Goal: Entertainment & Leisure: Browse casually

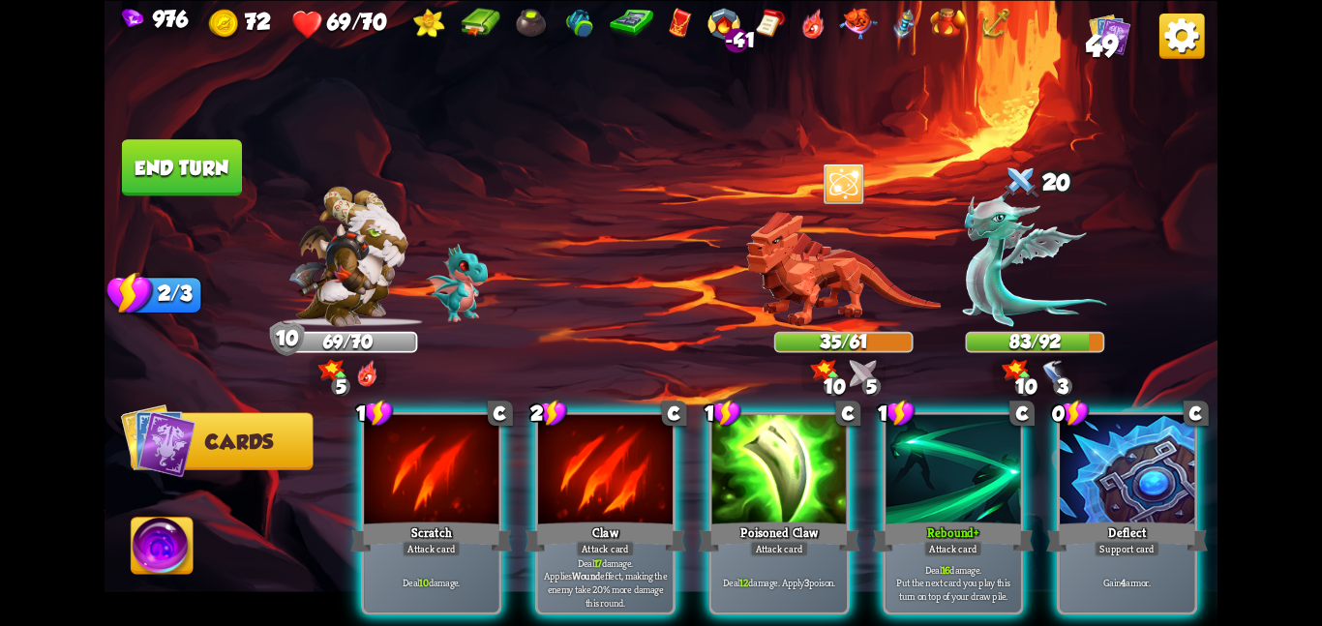
click at [584, 552] on div "Deal 17 damage. Applies Wound effect, making the enemy take 20% more damage thi…" at bounding box center [605, 581] width 134 height 59
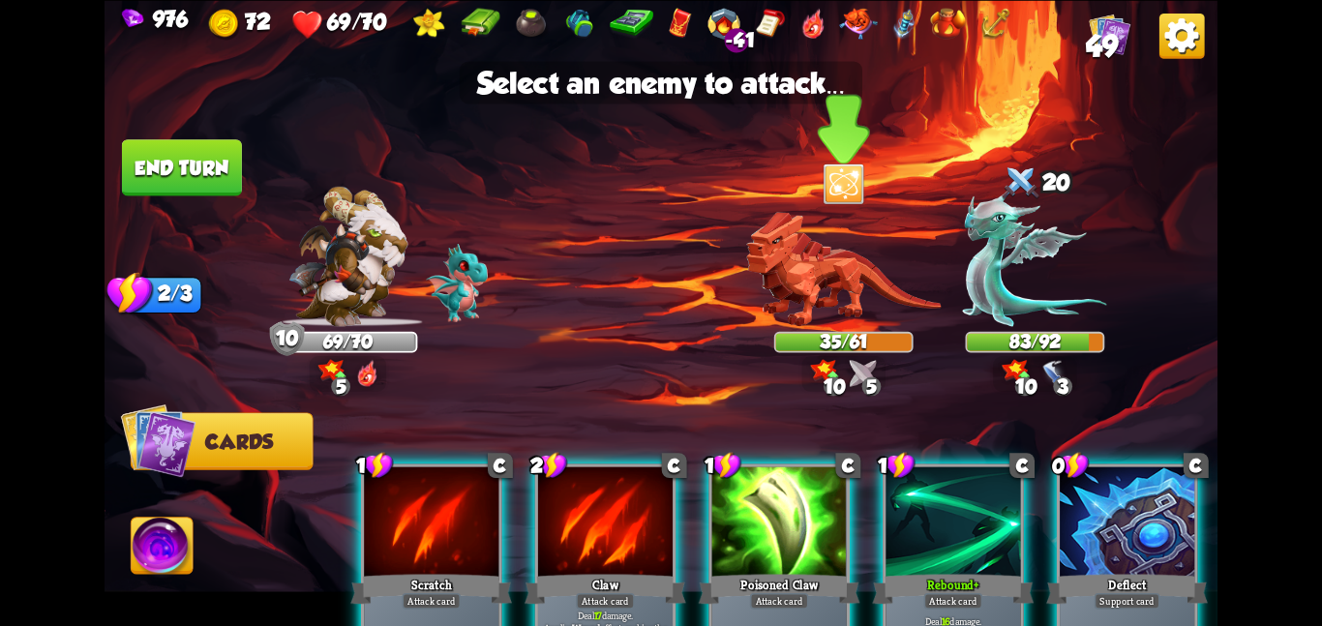
click at [846, 290] on img at bounding box center [843, 268] width 194 height 115
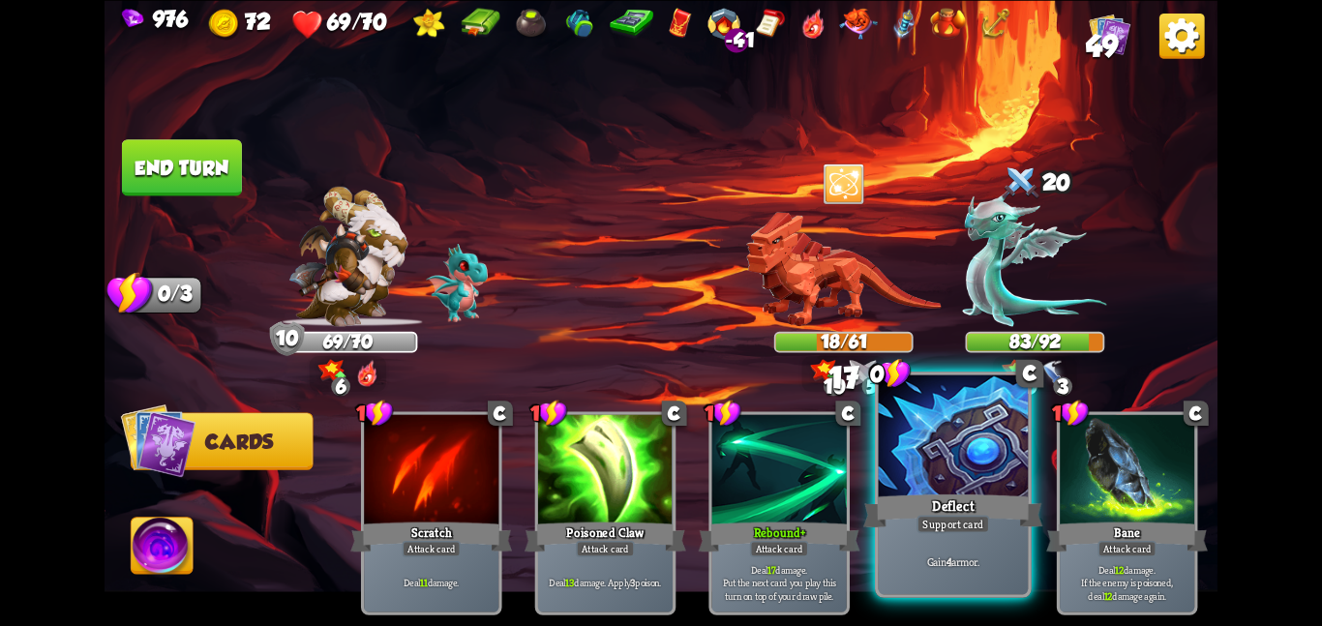
click at [941, 460] on div at bounding box center [954, 437] width 150 height 126
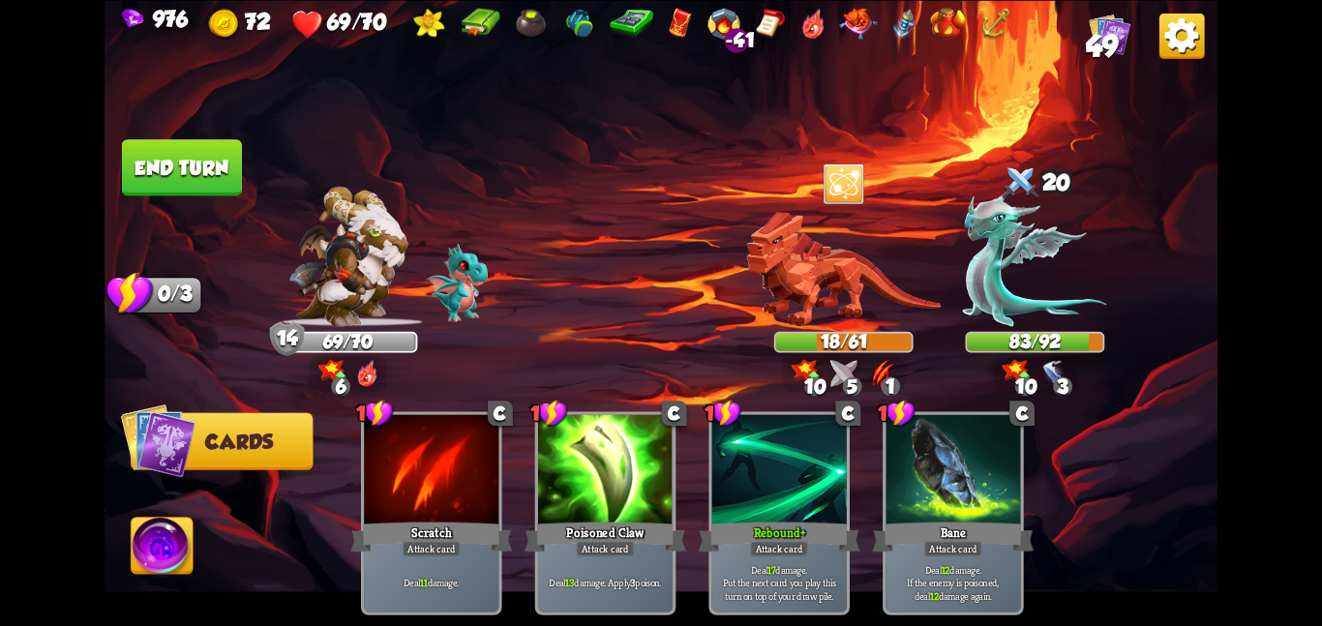
click at [138, 159] on button "End turn" at bounding box center [182, 167] width 123 height 58
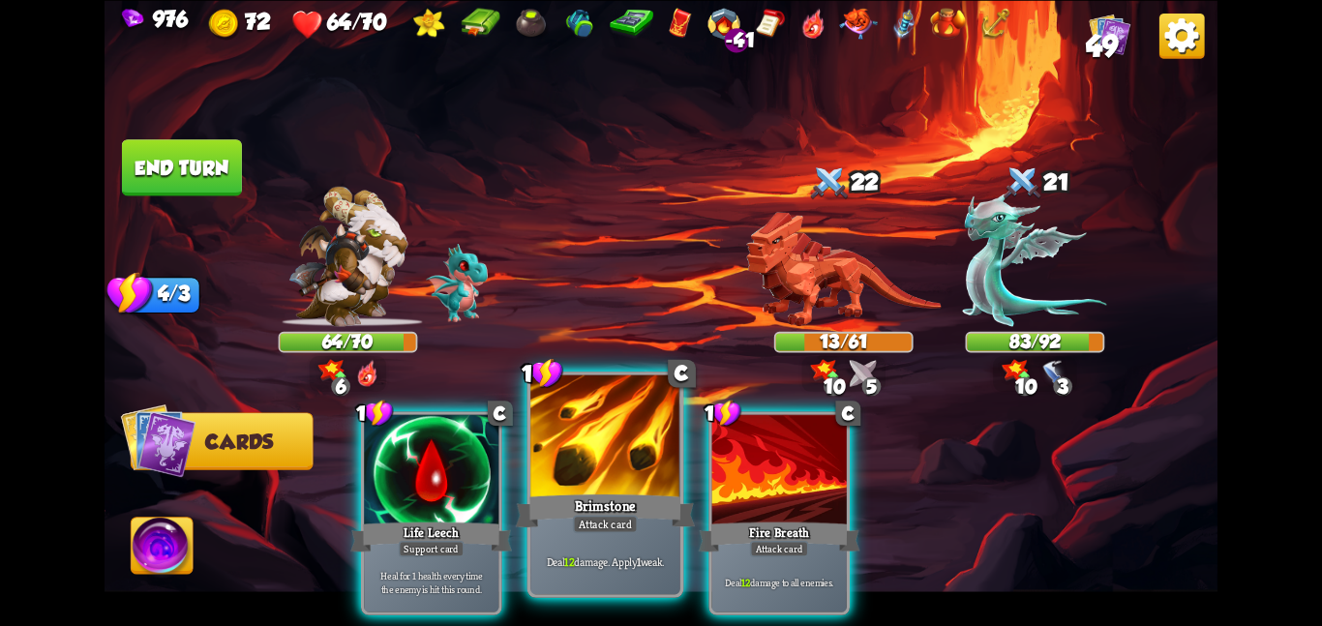
click at [614, 448] on div at bounding box center [605, 437] width 150 height 126
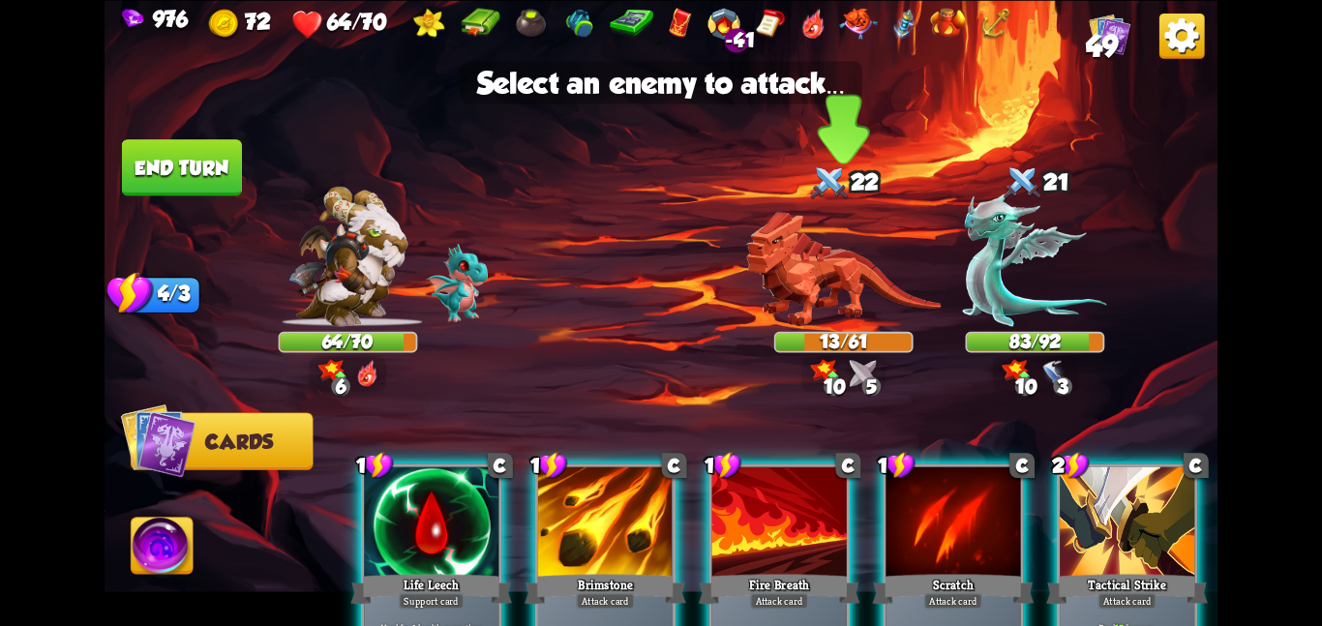
click at [784, 316] on img at bounding box center [843, 268] width 194 height 115
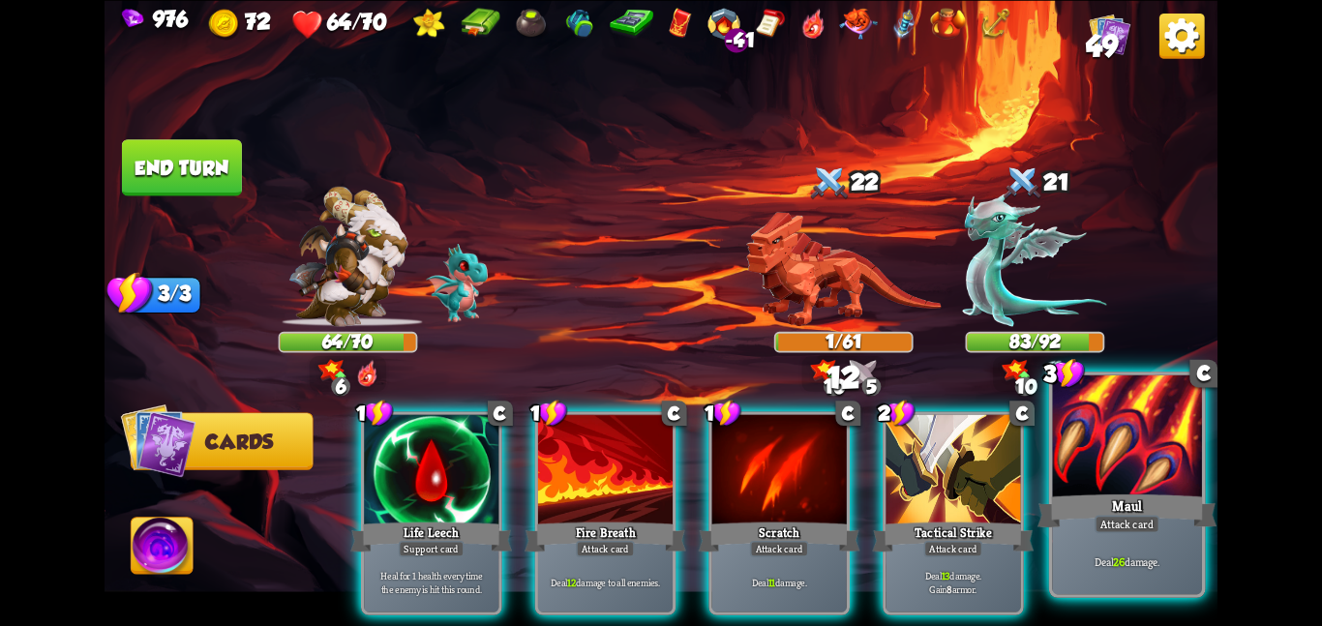
click at [1171, 429] on div at bounding box center [1127, 437] width 150 height 126
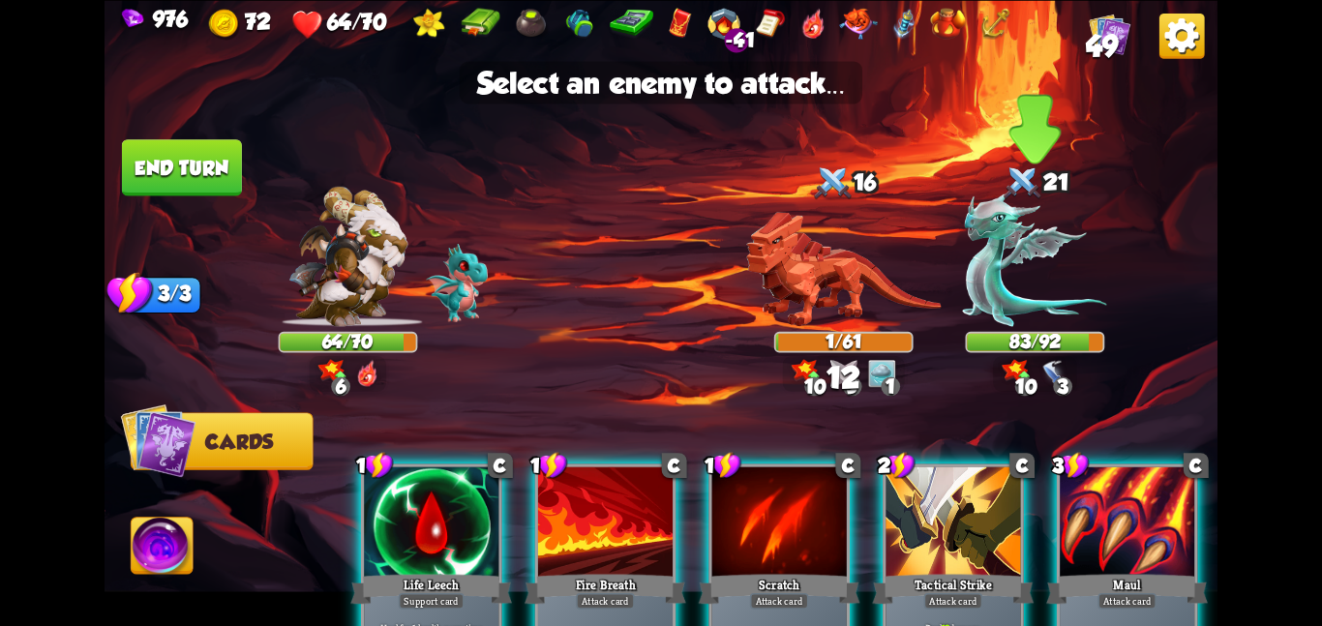
click at [1018, 246] on img at bounding box center [1035, 260] width 144 height 134
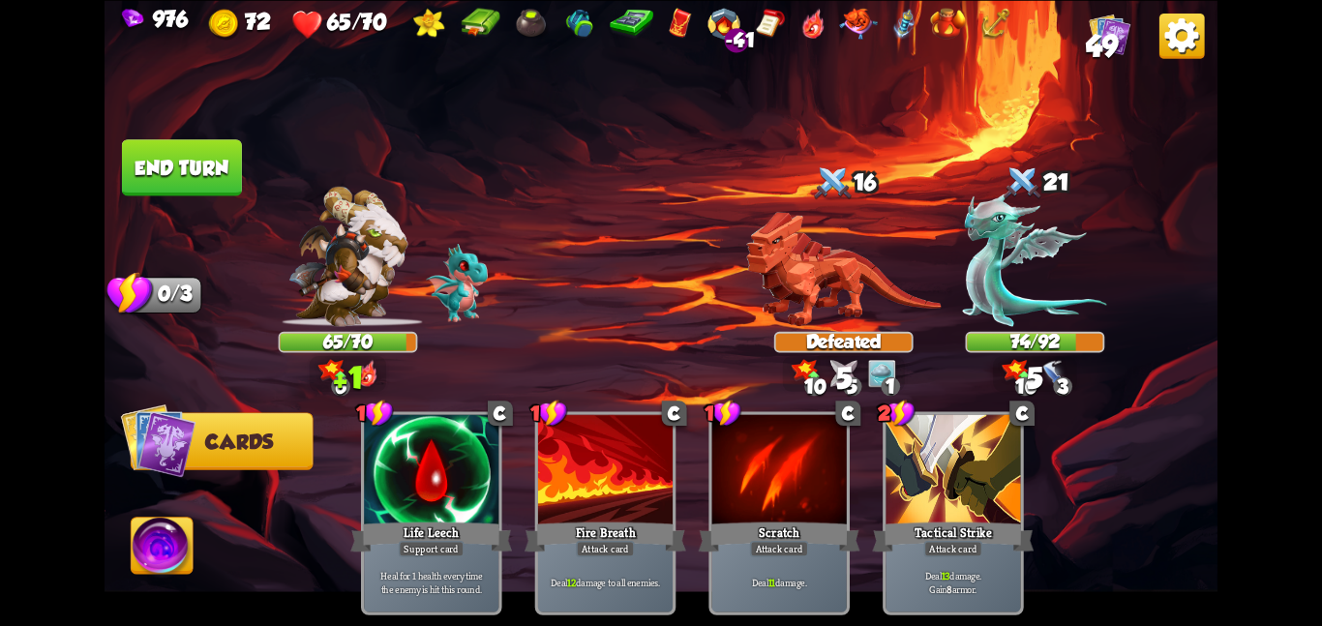
click at [182, 187] on button "End turn" at bounding box center [181, 167] width 123 height 58
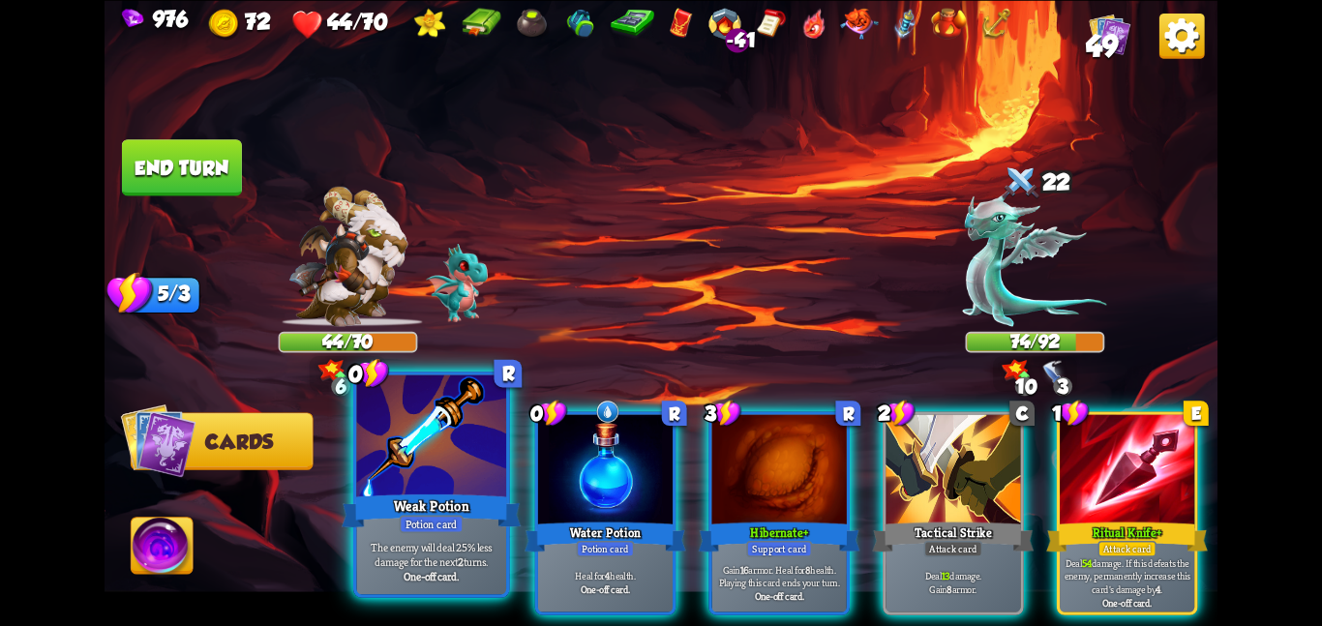
click at [411, 439] on div at bounding box center [431, 437] width 150 height 126
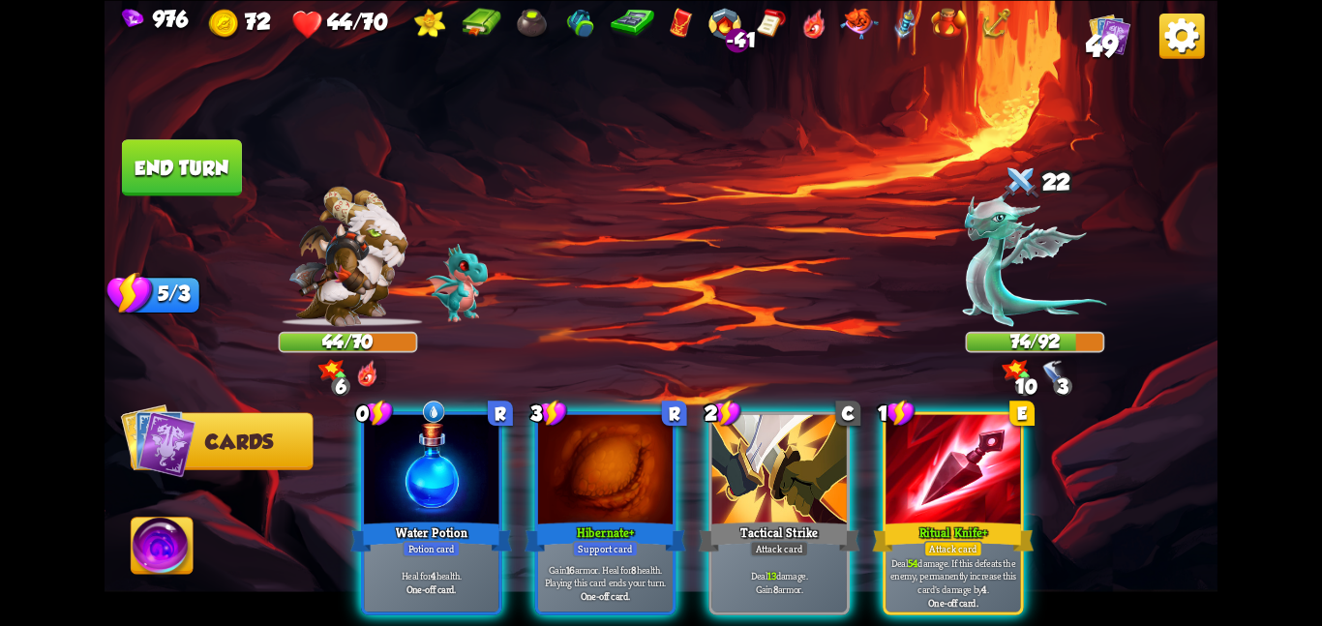
click at [411, 439] on div at bounding box center [431, 470] width 134 height 113
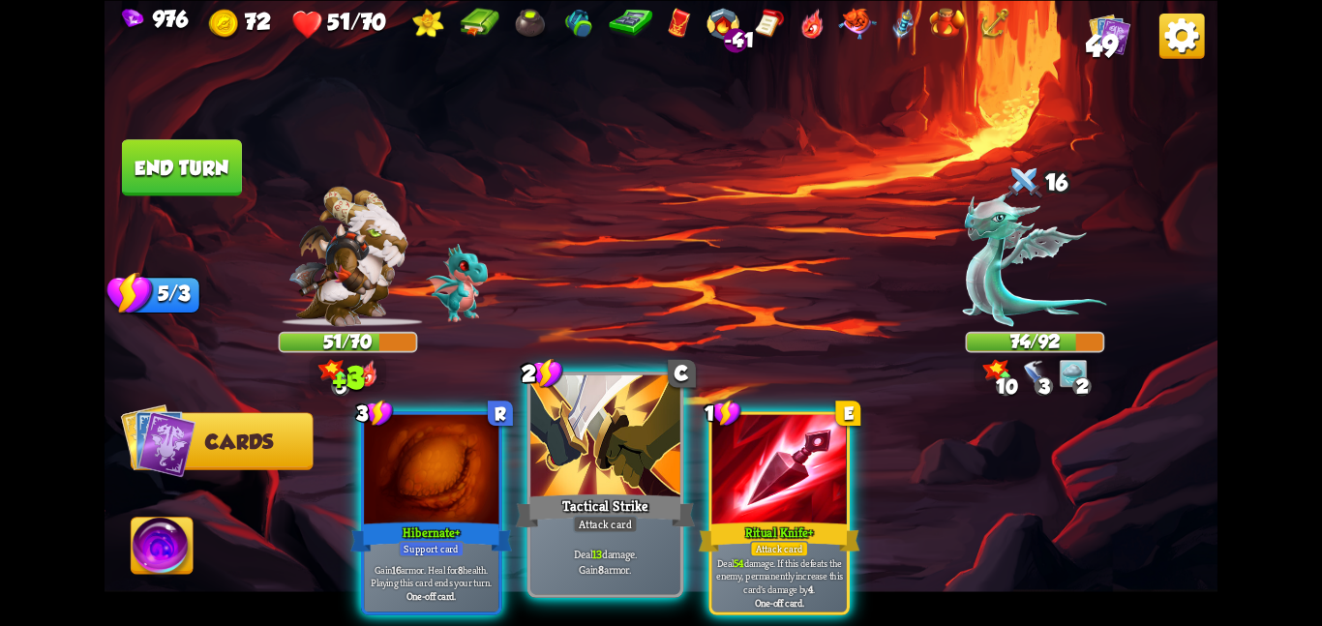
click at [583, 466] on div at bounding box center [605, 437] width 150 height 126
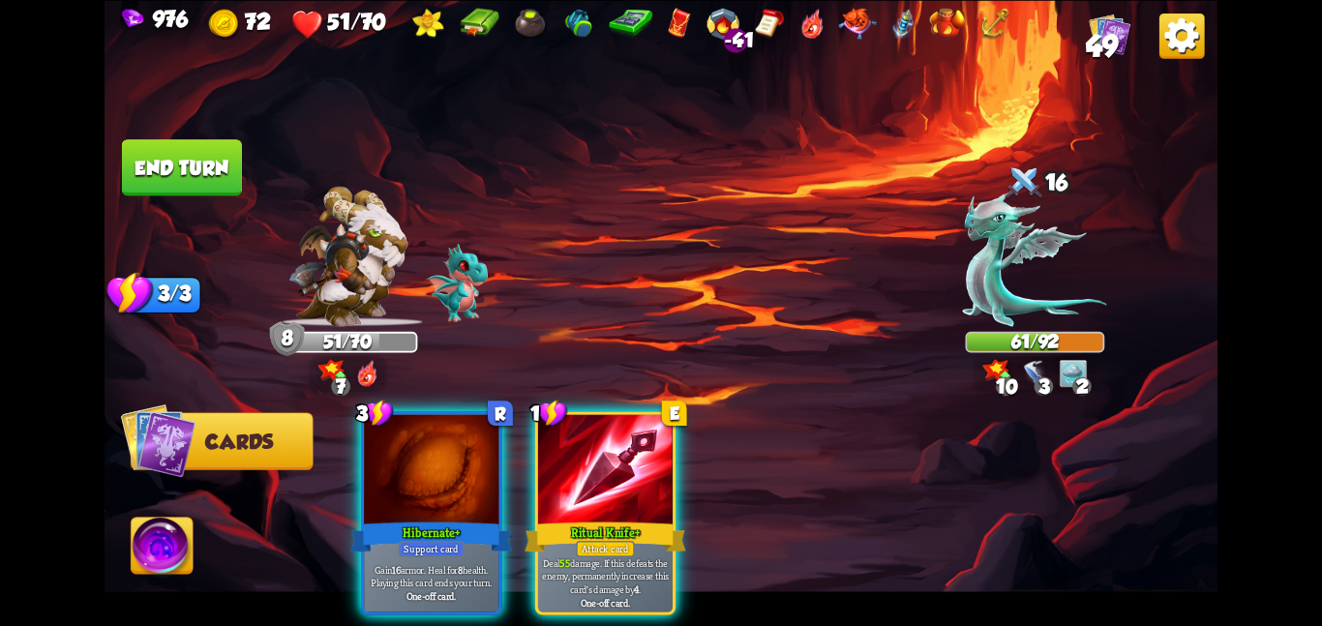
click at [171, 526] on img at bounding box center [163, 549] width 62 height 63
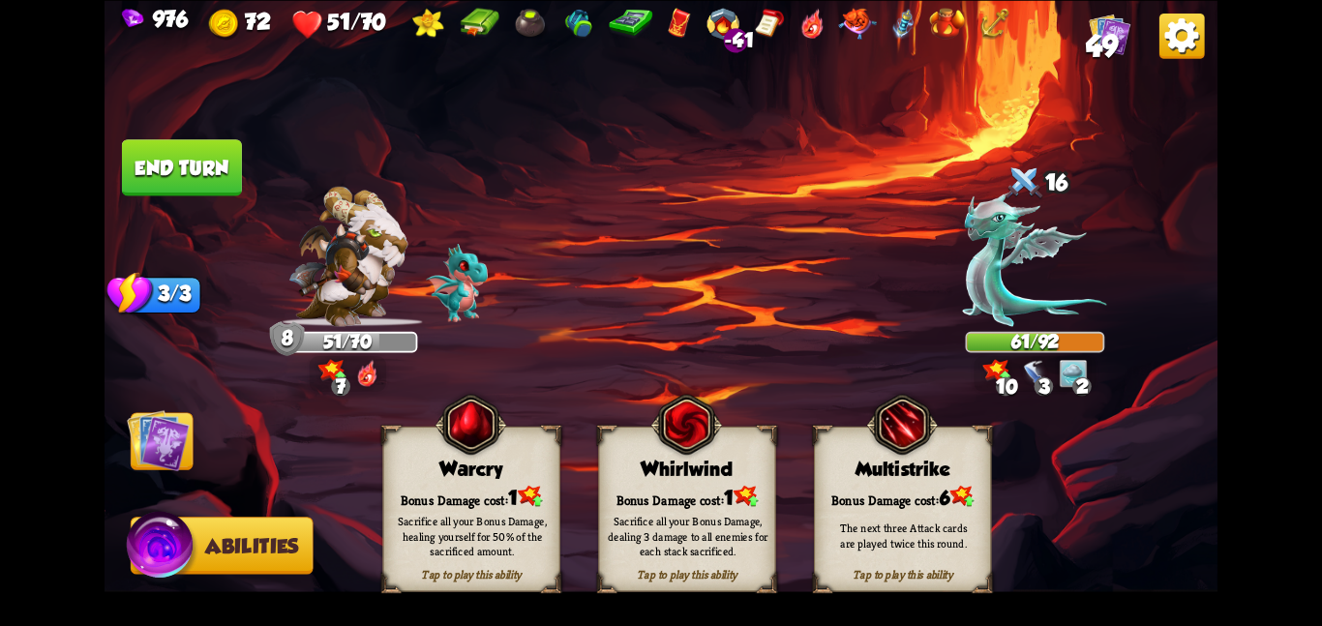
click at [599, 475] on div "Whirlwind" at bounding box center [687, 469] width 176 height 22
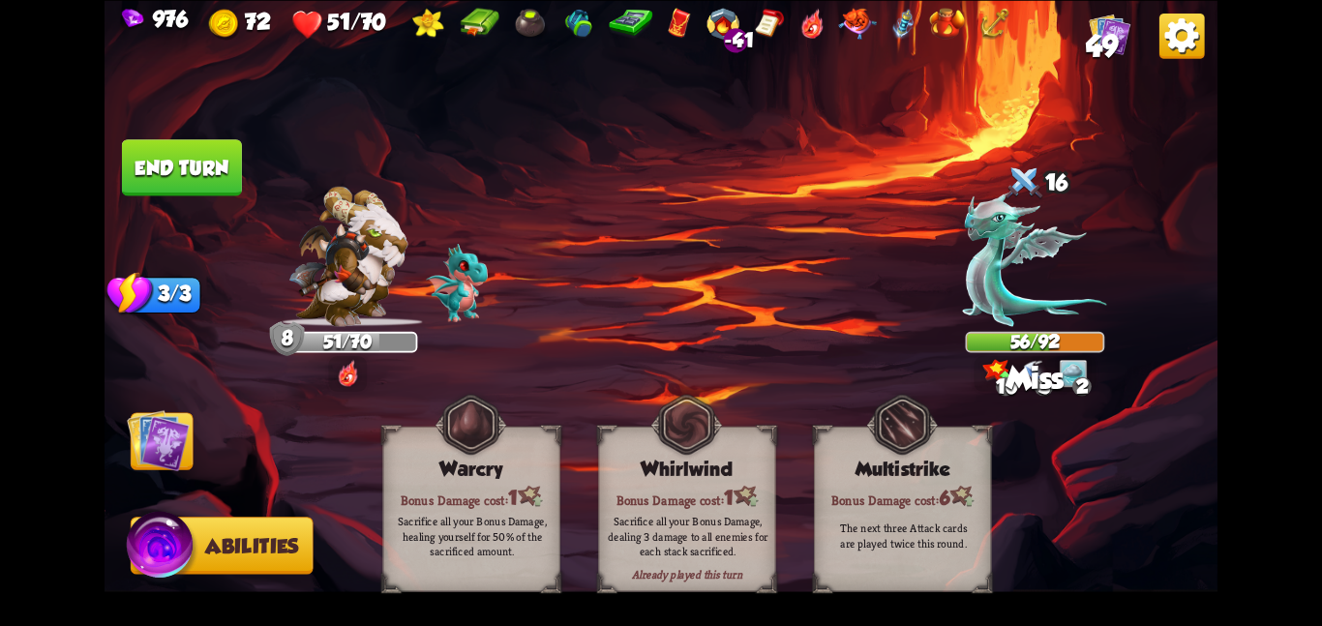
click at [164, 438] on img at bounding box center [158, 439] width 63 height 63
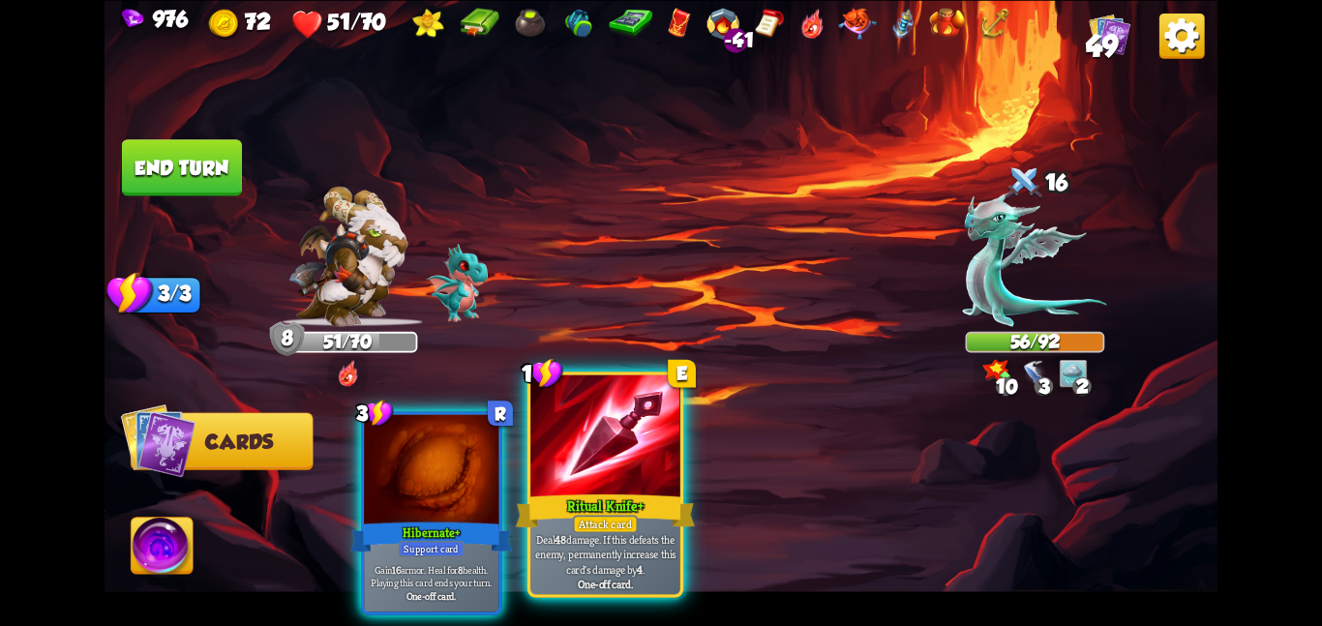
click at [569, 462] on div at bounding box center [605, 437] width 150 height 126
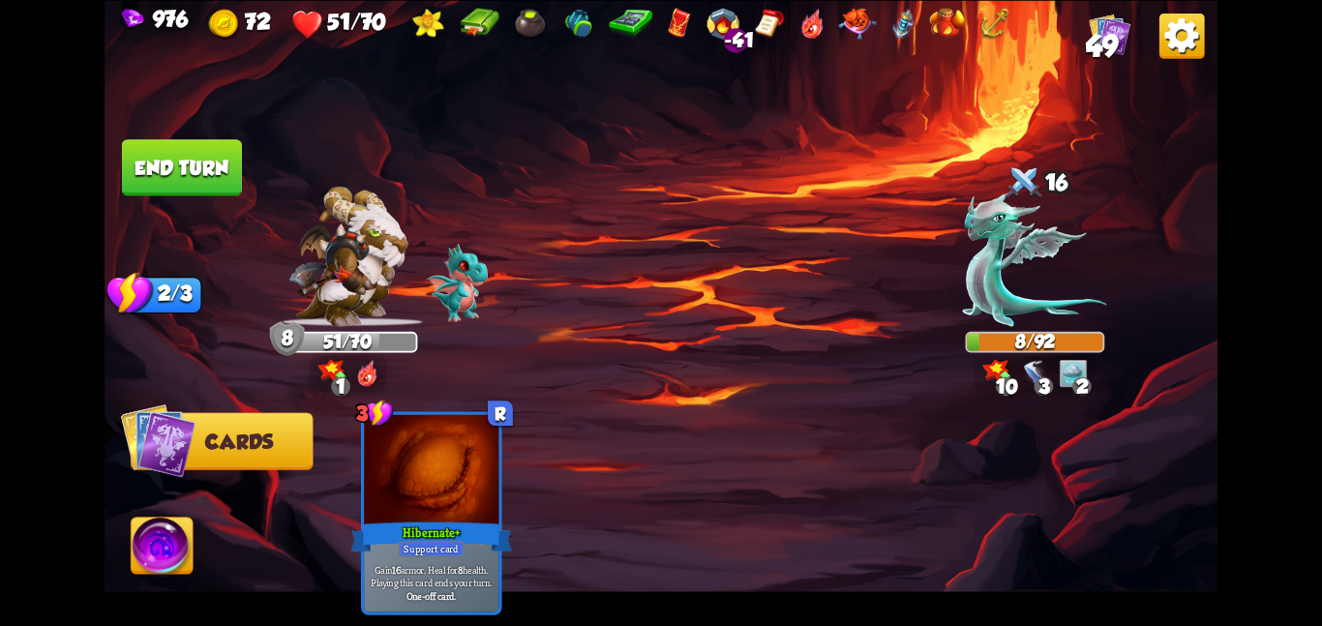
click at [207, 180] on button "End turn" at bounding box center [181, 167] width 123 height 58
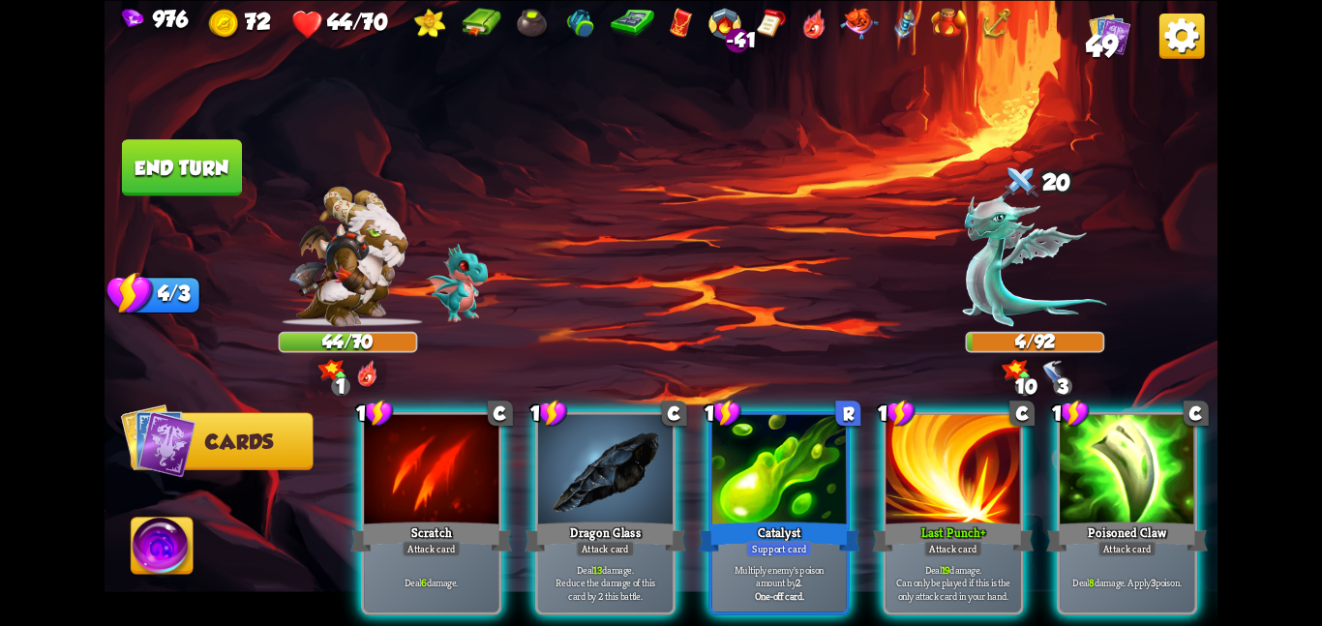
scroll to position [0, 184]
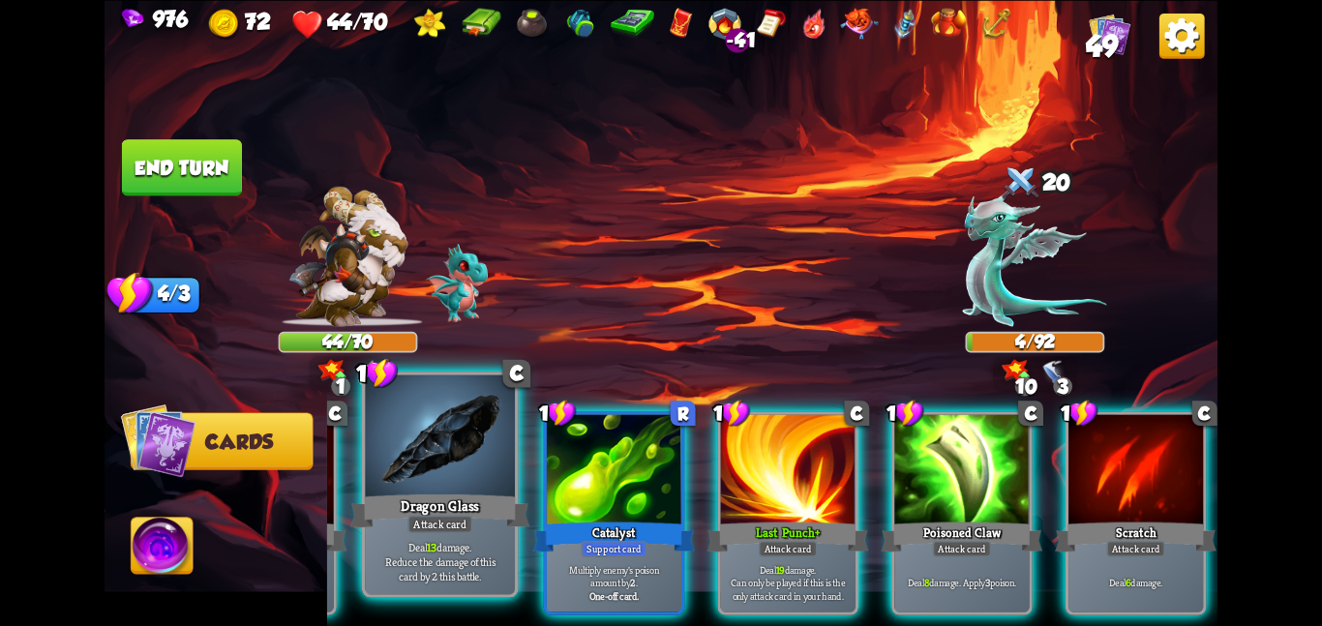
click at [425, 469] on div at bounding box center [440, 437] width 150 height 126
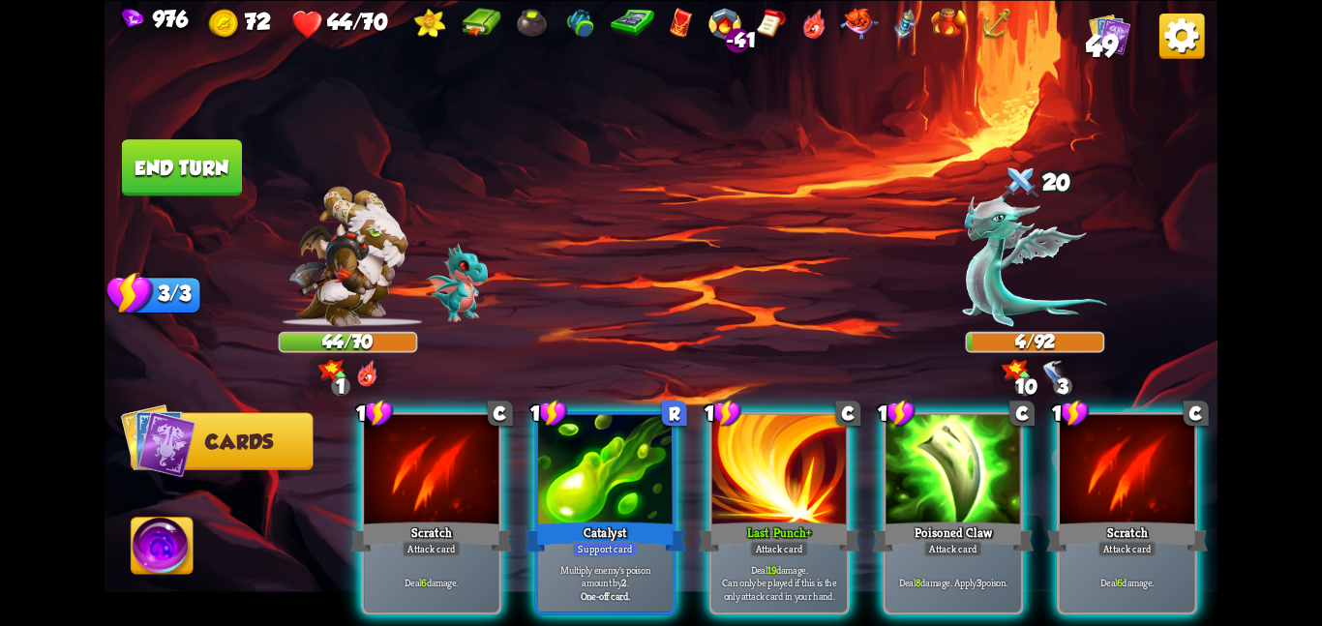
scroll to position [0, 0]
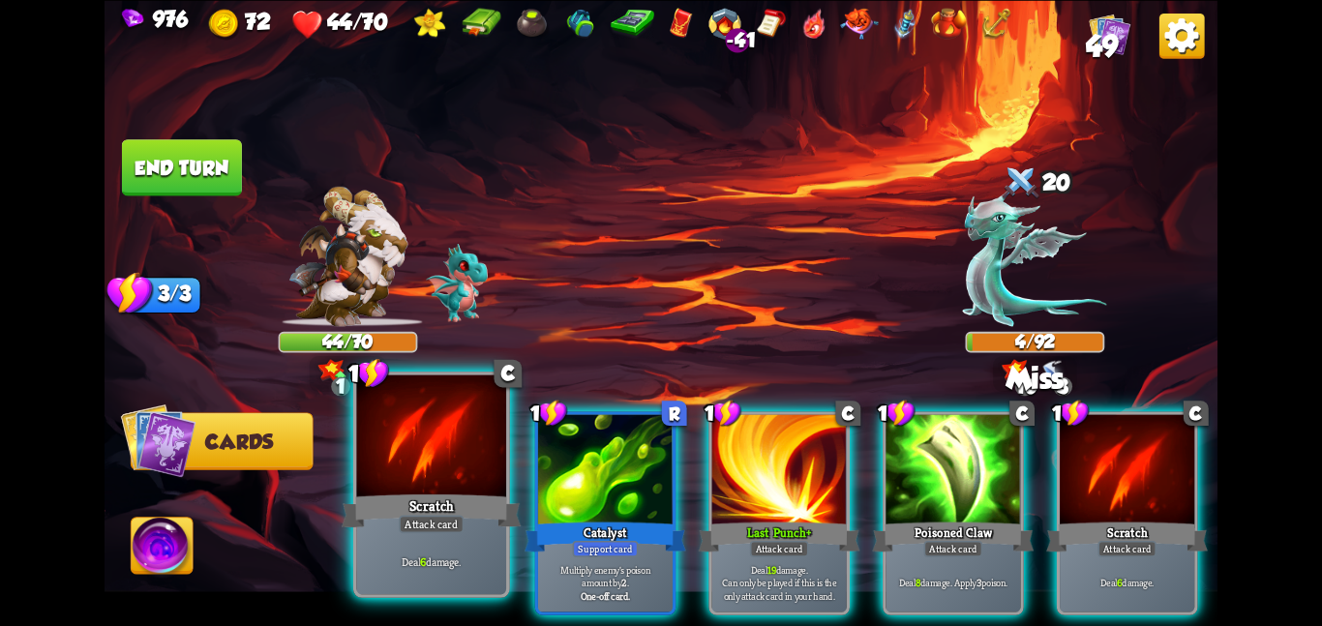
click at [398, 496] on div "Scratch" at bounding box center [431, 511] width 179 height 40
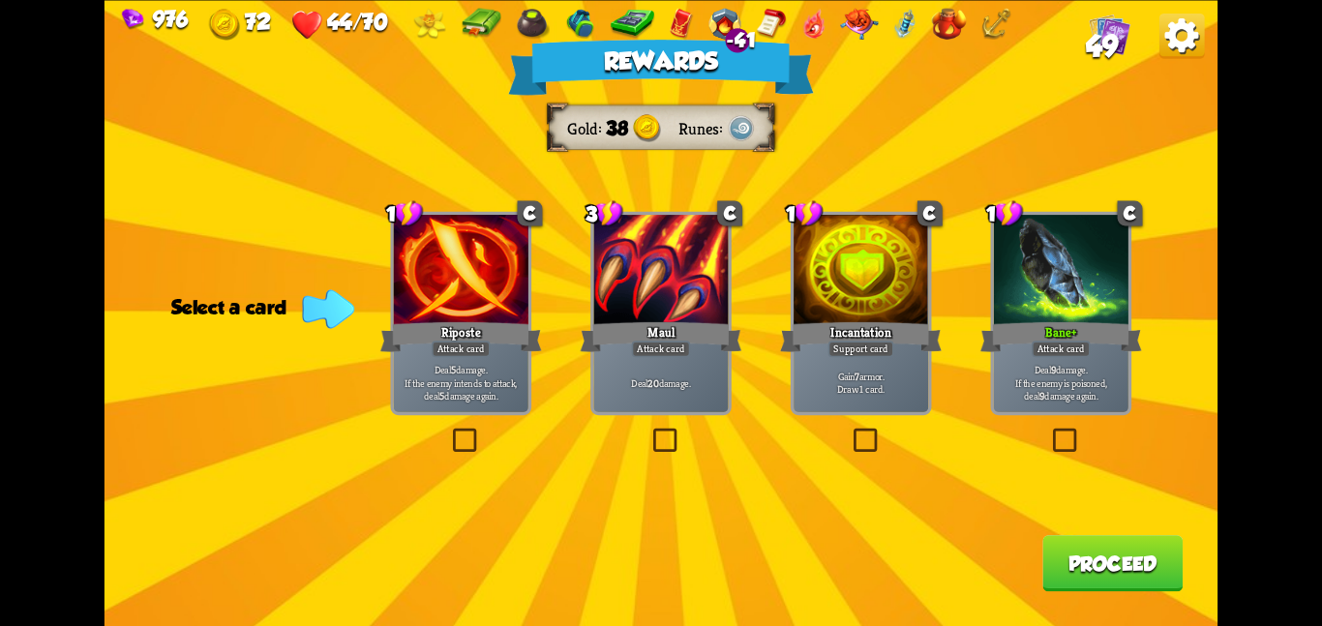
click at [600, 244] on div at bounding box center [660, 271] width 134 height 113
click at [615, 249] on div at bounding box center [660, 271] width 134 height 113
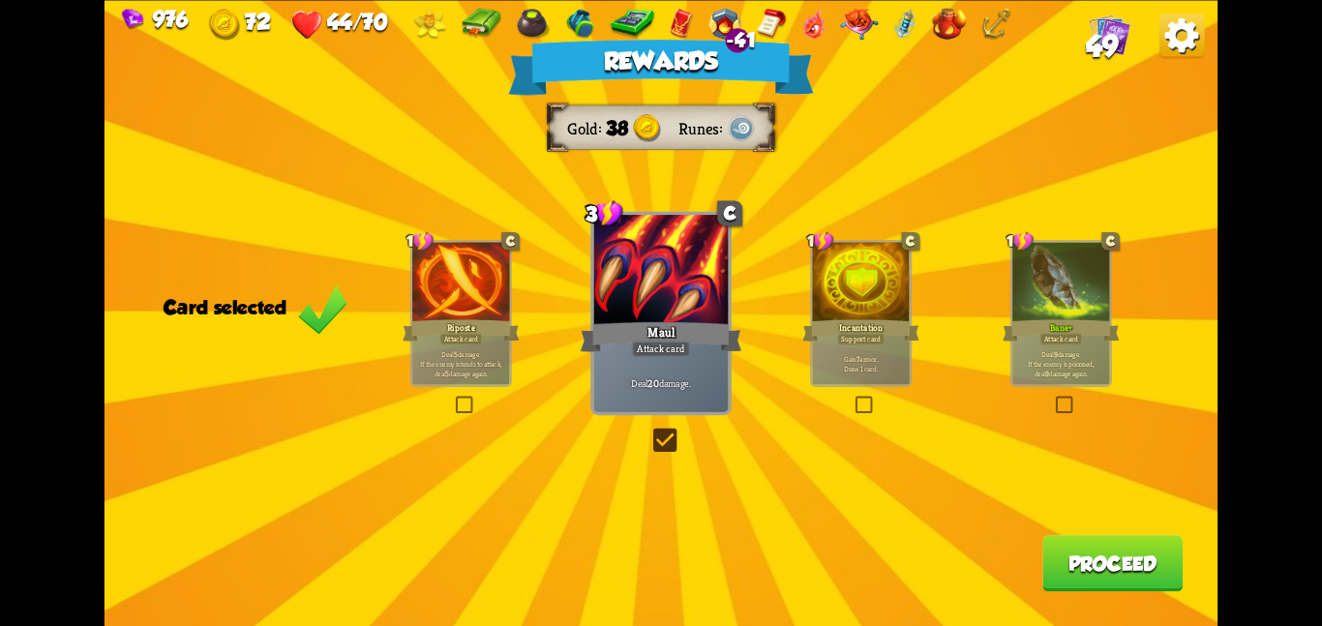
click at [1066, 562] on button "Proceed" at bounding box center [1112, 563] width 140 height 56
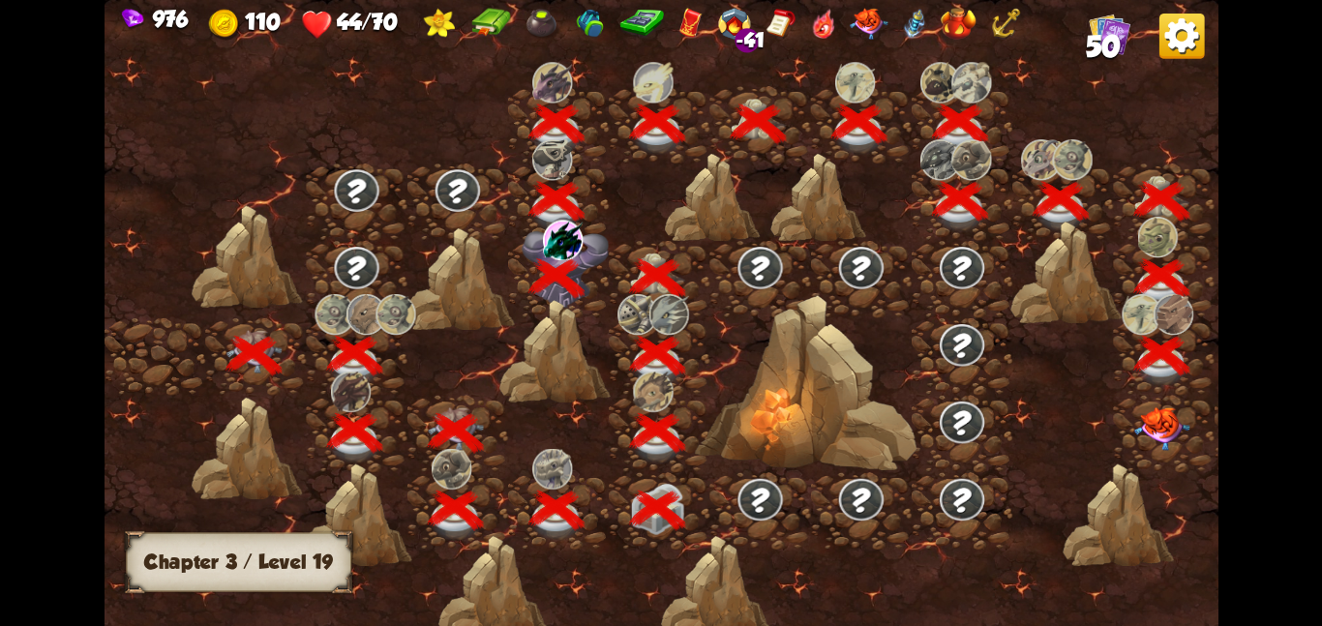
scroll to position [0, 294]
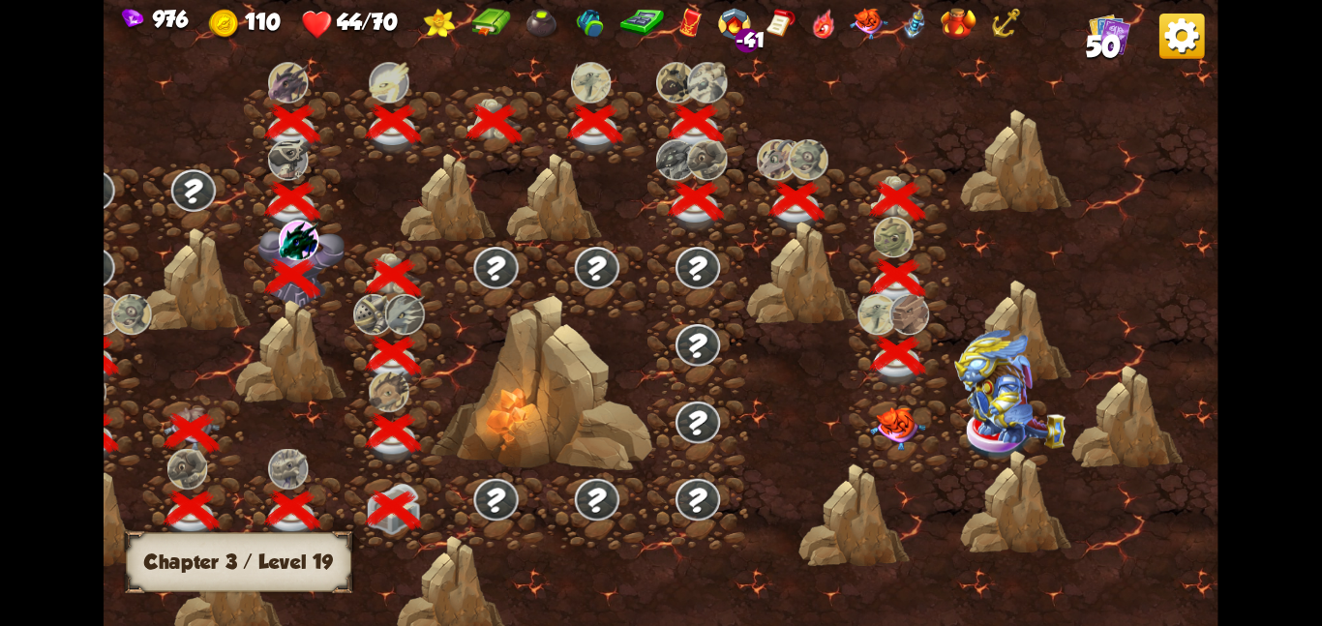
click at [905, 418] on img at bounding box center [898, 428] width 56 height 44
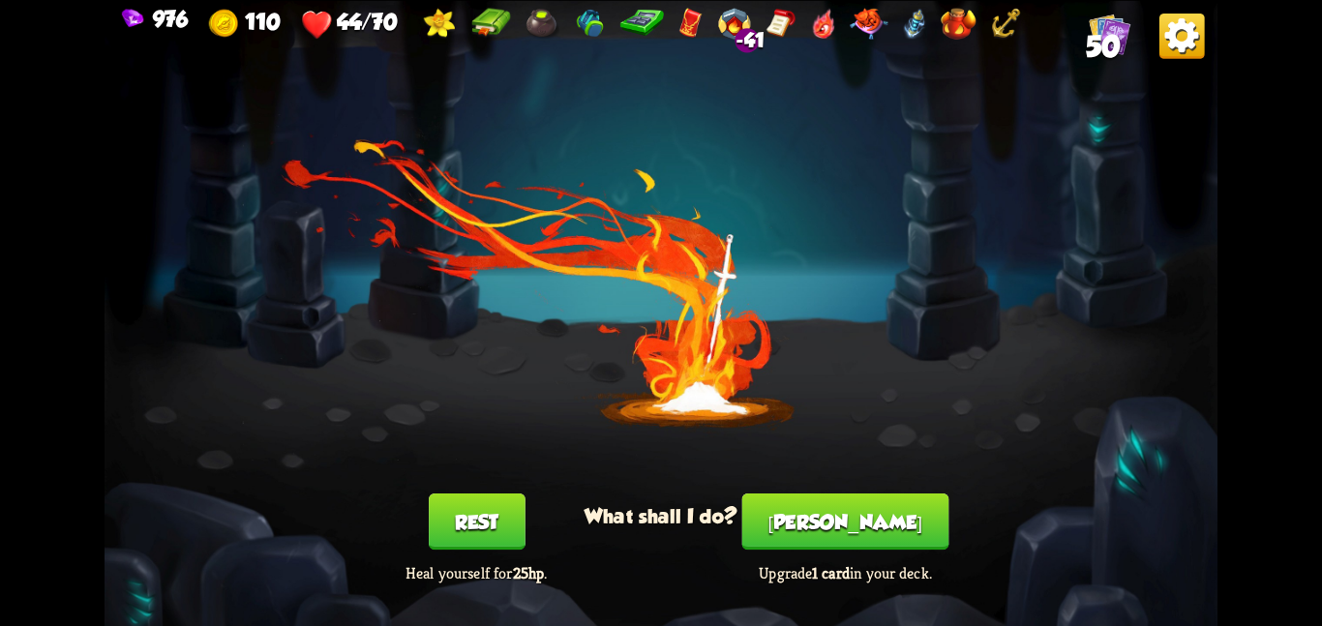
click at [836, 521] on button "Smith" at bounding box center [845, 521] width 207 height 56
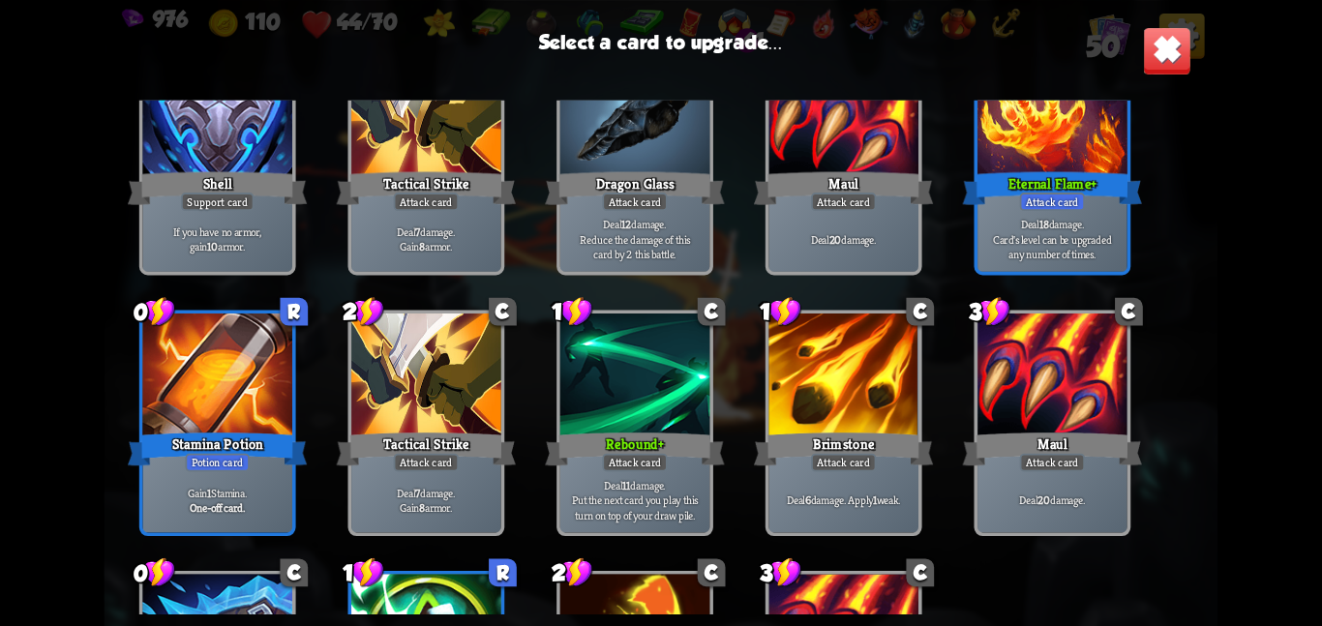
scroll to position [1770, 0]
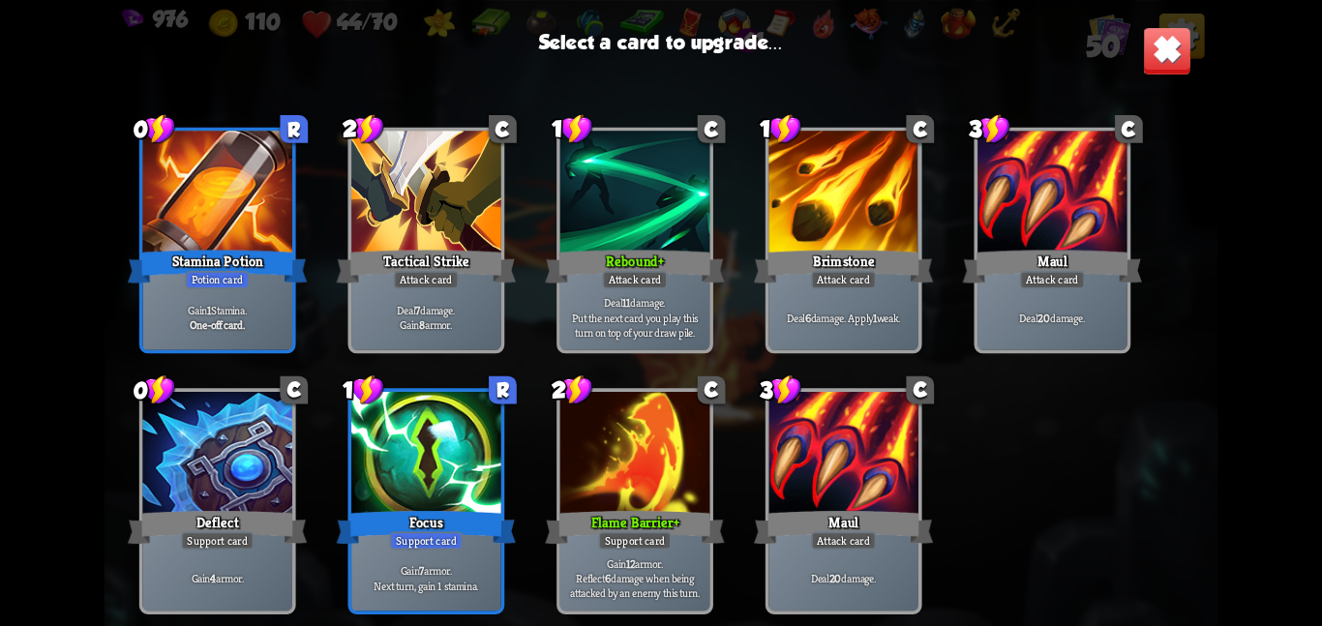
click at [459, 423] on div at bounding box center [426, 455] width 150 height 126
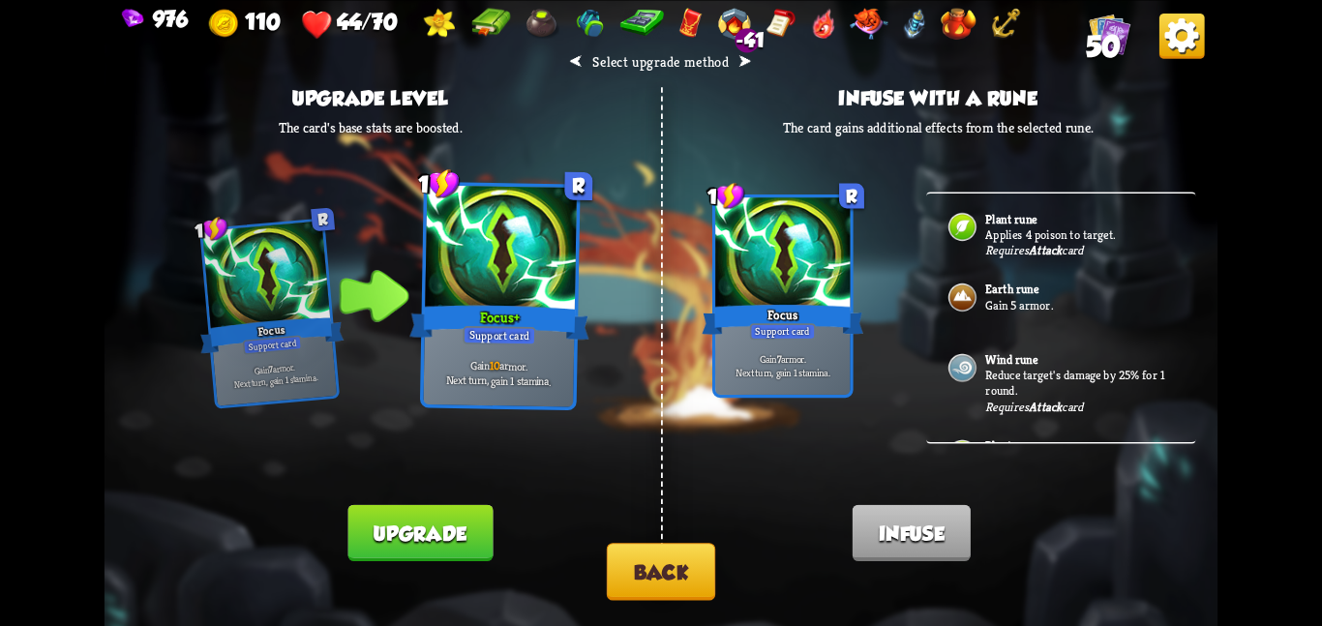
click at [618, 564] on button "Back" at bounding box center [661, 571] width 108 height 57
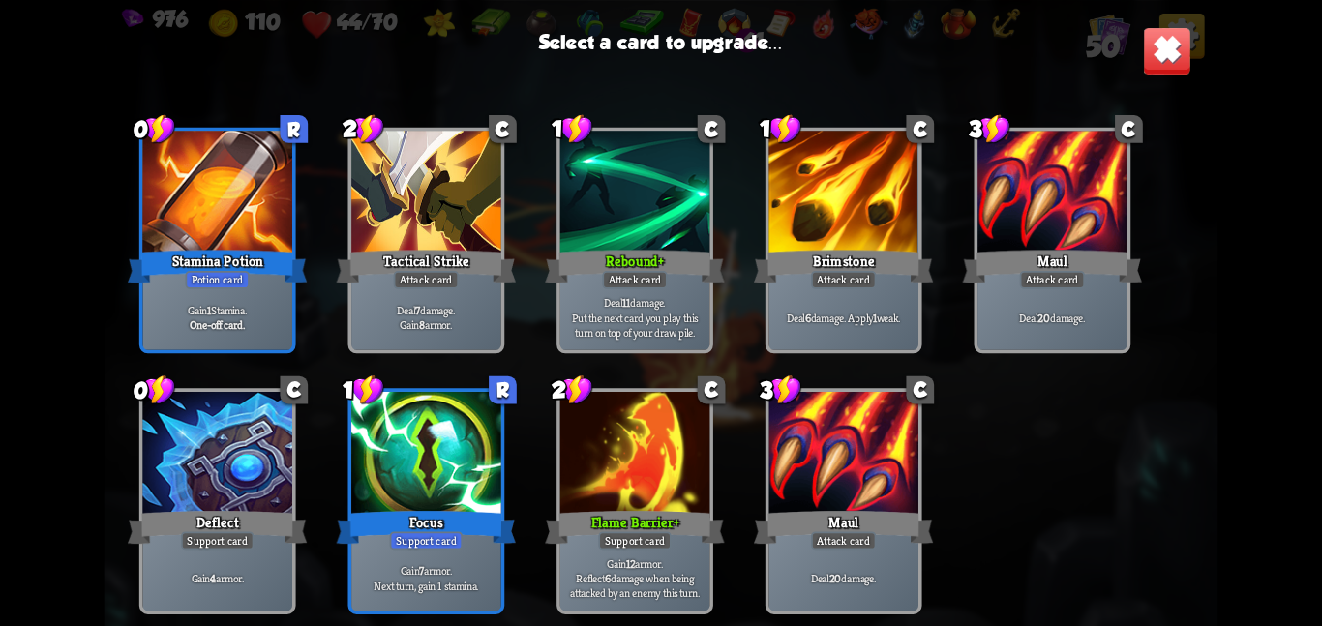
click at [204, 283] on div "Potion card" at bounding box center [217, 280] width 64 height 18
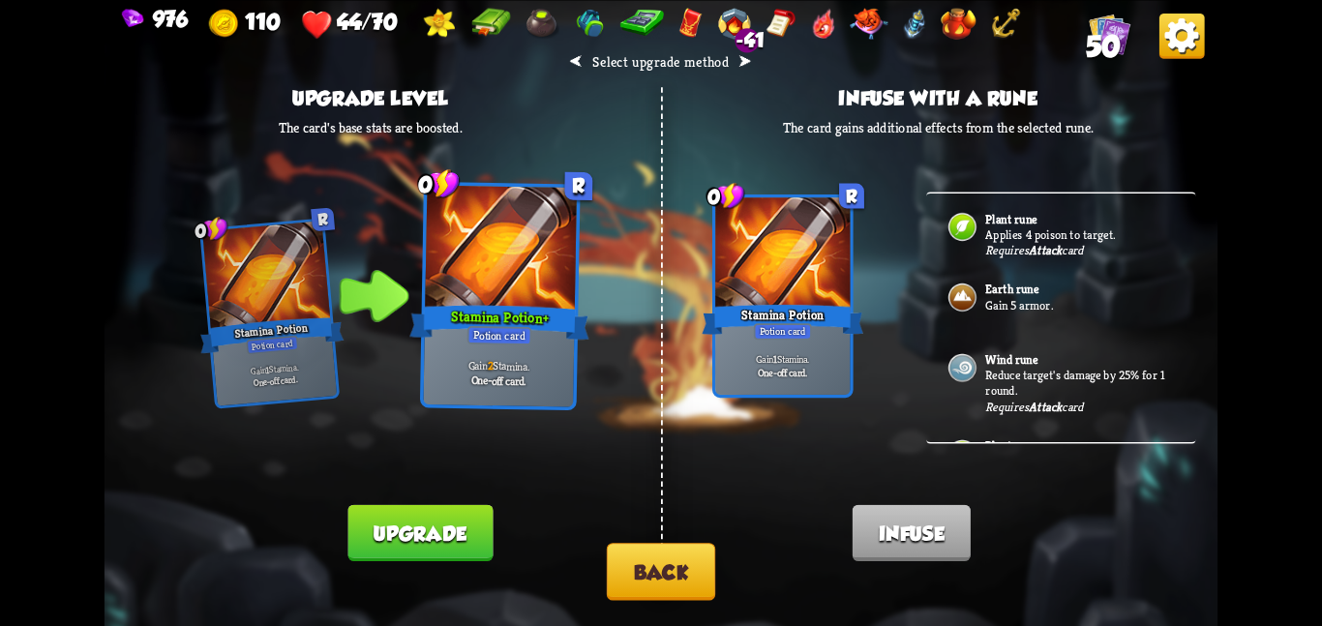
click at [380, 519] on button "Upgrade" at bounding box center [420, 532] width 145 height 56
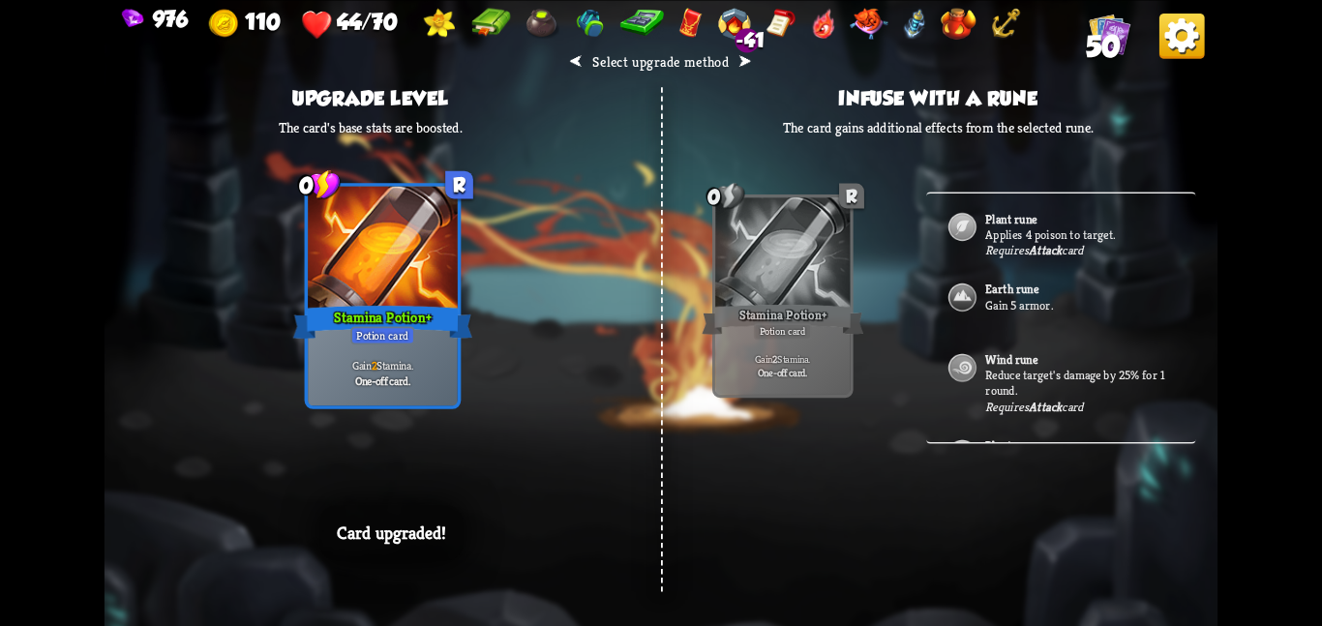
click at [448, 482] on div "⮜ Select upgrade method ⮞ Upgrade level The card's base stats are boosted. 0 R …" at bounding box center [660, 313] width 1113 height 626
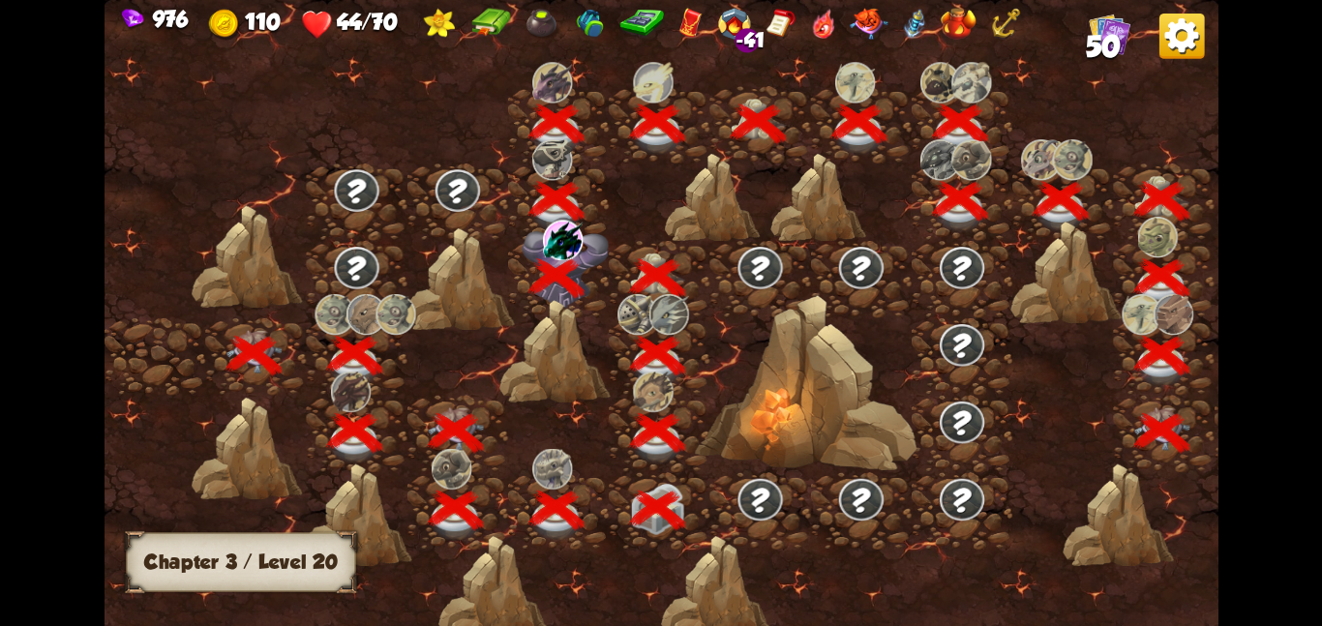
scroll to position [0, 294]
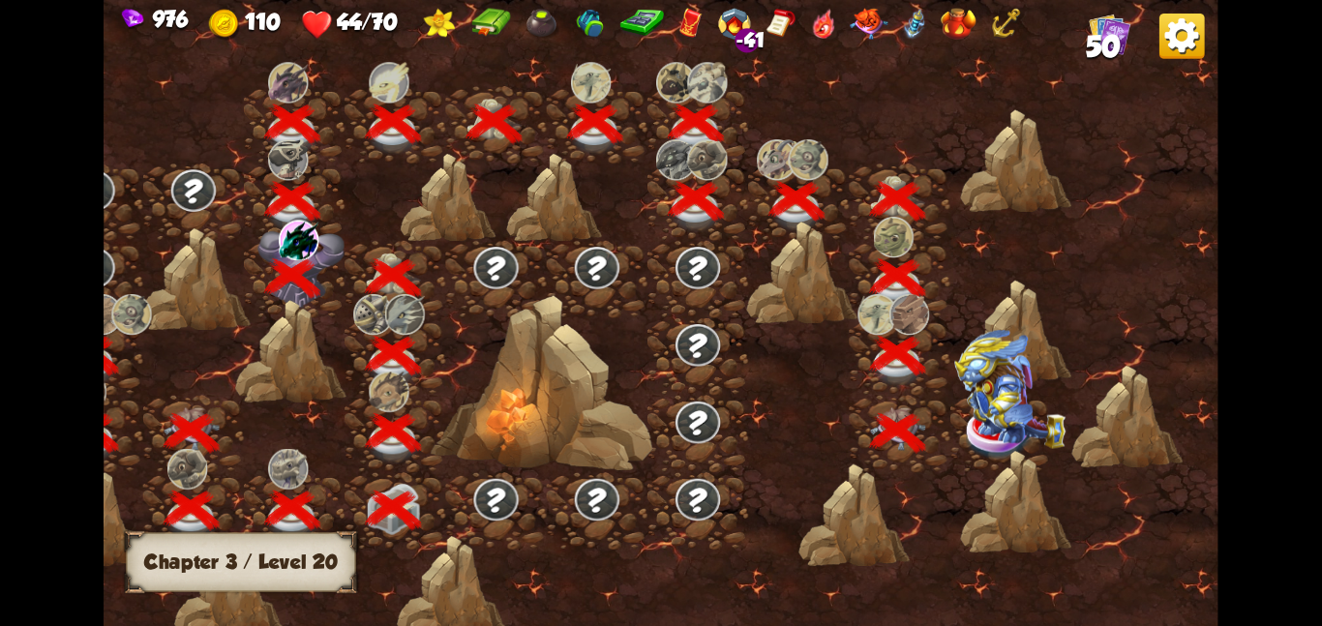
click at [1014, 419] on img at bounding box center [1009, 388] width 111 height 119
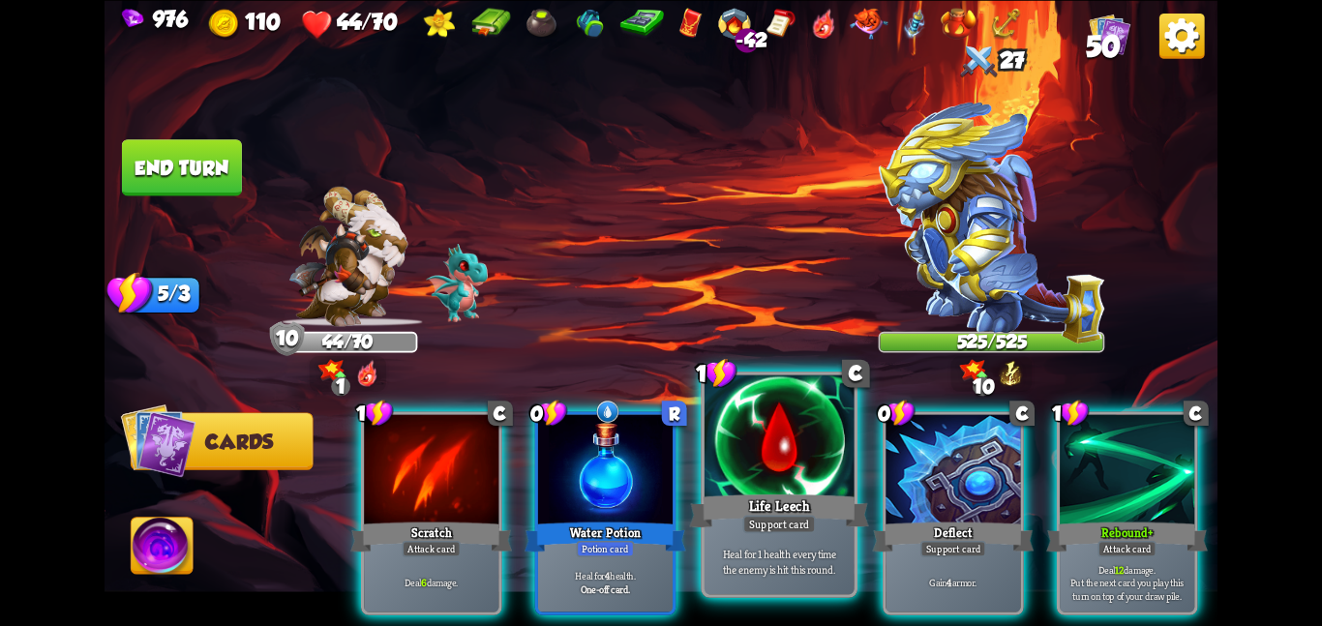
click at [782, 470] on div at bounding box center [779, 437] width 150 height 126
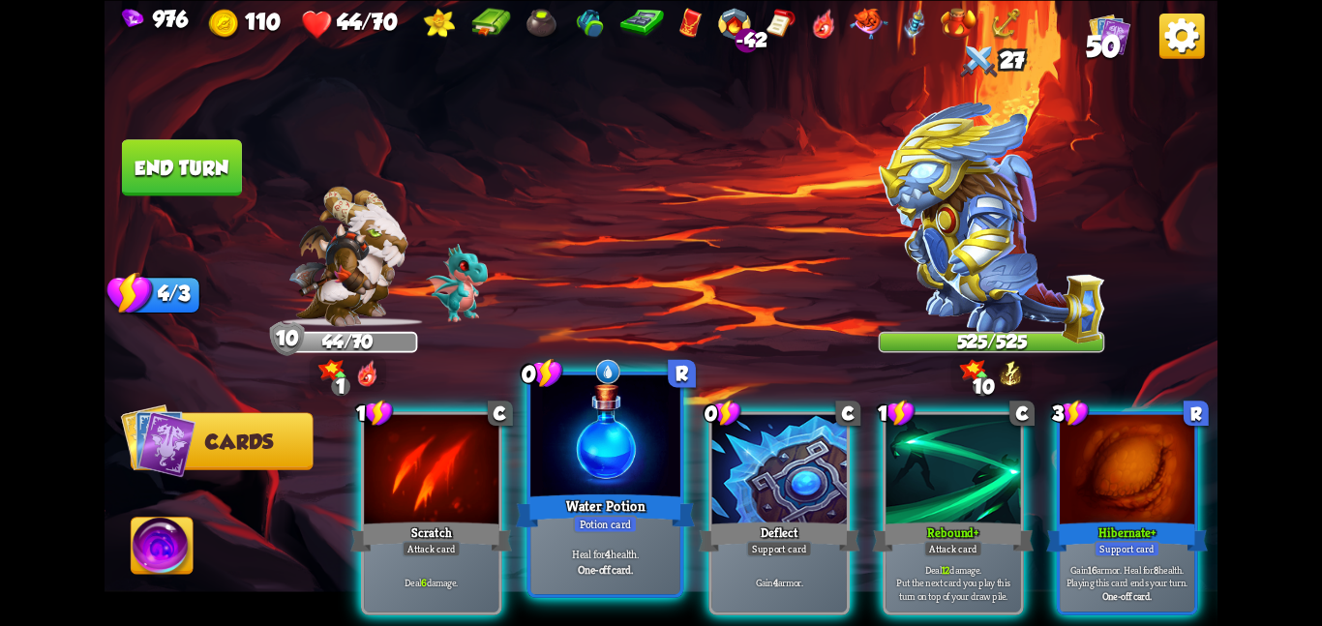
click at [660, 458] on div at bounding box center [605, 437] width 150 height 126
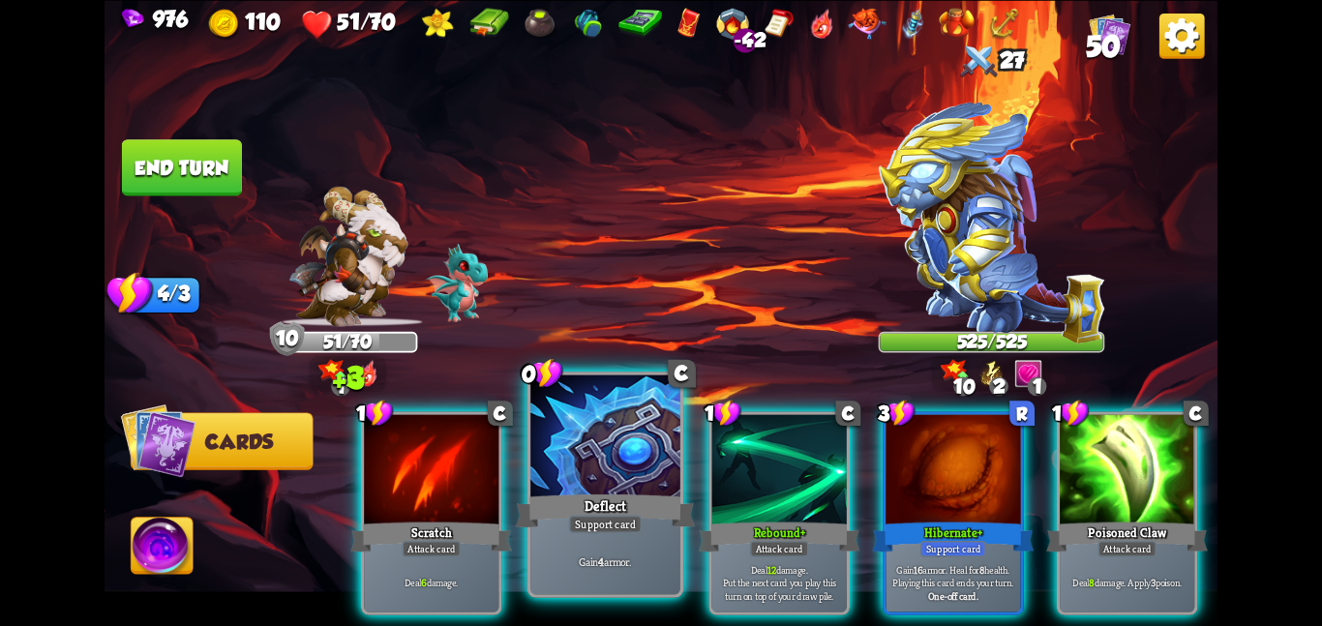
click at [622, 480] on div at bounding box center [605, 437] width 150 height 126
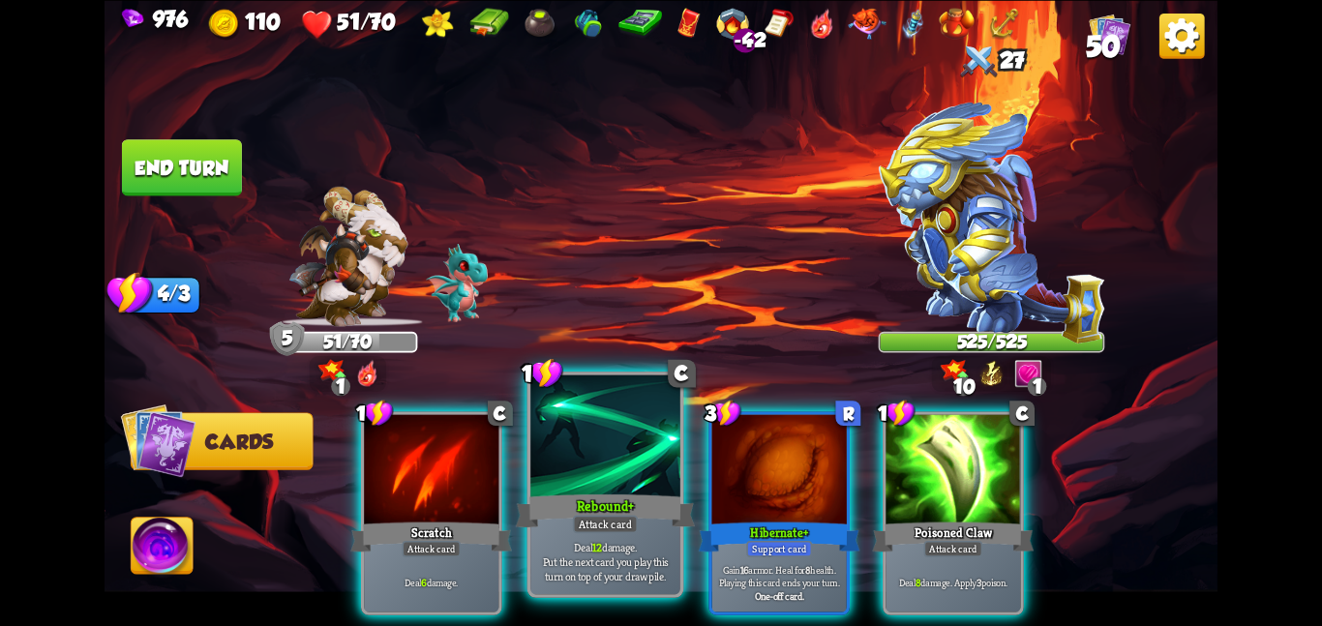
click at [616, 479] on div at bounding box center [605, 437] width 150 height 126
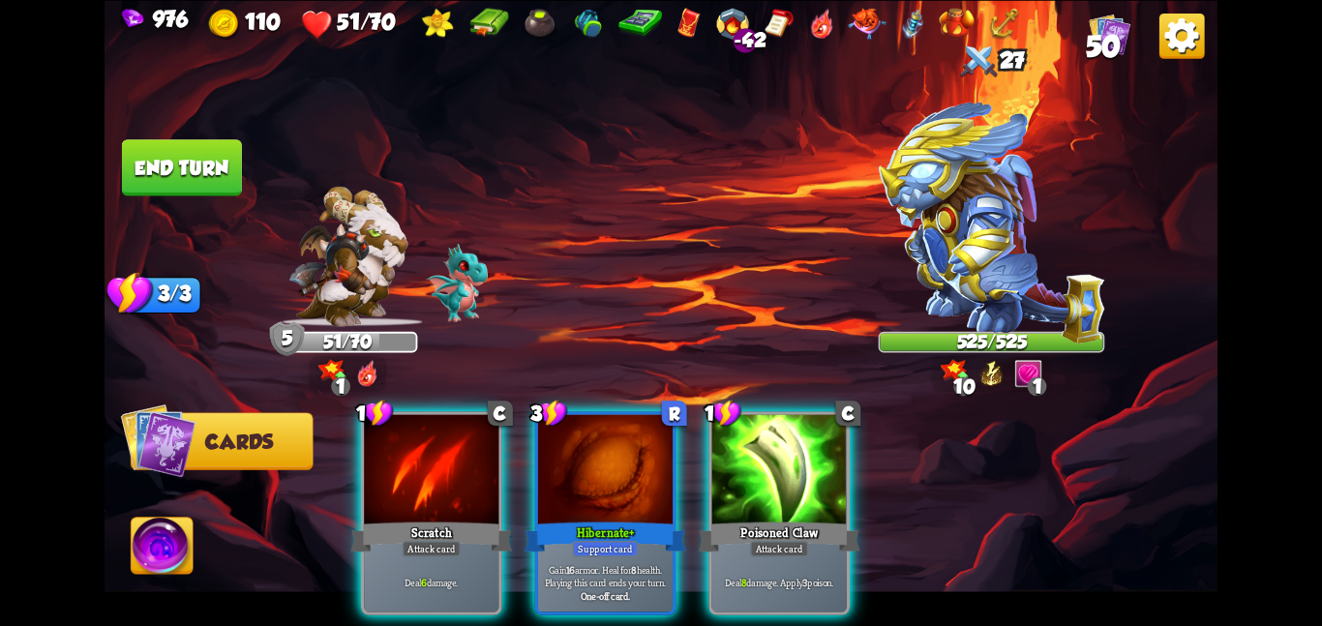
click at [616, 479] on div at bounding box center [605, 470] width 134 height 113
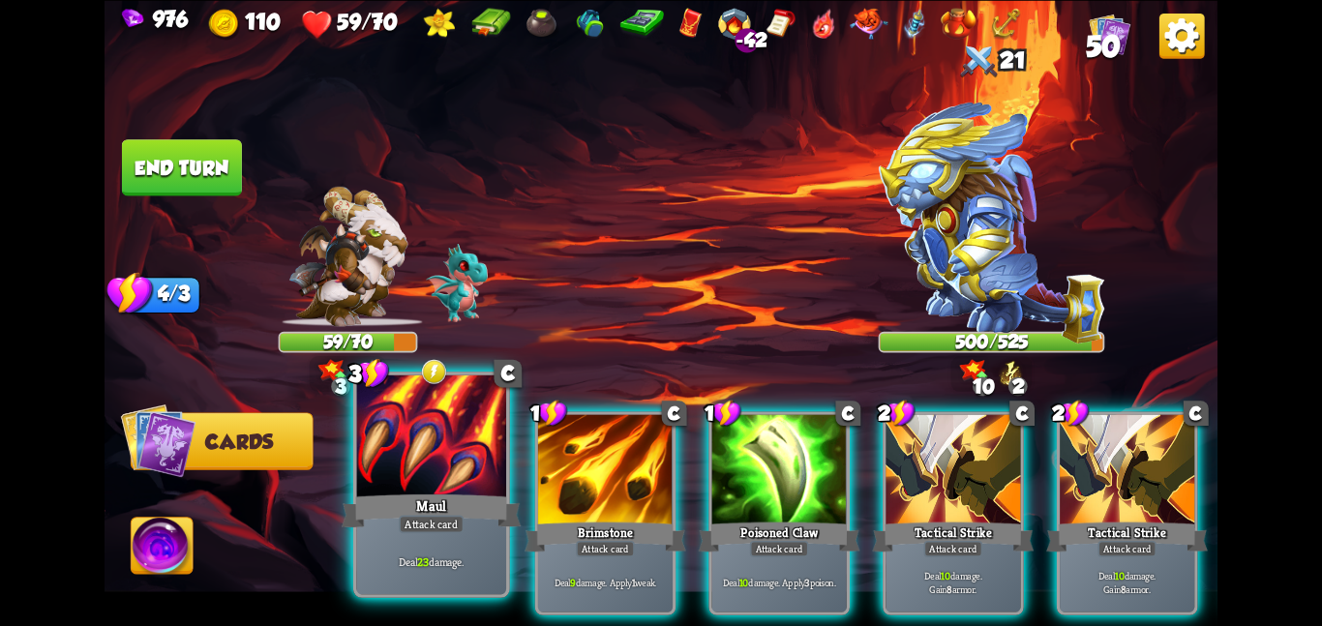
click at [445, 519] on div "Attack card" at bounding box center [431, 524] width 65 height 18
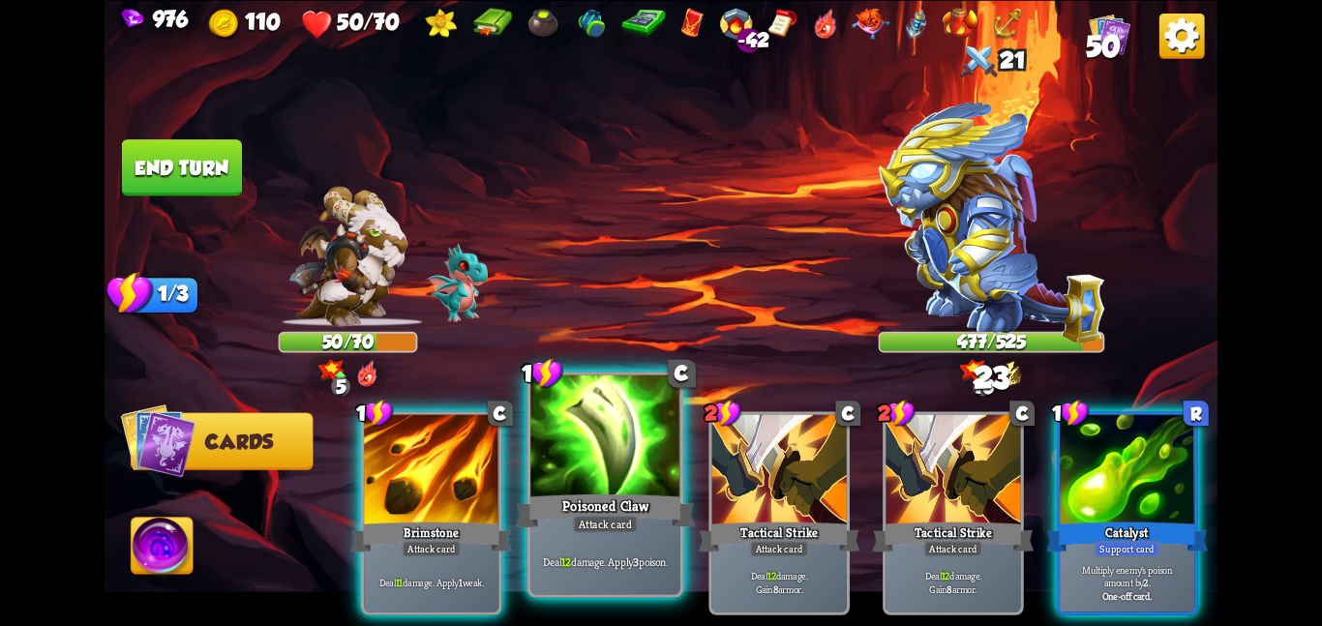
click at [577, 470] on div at bounding box center [605, 437] width 150 height 126
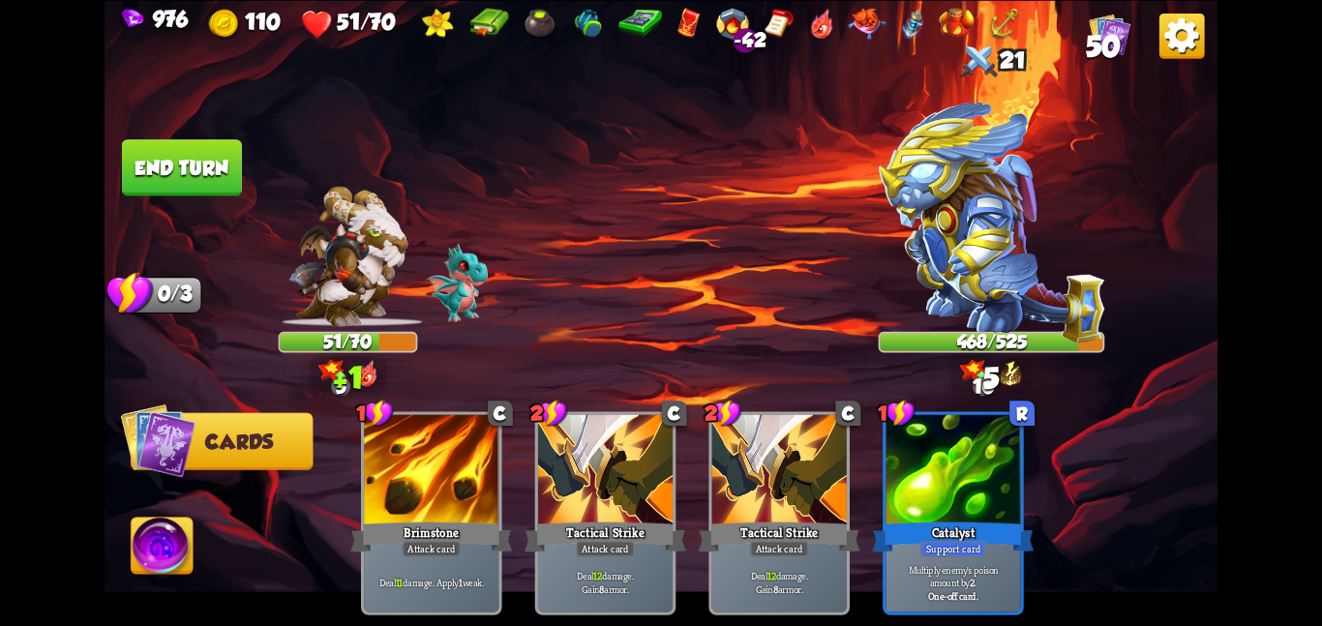
click at [188, 143] on button "End turn" at bounding box center [181, 167] width 123 height 58
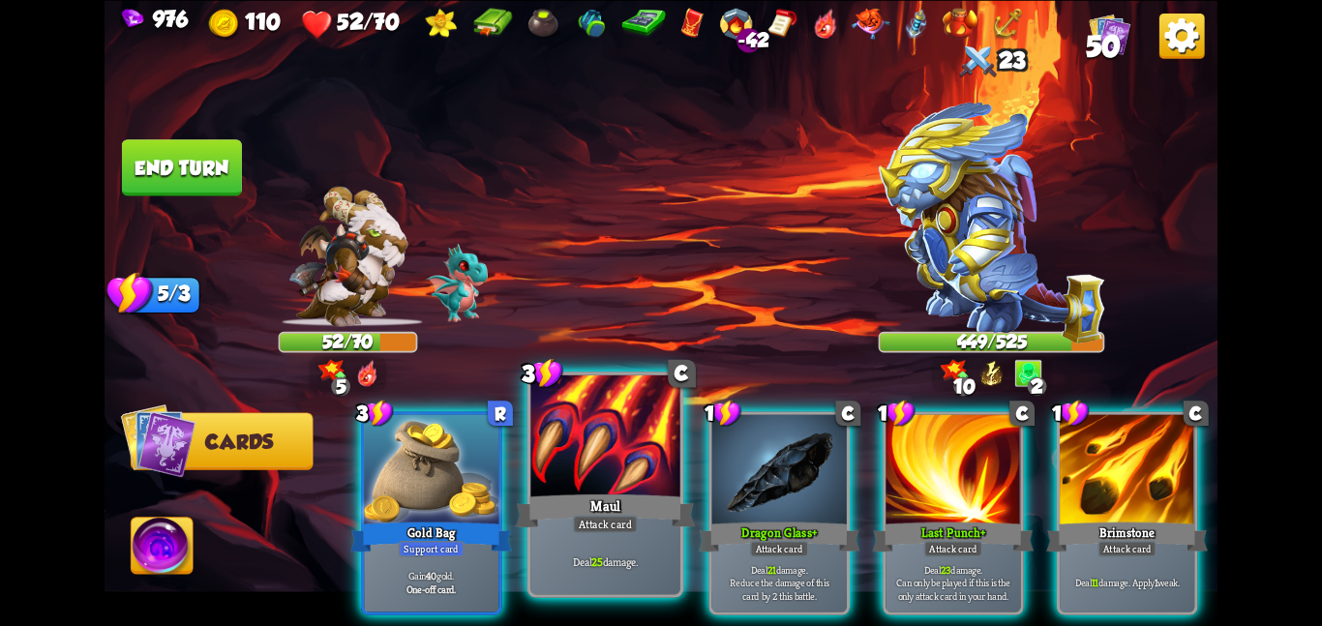
click at [546, 531] on div "Deal 25 damage." at bounding box center [605, 560] width 150 height 65
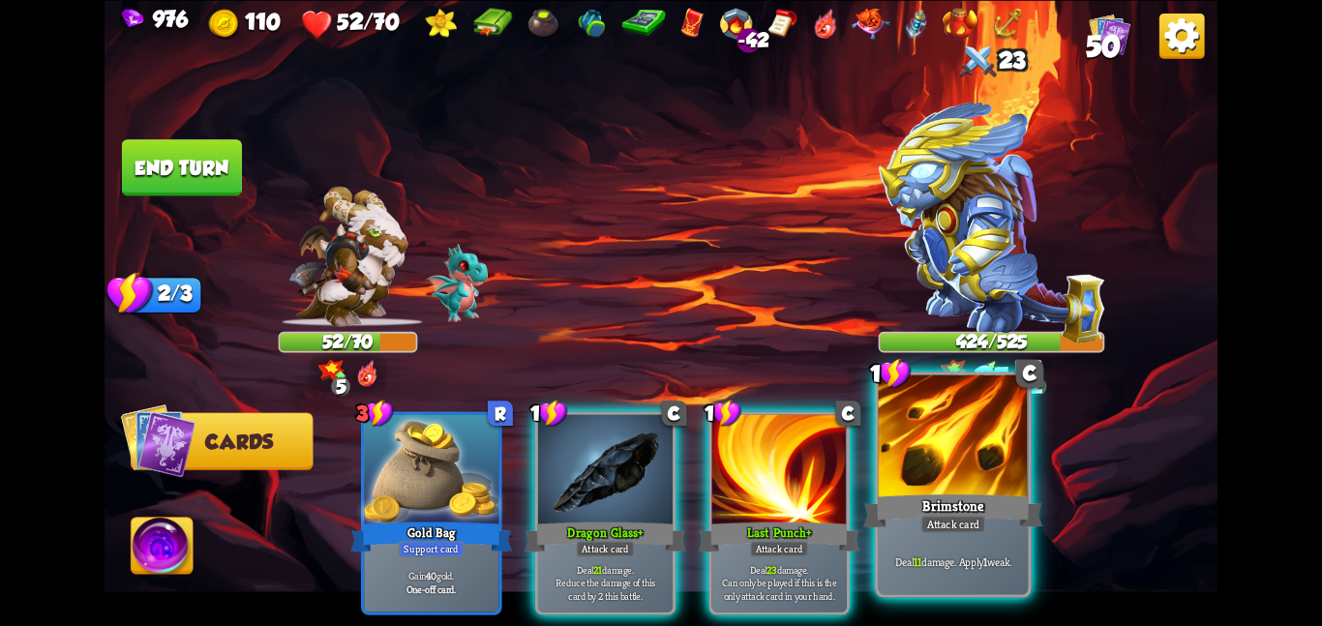
click at [908, 476] on div at bounding box center [954, 437] width 150 height 126
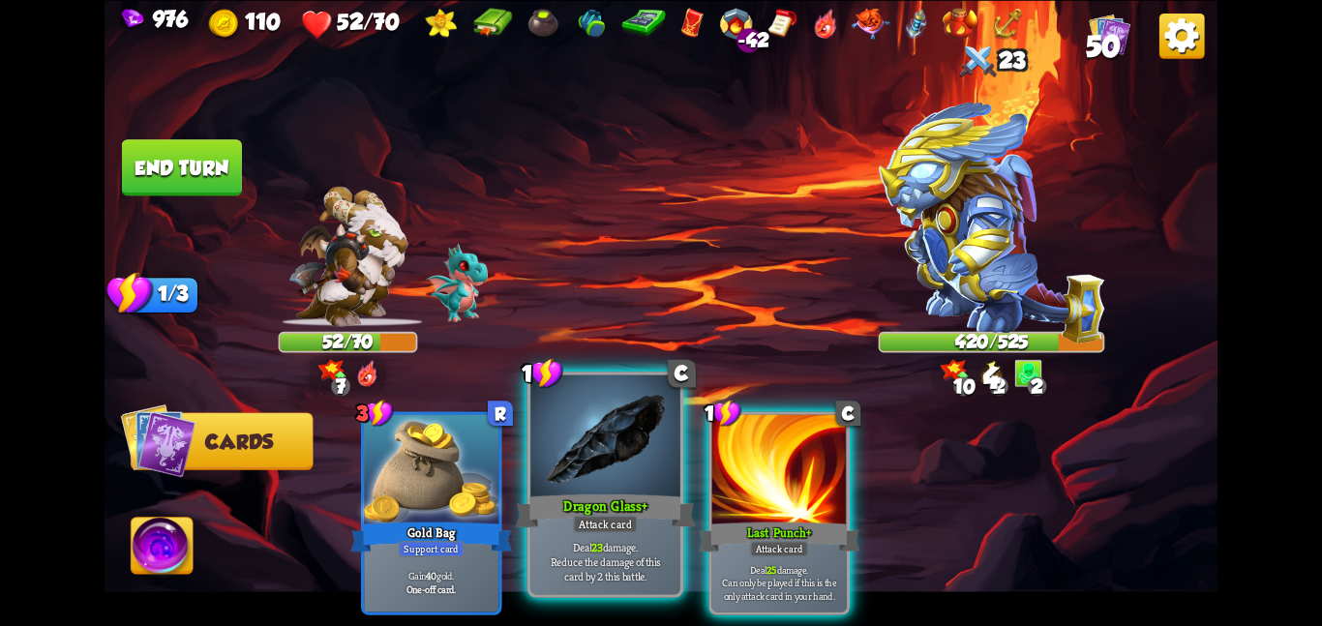
click at [582, 471] on div at bounding box center [605, 437] width 150 height 126
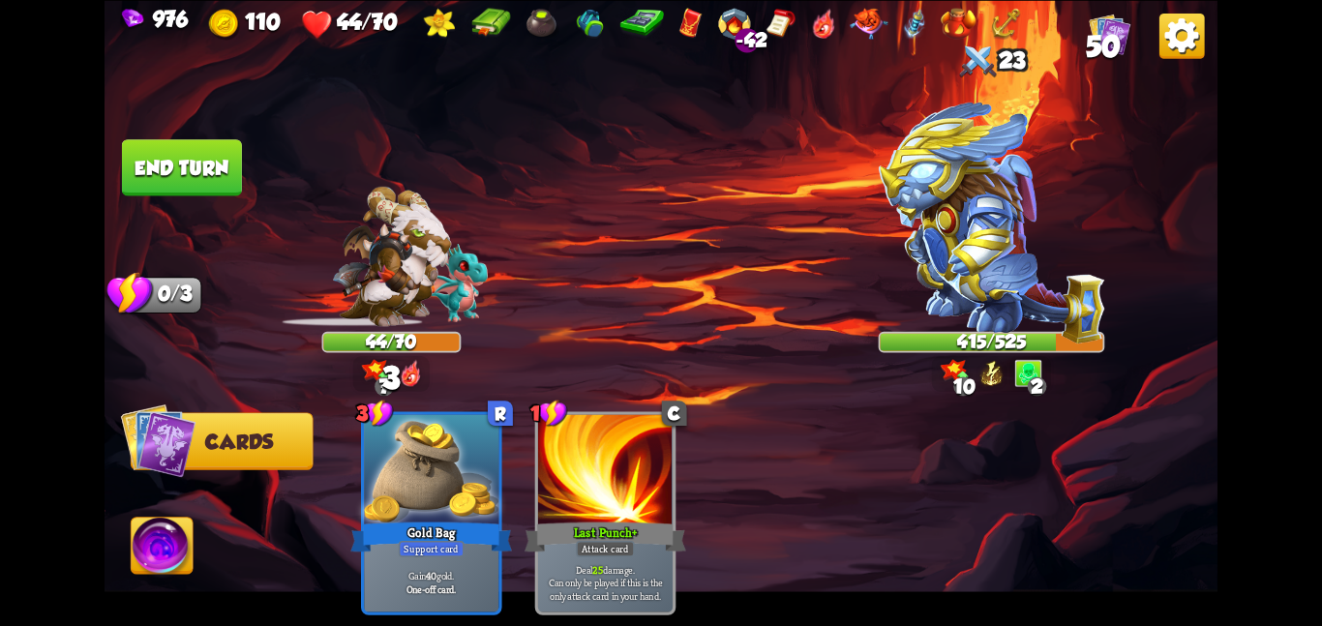
click at [179, 178] on button "End turn" at bounding box center [182, 167] width 120 height 56
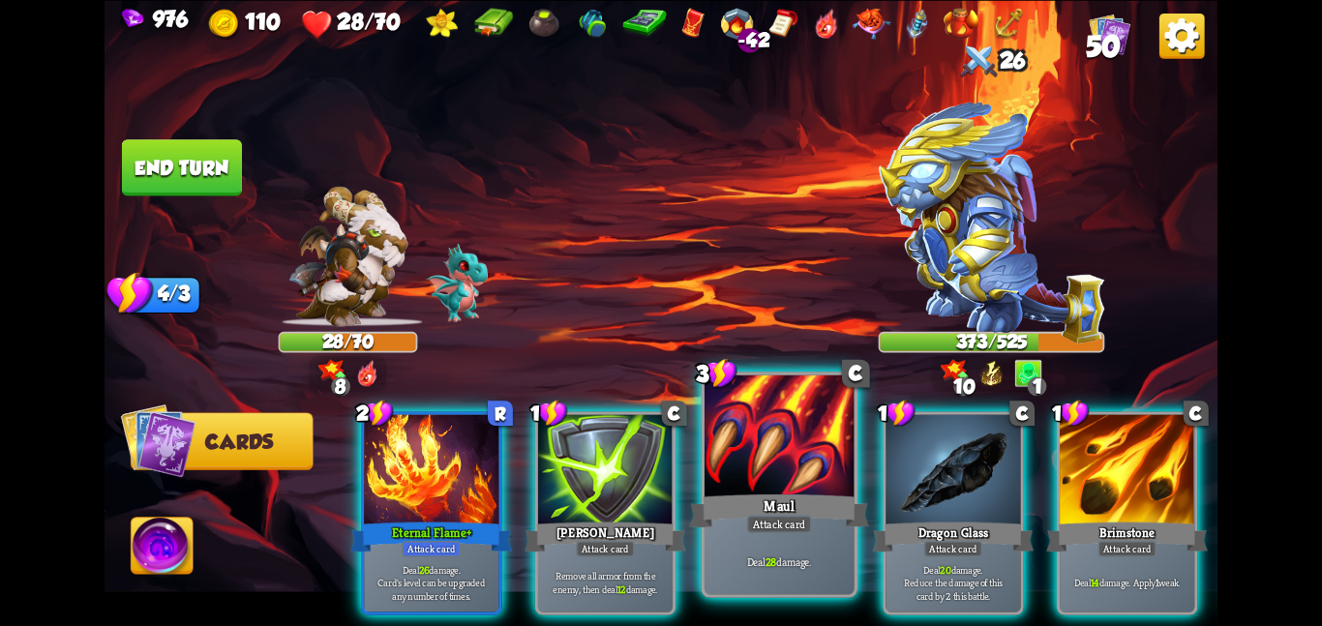
scroll to position [0, 184]
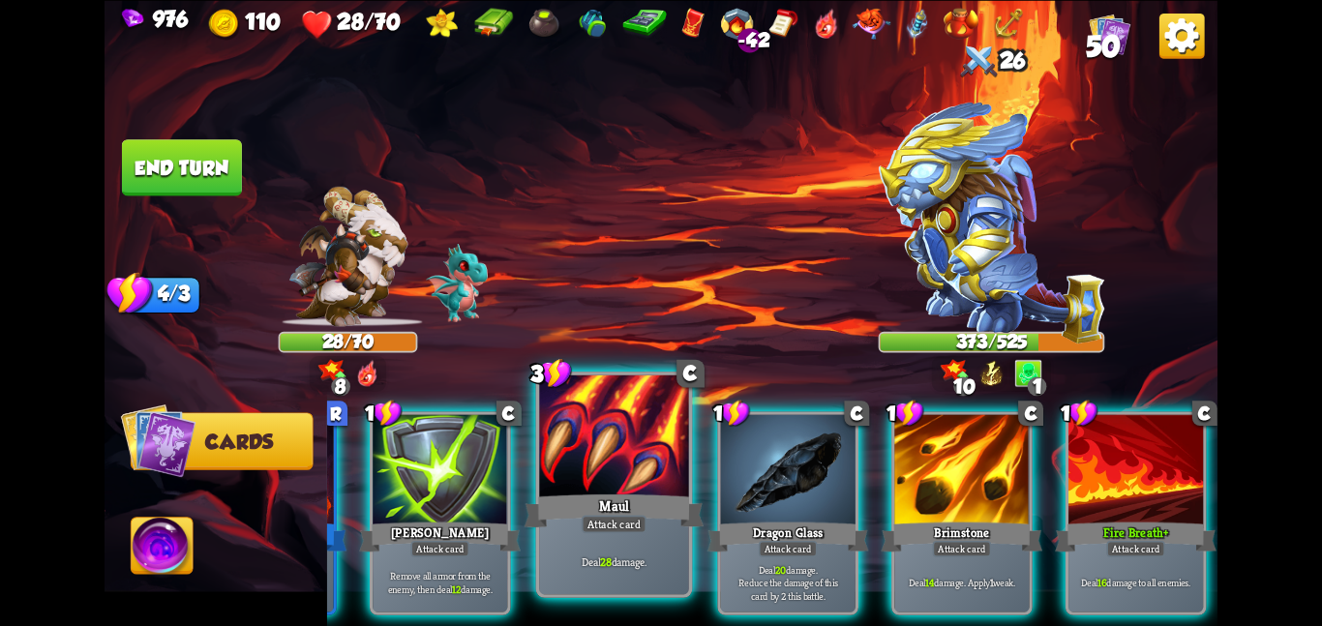
click at [620, 493] on div "Maul" at bounding box center [613, 511] width 179 height 40
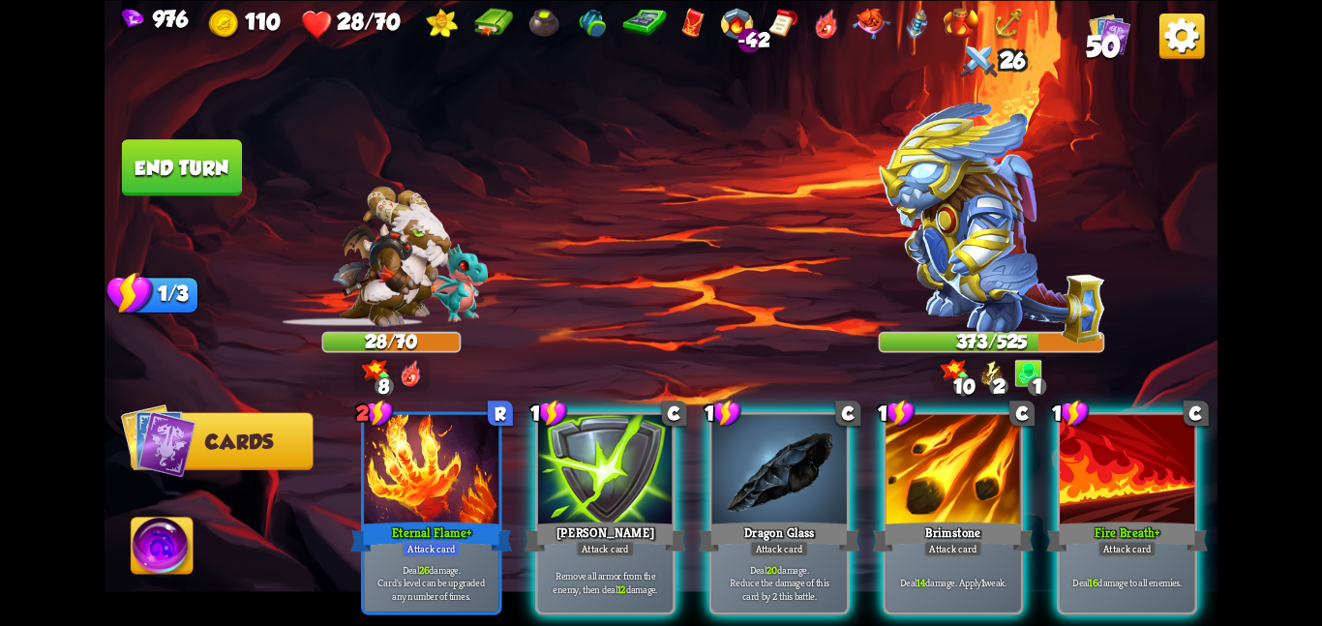
scroll to position [0, 0]
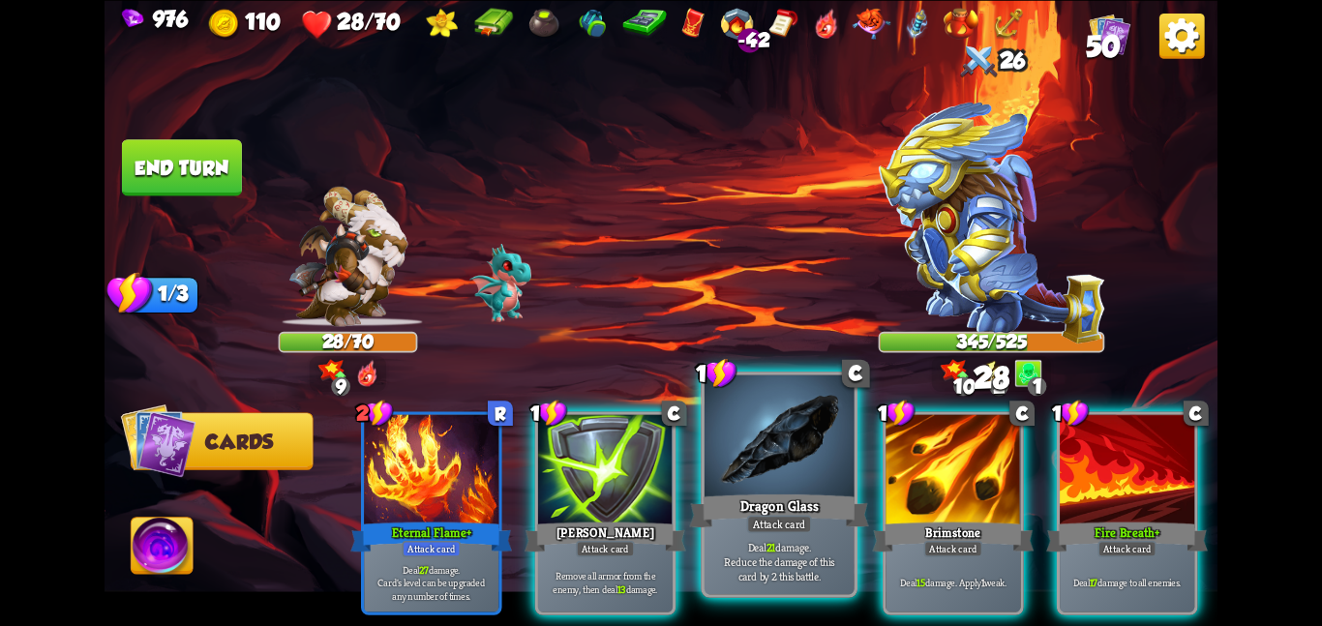
click at [834, 473] on div at bounding box center [779, 437] width 150 height 126
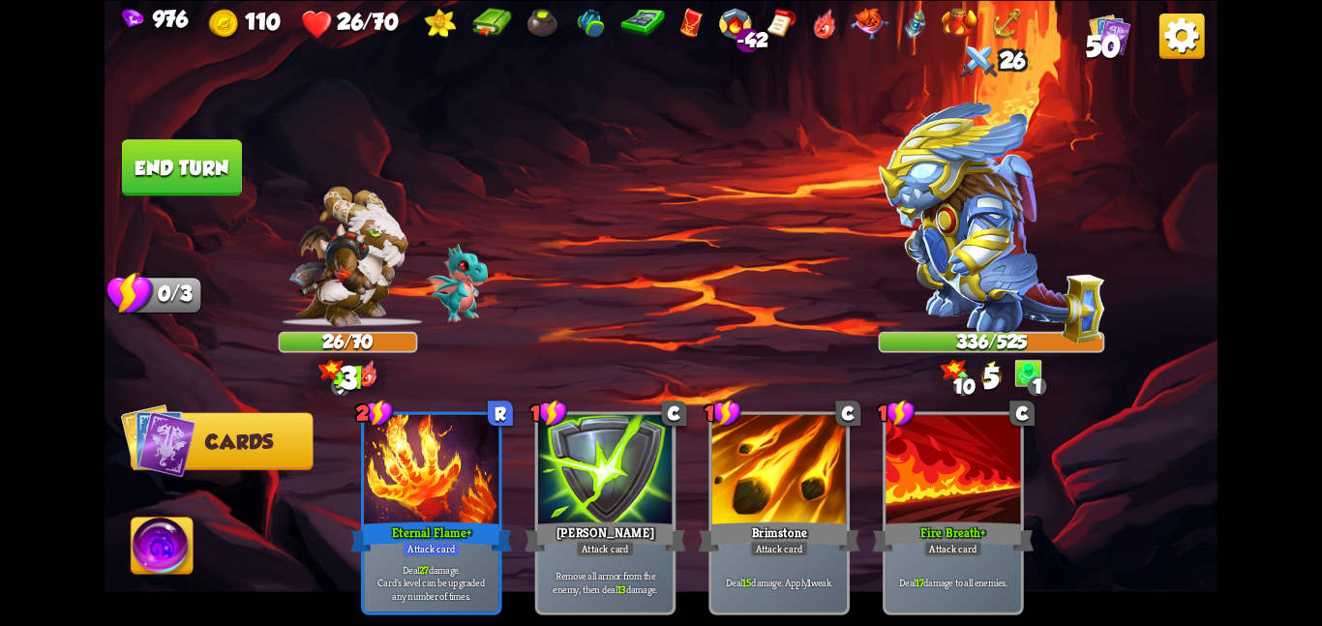
click at [178, 168] on button "End turn" at bounding box center [182, 167] width 120 height 56
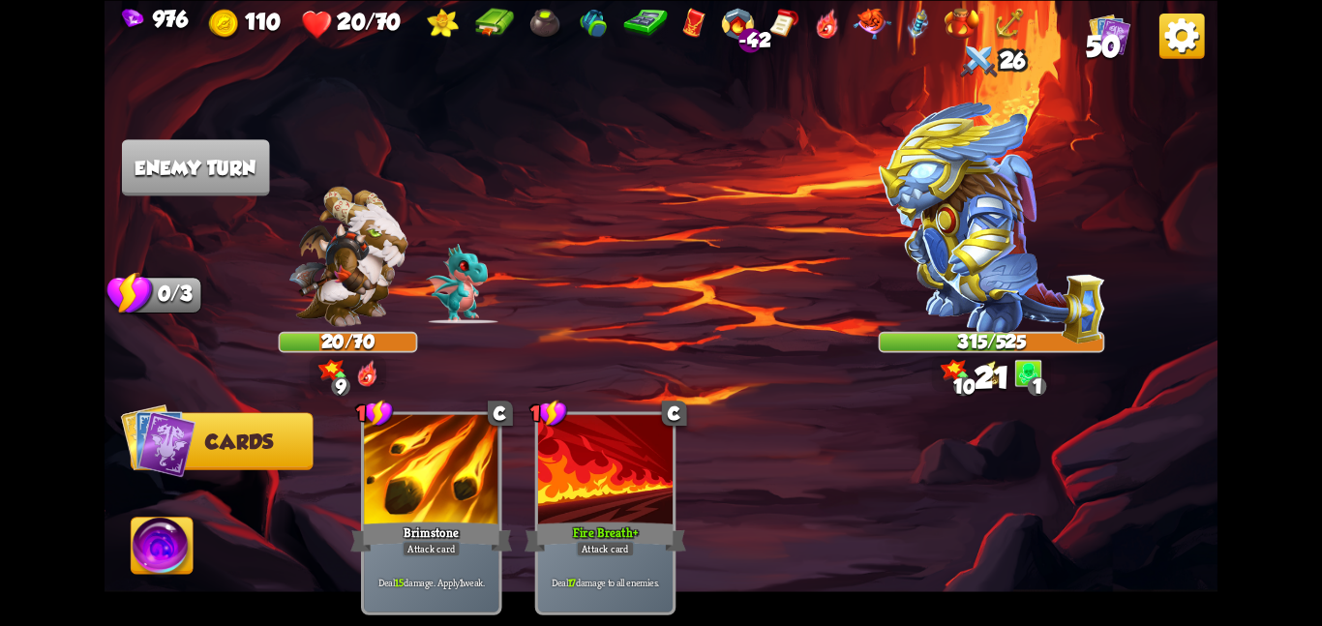
click at [165, 529] on img at bounding box center [163, 549] width 62 height 63
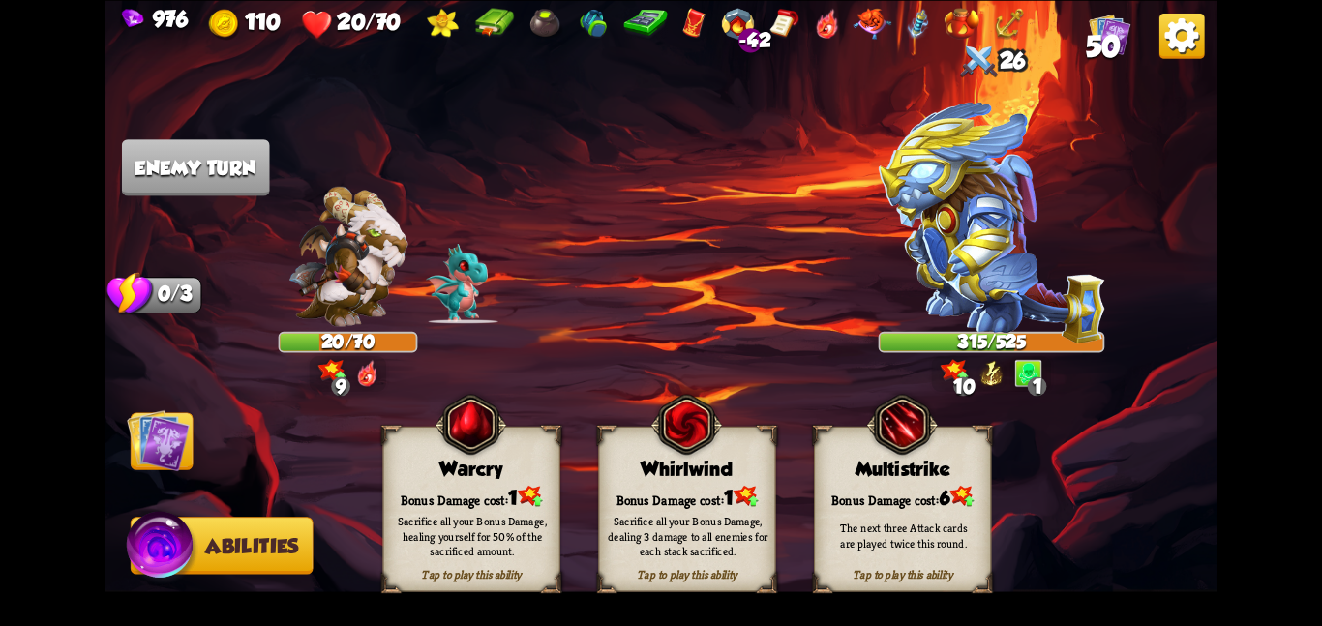
click at [426, 469] on div "Warcry" at bounding box center [471, 469] width 176 height 22
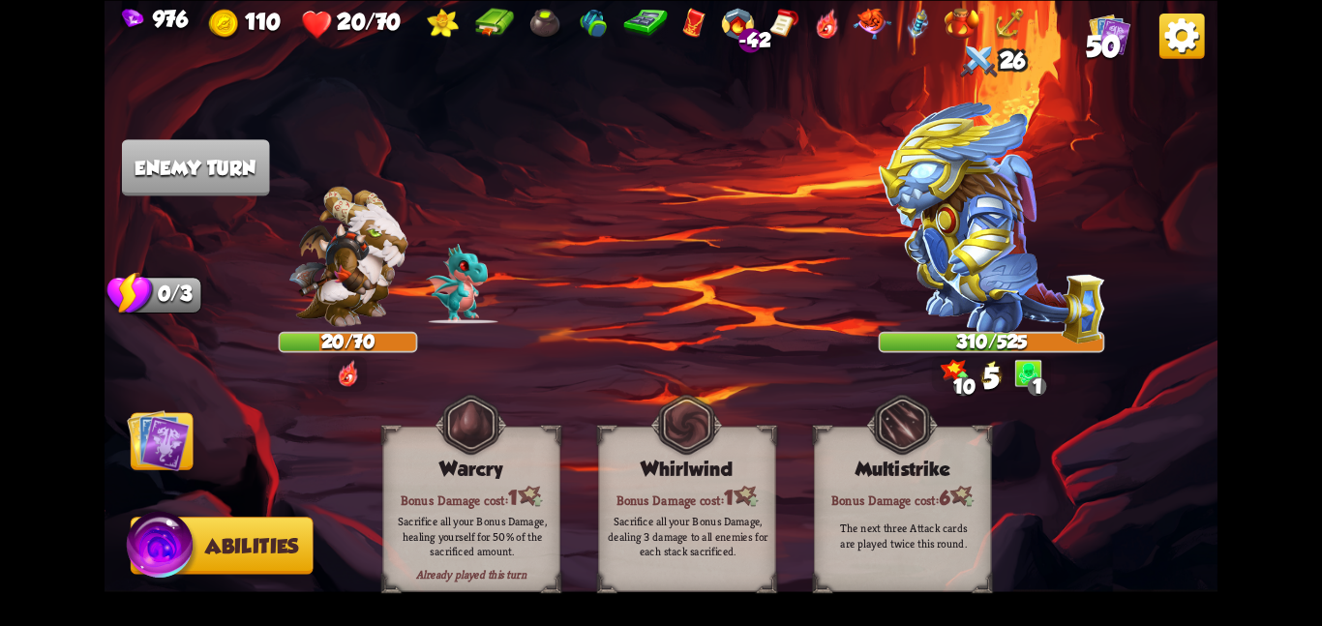
click at [163, 454] on img at bounding box center [158, 439] width 63 height 63
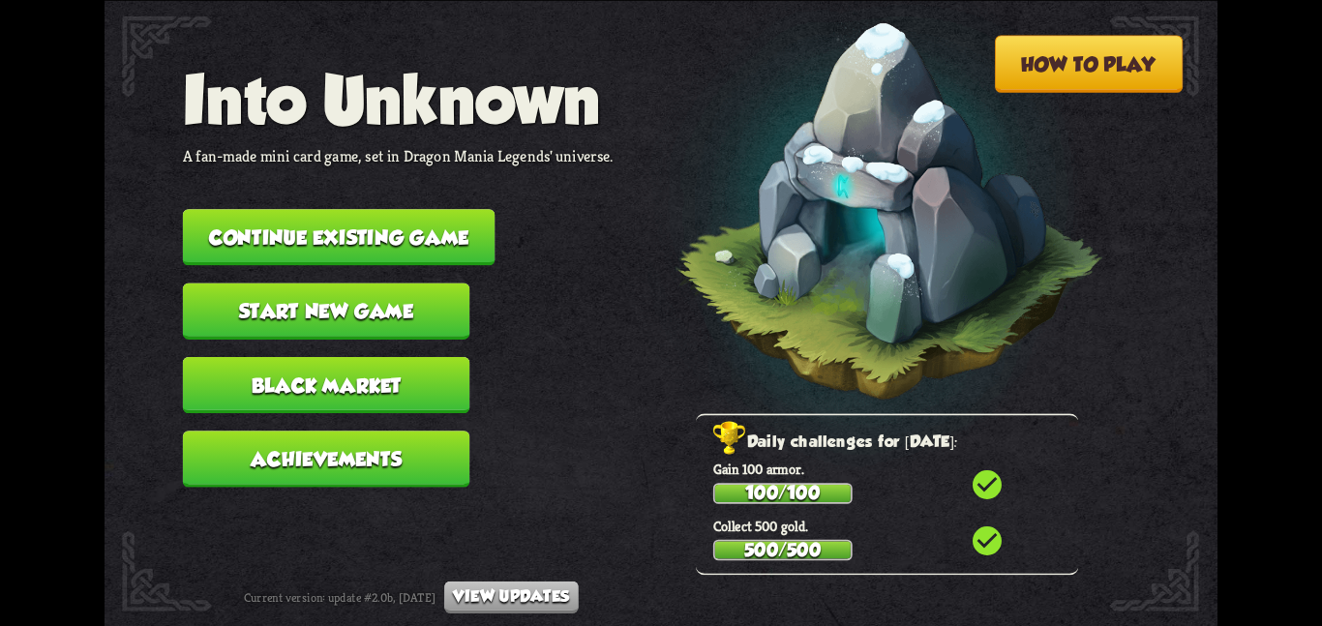
click at [422, 233] on button "Continue existing game" at bounding box center [339, 237] width 313 height 56
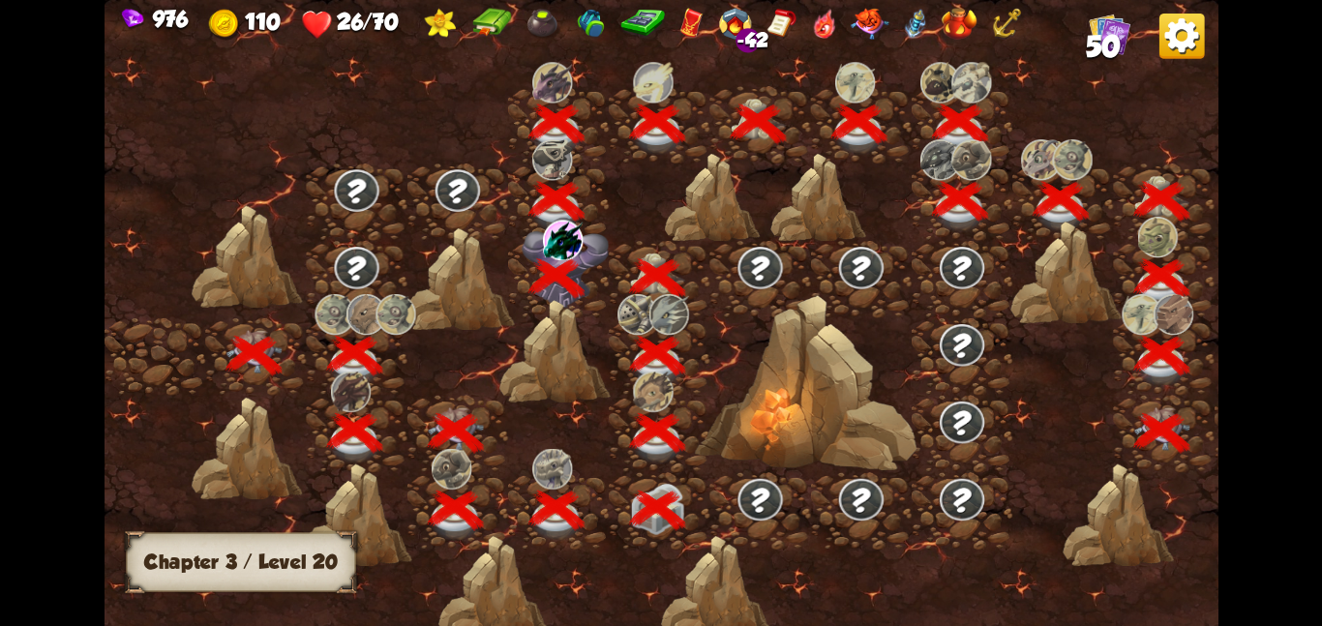
scroll to position [0, 294]
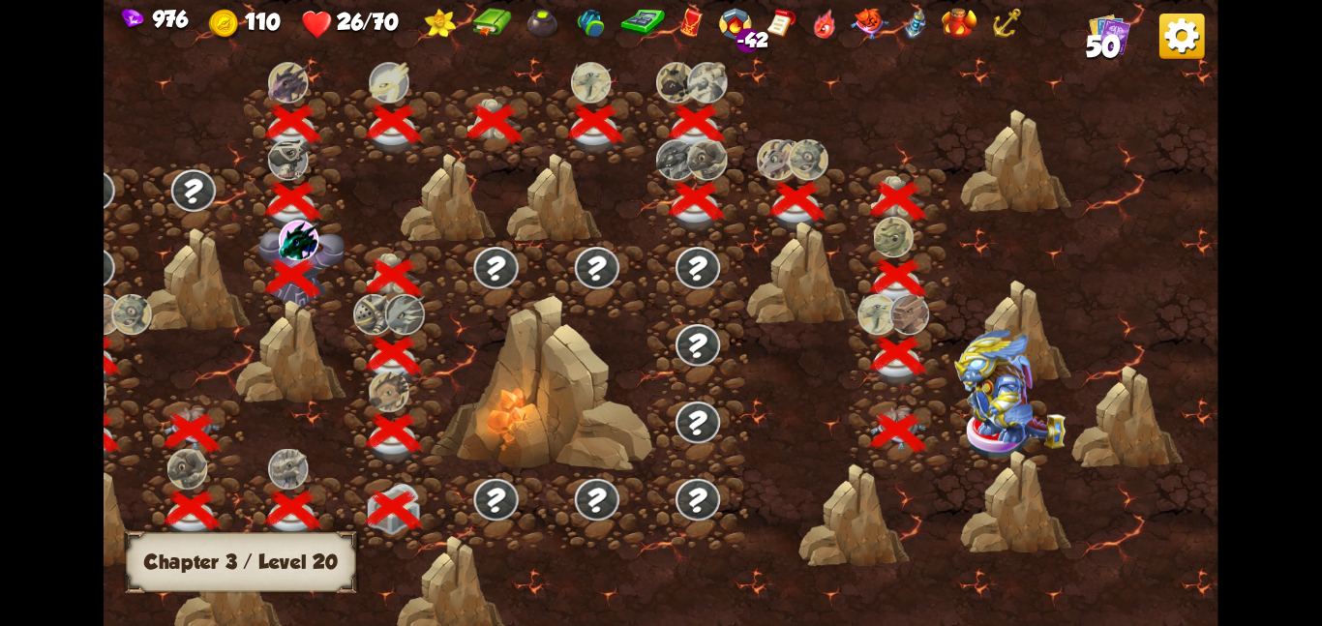
click at [967, 401] on img at bounding box center [1009, 388] width 111 height 119
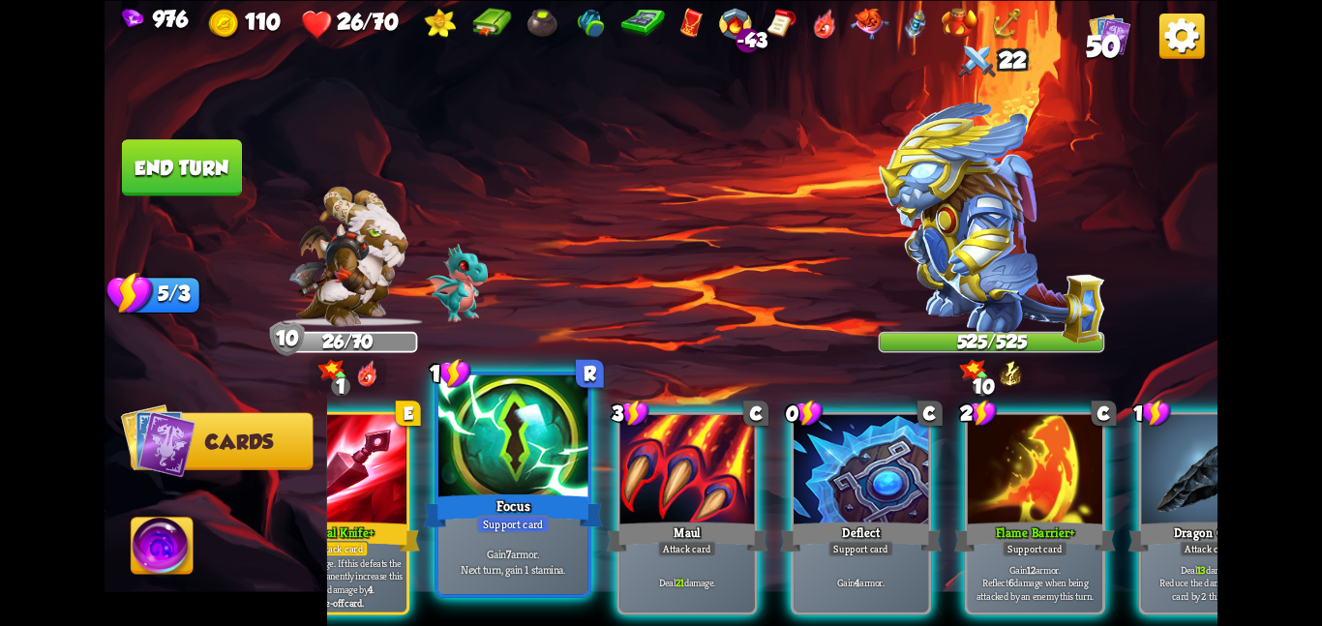
scroll to position [0, 377]
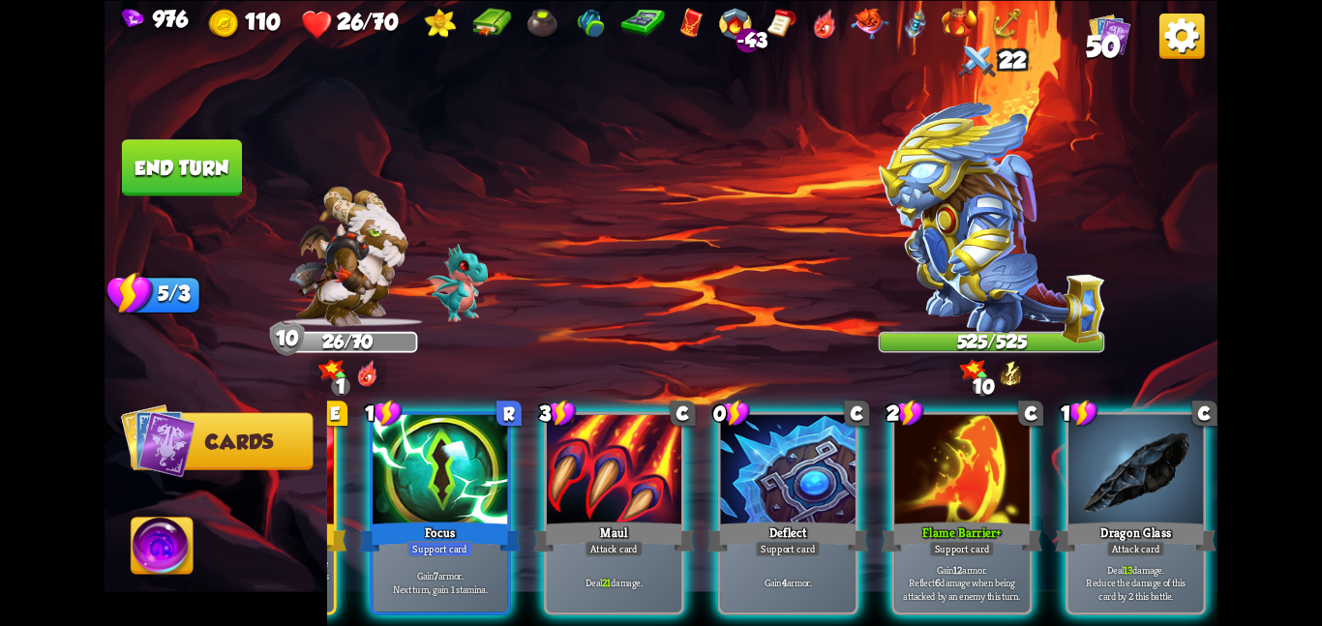
click at [885, 495] on div "1 C Poisoned Claw Attack card Deal 8 damage. Apply 3 poison. 1 E Ritual Knife+ …" at bounding box center [772, 486] width 890 height 279
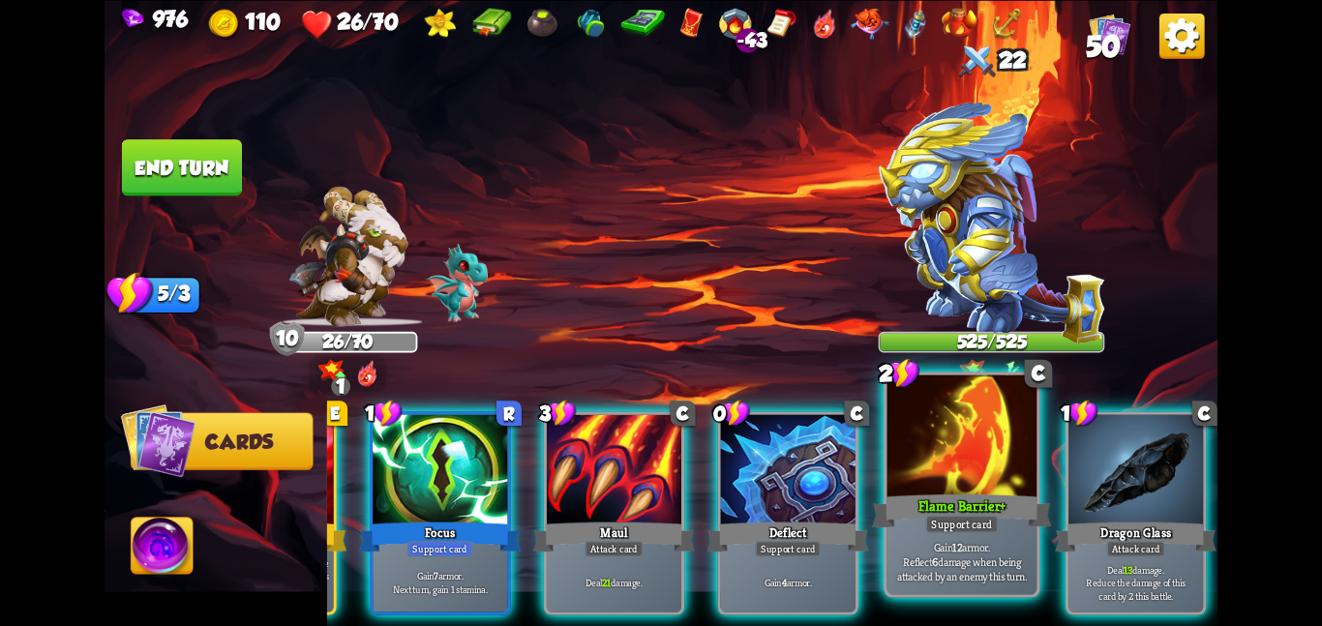
click at [915, 481] on div at bounding box center [962, 437] width 150 height 126
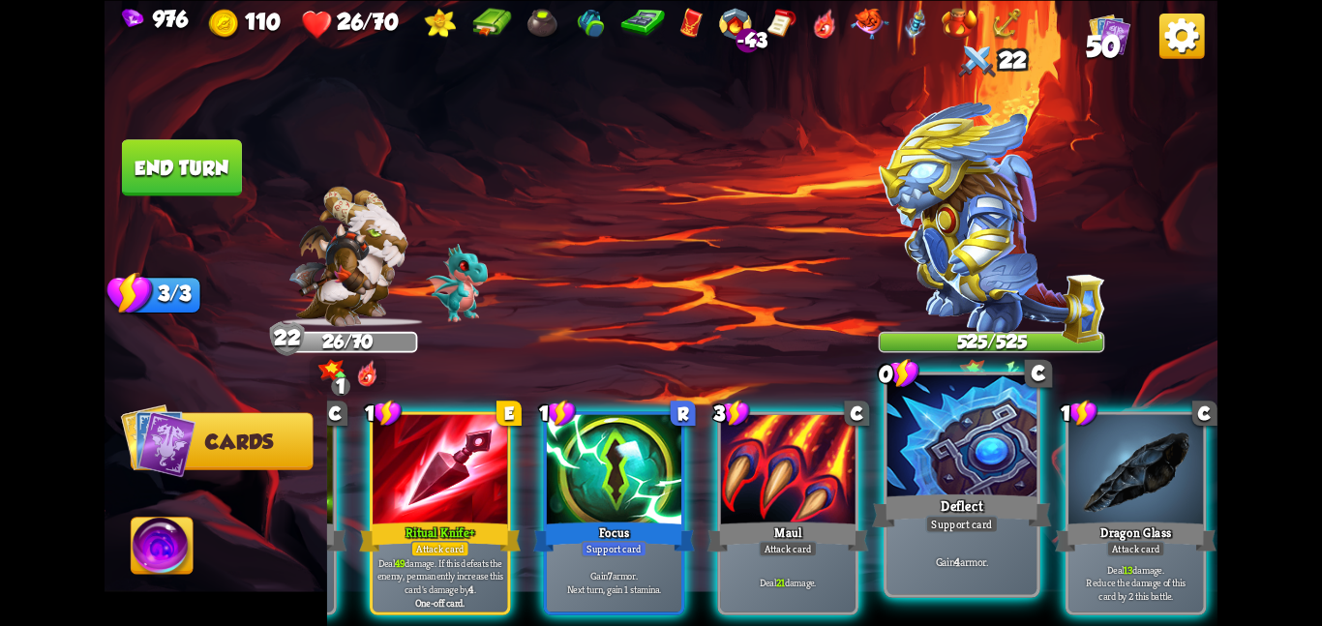
click at [911, 481] on div at bounding box center [962, 437] width 150 height 126
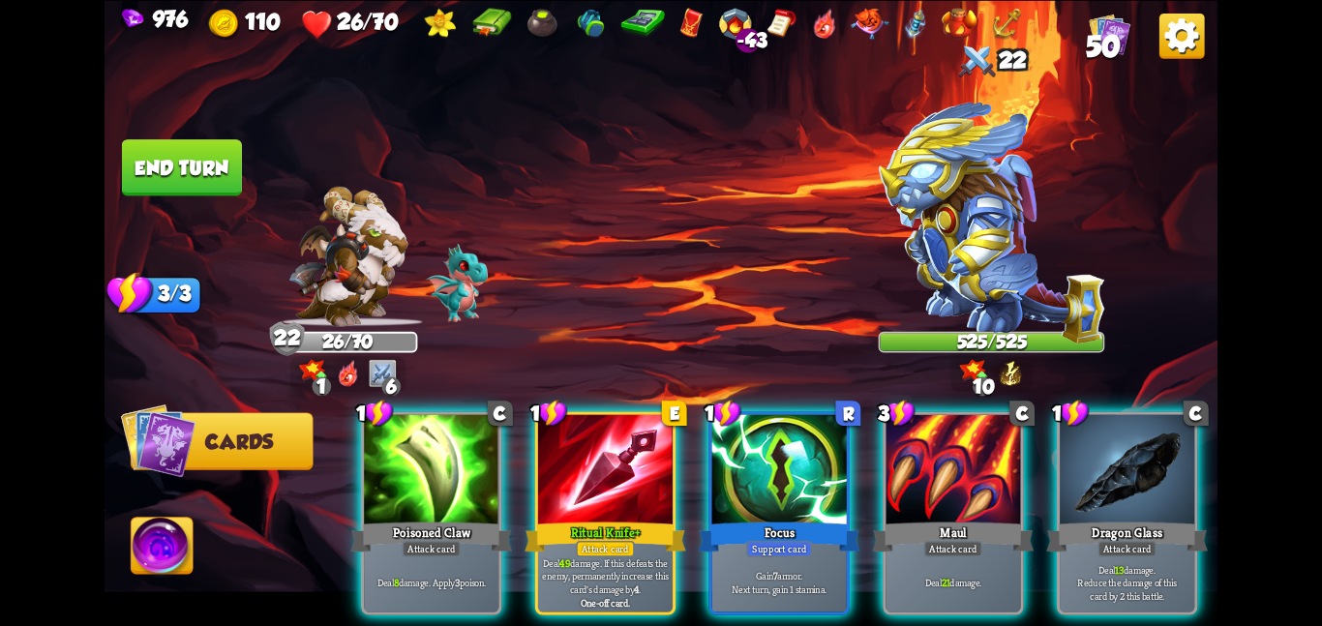
scroll to position [0, 0]
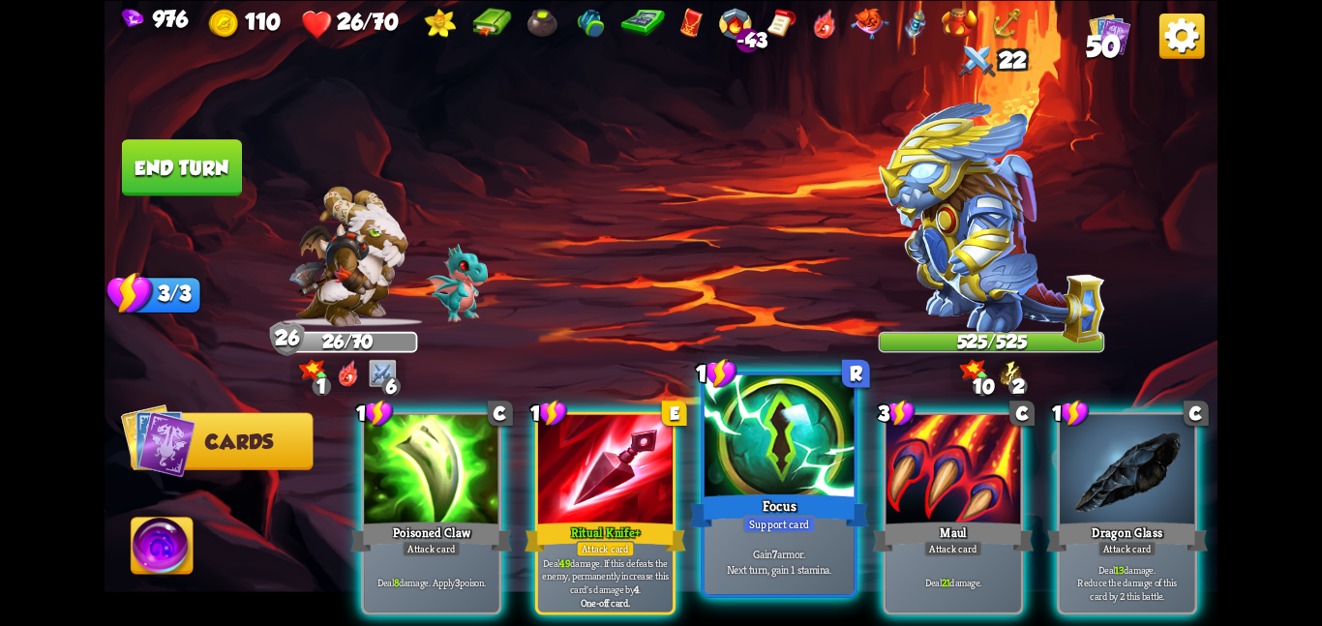
click at [775, 479] on div at bounding box center [779, 437] width 150 height 126
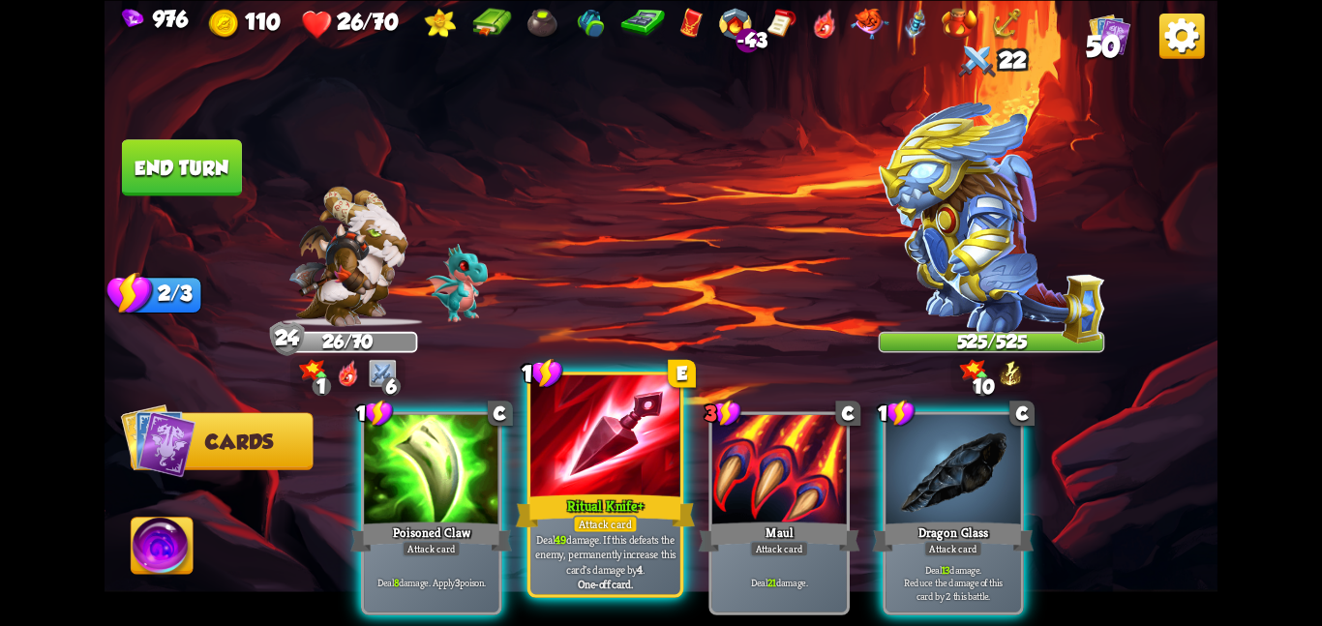
click at [618, 466] on div at bounding box center [605, 437] width 150 height 126
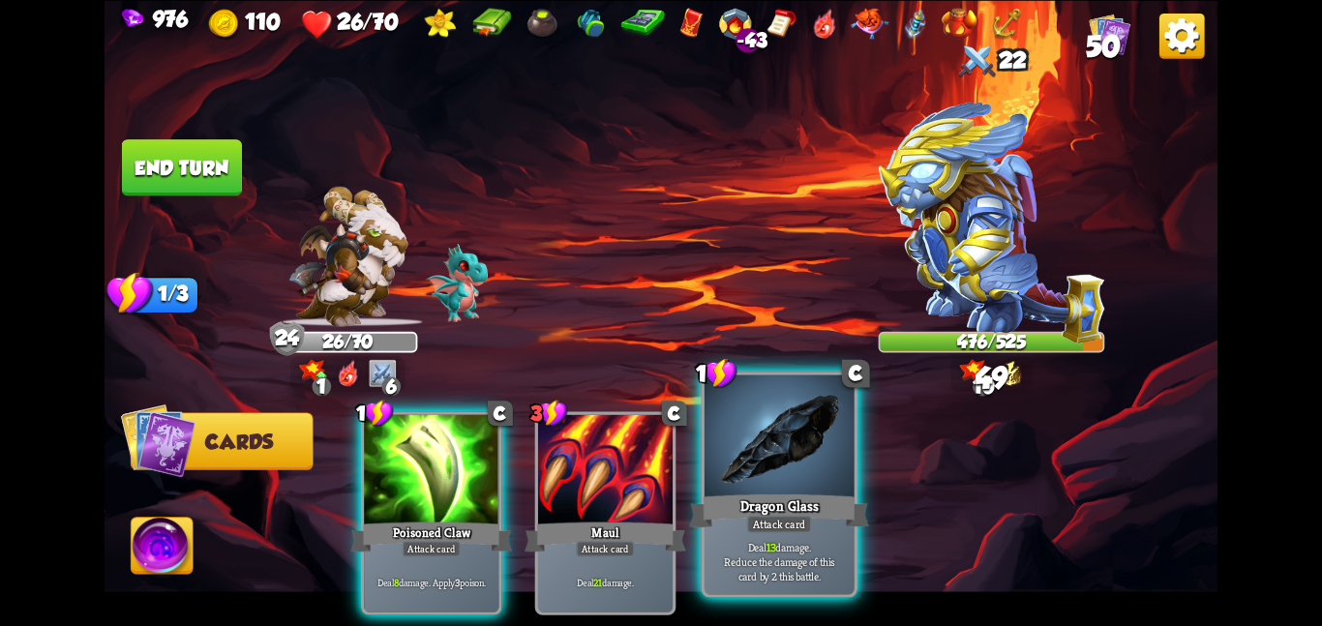
click at [804, 500] on div "Dragon Glass" at bounding box center [778, 511] width 179 height 40
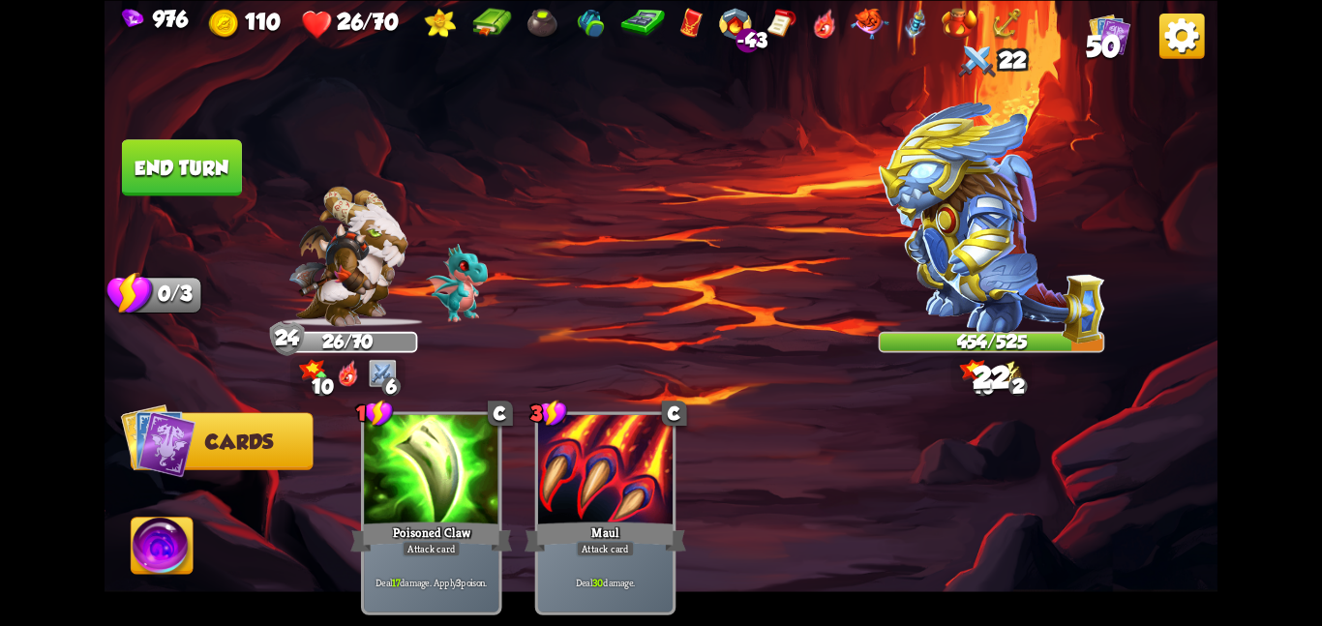
click at [208, 162] on button "End turn" at bounding box center [182, 167] width 120 height 56
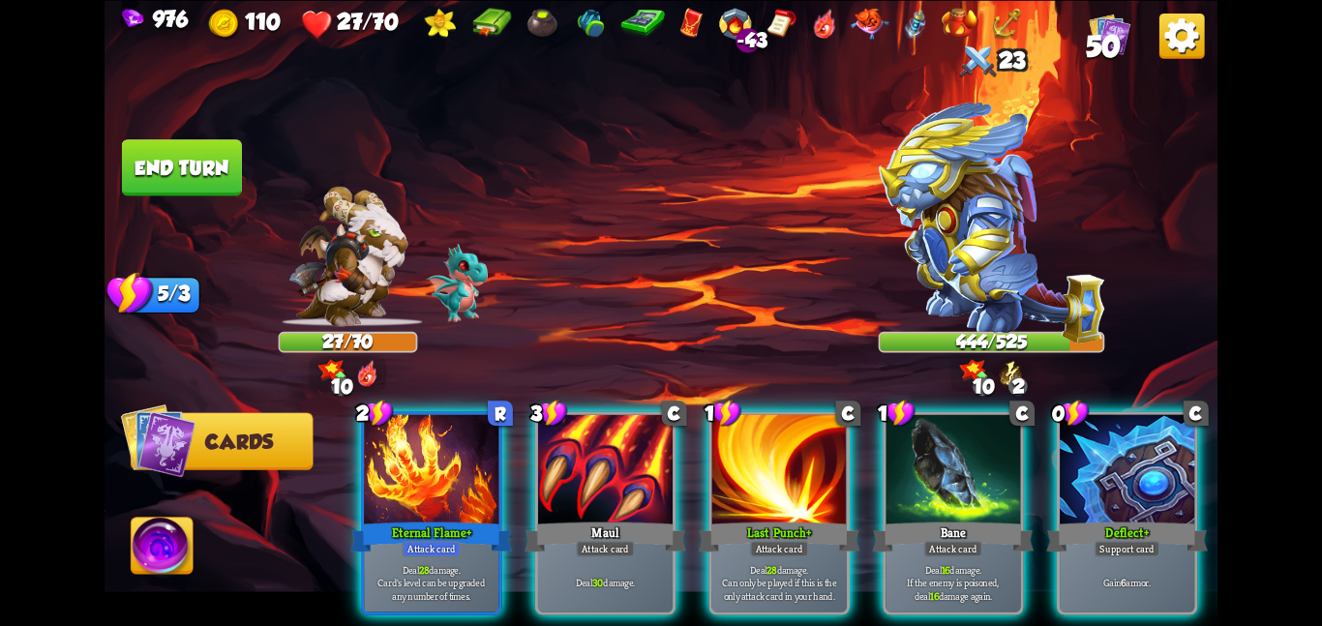
scroll to position [0, 184]
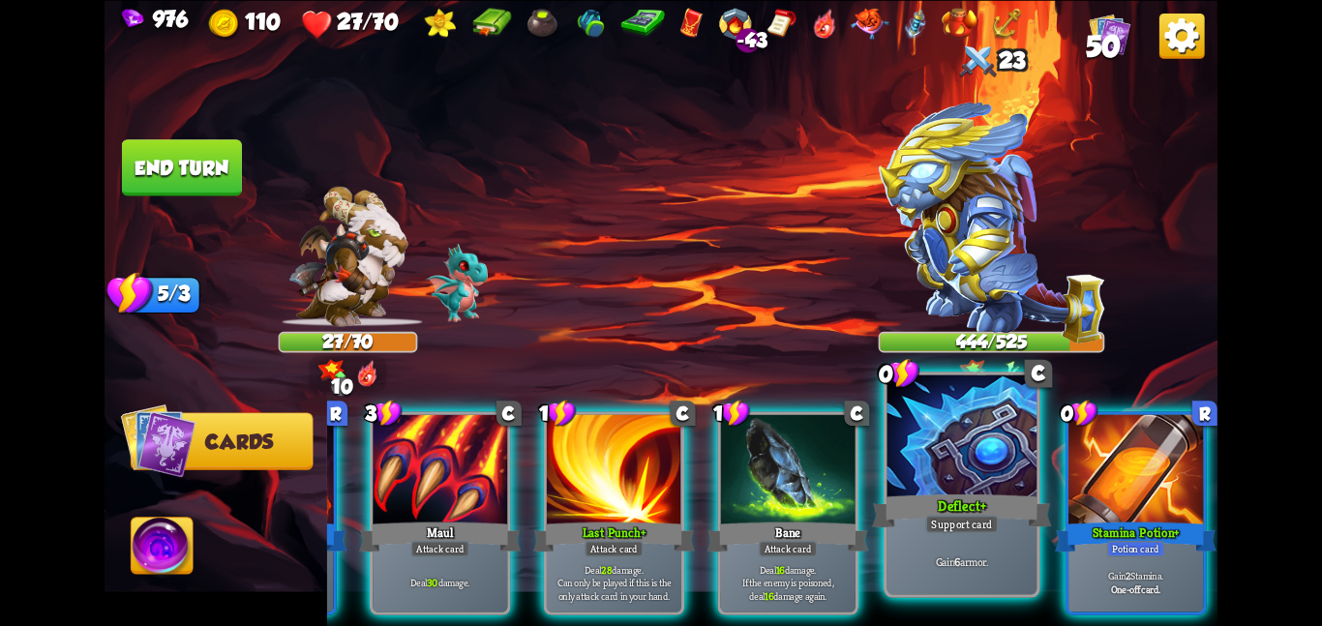
click at [968, 476] on div at bounding box center [962, 437] width 150 height 126
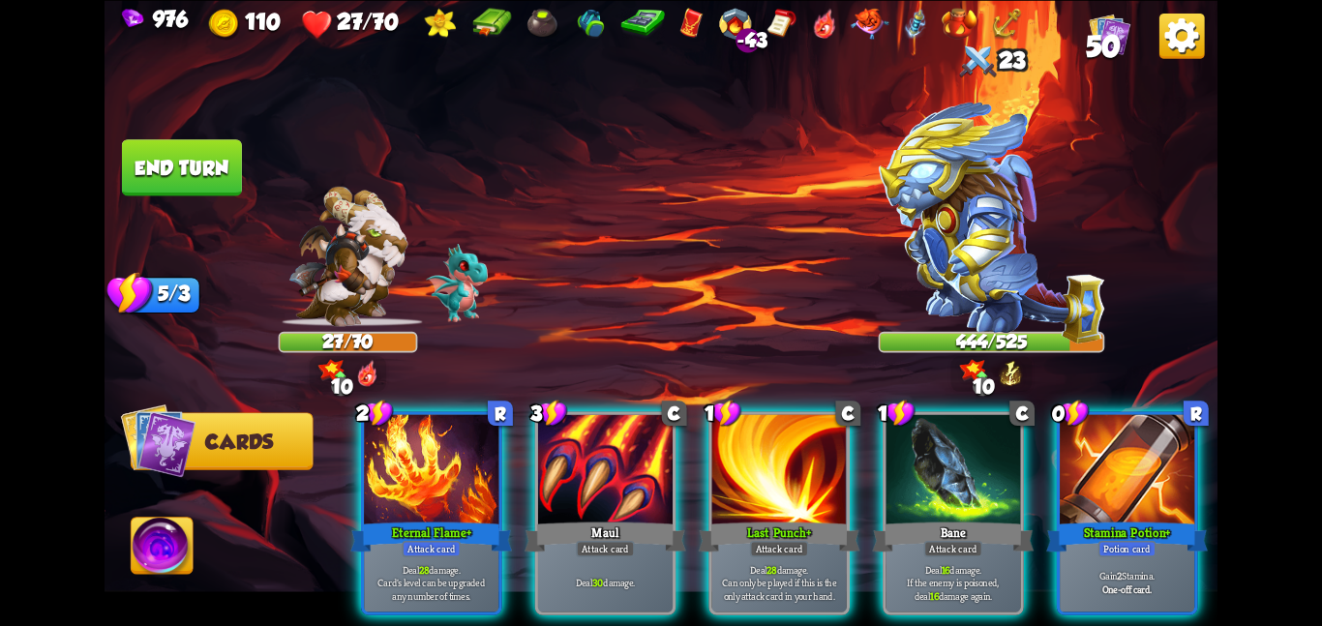
scroll to position [0, 0]
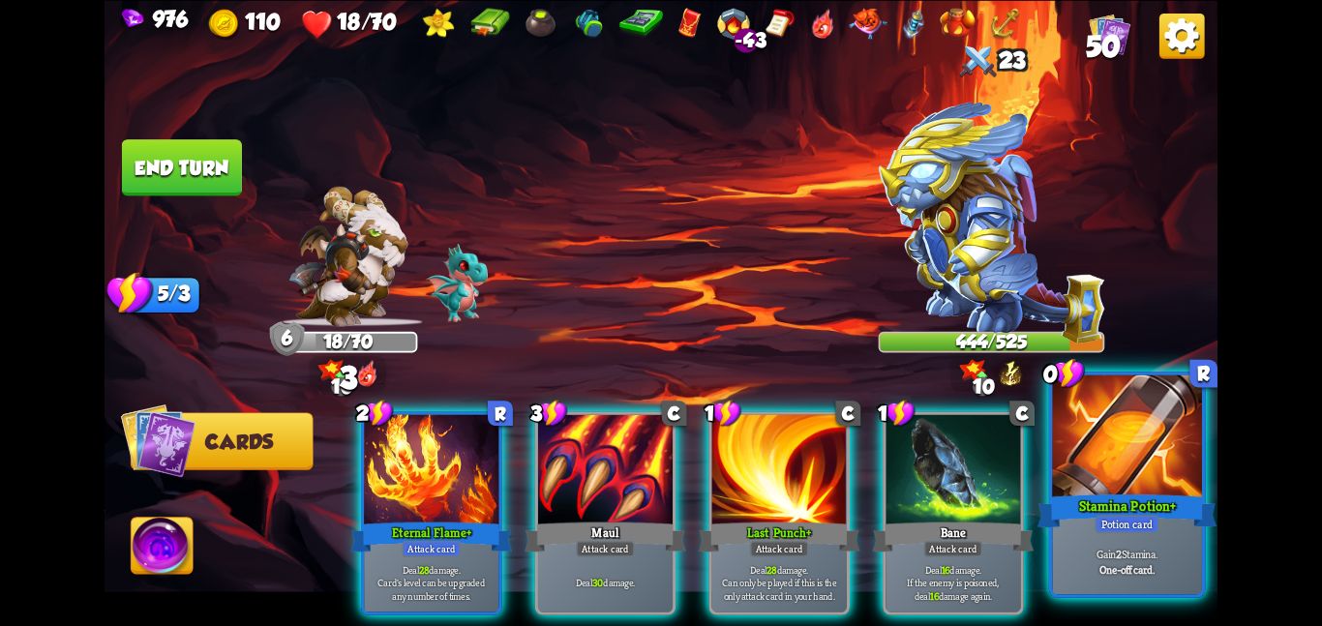
click at [1057, 473] on div at bounding box center [1127, 437] width 150 height 126
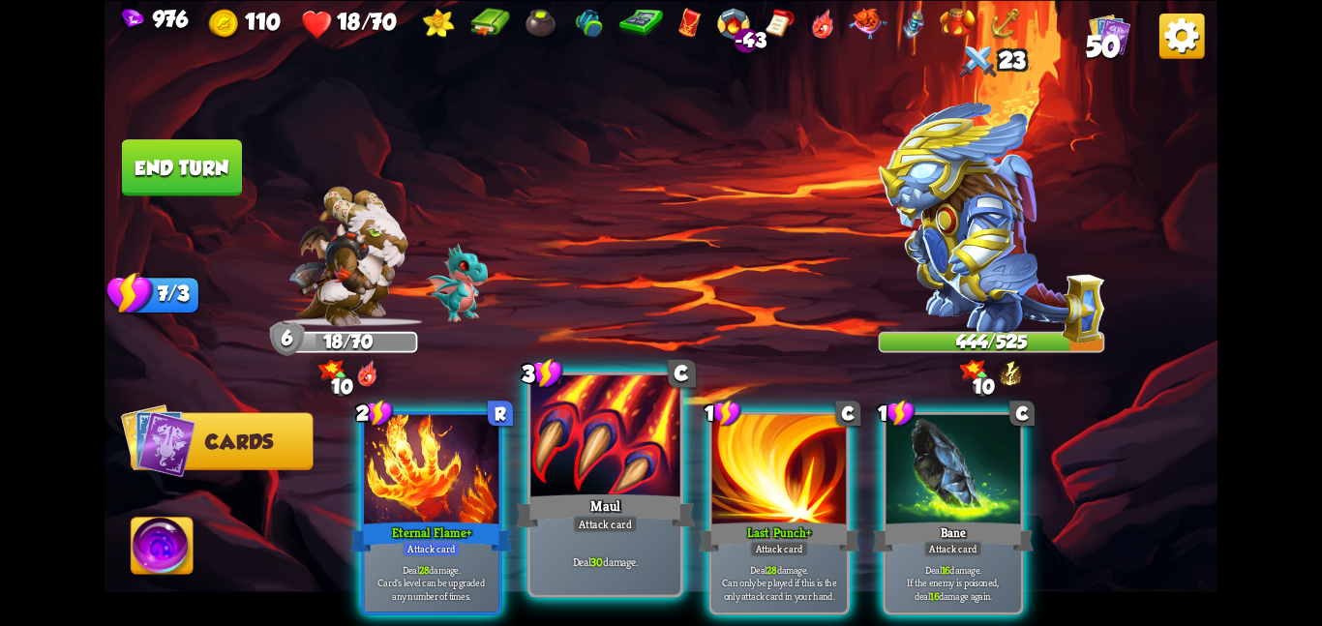
click at [635, 472] on div at bounding box center [605, 437] width 150 height 126
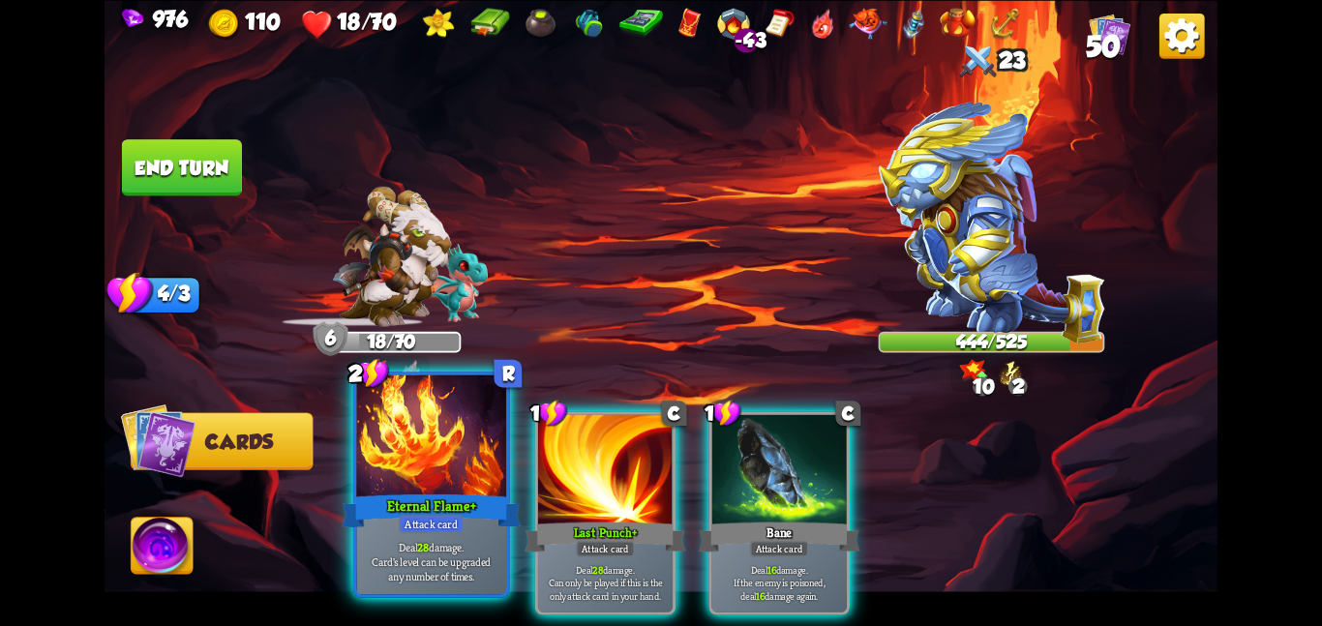
click at [460, 473] on div at bounding box center [431, 437] width 150 height 126
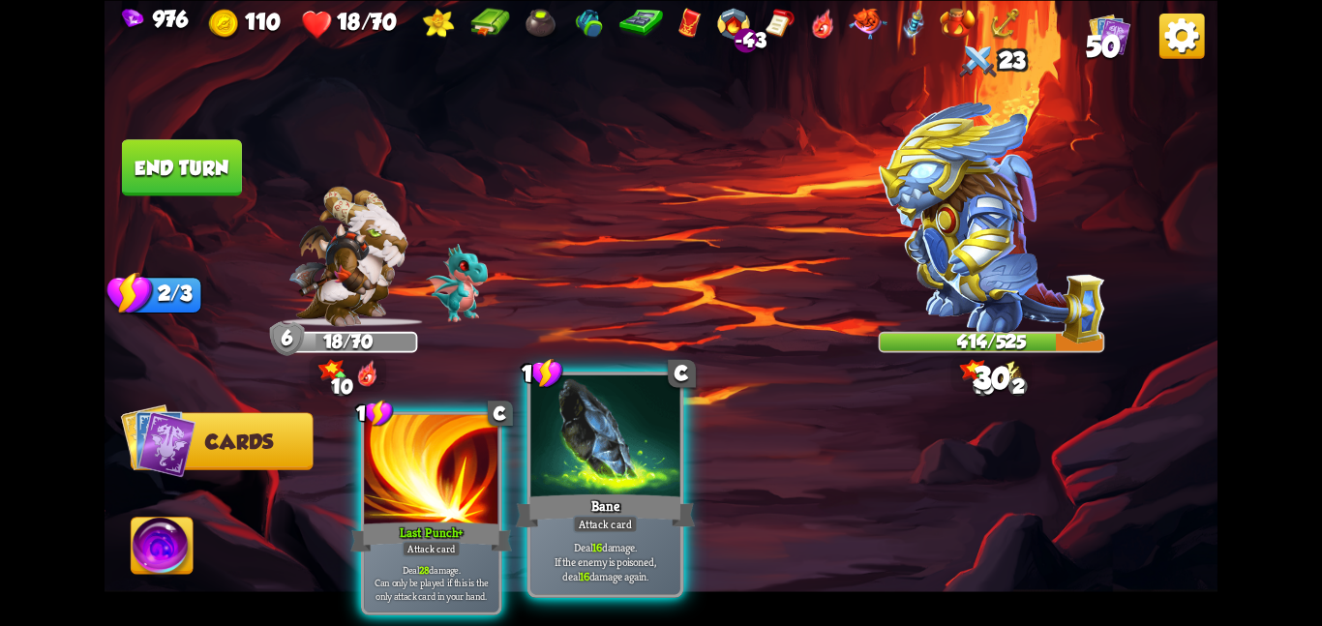
click at [556, 459] on div at bounding box center [605, 437] width 150 height 126
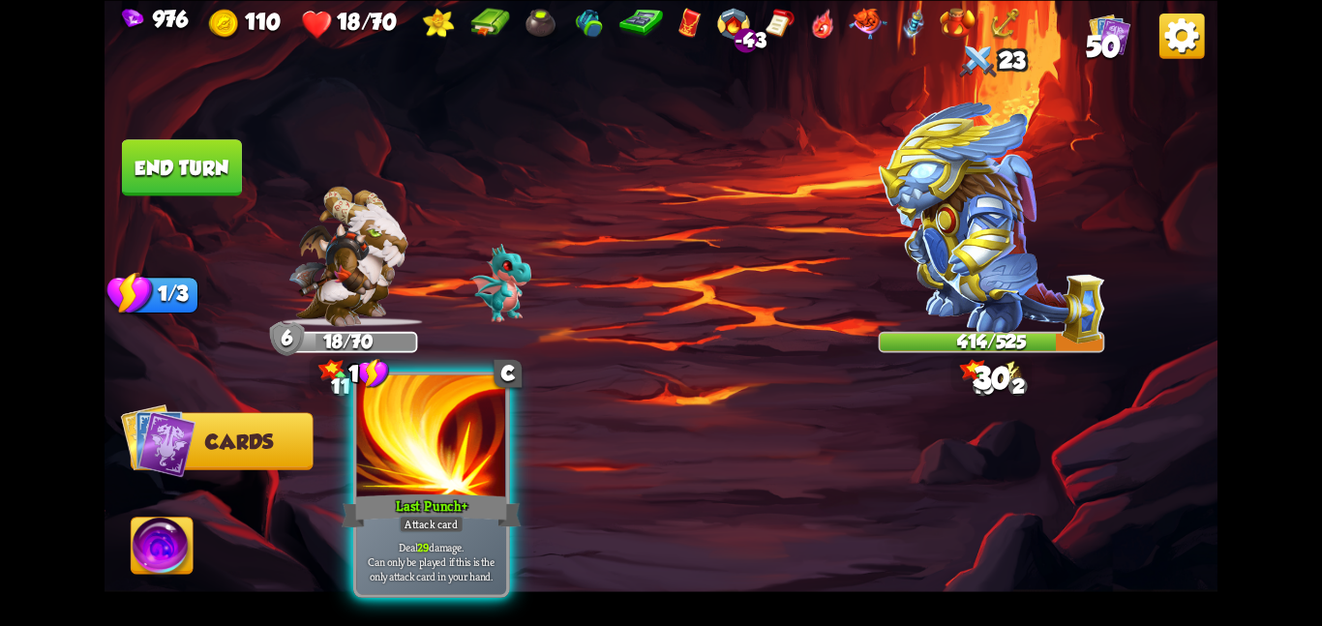
click at [416, 467] on div at bounding box center [431, 437] width 150 height 126
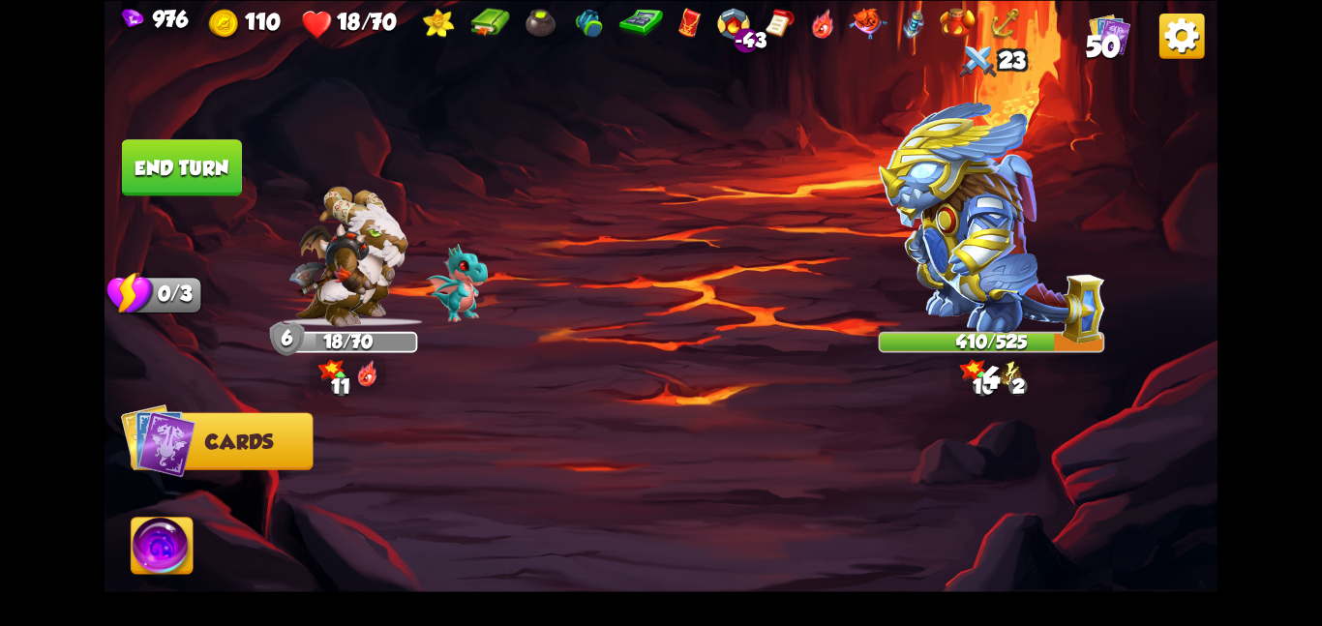
click at [172, 538] on img at bounding box center [163, 549] width 62 height 63
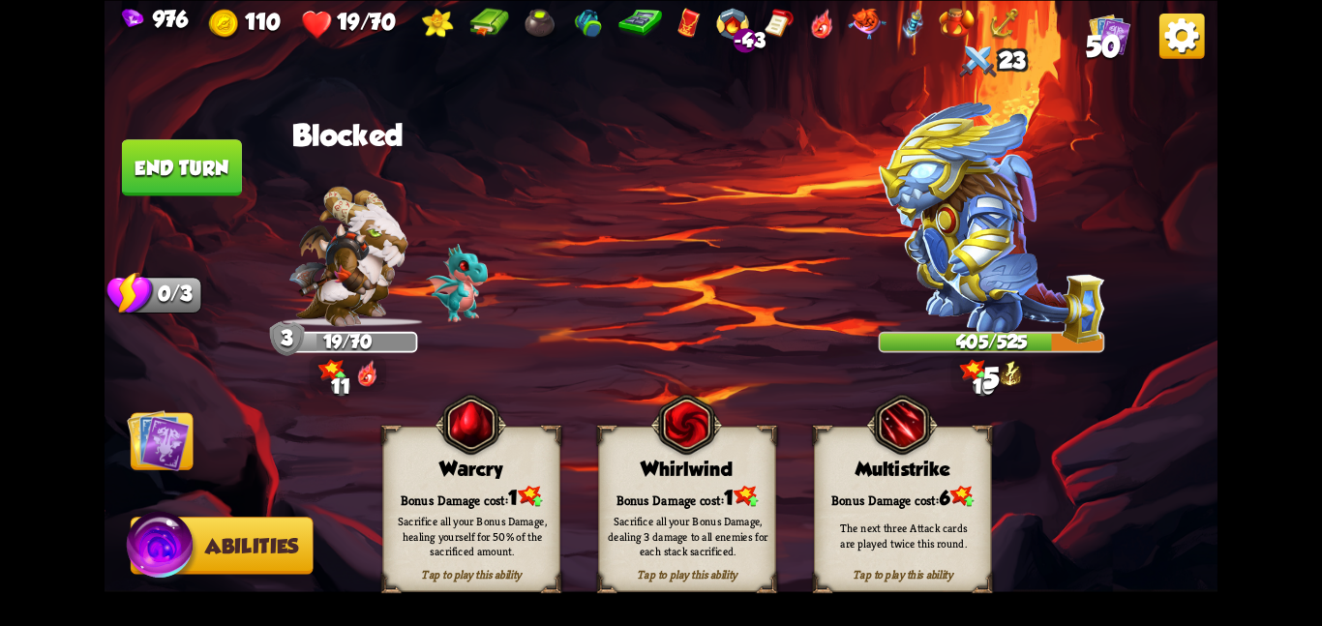
click at [182, 425] on img at bounding box center [158, 439] width 63 height 63
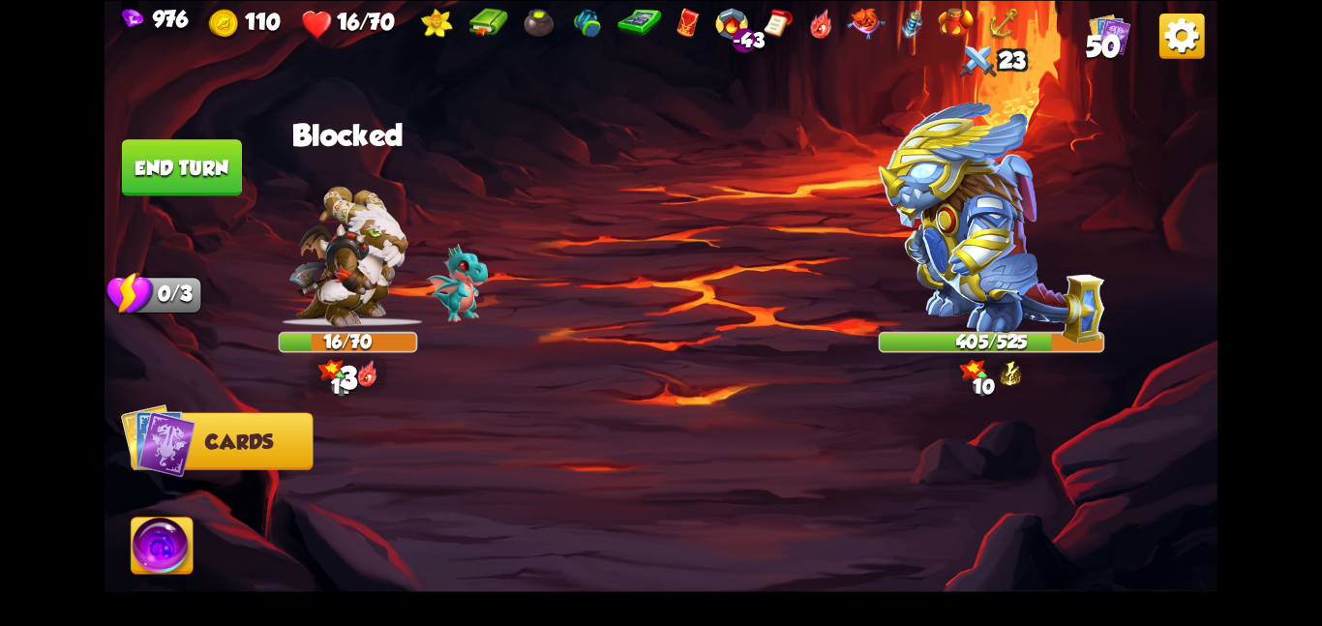
click at [169, 526] on img at bounding box center [163, 549] width 62 height 63
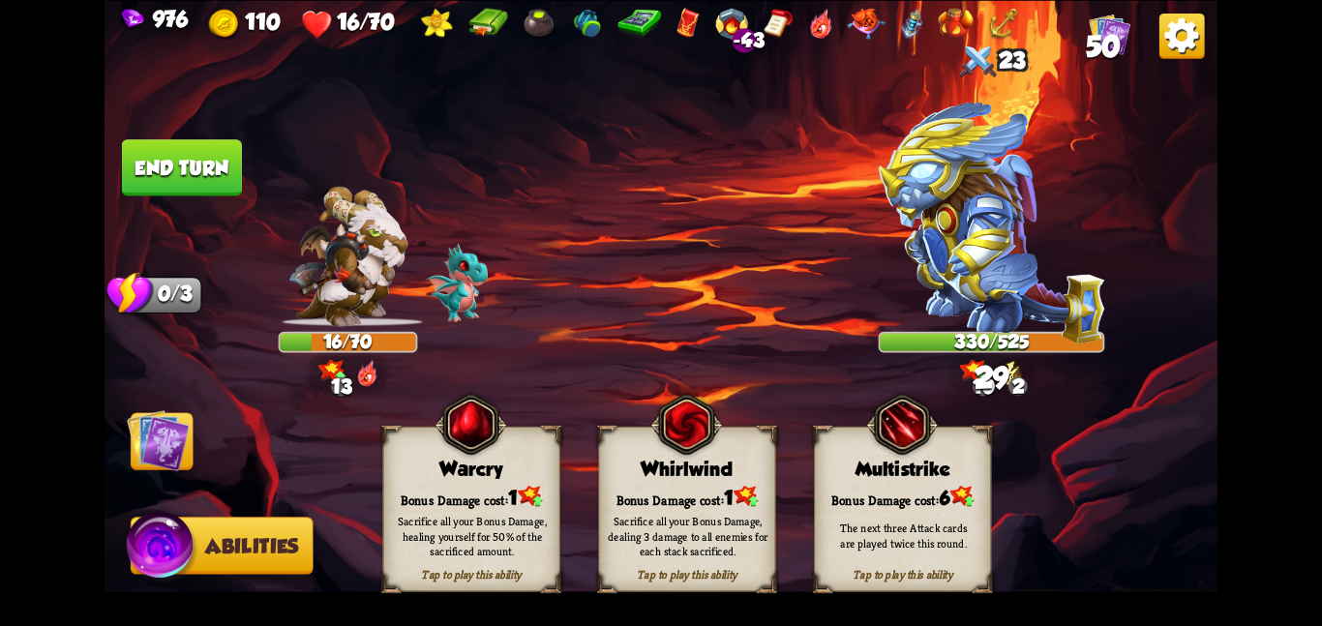
click at [464, 476] on div "Tap to play this ability Warcry Bonus Damage cost: 1 Sacrifice all your Bonus D…" at bounding box center [470, 508] width 177 height 165
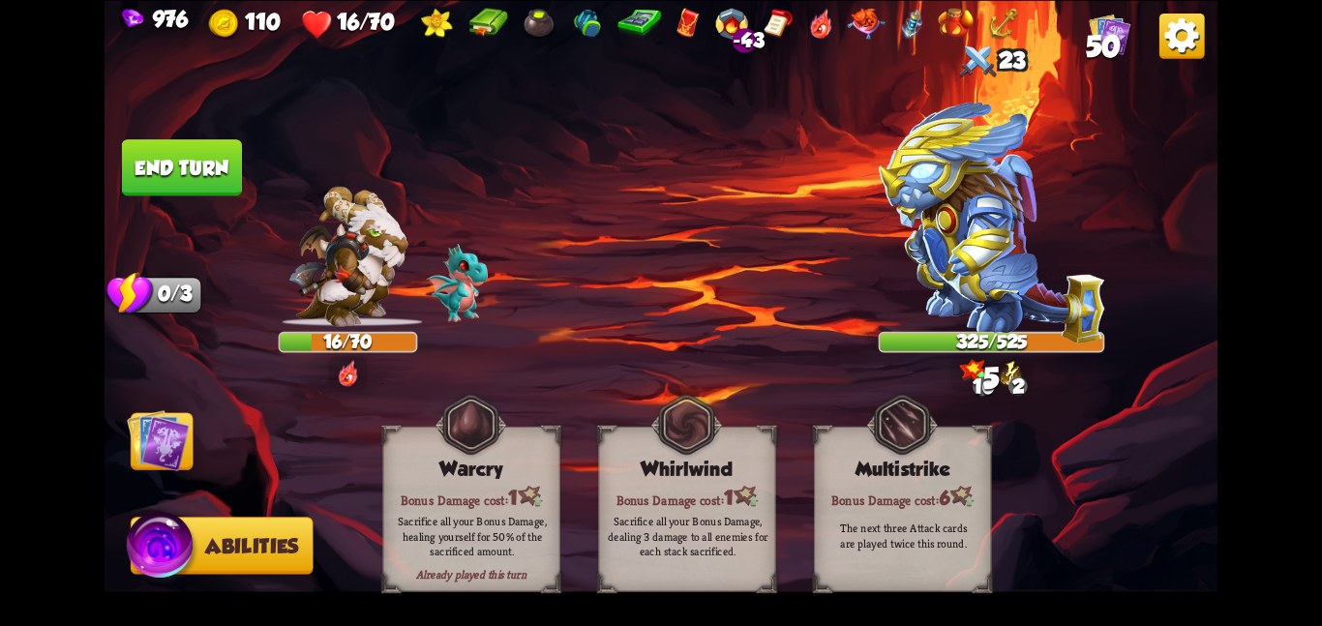
click at [151, 444] on img at bounding box center [158, 439] width 63 height 63
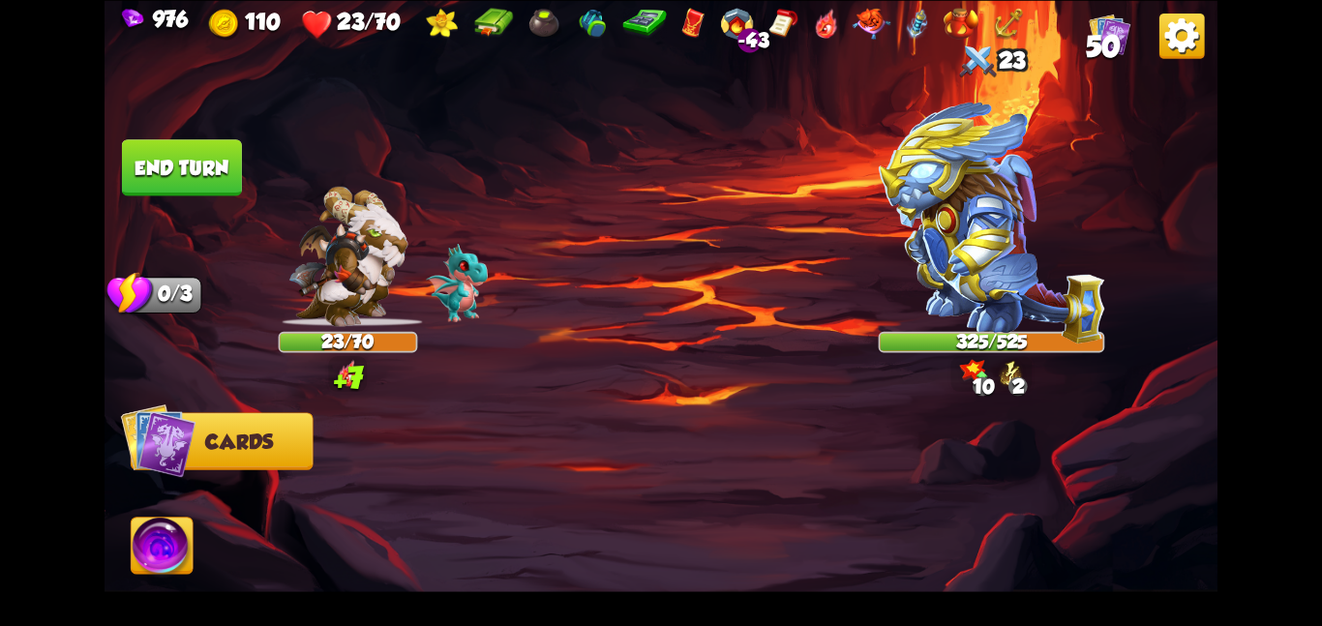
click at [179, 161] on button "End turn" at bounding box center [182, 167] width 120 height 56
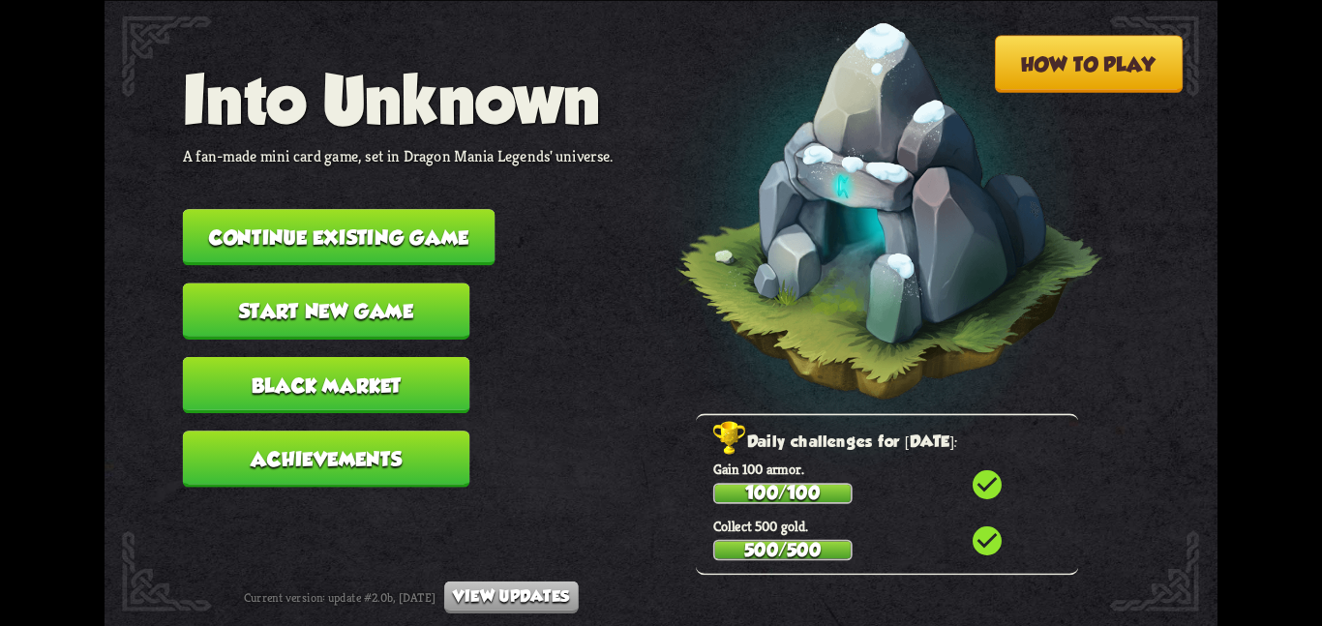
click at [290, 220] on button "Continue existing game" at bounding box center [339, 237] width 313 height 56
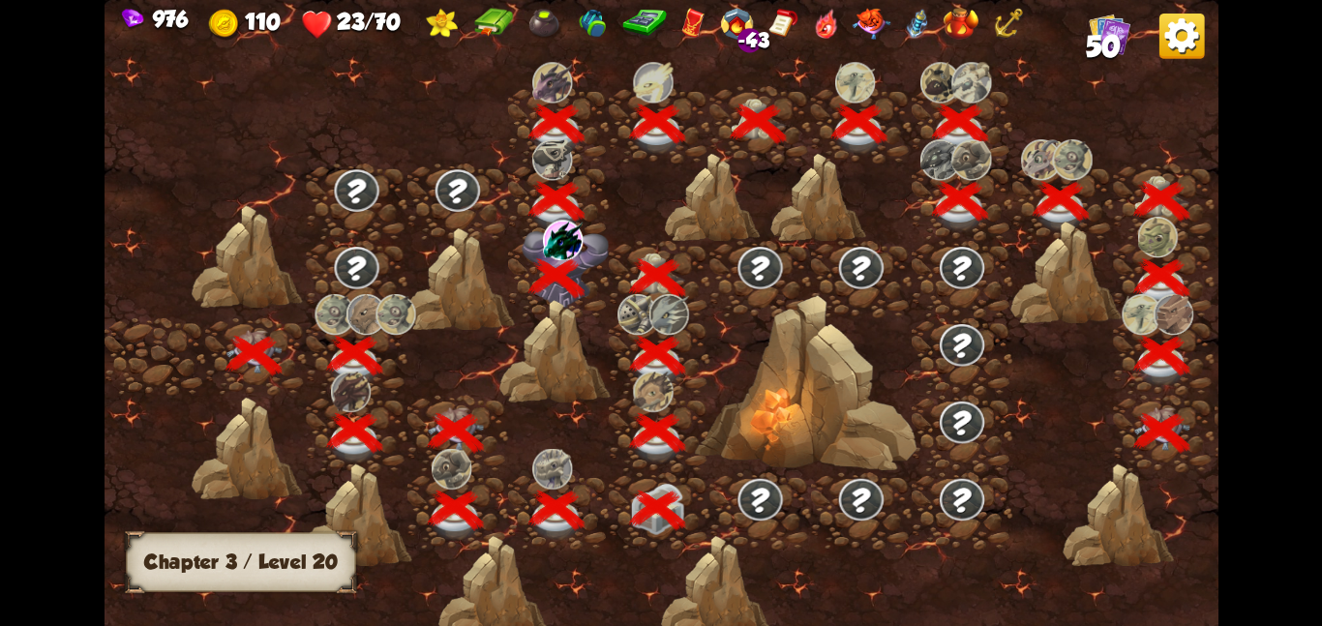
scroll to position [0, 294]
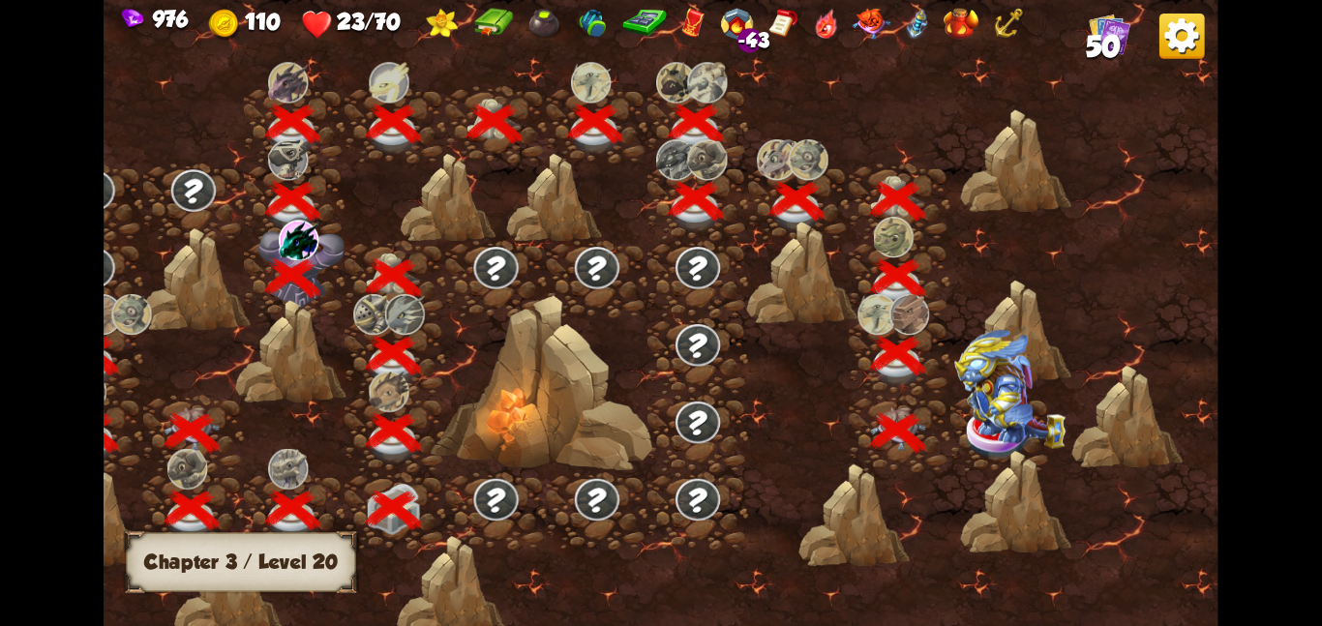
click at [984, 406] on img at bounding box center [1009, 388] width 111 height 119
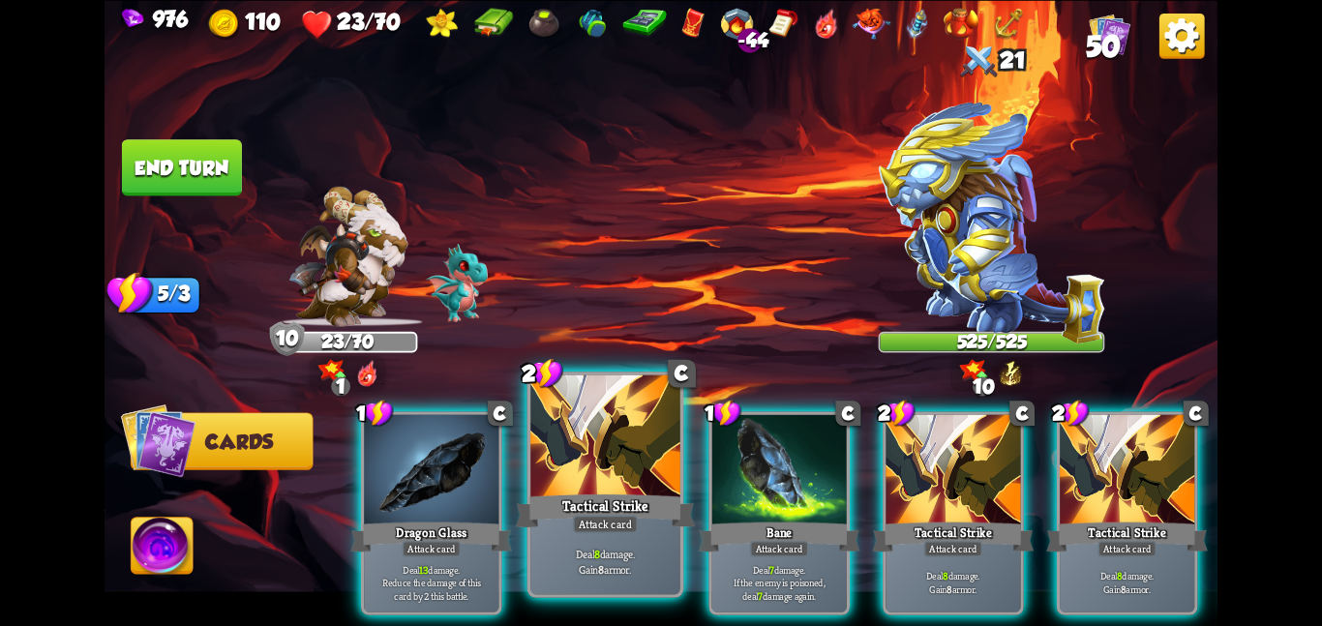
click at [646, 510] on div "Tactical Strike" at bounding box center [605, 511] width 179 height 40
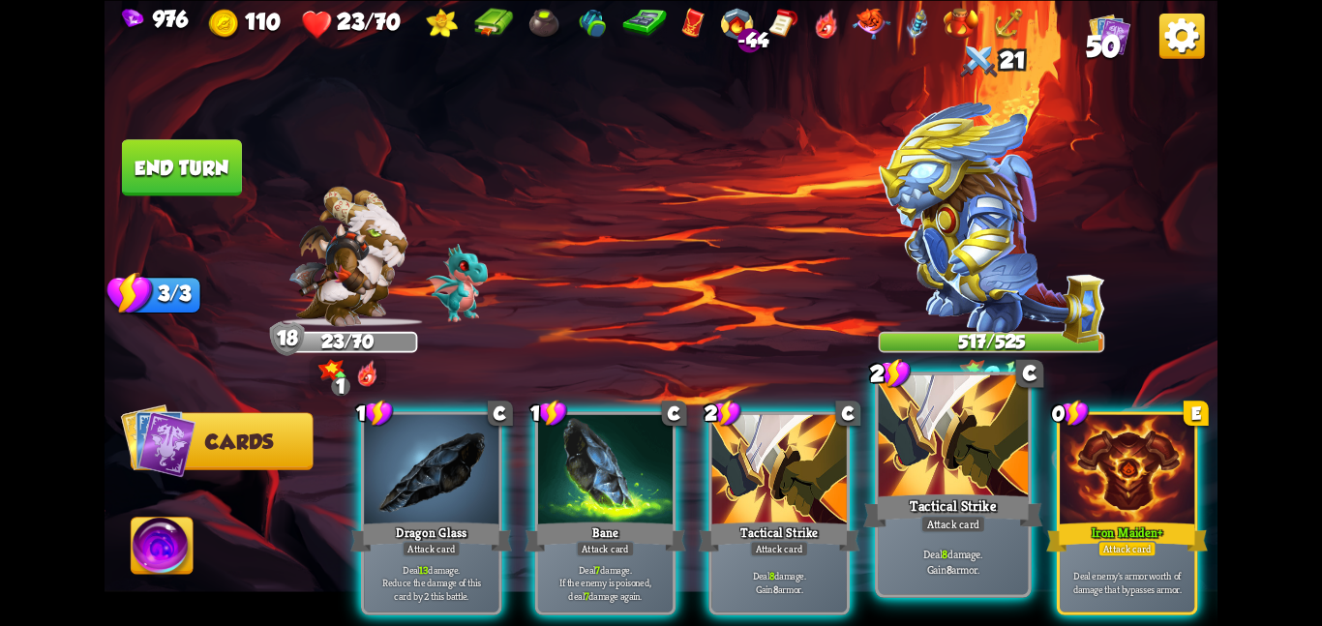
click at [954, 457] on div at bounding box center [954, 437] width 150 height 126
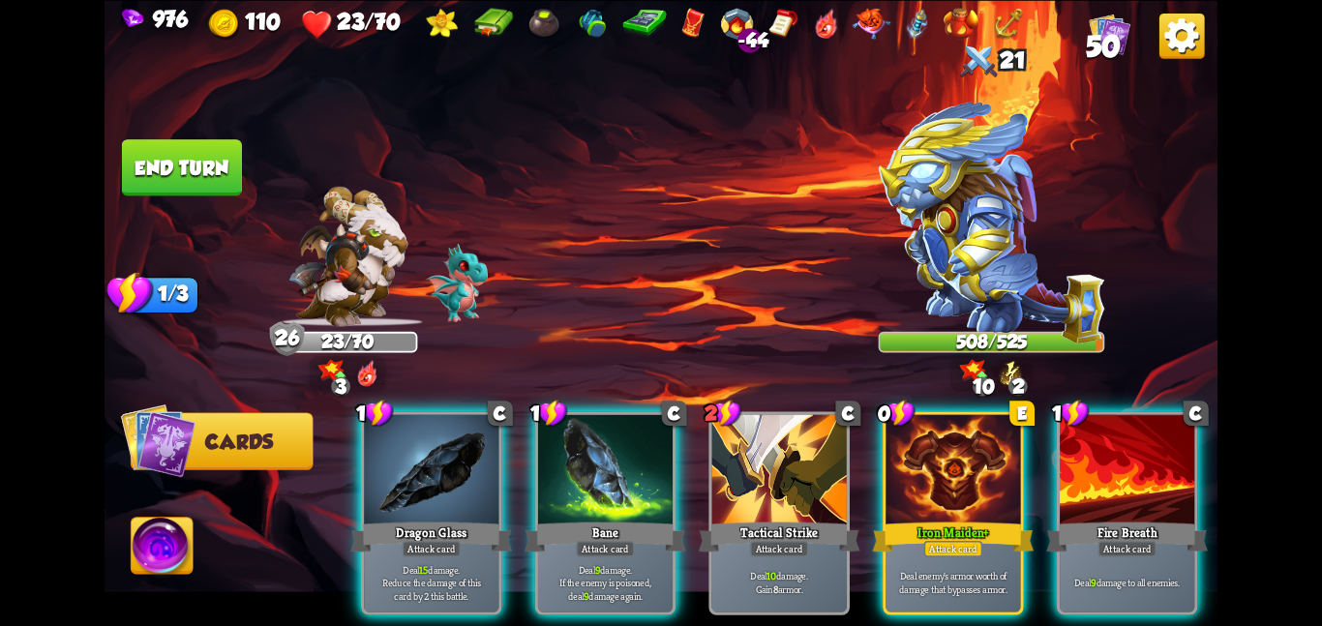
click at [226, 164] on button "End turn" at bounding box center [182, 167] width 120 height 56
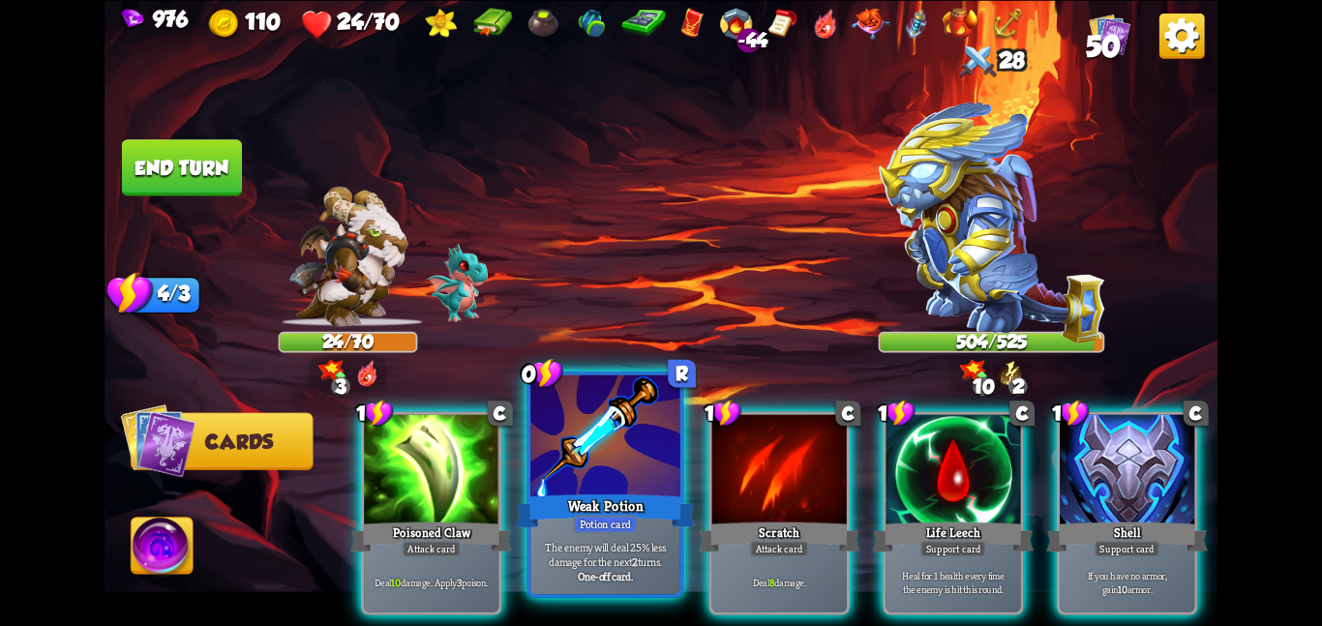
click at [610, 446] on div at bounding box center [605, 437] width 150 height 126
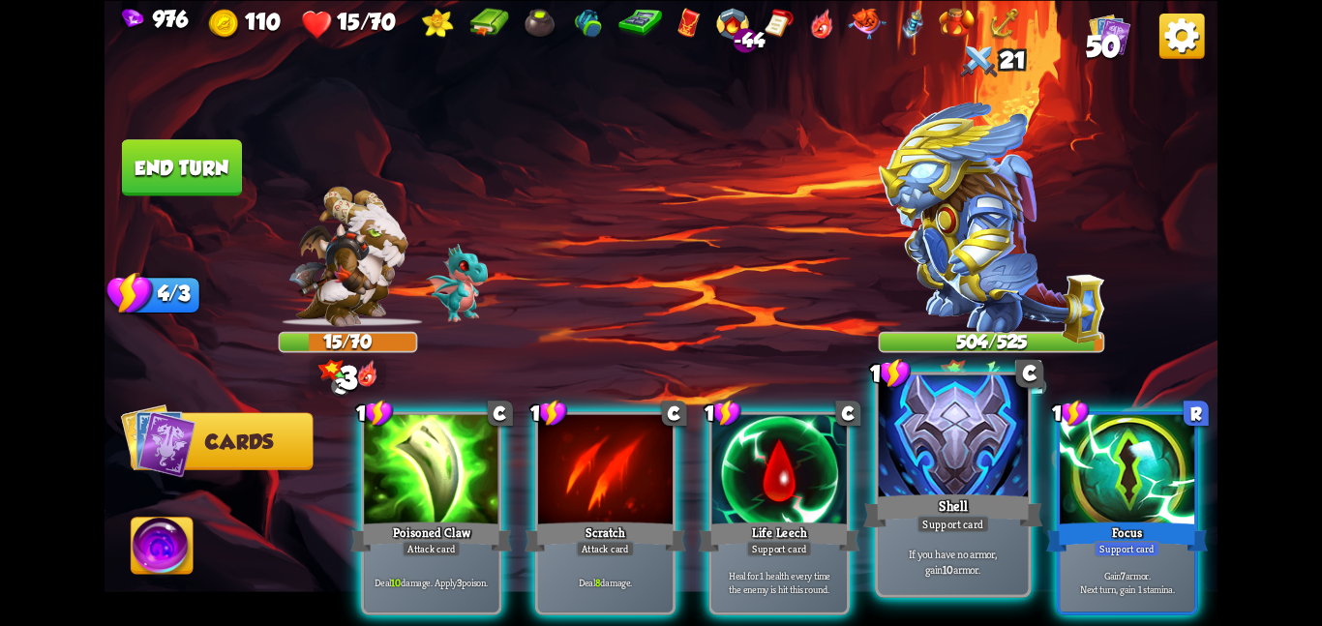
click at [893, 453] on div at bounding box center [954, 437] width 150 height 126
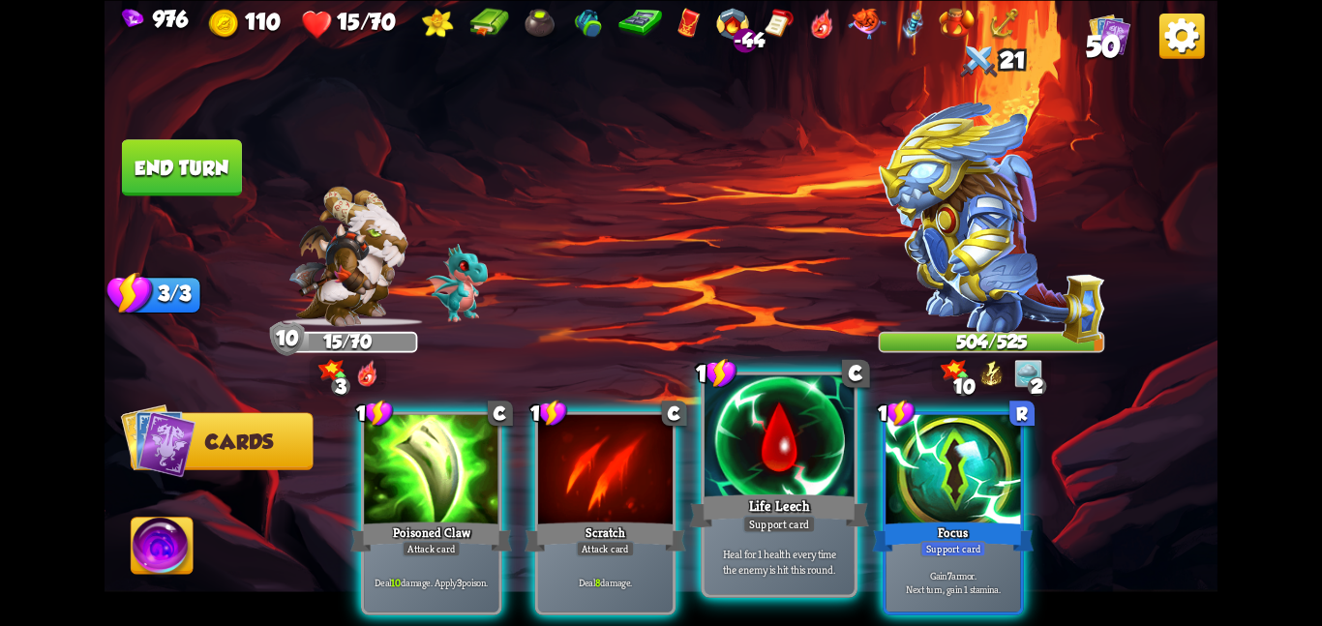
click at [775, 450] on div at bounding box center [779, 437] width 150 height 126
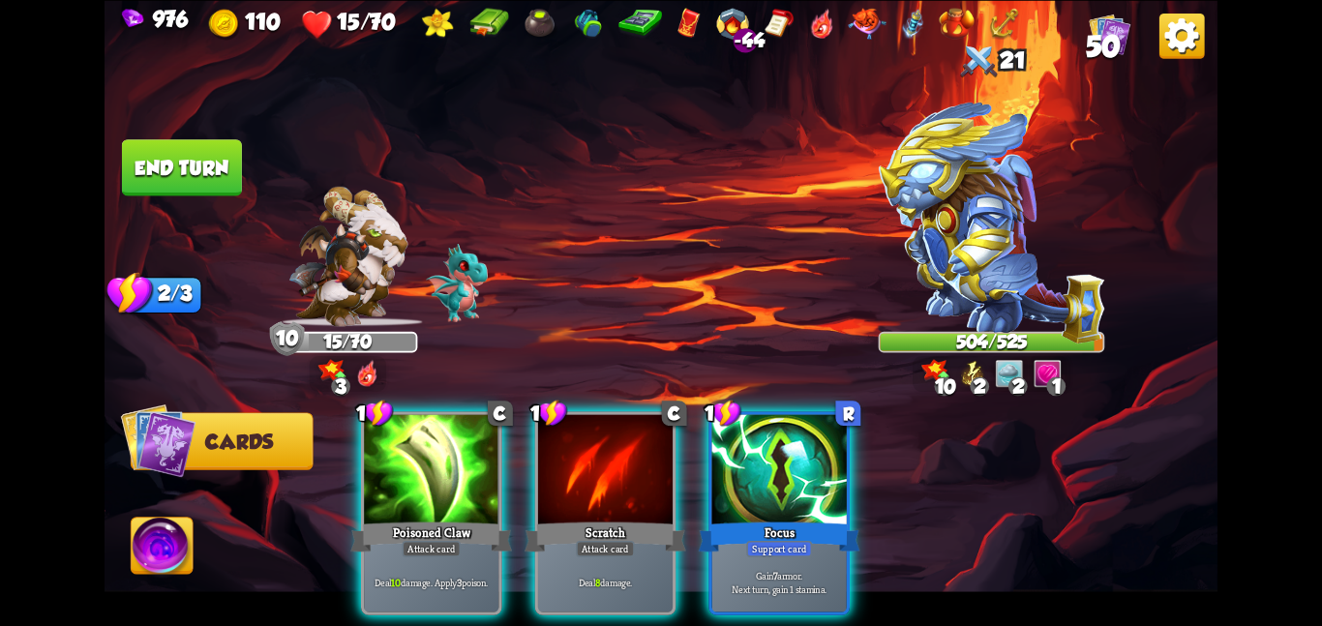
click at [775, 450] on div at bounding box center [779, 470] width 134 height 113
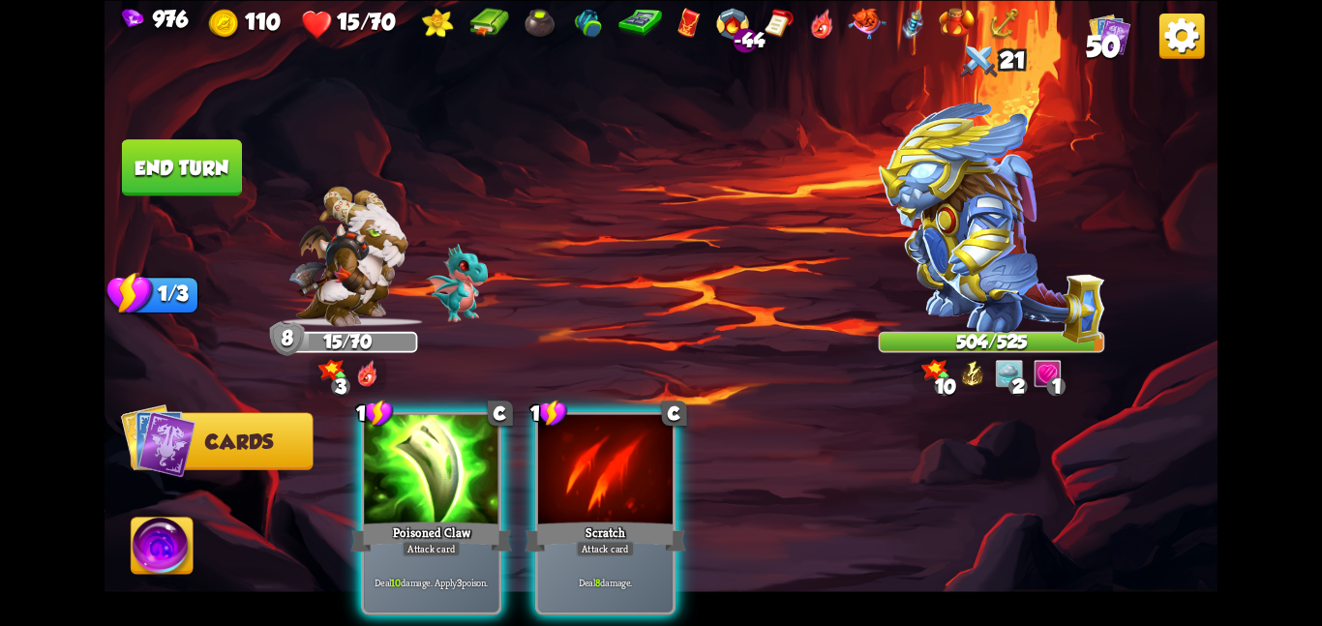
click at [1053, 79] on div "21" at bounding box center [992, 61] width 226 height 45
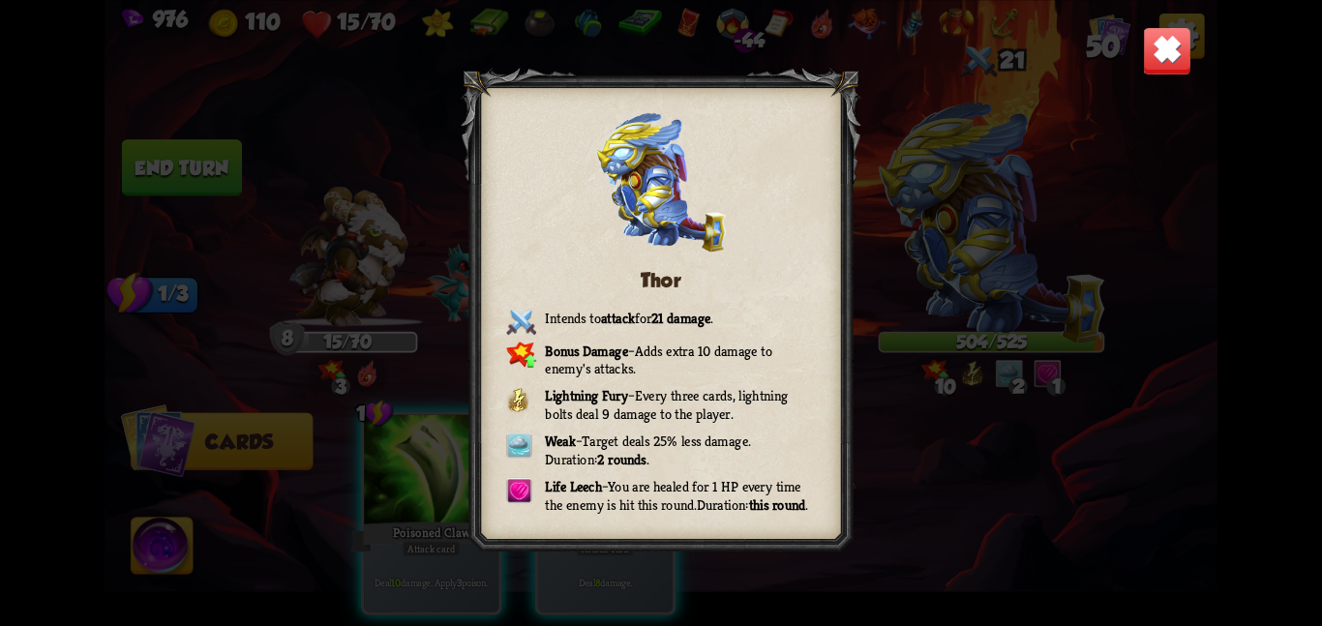
click at [1179, 44] on img at bounding box center [1167, 50] width 48 height 48
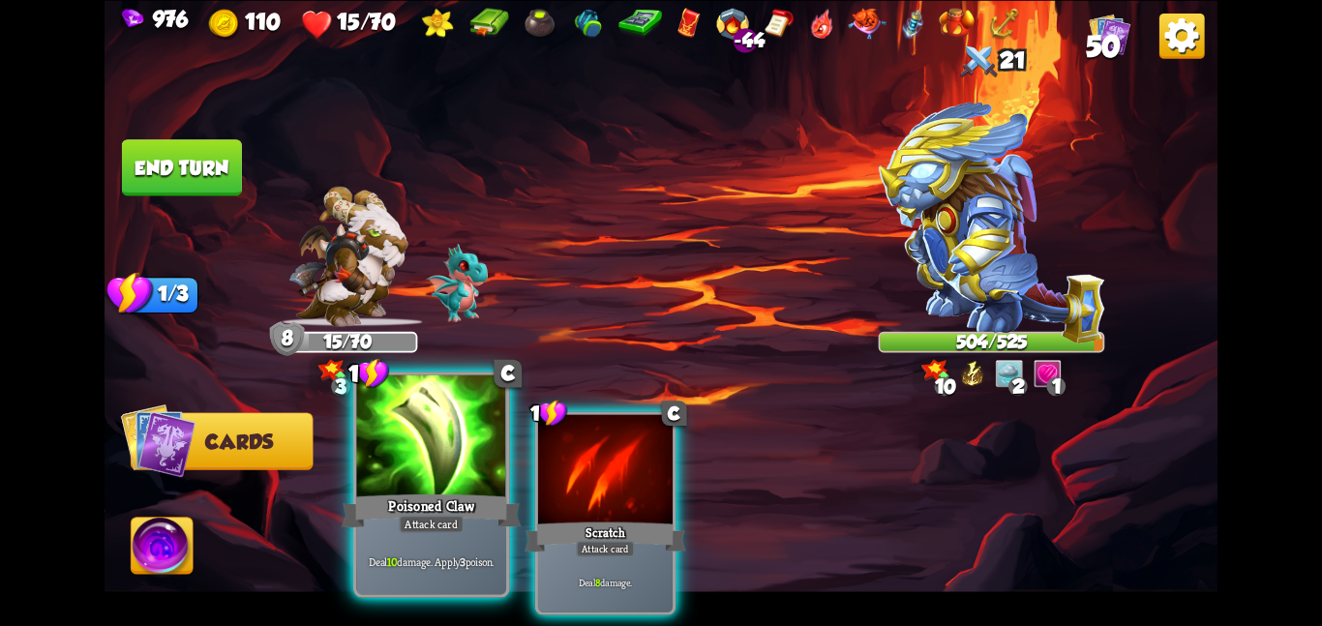
click at [446, 432] on div at bounding box center [431, 437] width 150 height 126
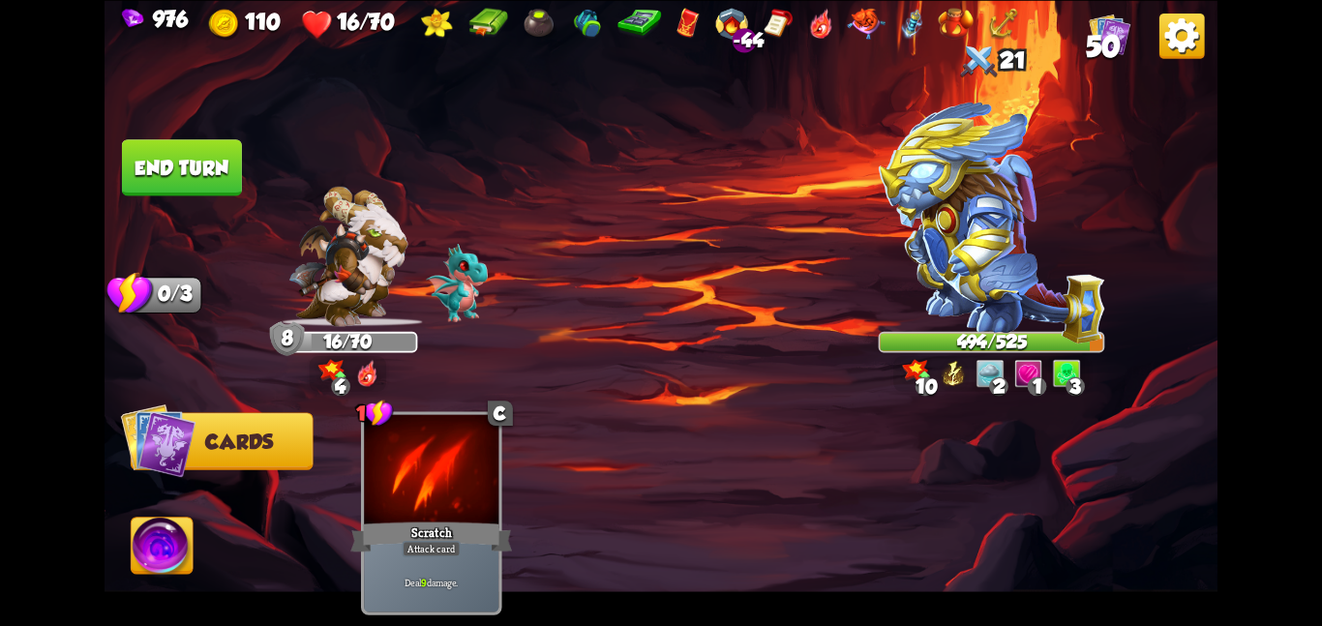
click at [182, 182] on button "End turn" at bounding box center [181, 167] width 121 height 57
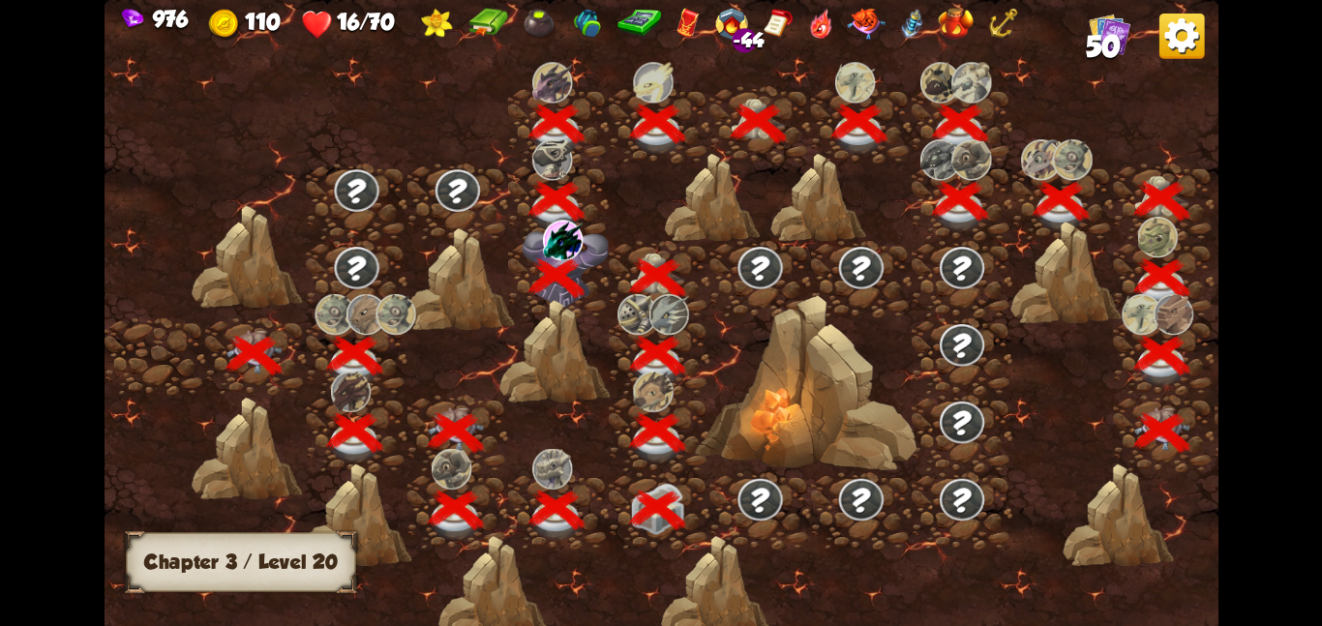
scroll to position [0, 294]
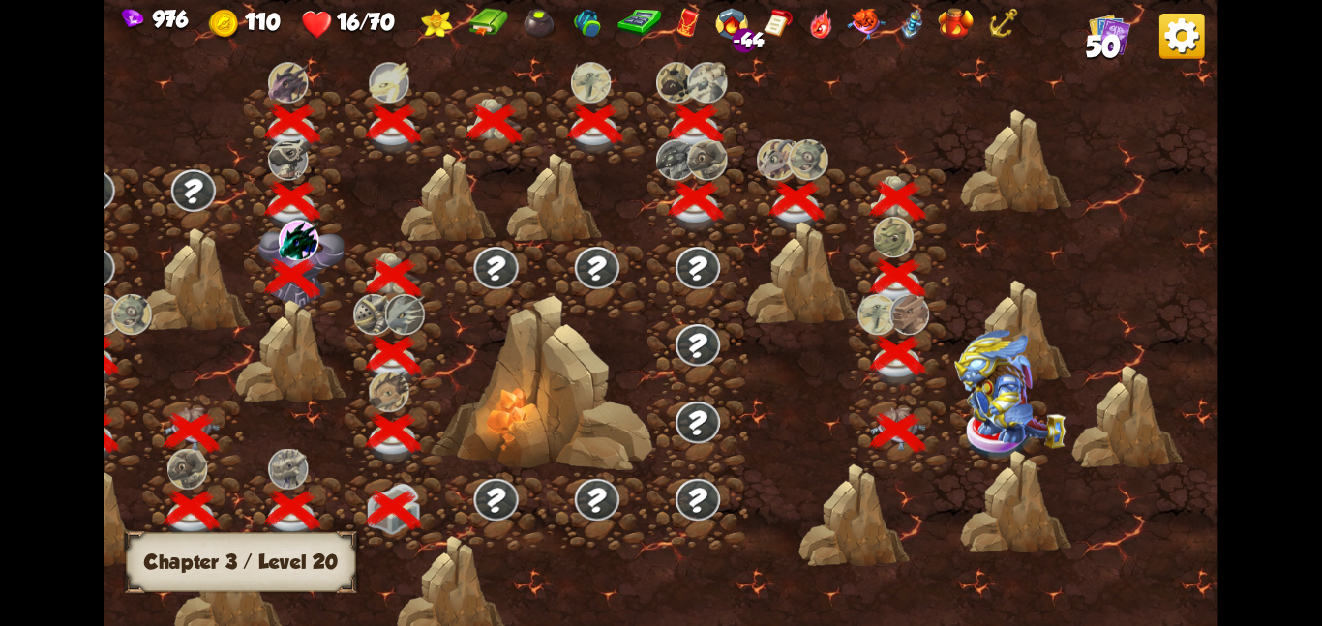
click at [1012, 430] on img at bounding box center [1009, 388] width 111 height 119
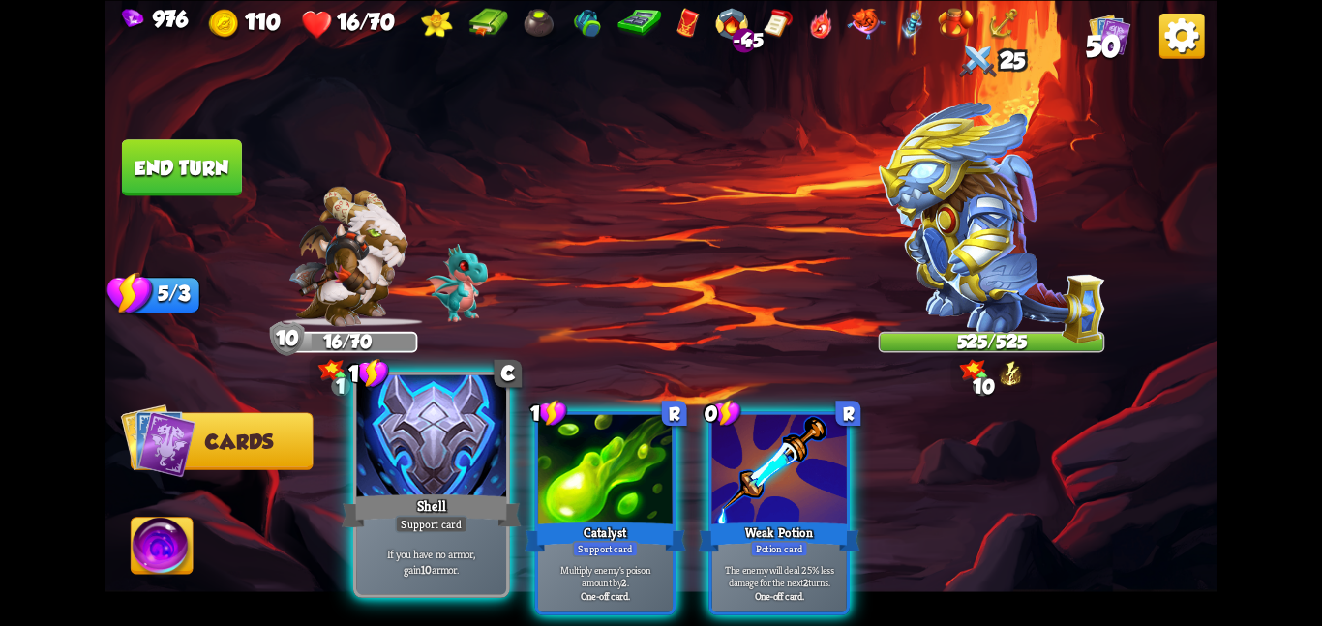
click at [457, 455] on div at bounding box center [431, 437] width 150 height 126
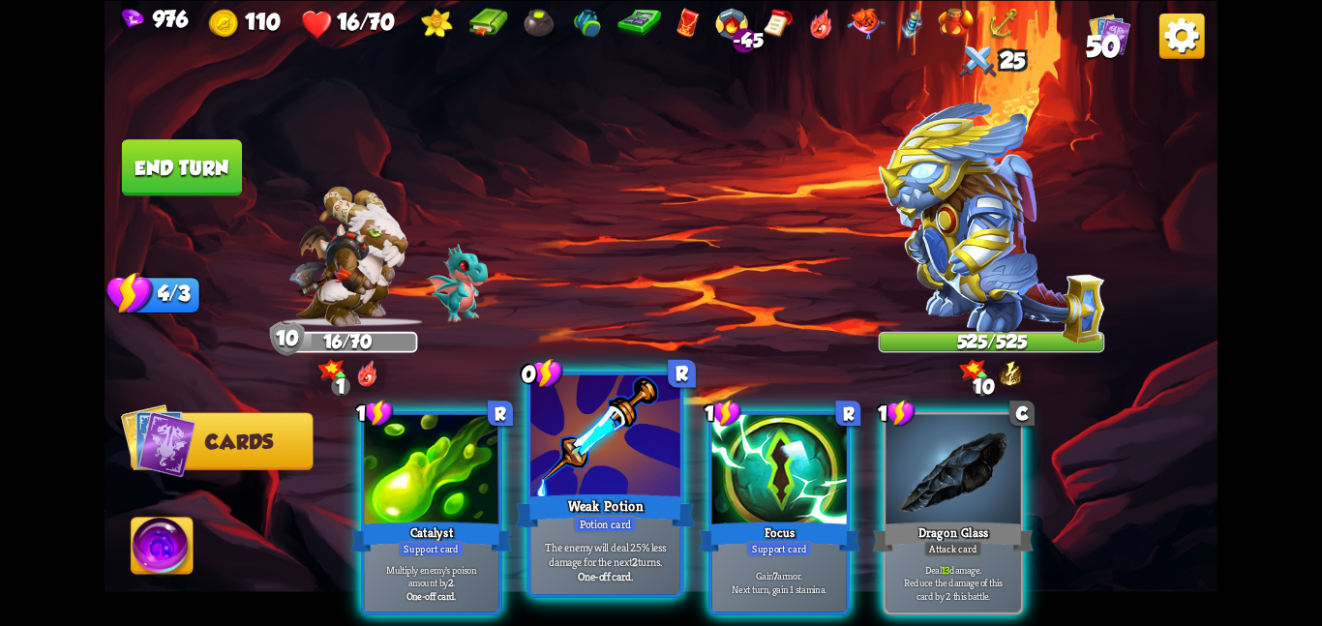
click at [584, 446] on div at bounding box center [605, 437] width 150 height 126
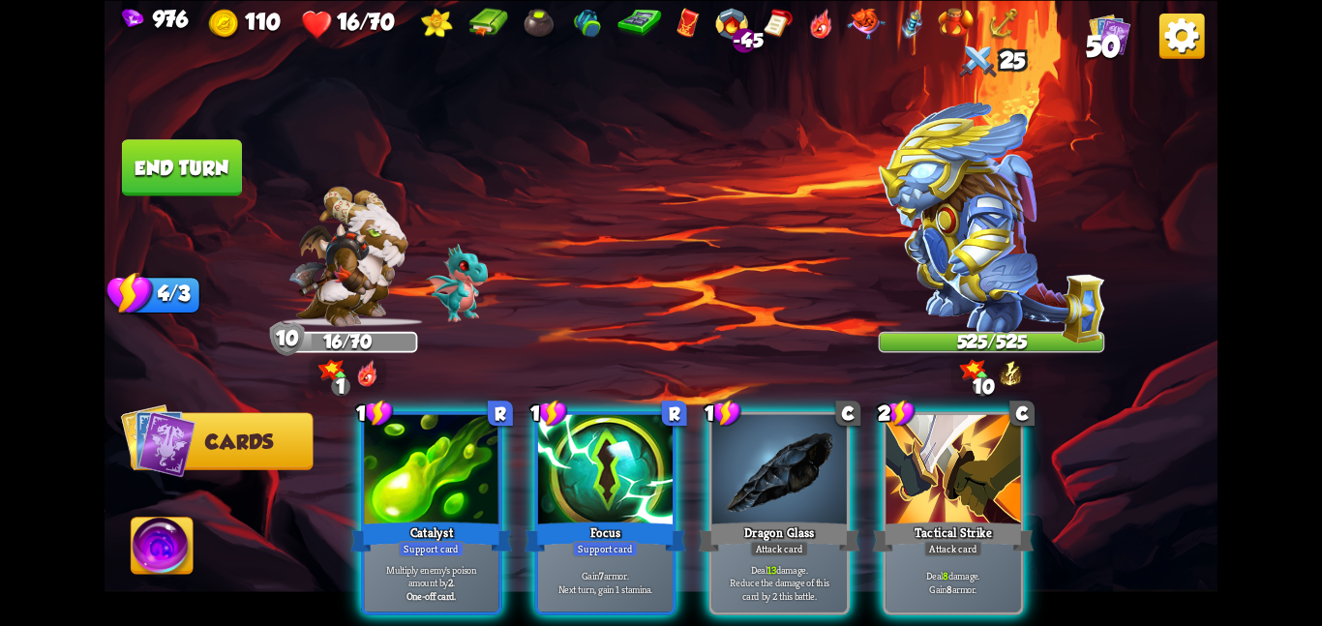
click at [584, 446] on div at bounding box center [605, 470] width 134 height 113
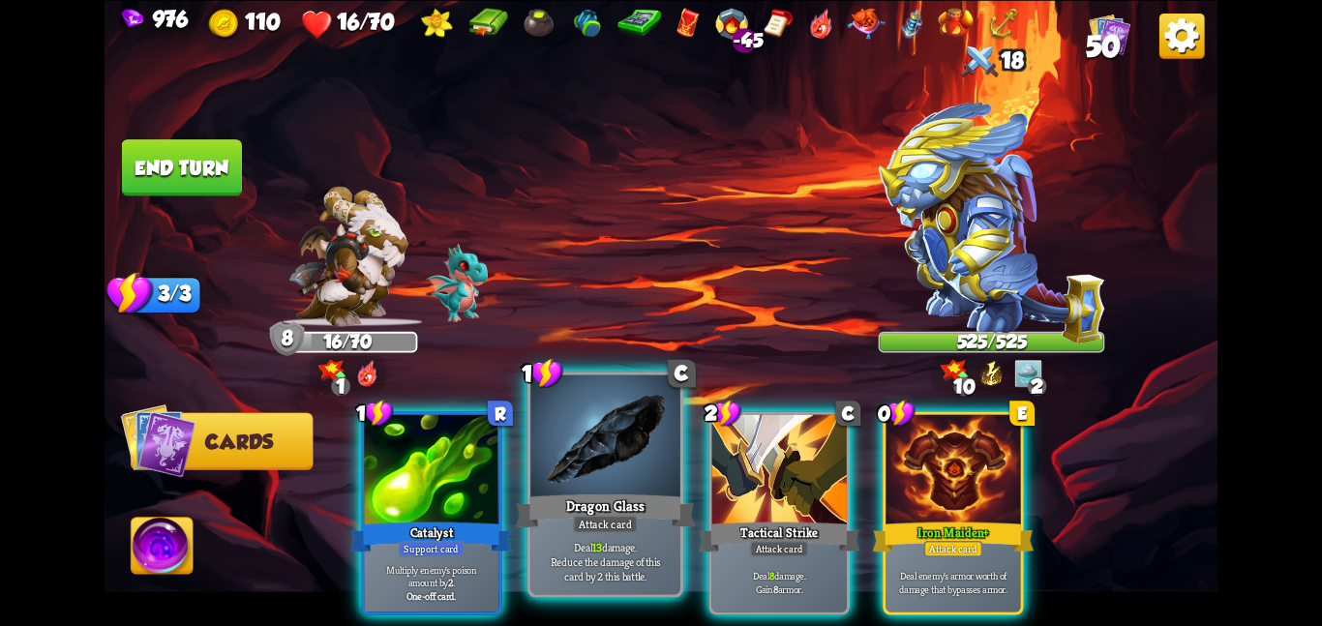
click at [557, 477] on div at bounding box center [605, 437] width 150 height 126
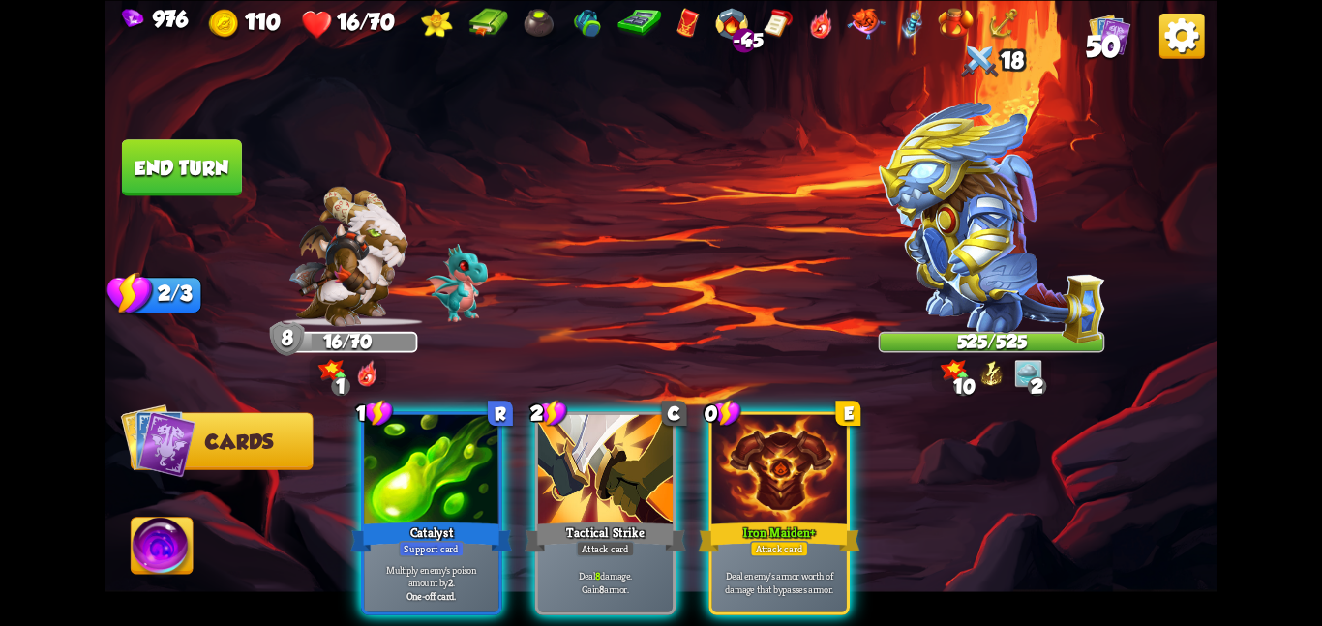
click at [557, 477] on div "1 R Catalyst Support card Multiply enemy's poison amount by 2 . One-off card. 2…" at bounding box center [772, 486] width 890 height 279
click at [557, 477] on div at bounding box center [605, 470] width 134 height 113
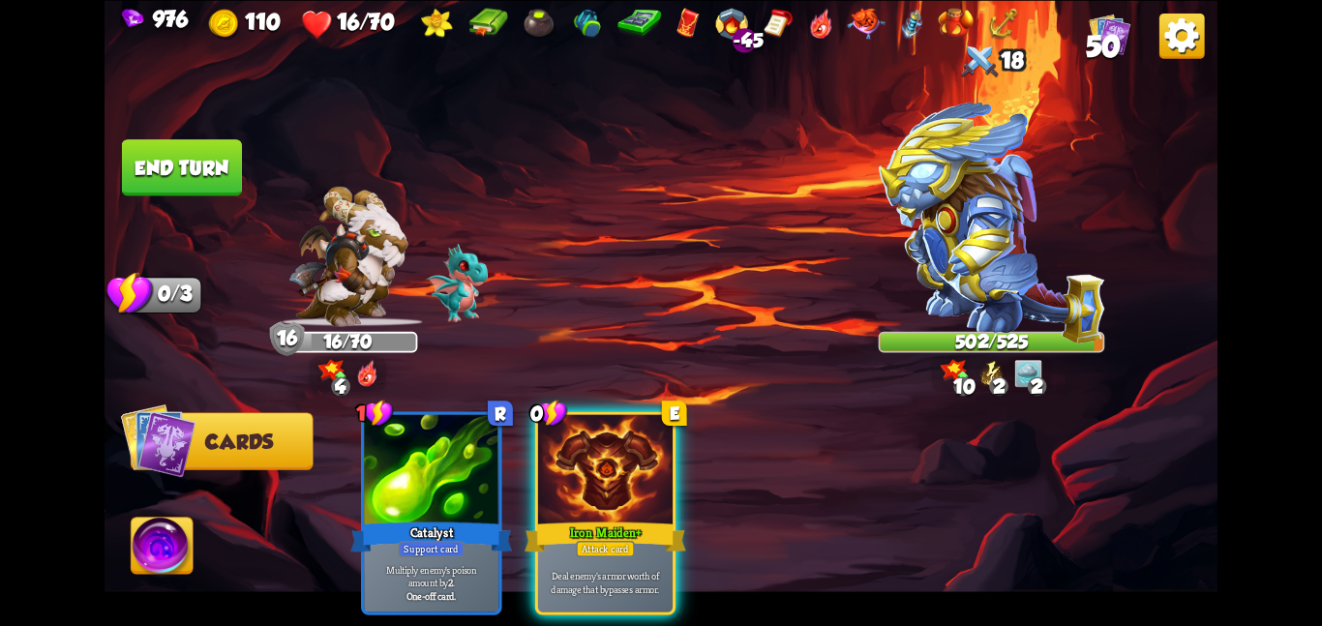
click at [557, 477] on div at bounding box center [605, 470] width 134 height 113
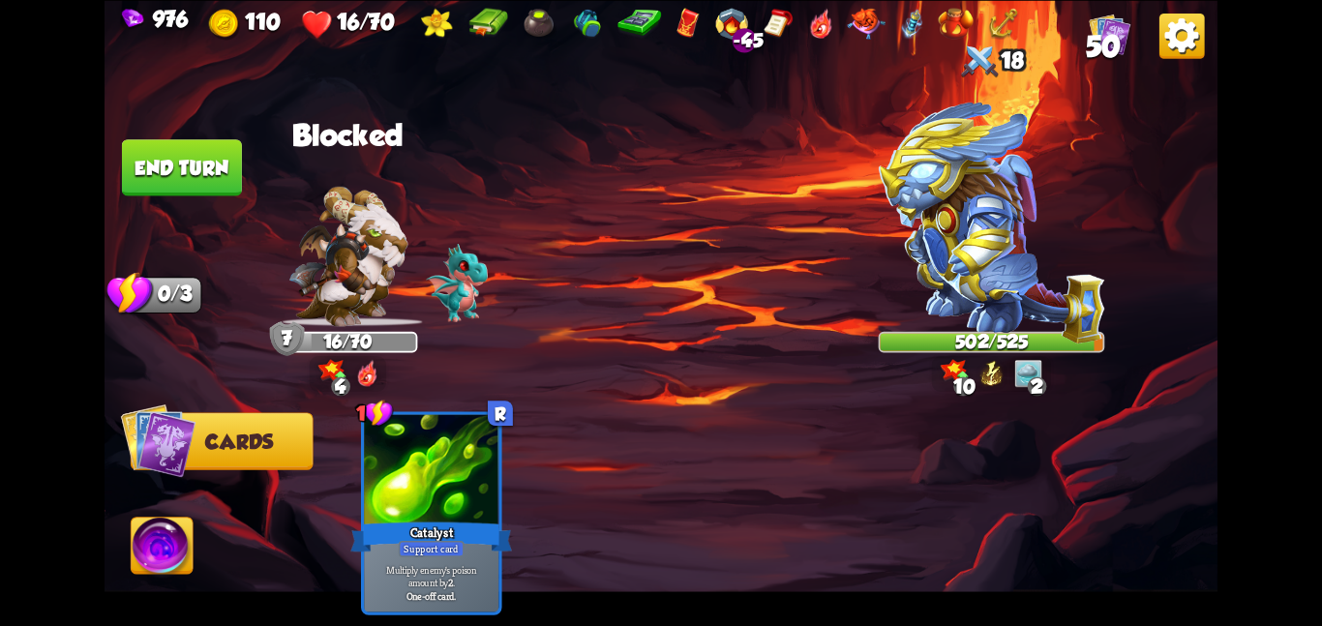
click at [134, 552] on img at bounding box center [163, 549] width 62 height 63
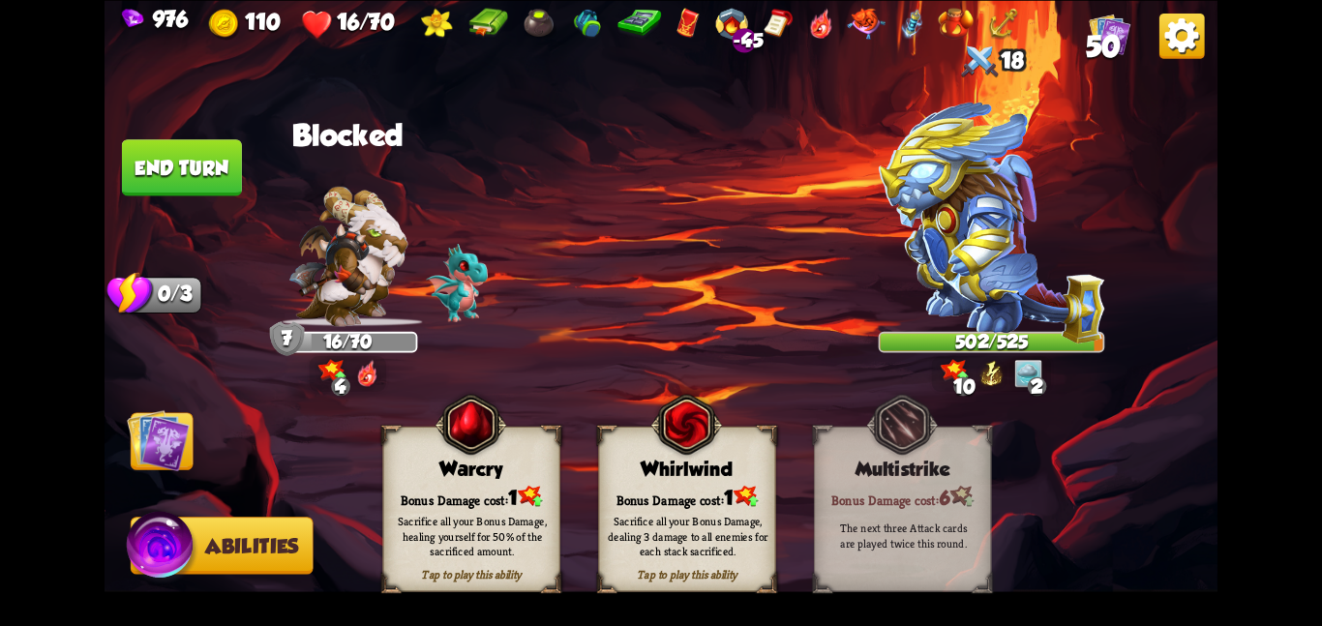
click at [432, 488] on div "Bonus Damage cost: 1" at bounding box center [471, 496] width 176 height 25
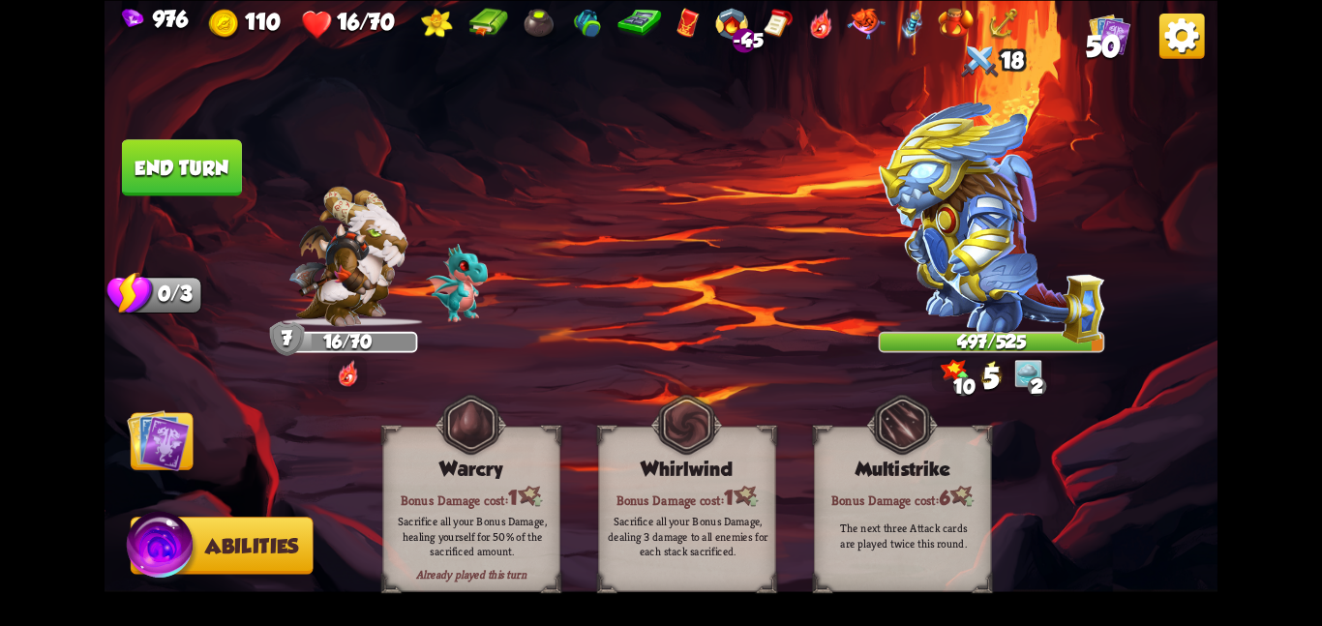
click at [139, 444] on img at bounding box center [158, 439] width 63 height 63
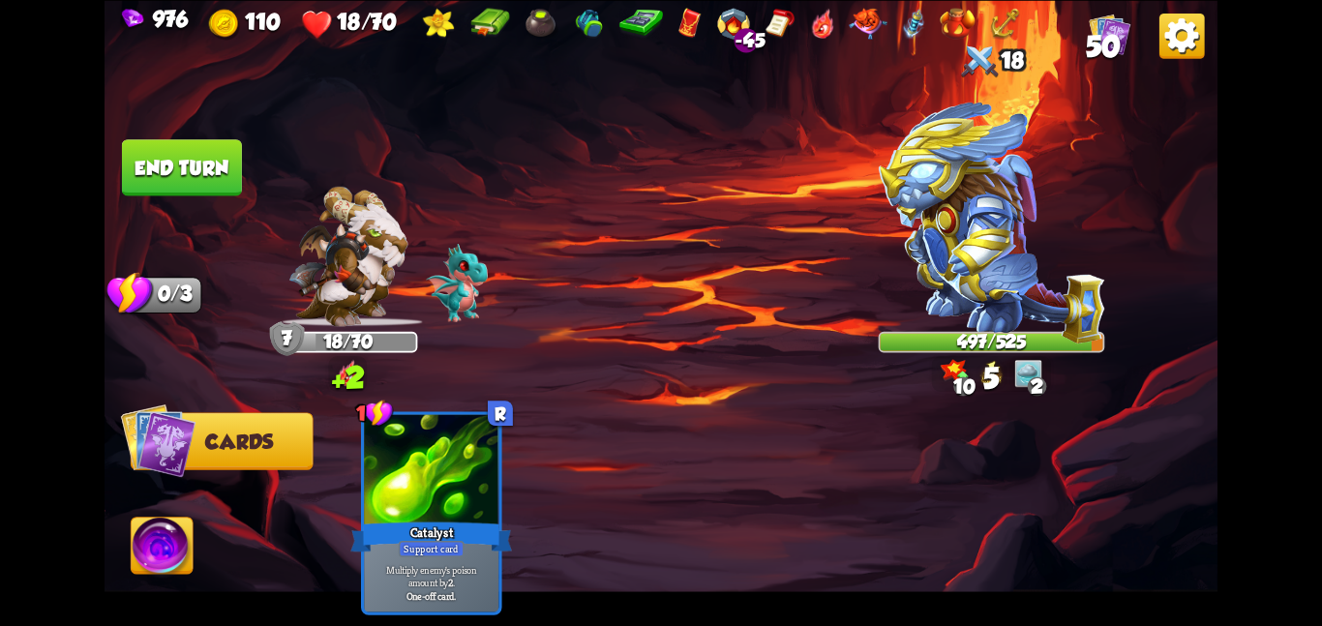
click at [149, 180] on button "End turn" at bounding box center [182, 167] width 120 height 56
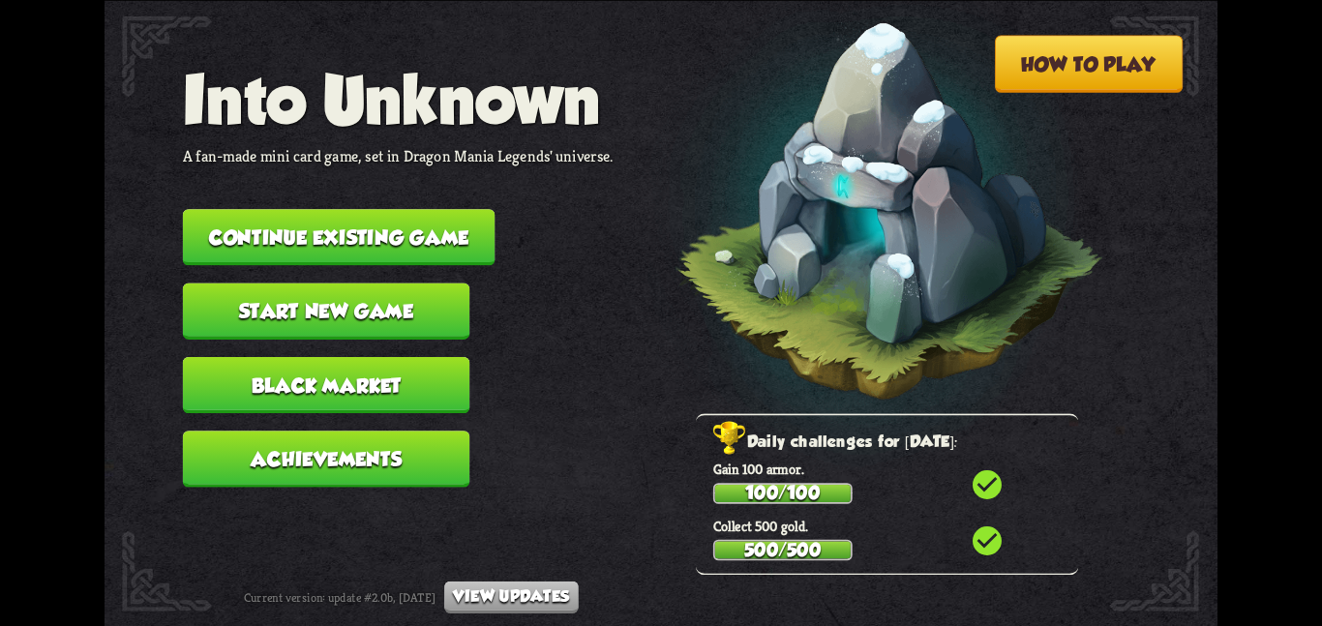
click at [243, 209] on button "Continue existing game" at bounding box center [339, 237] width 313 height 56
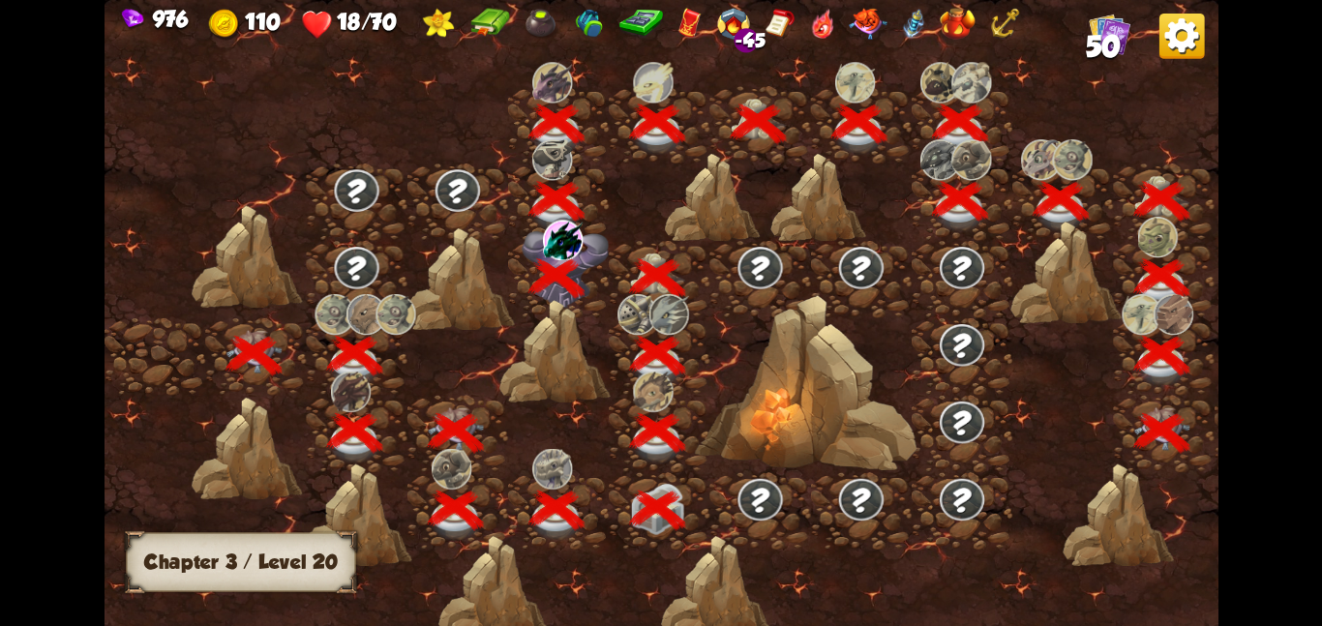
scroll to position [0, 294]
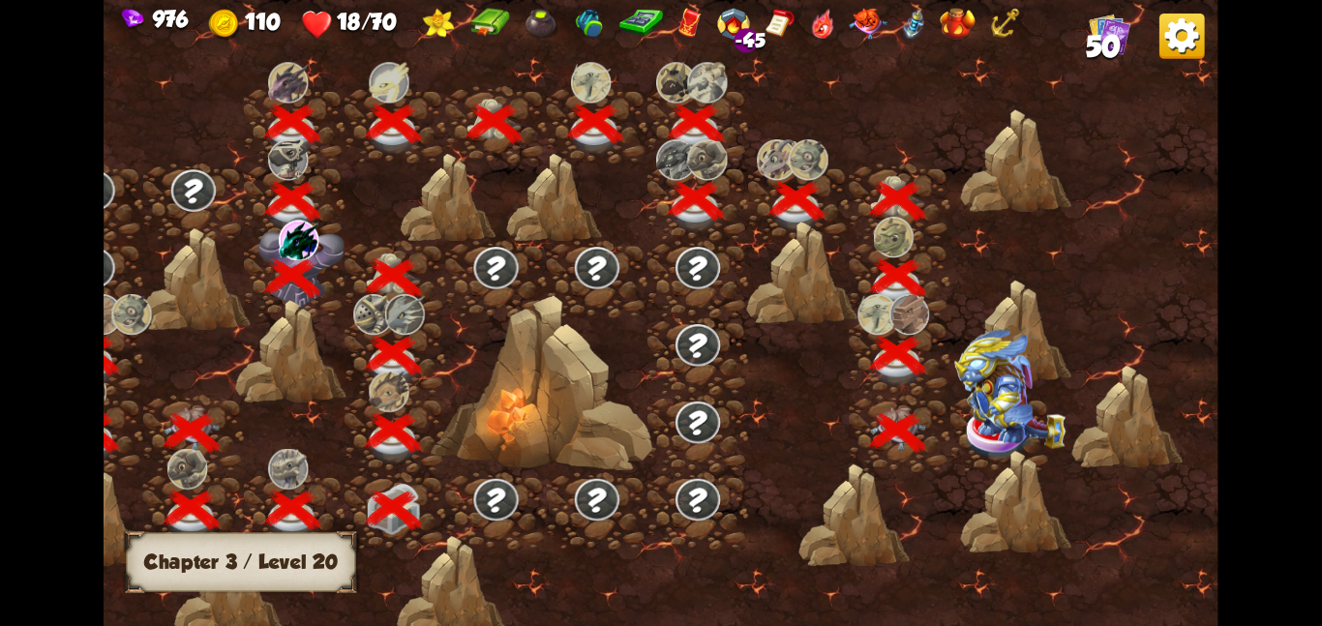
click at [962, 427] on img at bounding box center [1009, 388] width 111 height 119
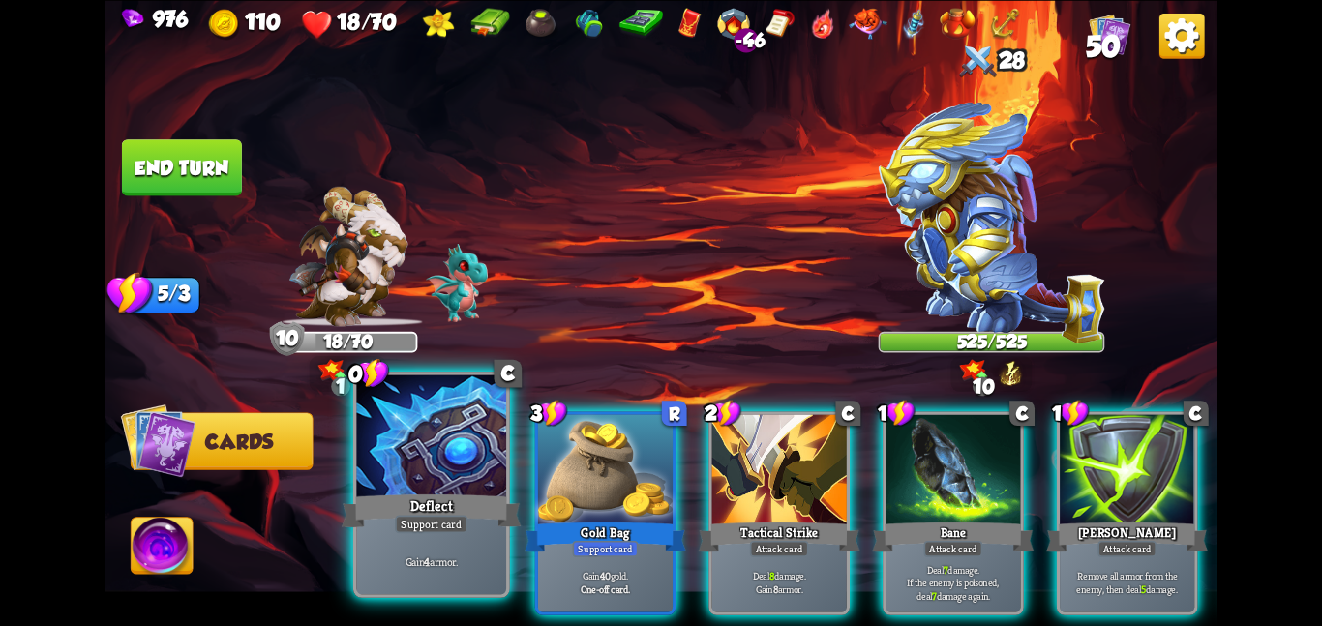
click at [385, 443] on div at bounding box center [431, 437] width 150 height 126
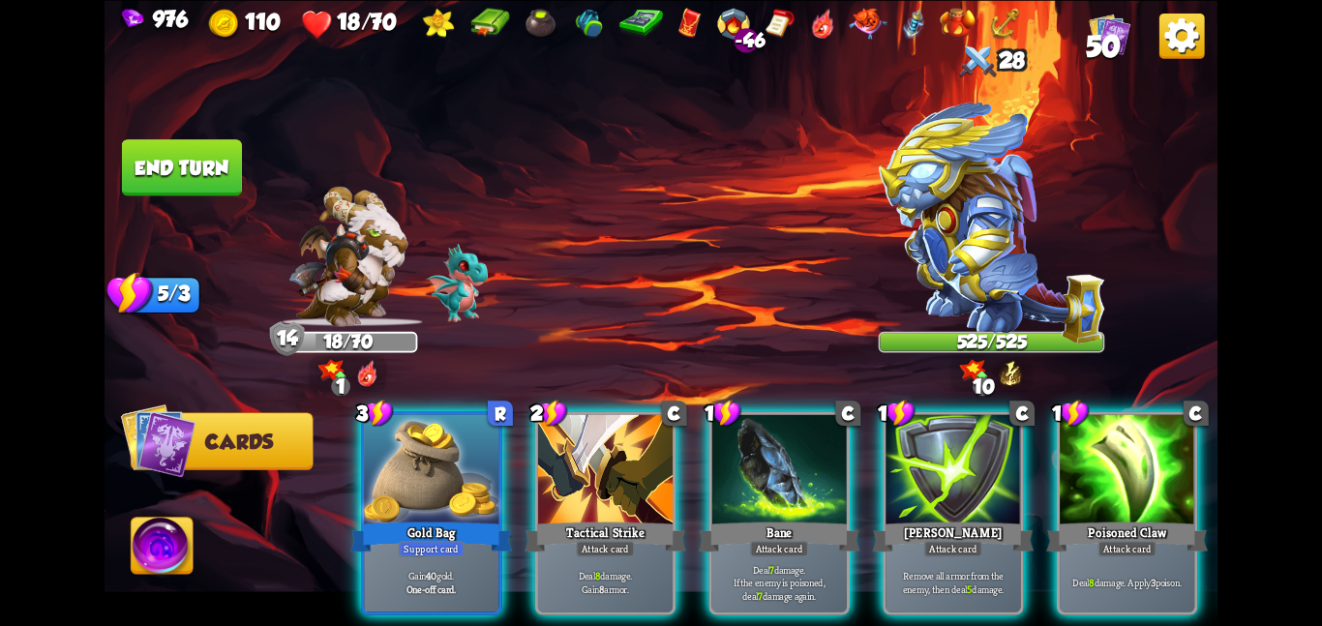
scroll to position [0, 184]
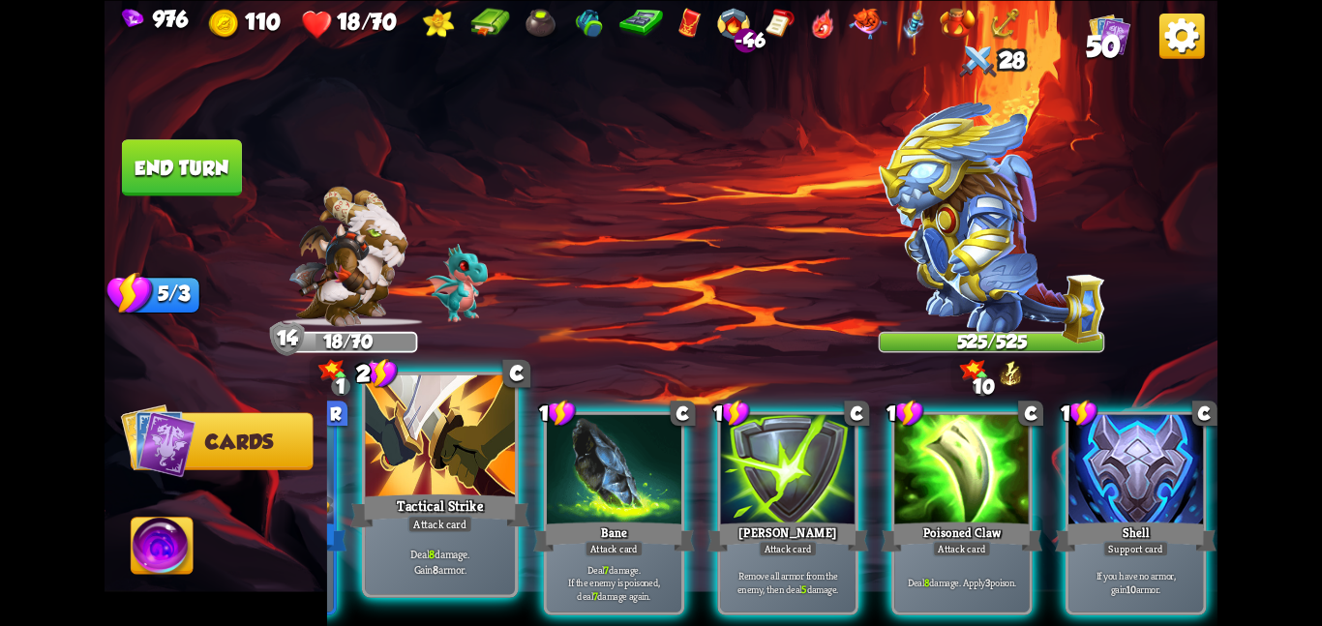
click at [506, 487] on div at bounding box center [440, 437] width 150 height 126
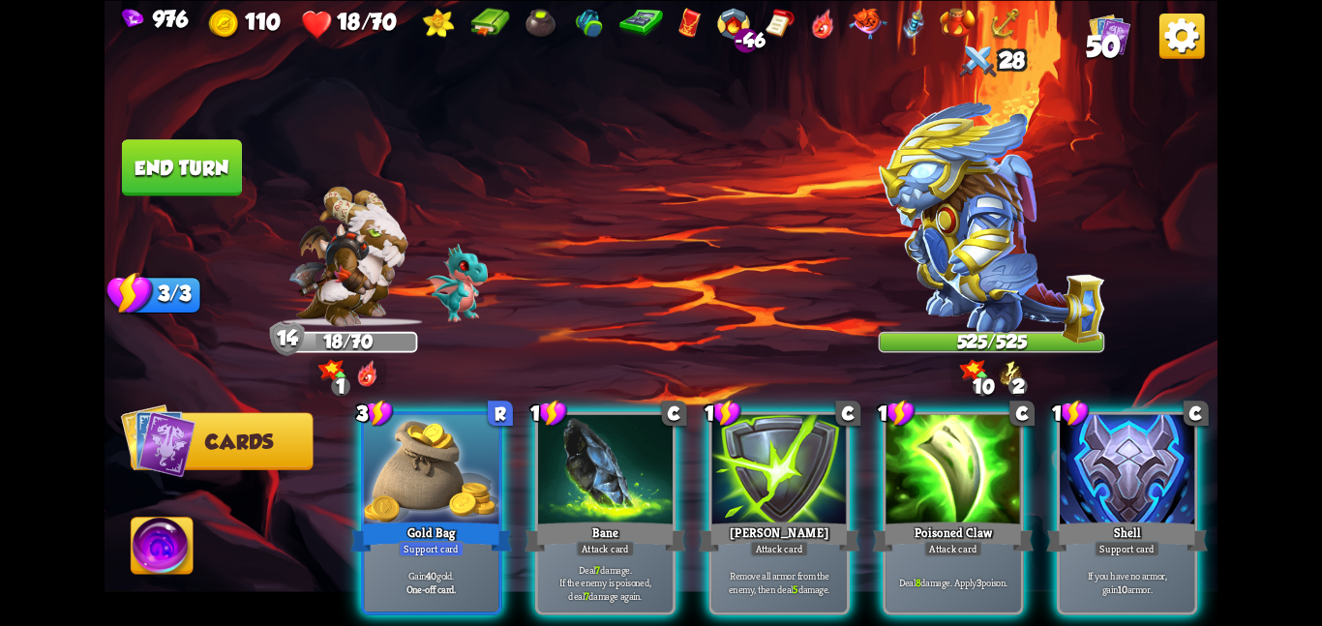
scroll to position [0, 0]
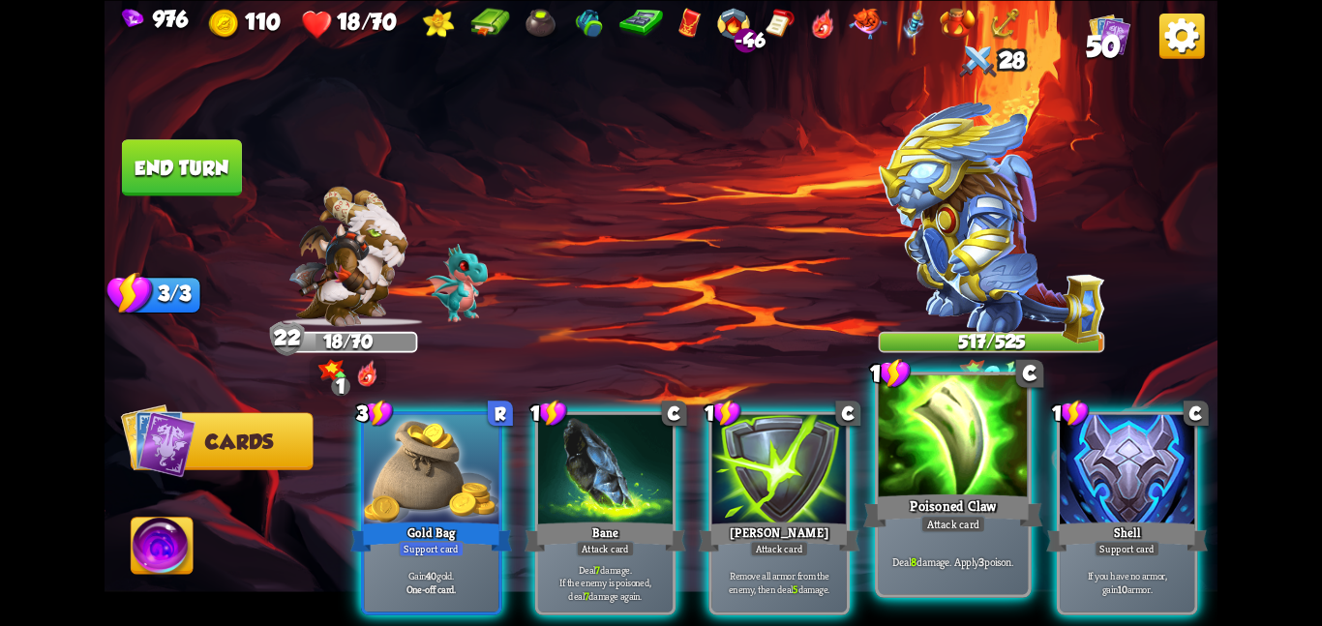
click at [890, 469] on div at bounding box center [954, 437] width 150 height 126
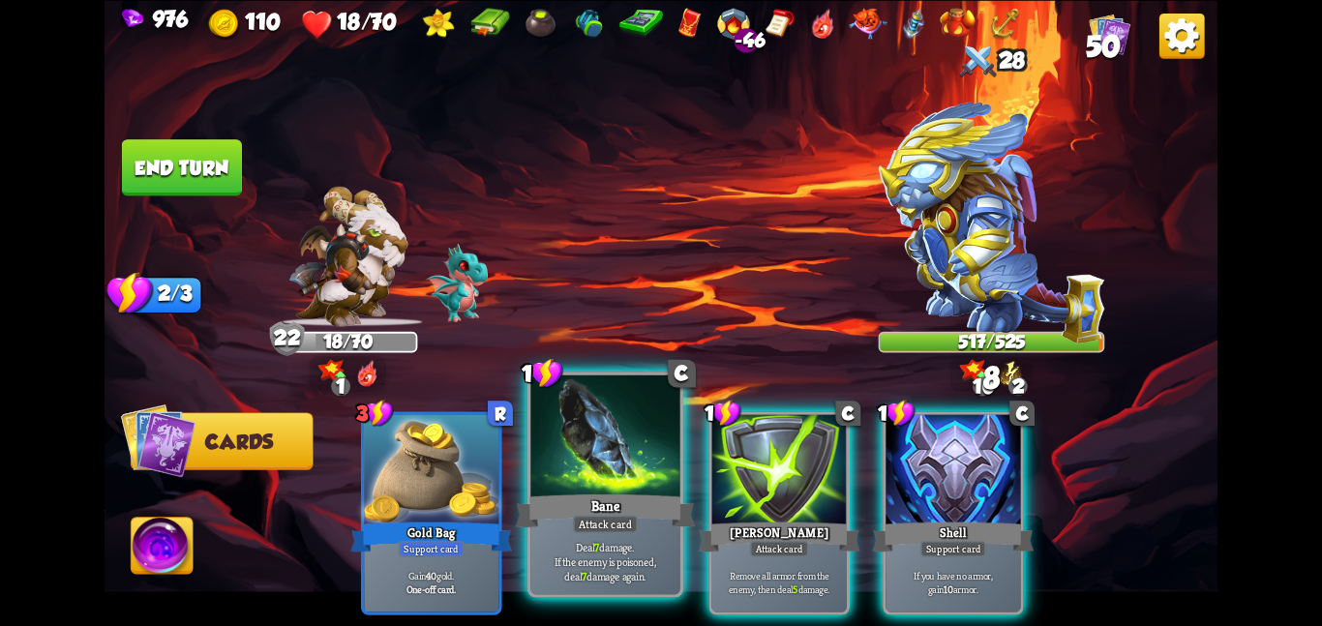
click at [647, 478] on div at bounding box center [605, 437] width 150 height 126
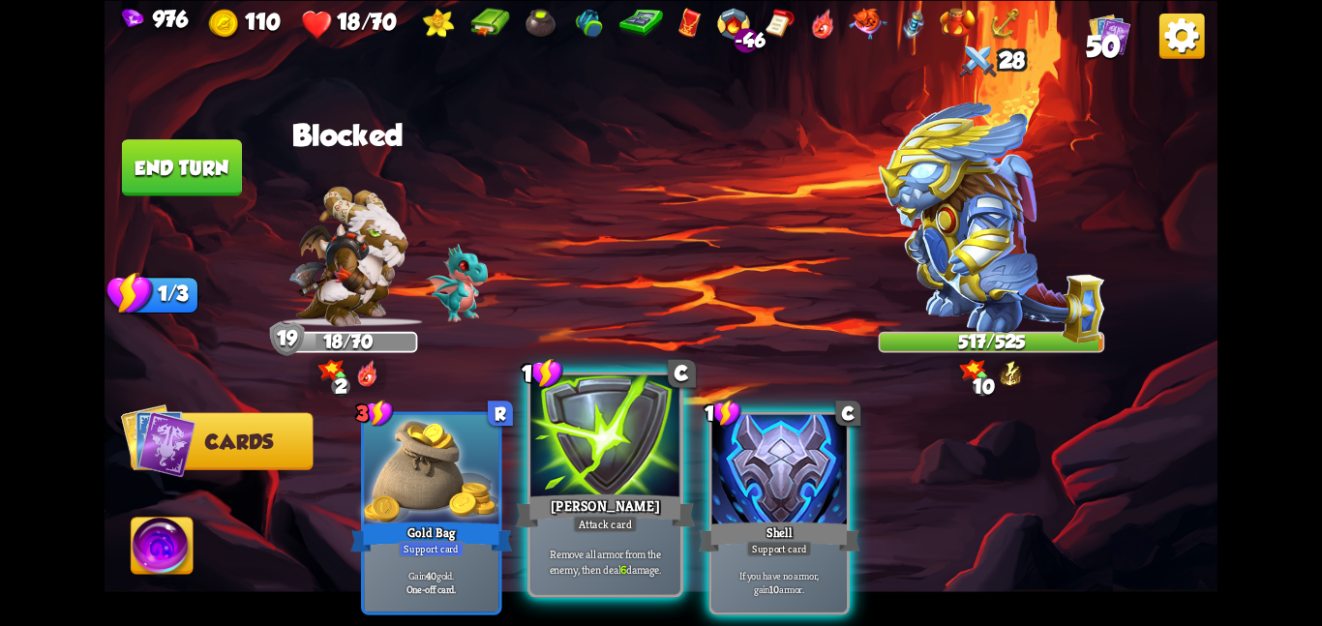
click at [616, 380] on div at bounding box center [605, 437] width 150 height 126
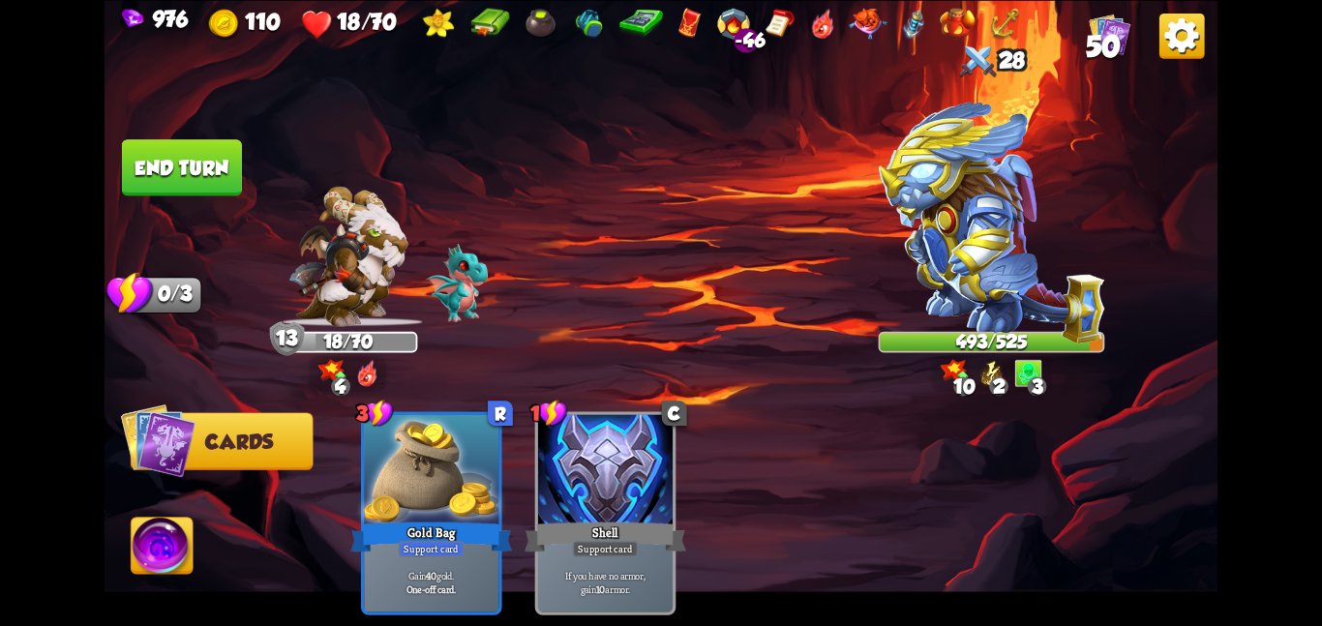
click at [159, 532] on img at bounding box center [163, 549] width 62 height 63
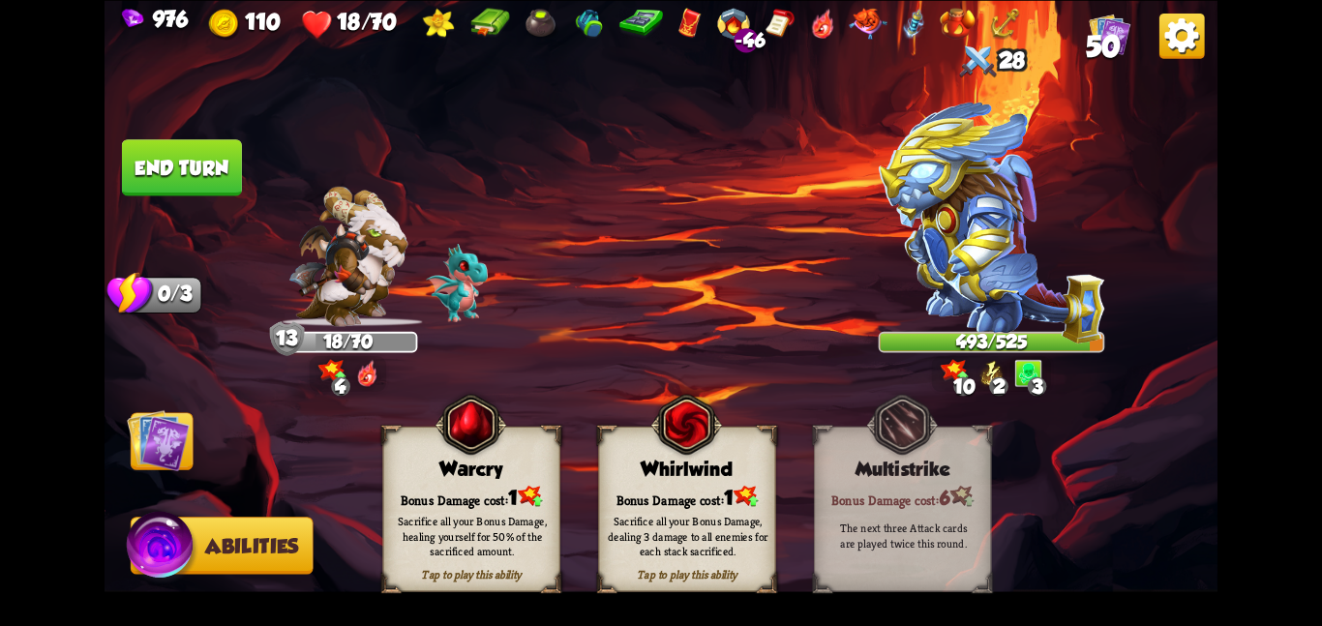
click at [496, 507] on div "Sacrifice all your Bonus Damage, healing yourself for 50% of the sacrificed amo…" at bounding box center [471, 536] width 177 height 70
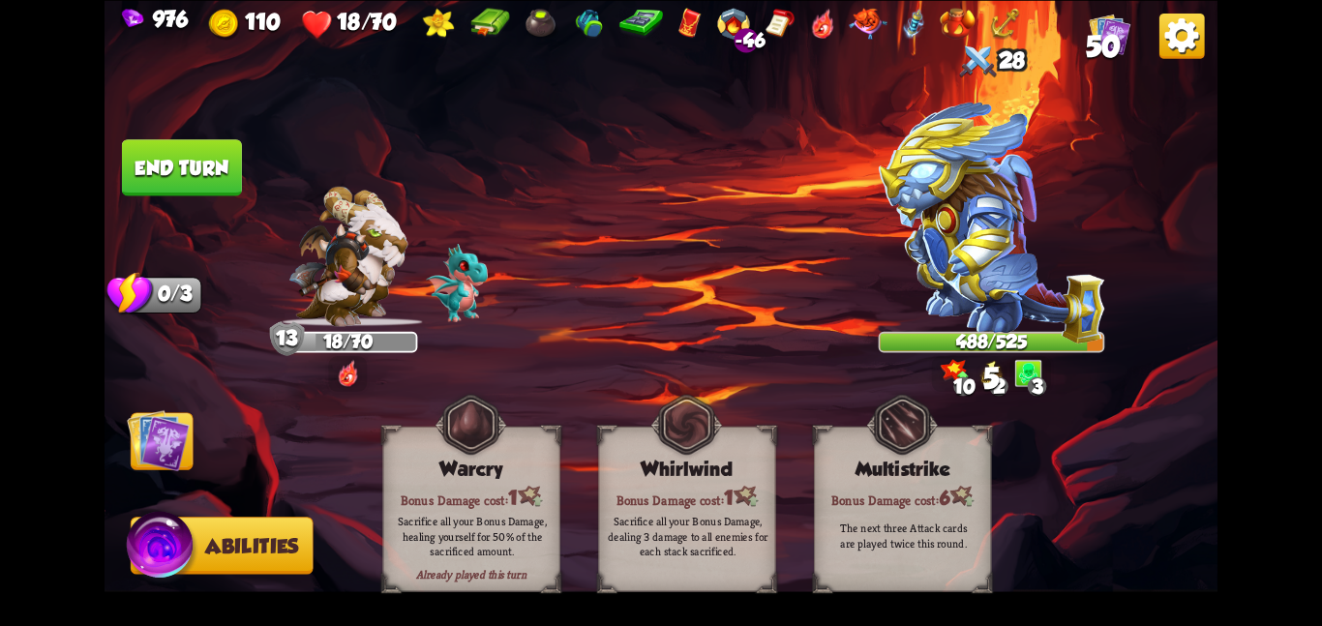
click at [138, 449] on img at bounding box center [158, 439] width 63 height 63
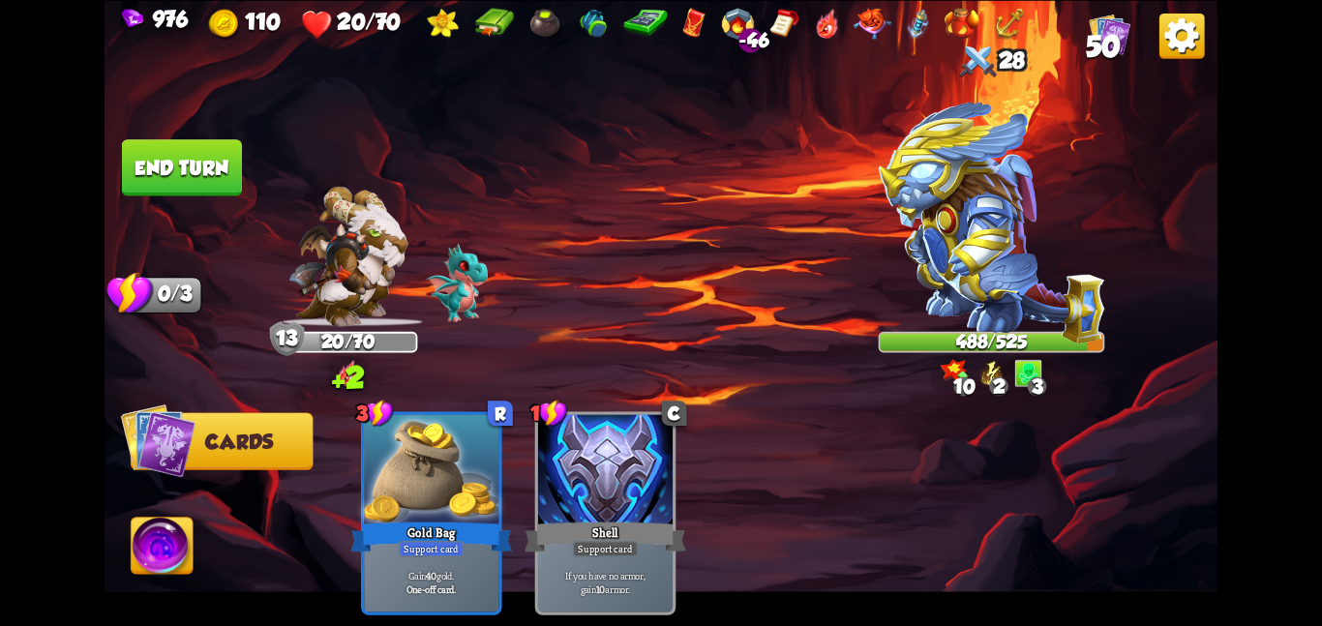
click at [188, 146] on button "End turn" at bounding box center [181, 167] width 123 height 58
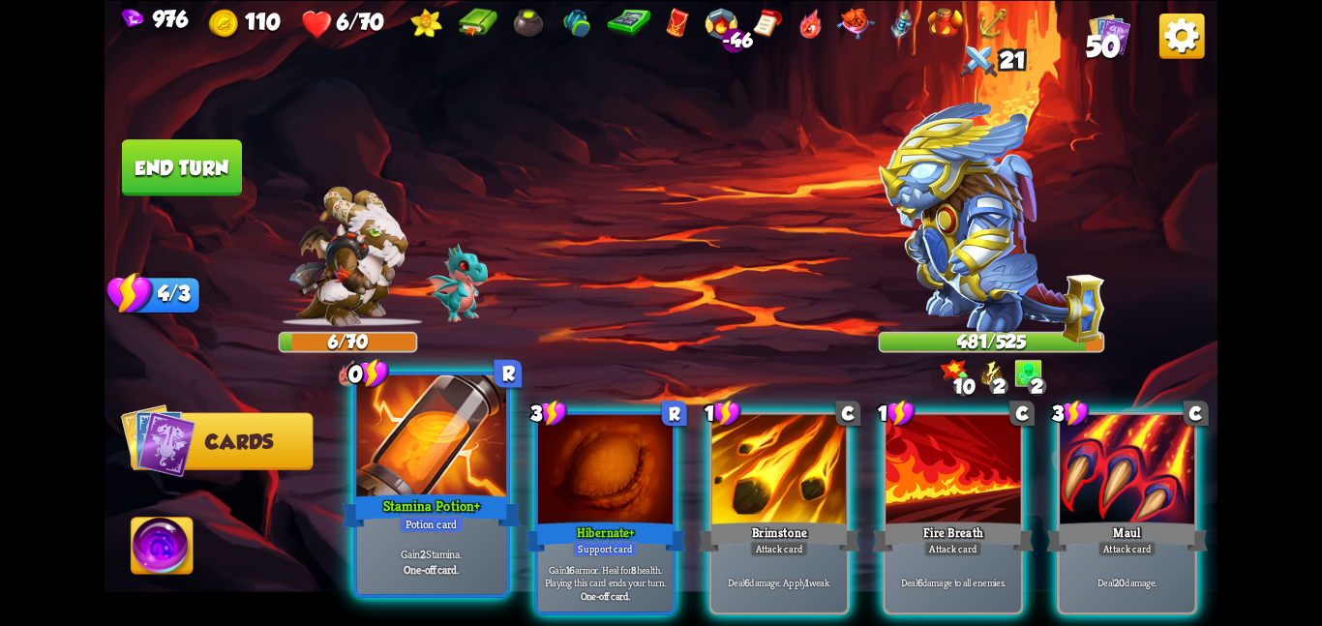
click at [404, 462] on div at bounding box center [431, 437] width 150 height 126
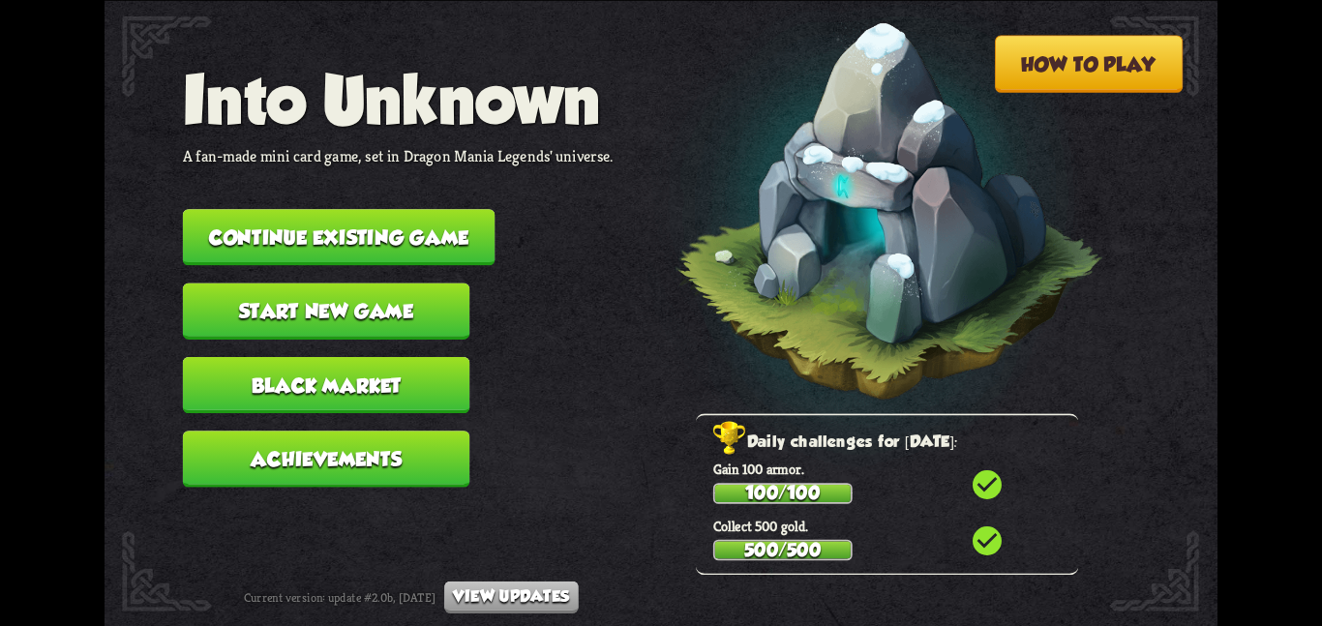
click at [313, 223] on button "Continue existing game" at bounding box center [339, 237] width 313 height 56
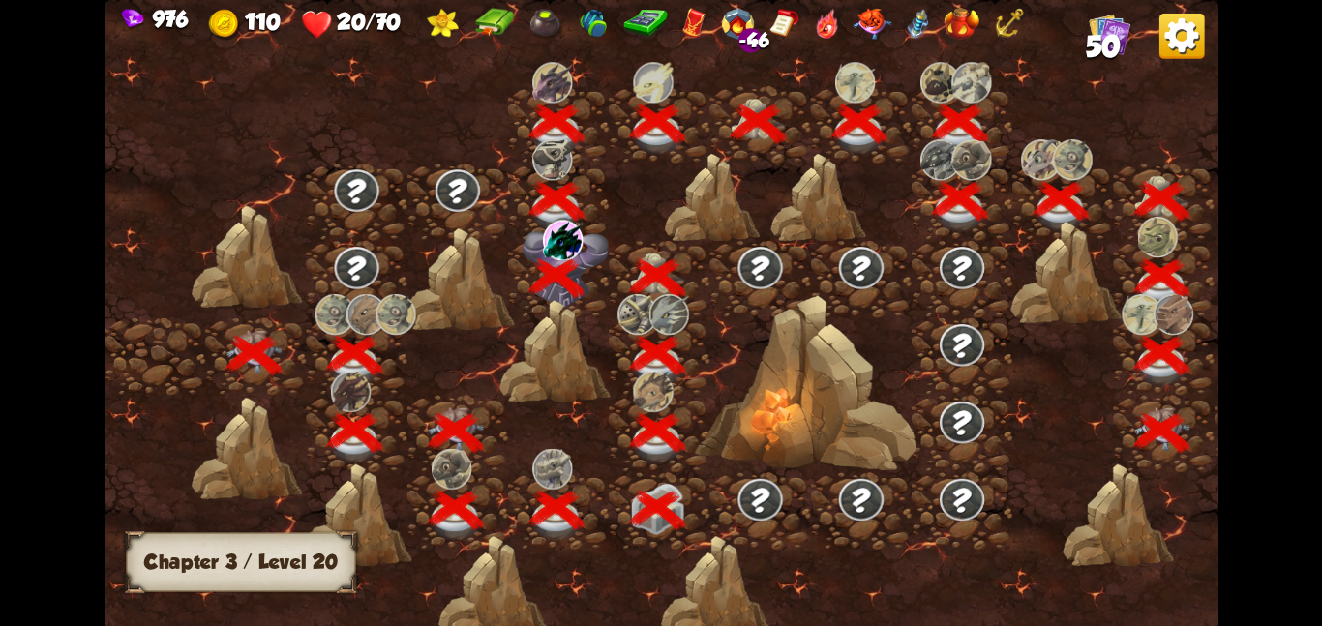
scroll to position [0, 294]
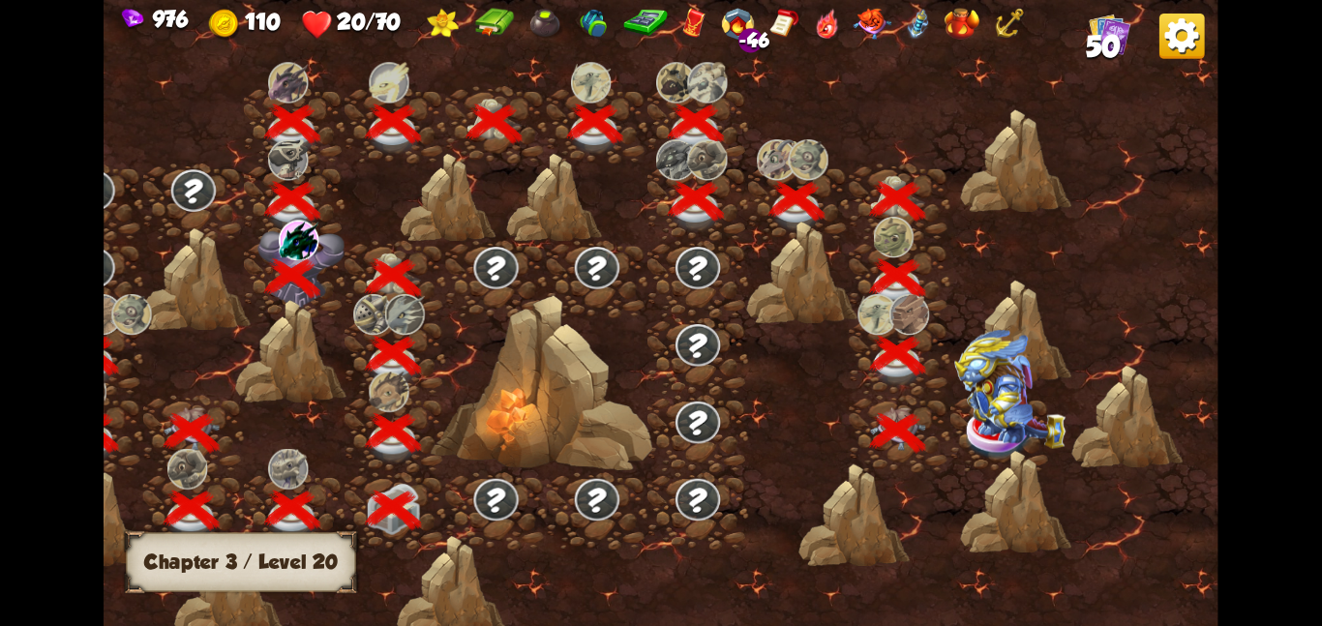
click at [991, 411] on img at bounding box center [1009, 388] width 111 height 119
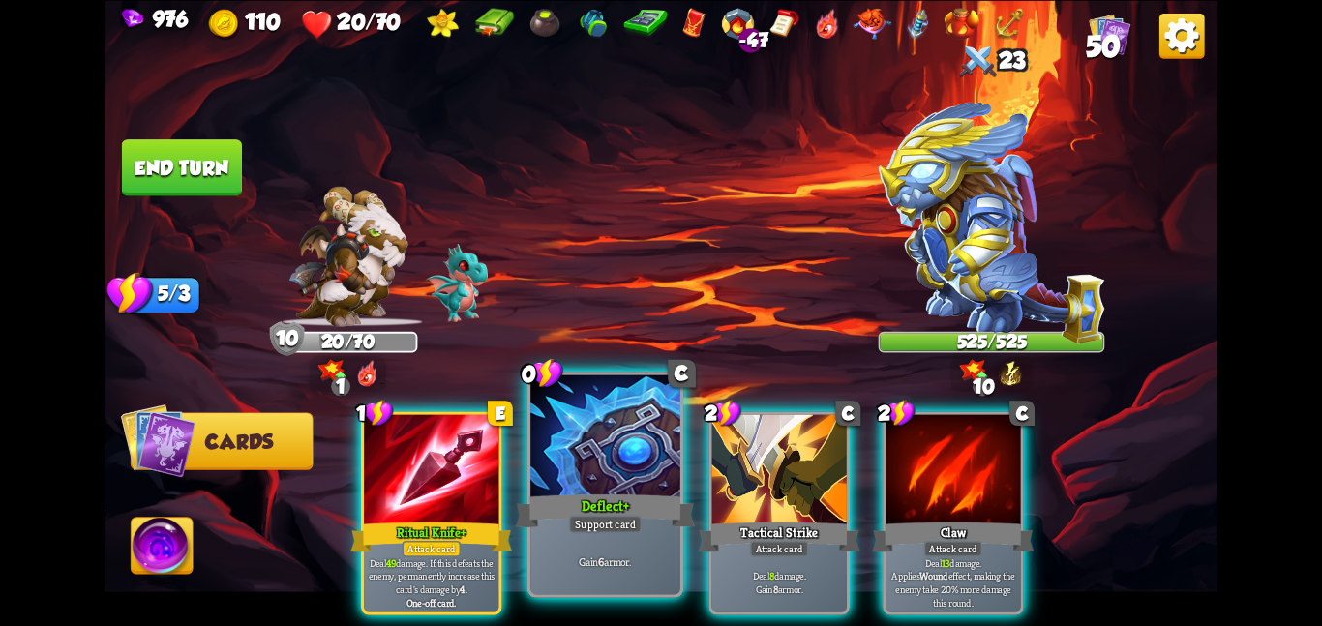
click at [543, 464] on div at bounding box center [605, 437] width 150 height 126
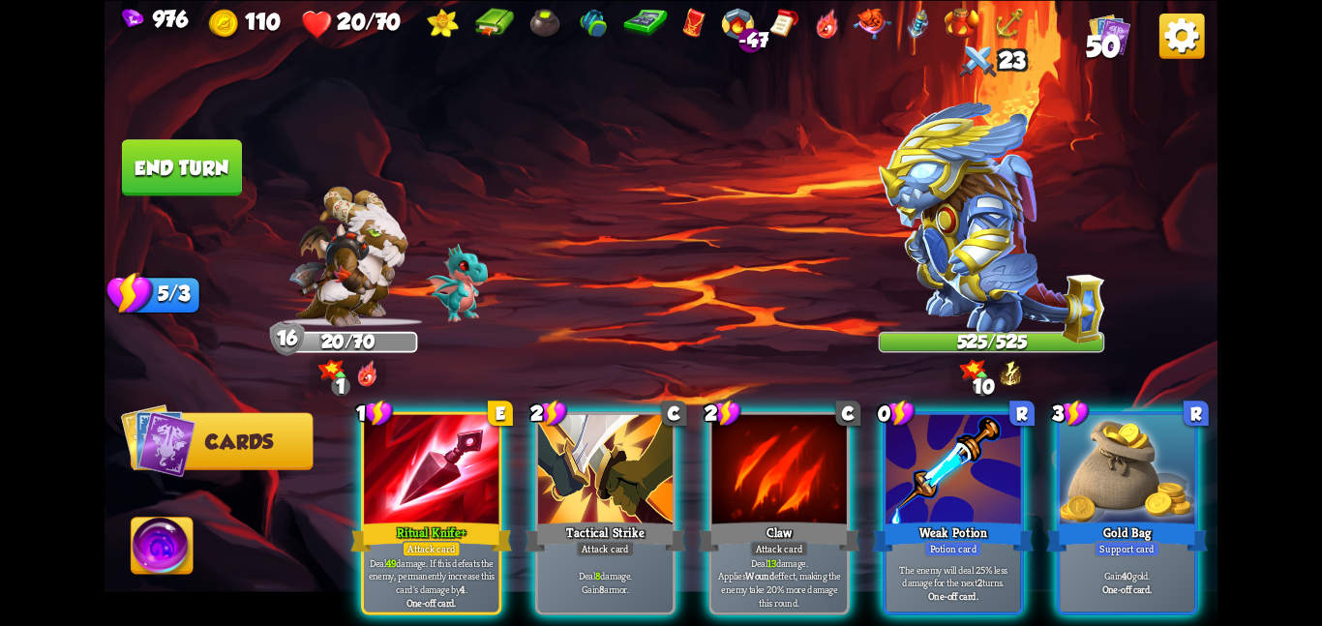
click at [543, 464] on div at bounding box center [605, 470] width 134 height 113
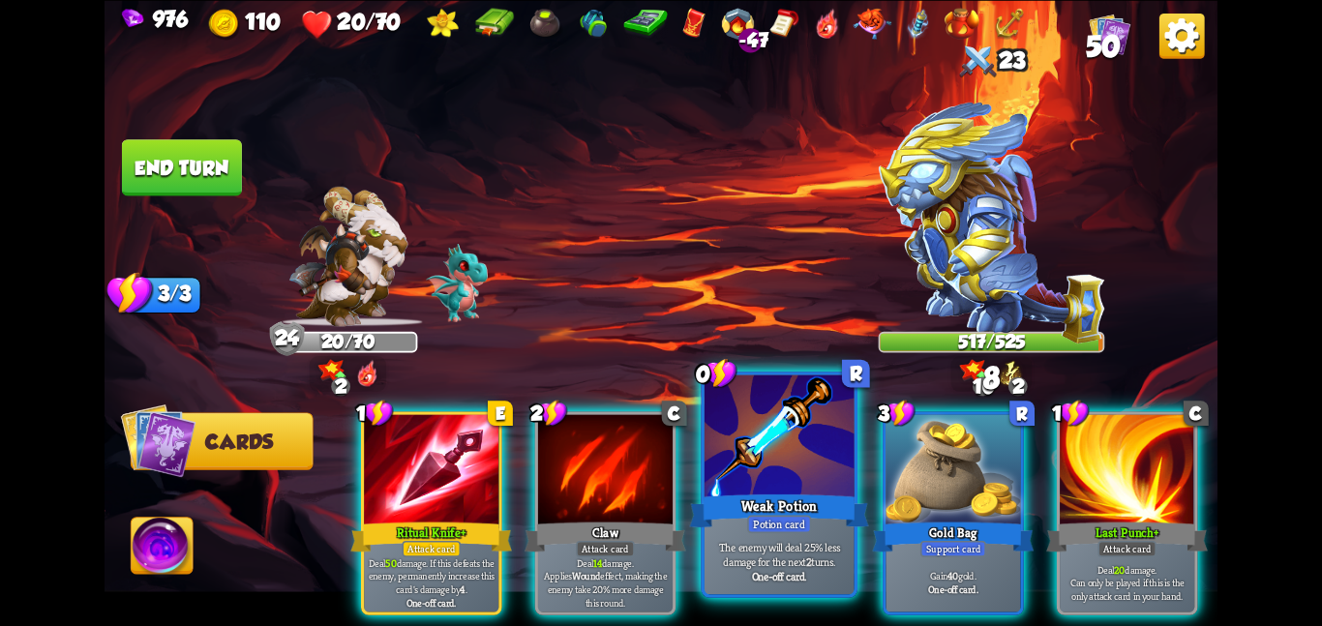
click at [803, 478] on div at bounding box center [779, 437] width 150 height 126
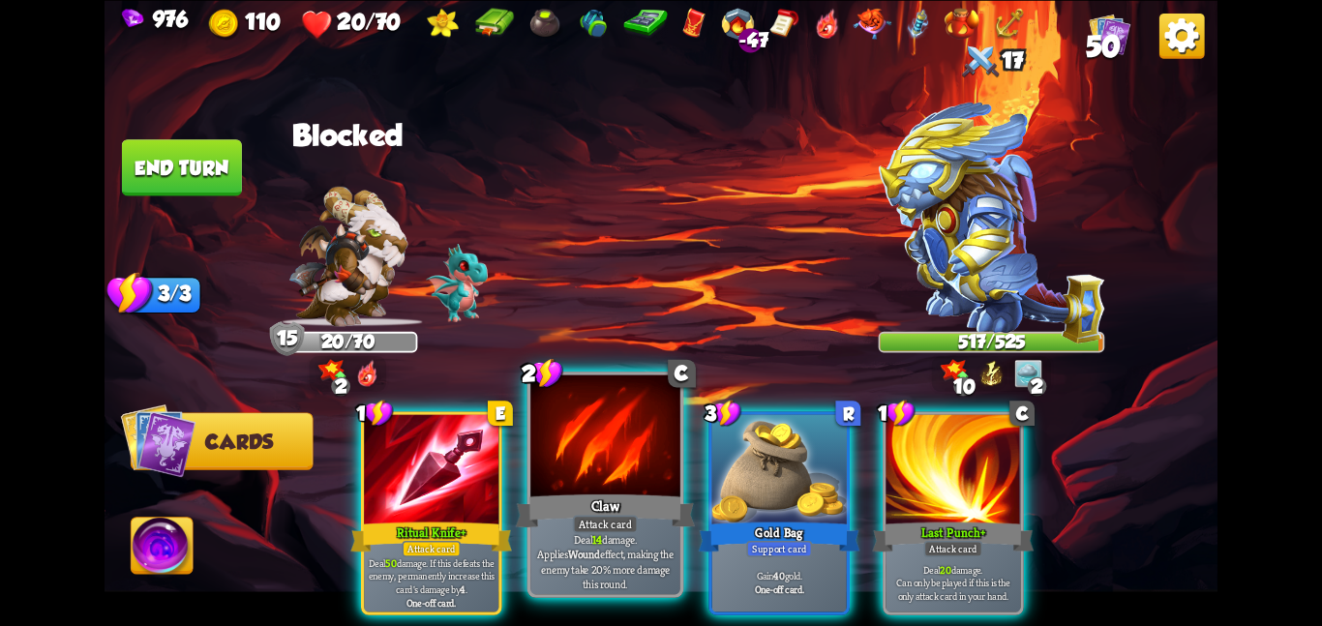
click at [656, 472] on div at bounding box center [605, 437] width 150 height 126
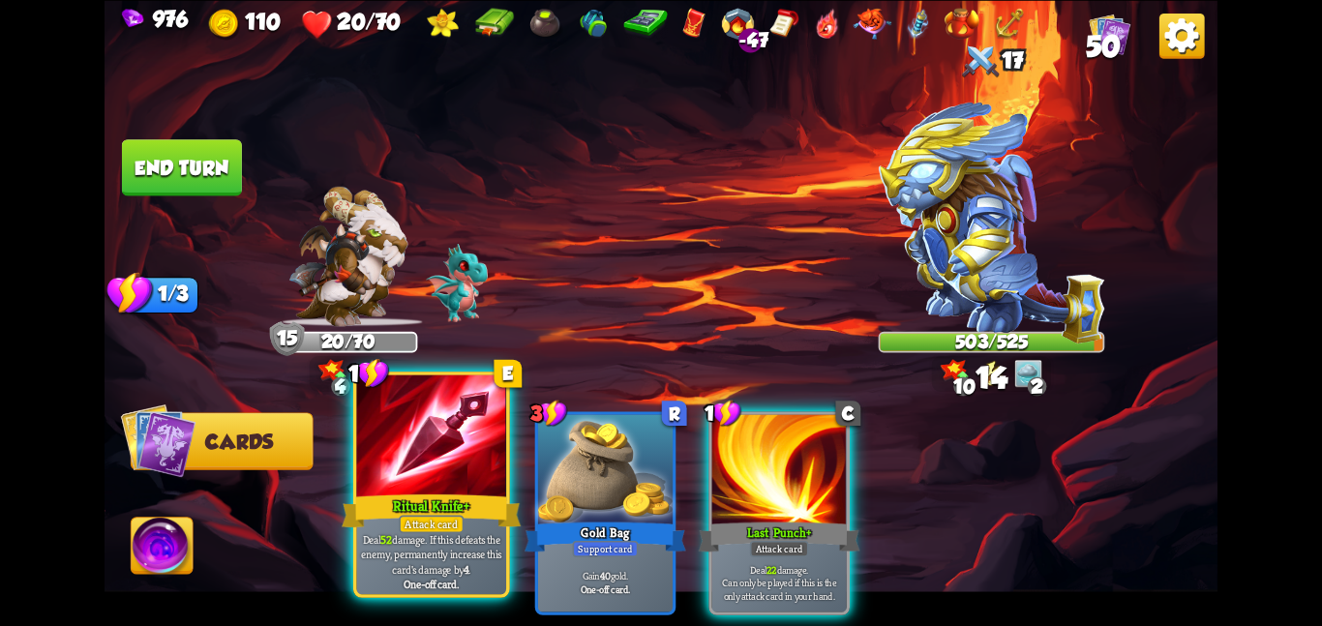
click at [426, 472] on div at bounding box center [431, 437] width 150 height 126
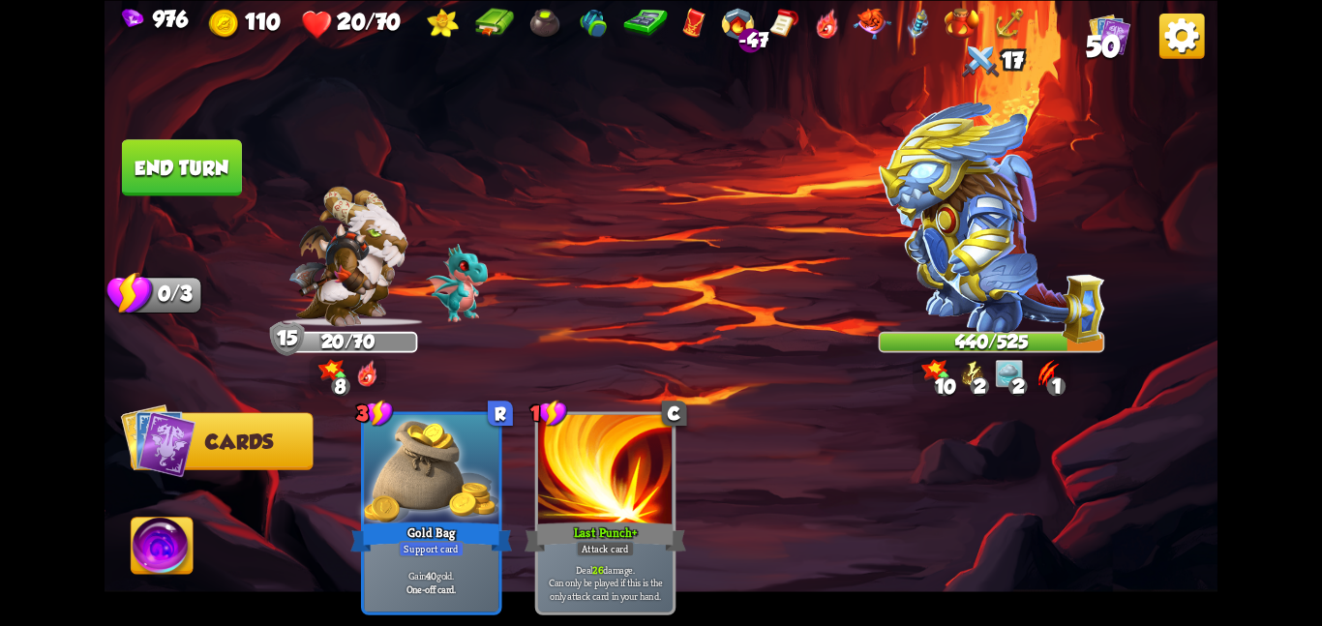
click at [184, 161] on button "End turn" at bounding box center [182, 167] width 120 height 56
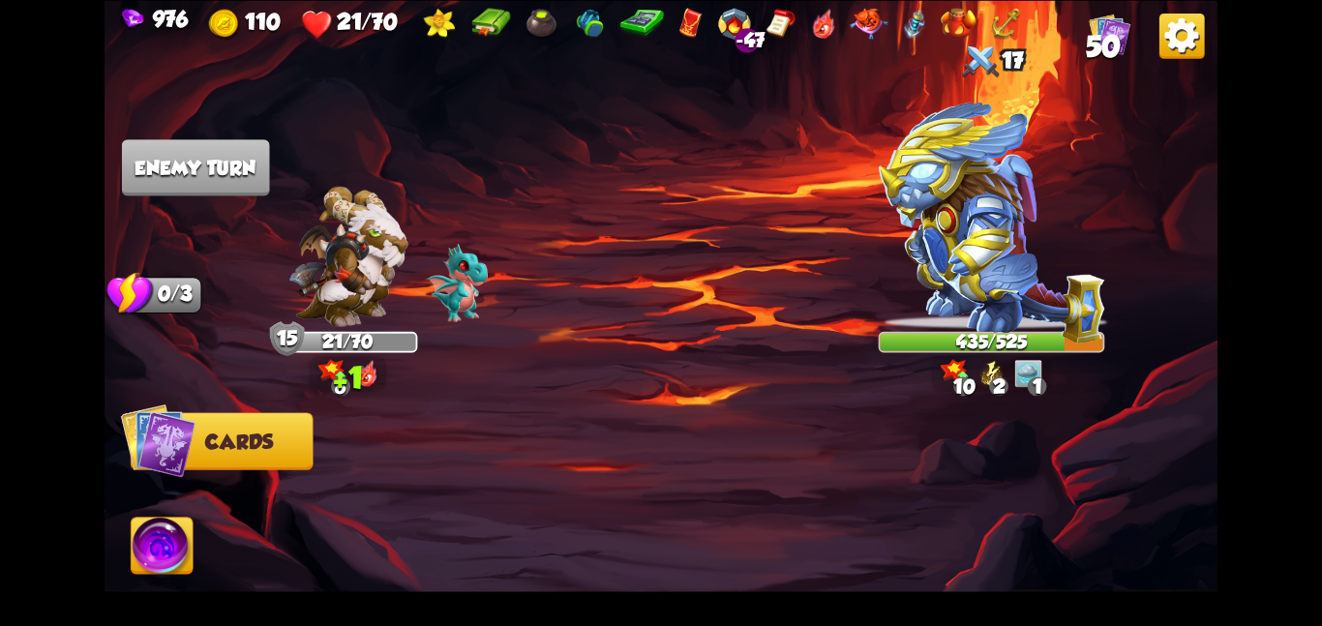
click at [164, 552] on img at bounding box center [163, 549] width 62 height 63
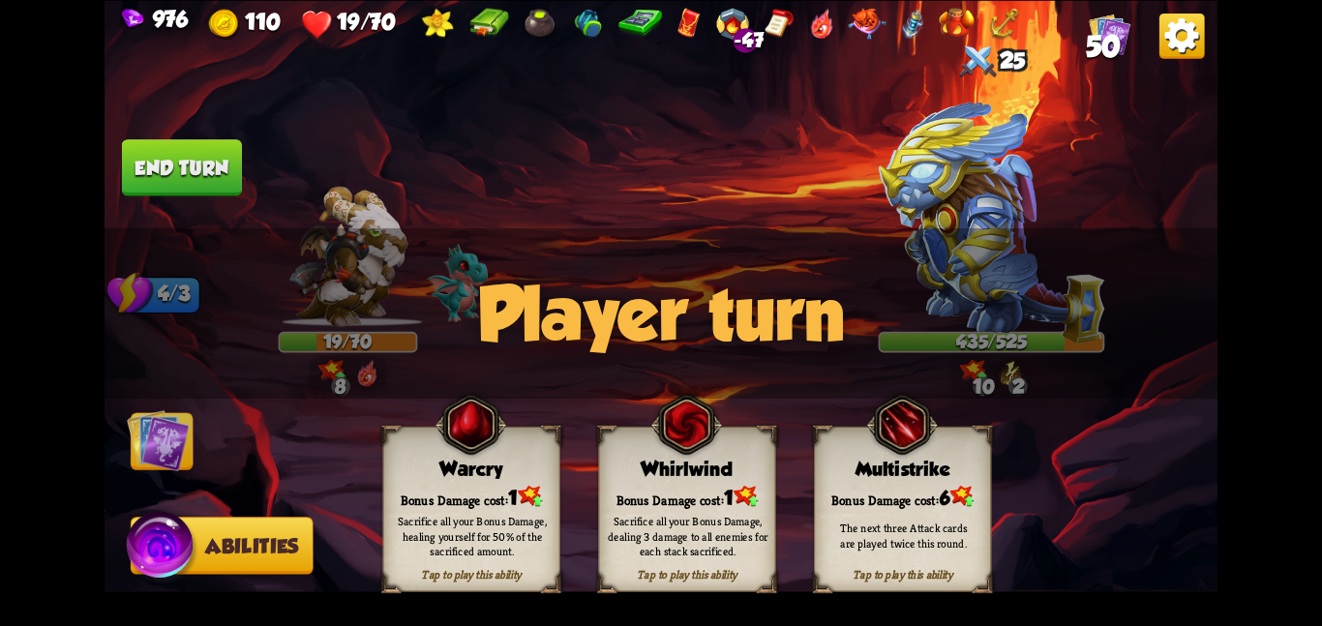
click at [188, 461] on img at bounding box center [158, 439] width 63 height 63
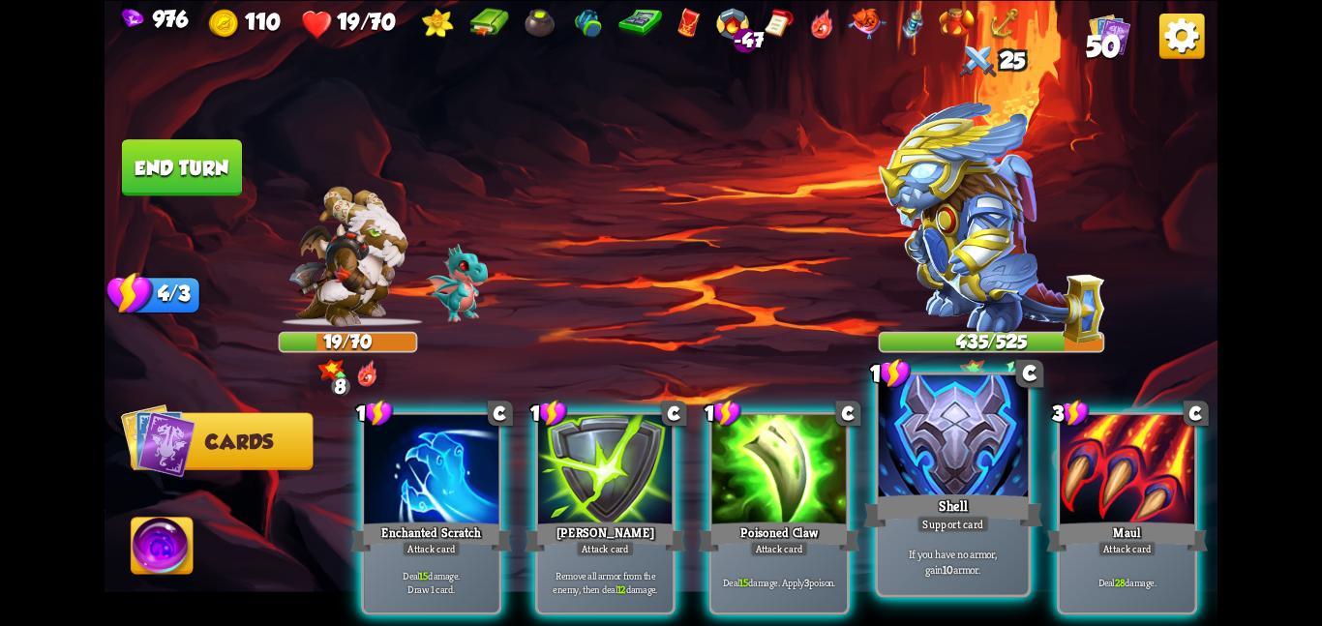
click at [902, 436] on div at bounding box center [954, 437] width 150 height 126
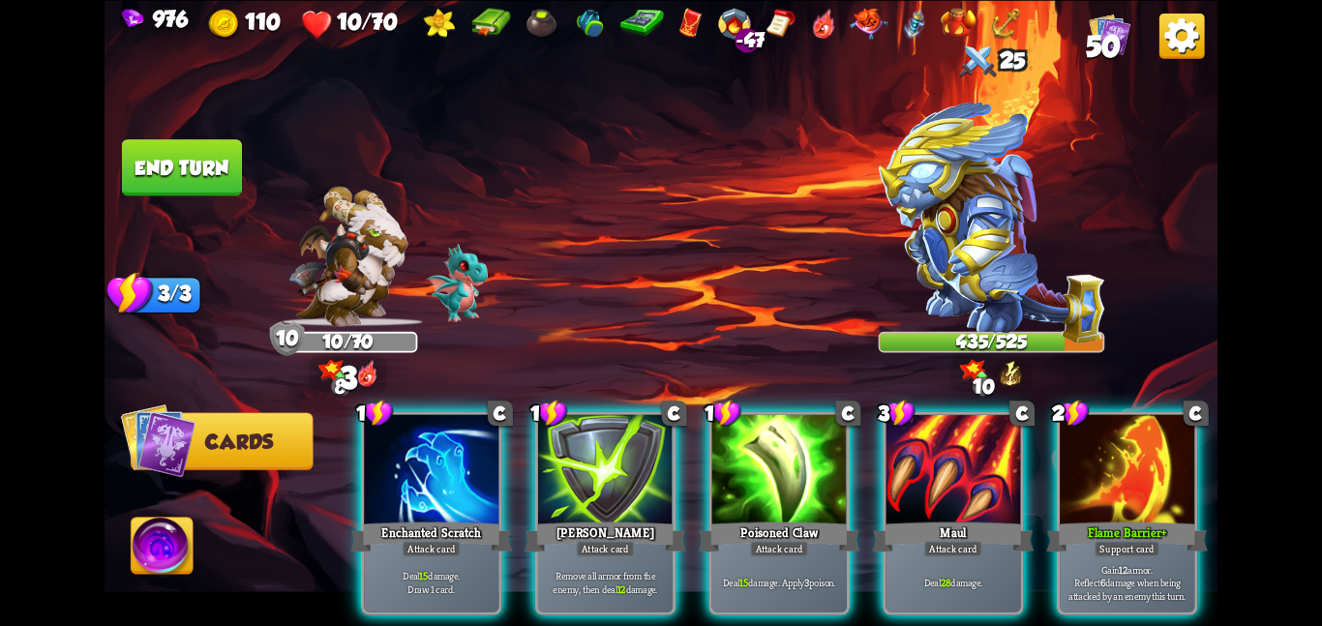
click at [902, 436] on div at bounding box center [952, 470] width 134 height 113
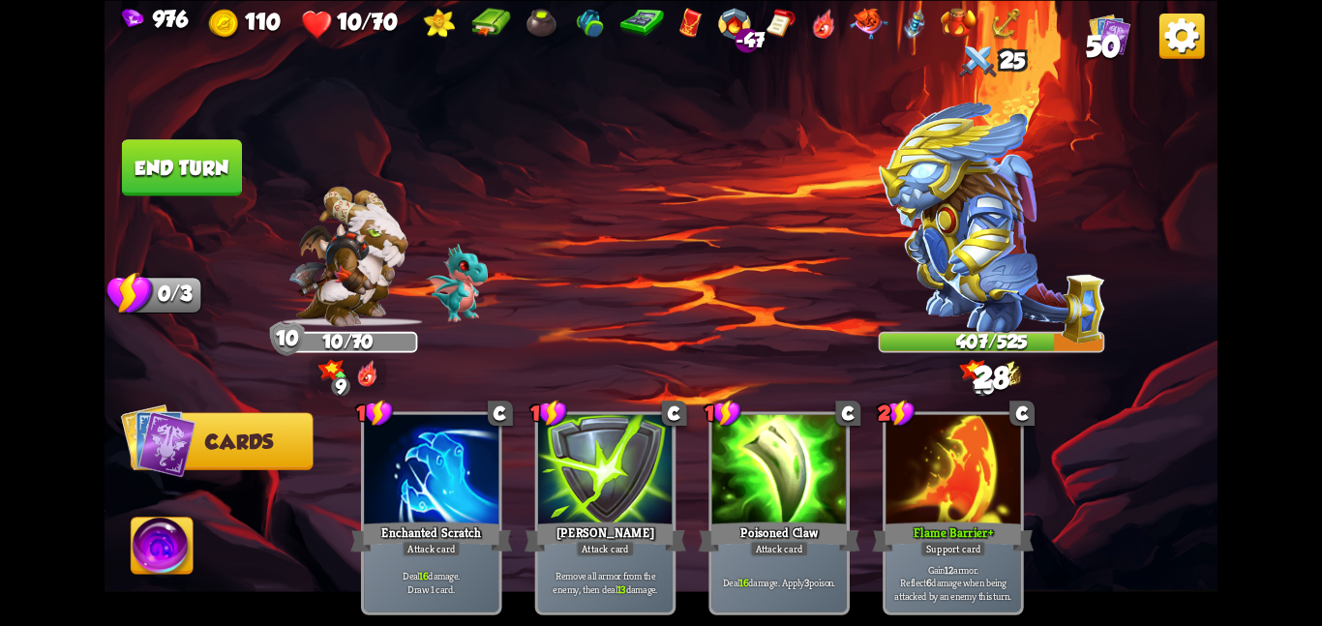
click at [144, 560] on img at bounding box center [163, 549] width 62 height 63
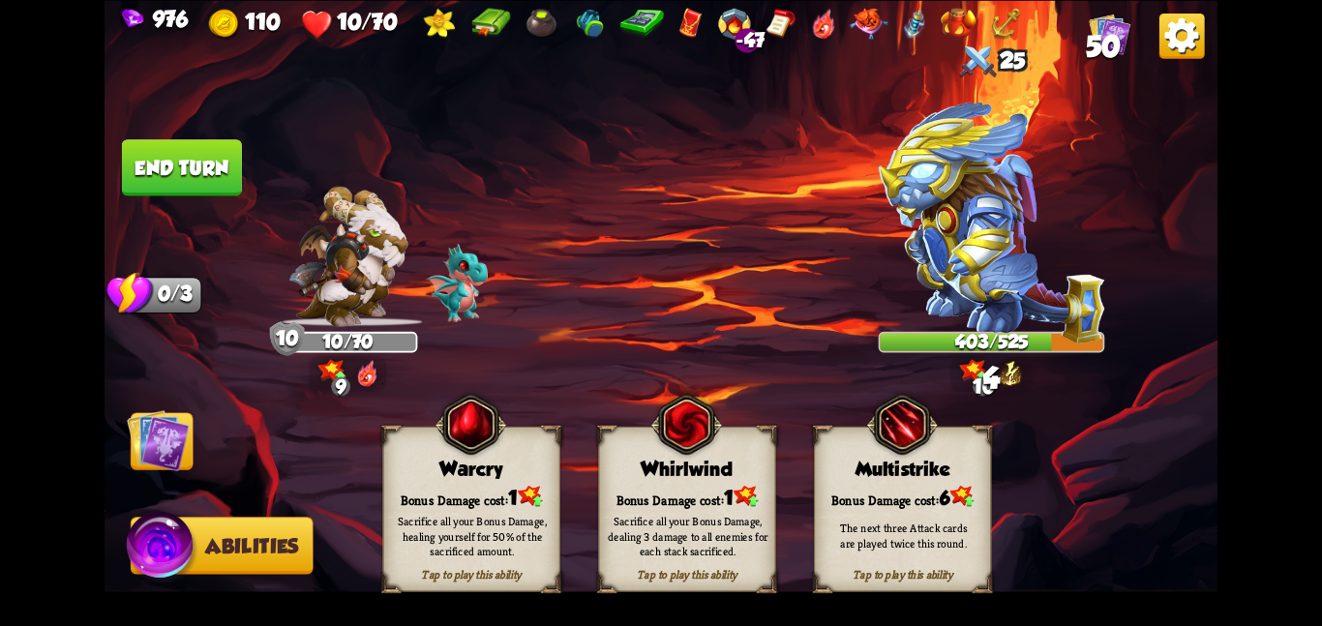
click at [493, 489] on div "Bonus Damage cost: 1" at bounding box center [471, 496] width 176 height 25
click at [477, 481] on div "Already played this turn Warcry Bonus Damage cost: 1 Sacrifice all your Bonus D…" at bounding box center [470, 508] width 177 height 165
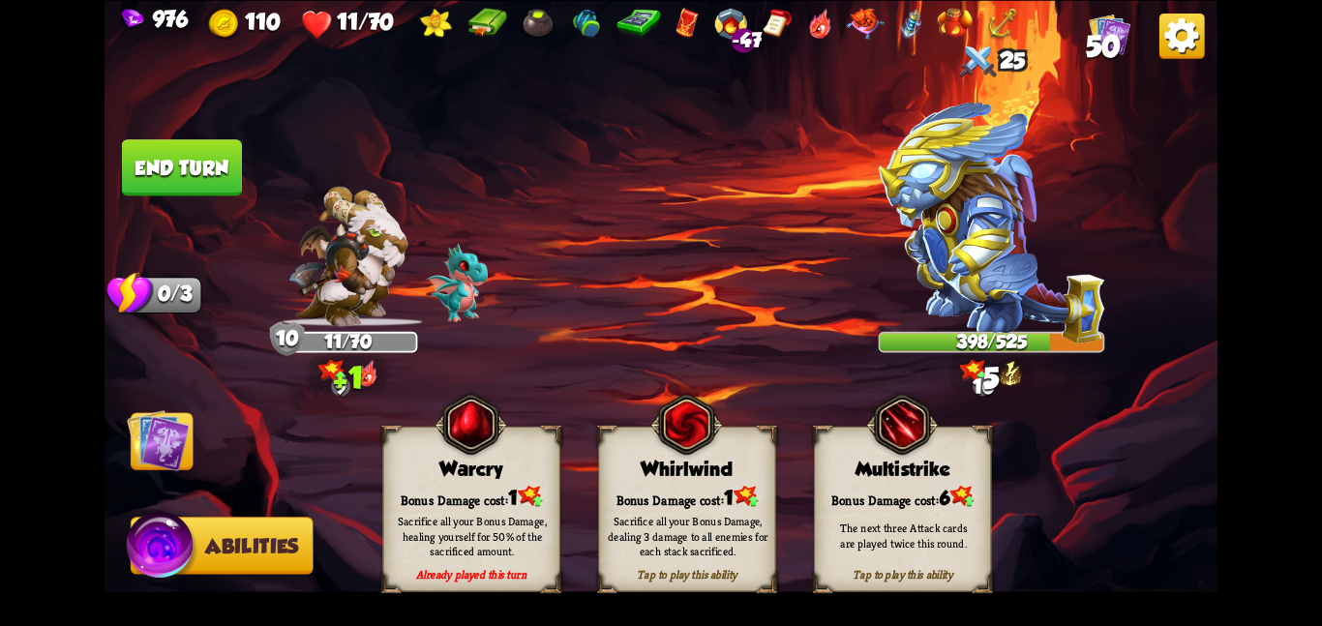
click at [474, 484] on div "Bonus Damage cost: 1" at bounding box center [471, 496] width 176 height 25
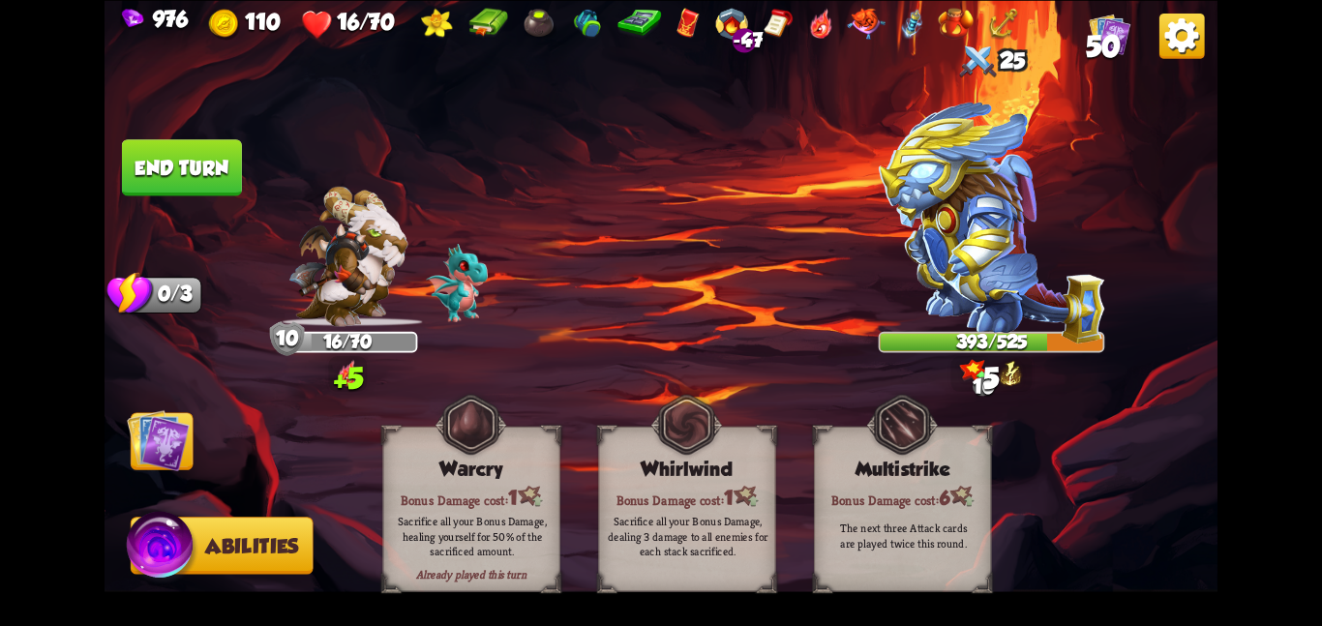
click at [163, 443] on img at bounding box center [158, 439] width 63 height 63
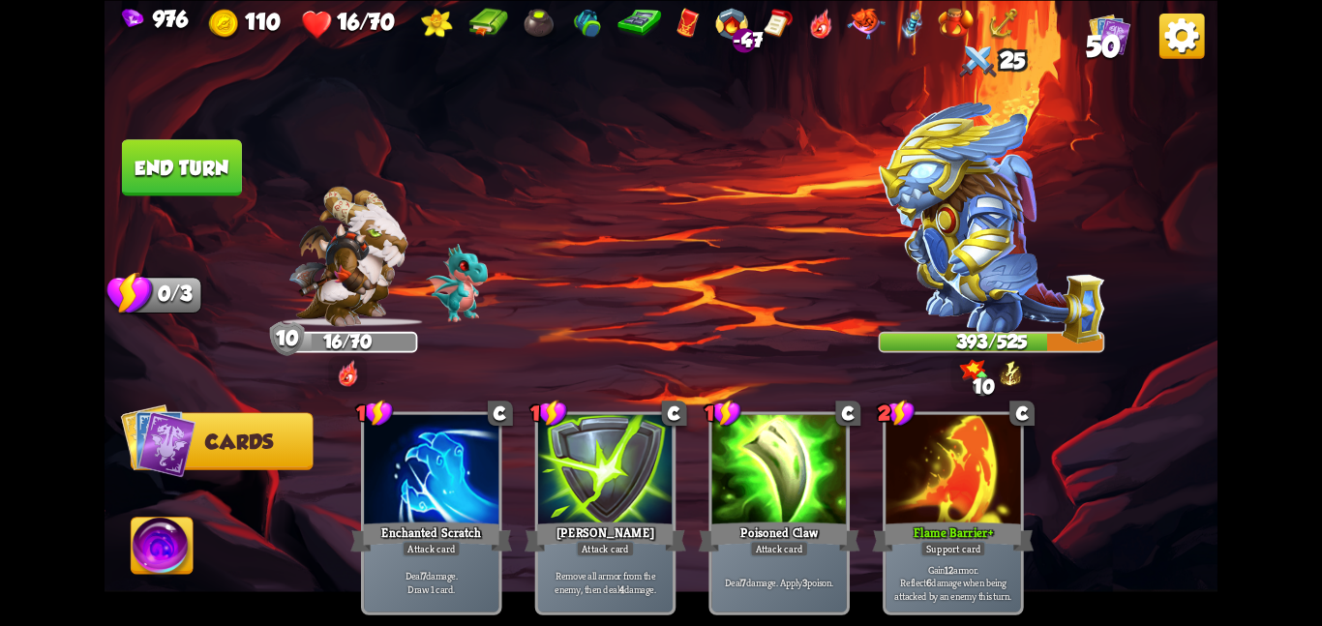
click at [179, 190] on button "End turn" at bounding box center [182, 167] width 120 height 56
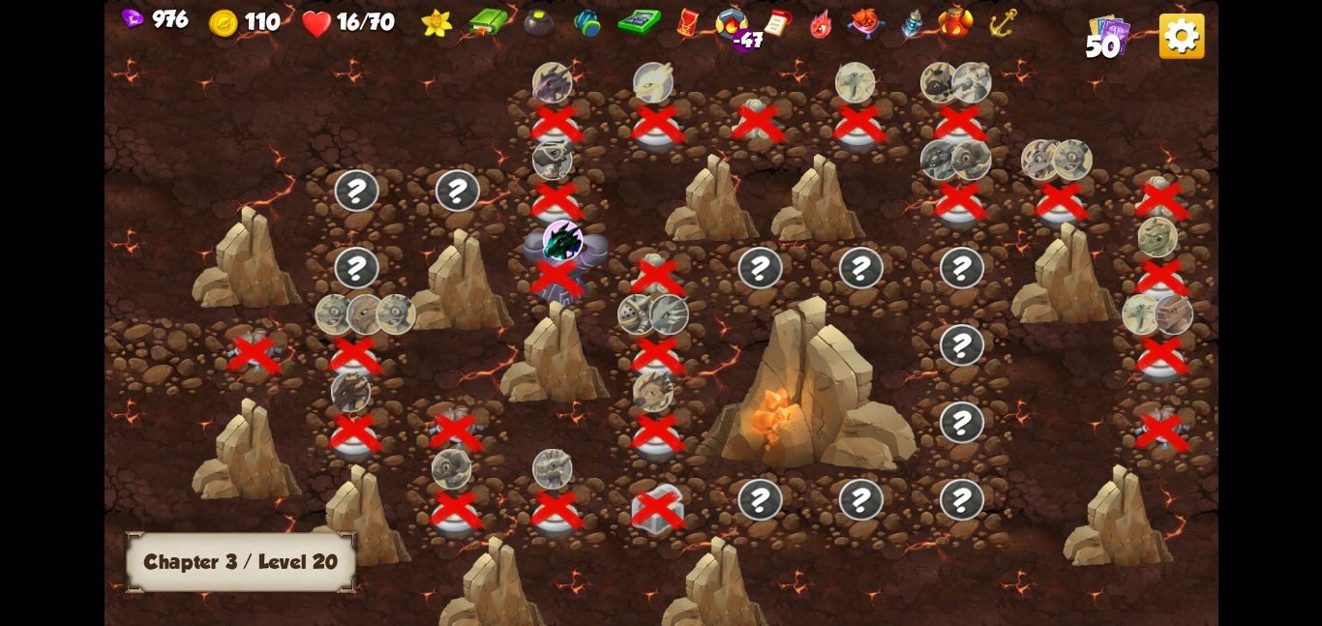
scroll to position [0, 294]
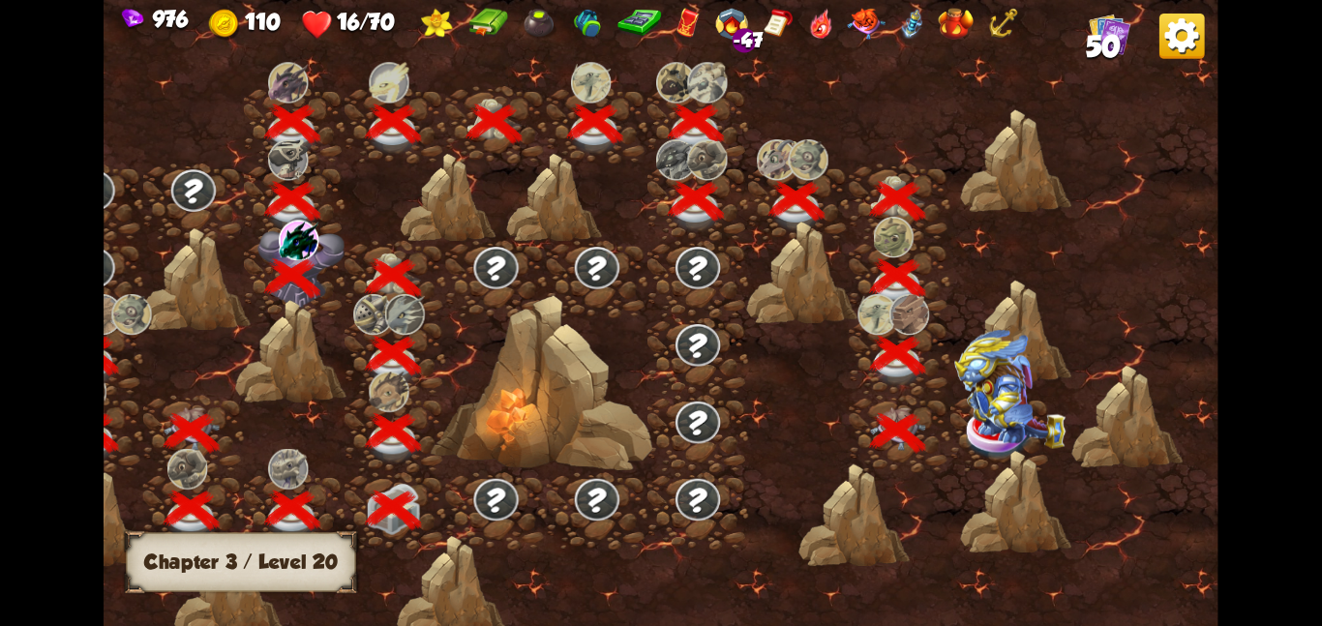
click at [1022, 446] on img at bounding box center [1001, 431] width 70 height 57
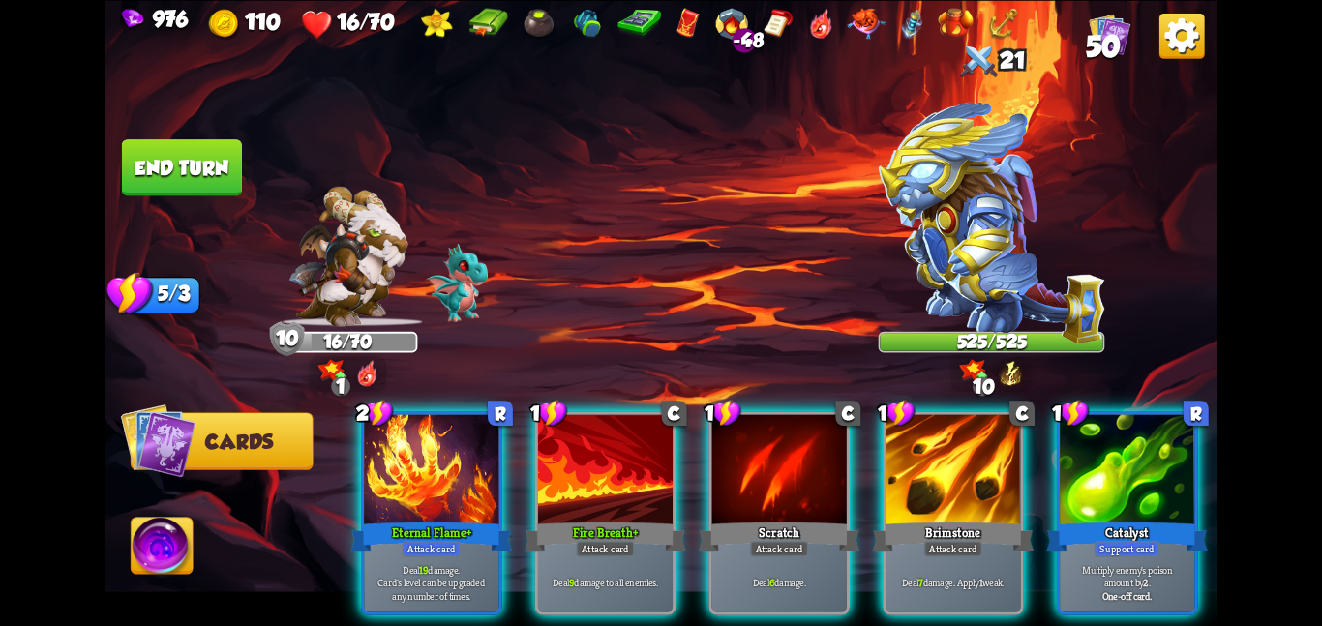
scroll to position [0, 360]
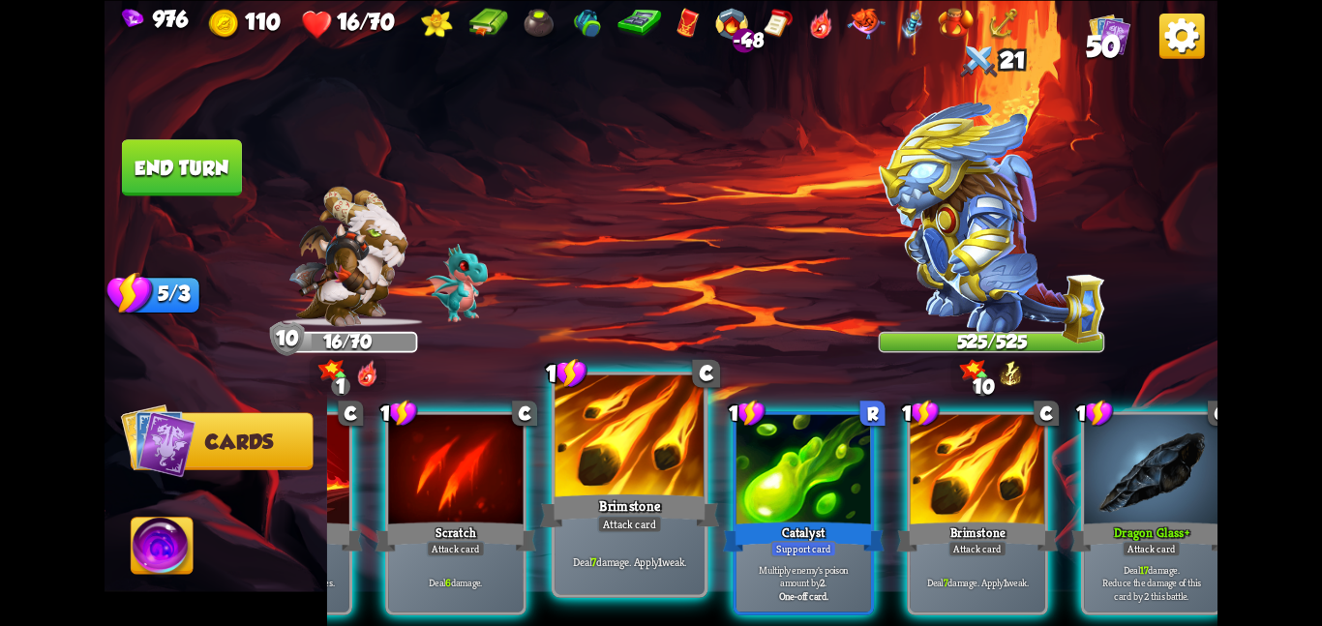
click at [633, 482] on div at bounding box center [629, 437] width 150 height 126
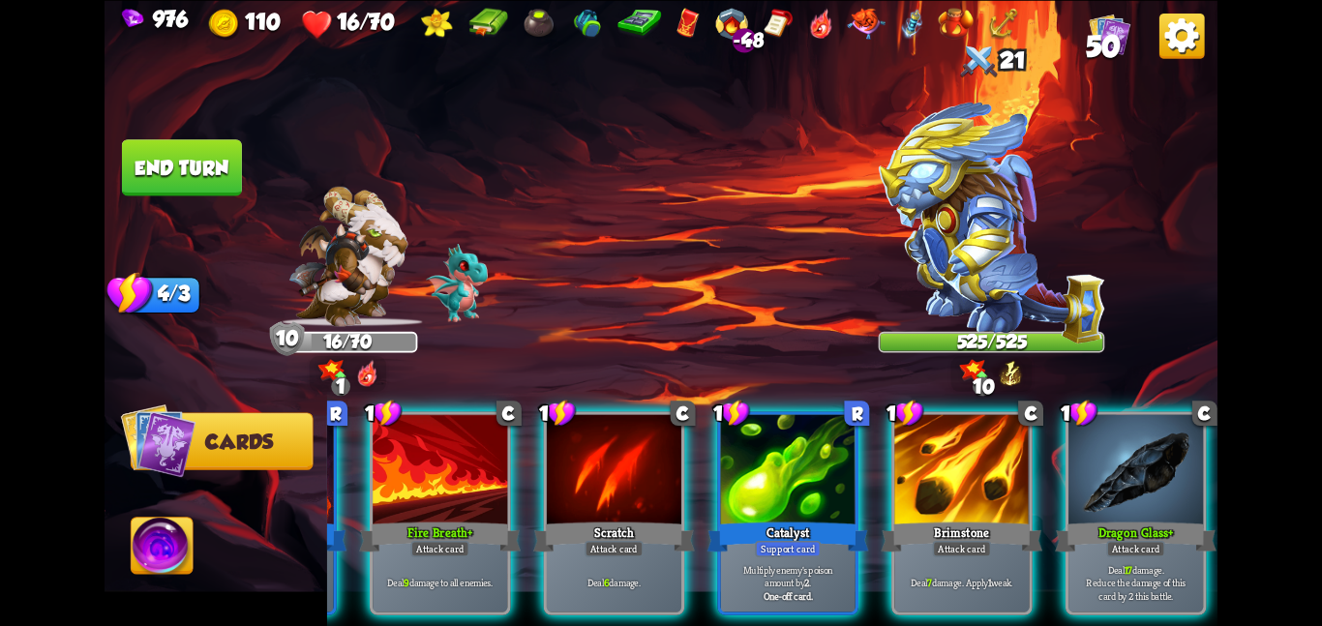
scroll to position [0, 184]
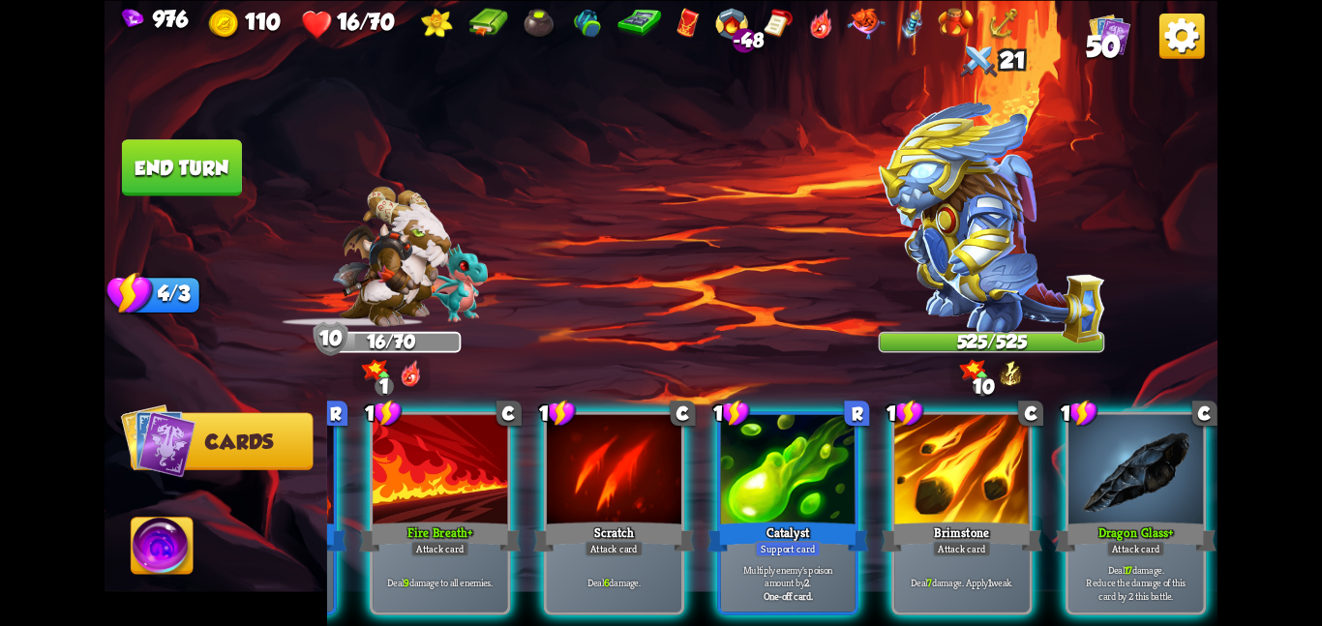
click at [875, 485] on div "2 R Eternal Flame+ Attack card Deal 19 damage. Card's level can be upgraded any…" at bounding box center [772, 486] width 890 height 279
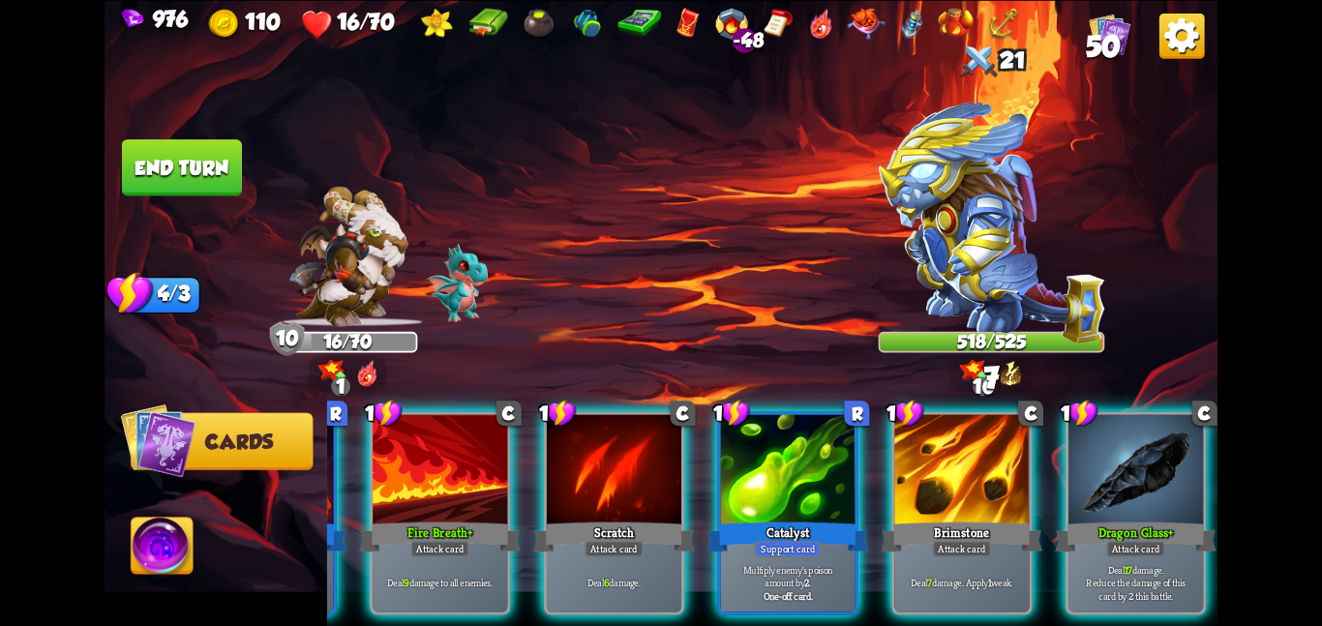
click at [883, 484] on div "2 R Eternal Flame+ Attack card Deal 19 damage. Card's level can be upgraded any…" at bounding box center [772, 486] width 890 height 279
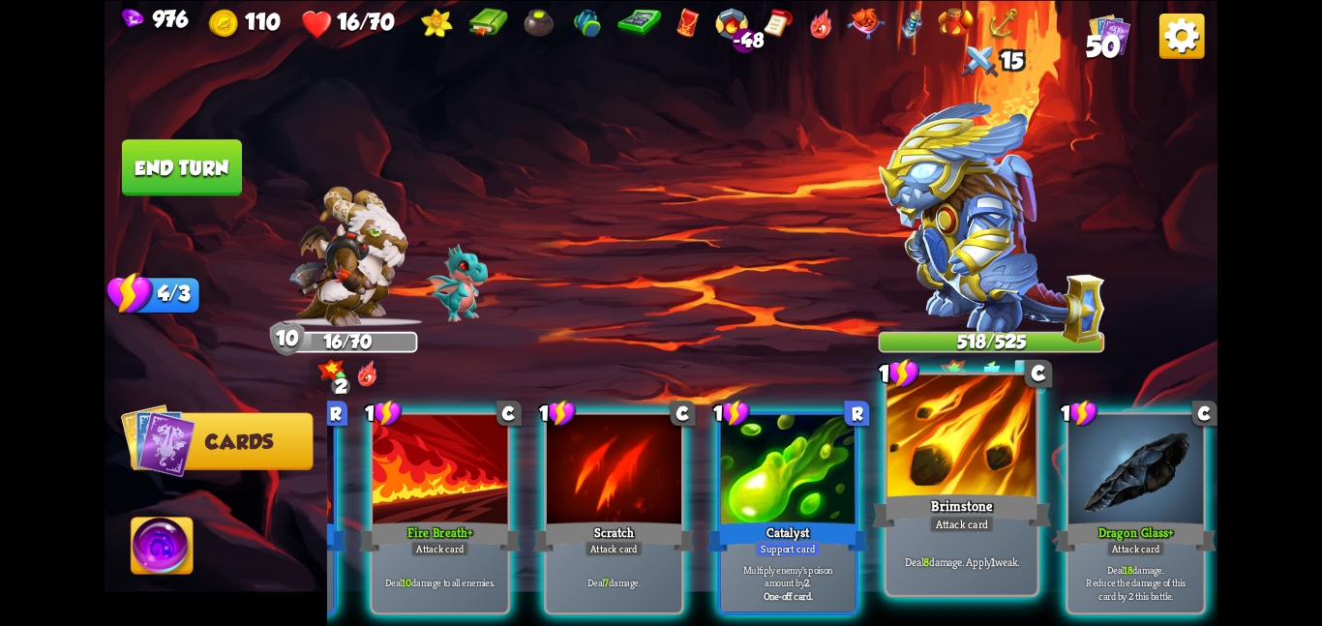
click at [908, 479] on div at bounding box center [962, 437] width 150 height 126
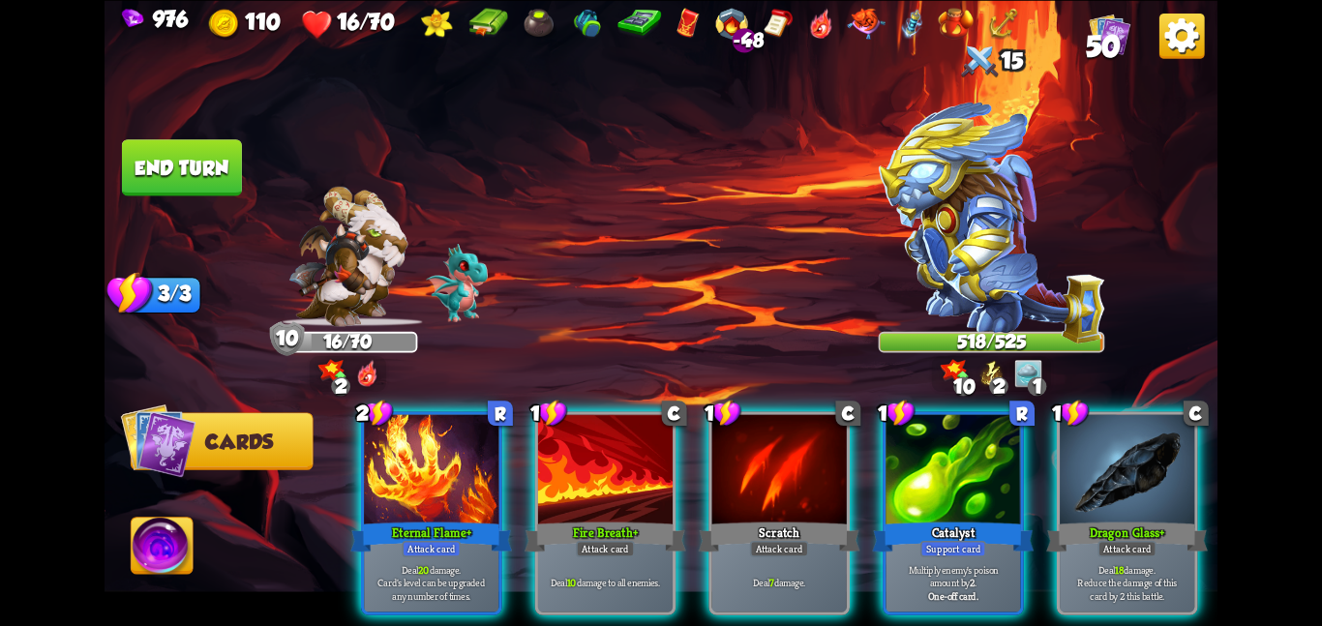
scroll to position [0, 0]
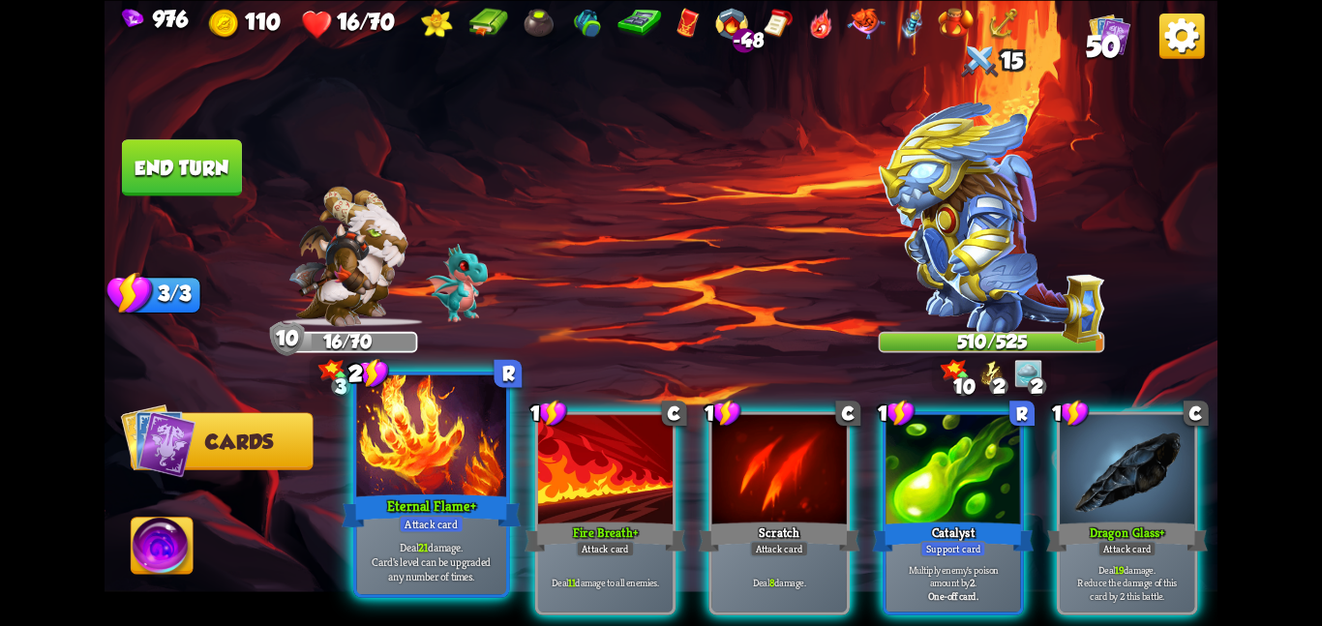
click at [407, 499] on div "Eternal Flame+" at bounding box center [431, 511] width 179 height 40
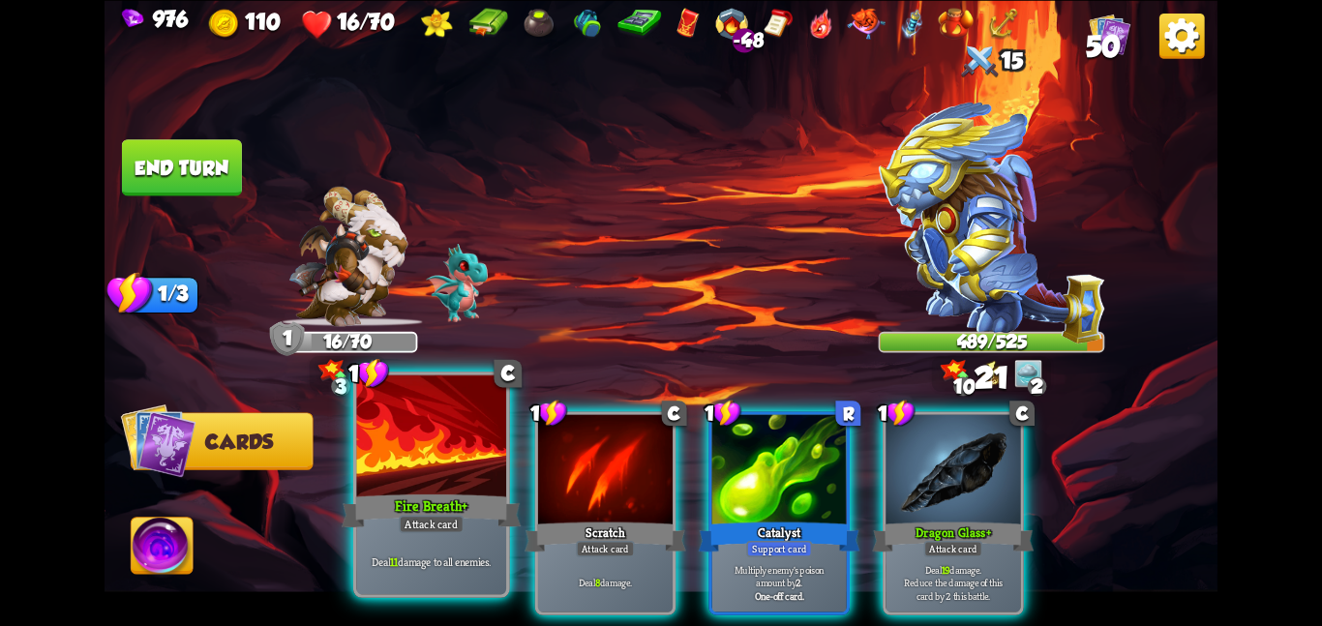
click at [448, 505] on div "Fire Breath+" at bounding box center [431, 511] width 179 height 40
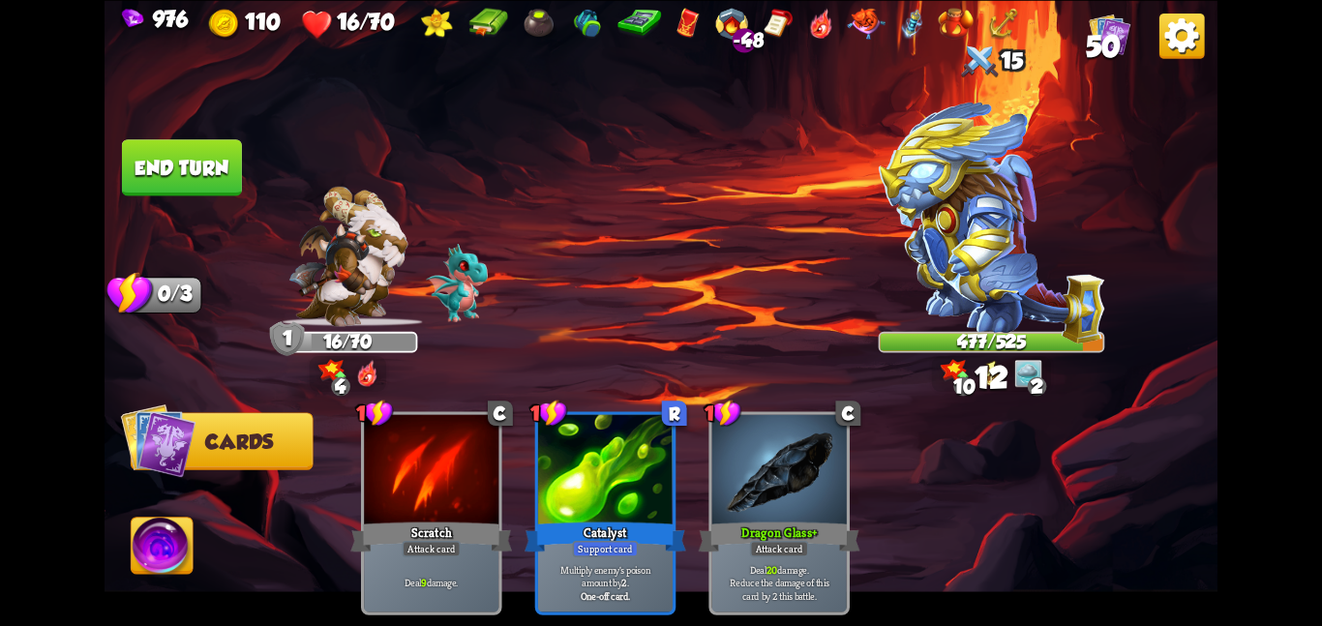
click at [166, 547] on img at bounding box center [163, 549] width 62 height 63
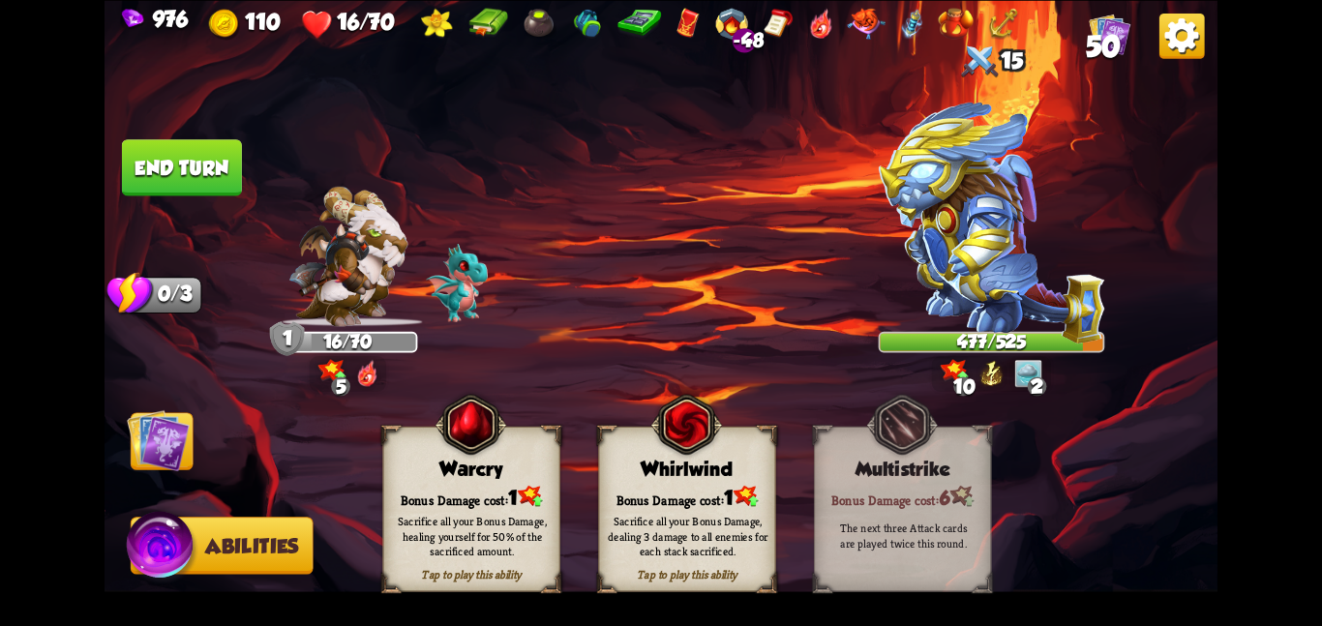
click at [489, 476] on div "Tap to play this ability Warcry Bonus Damage cost: 1 Sacrifice all your Bonus D…" at bounding box center [470, 508] width 177 height 165
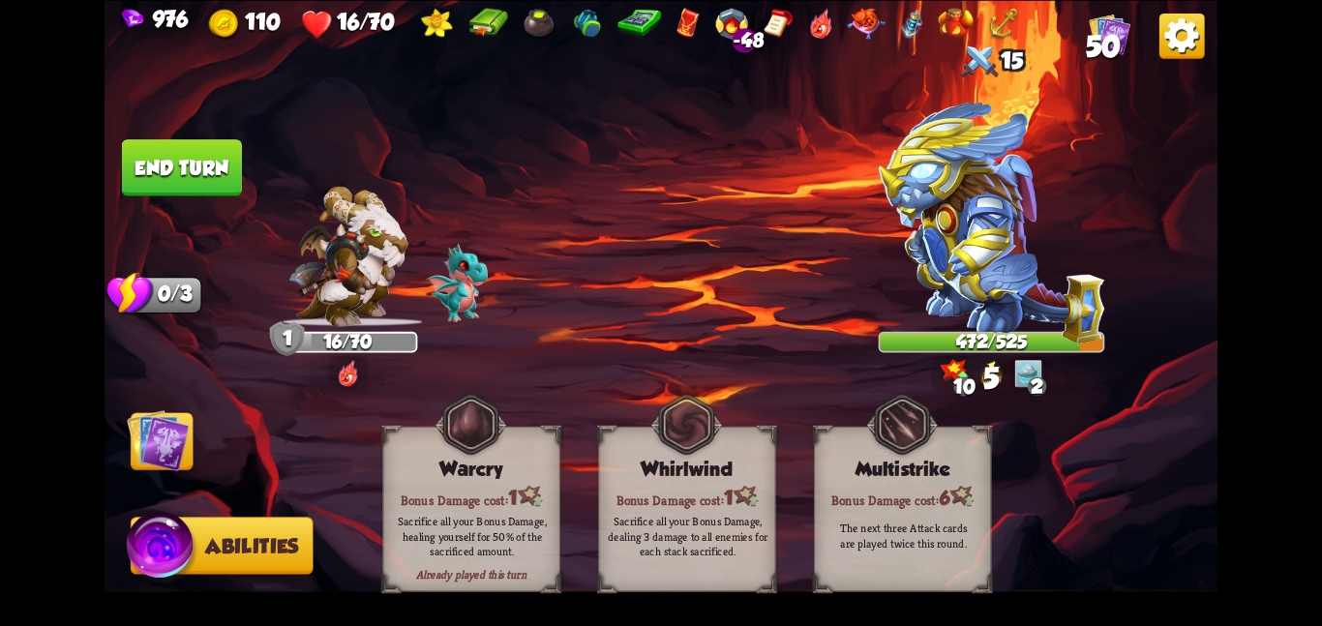
click at [187, 447] on img at bounding box center [158, 439] width 63 height 63
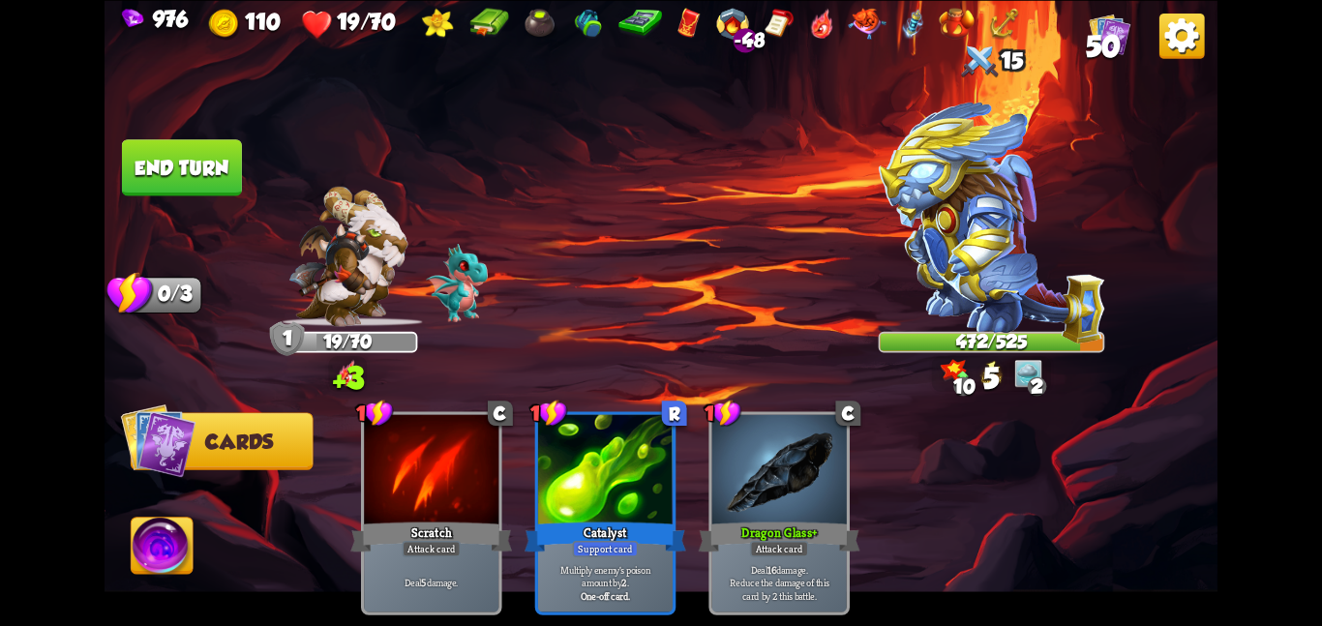
click at [137, 170] on button "End turn" at bounding box center [182, 167] width 120 height 56
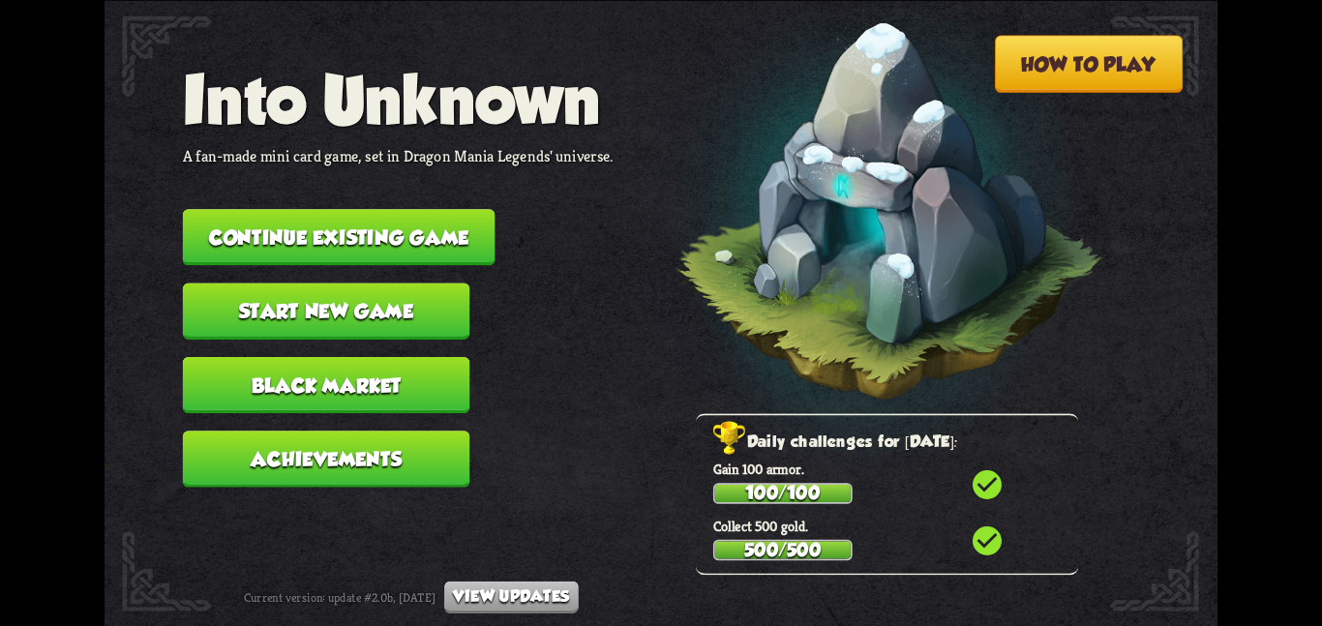
click at [300, 228] on button "Continue existing game" at bounding box center [339, 237] width 313 height 56
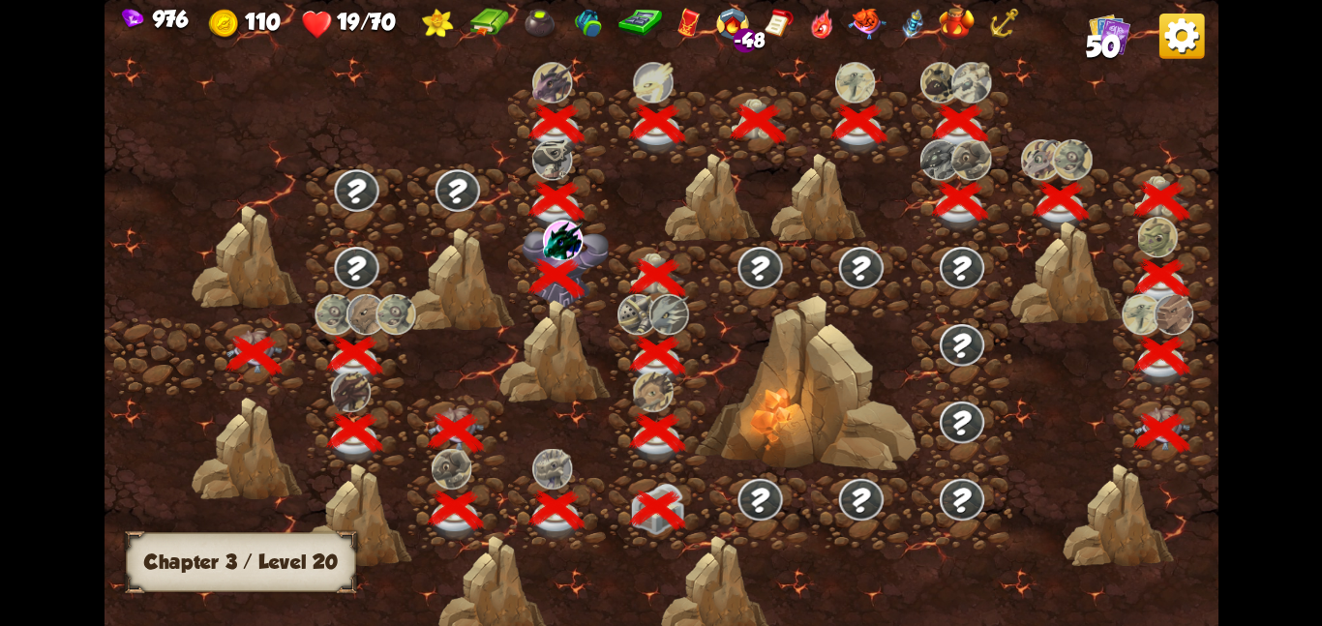
scroll to position [0, 294]
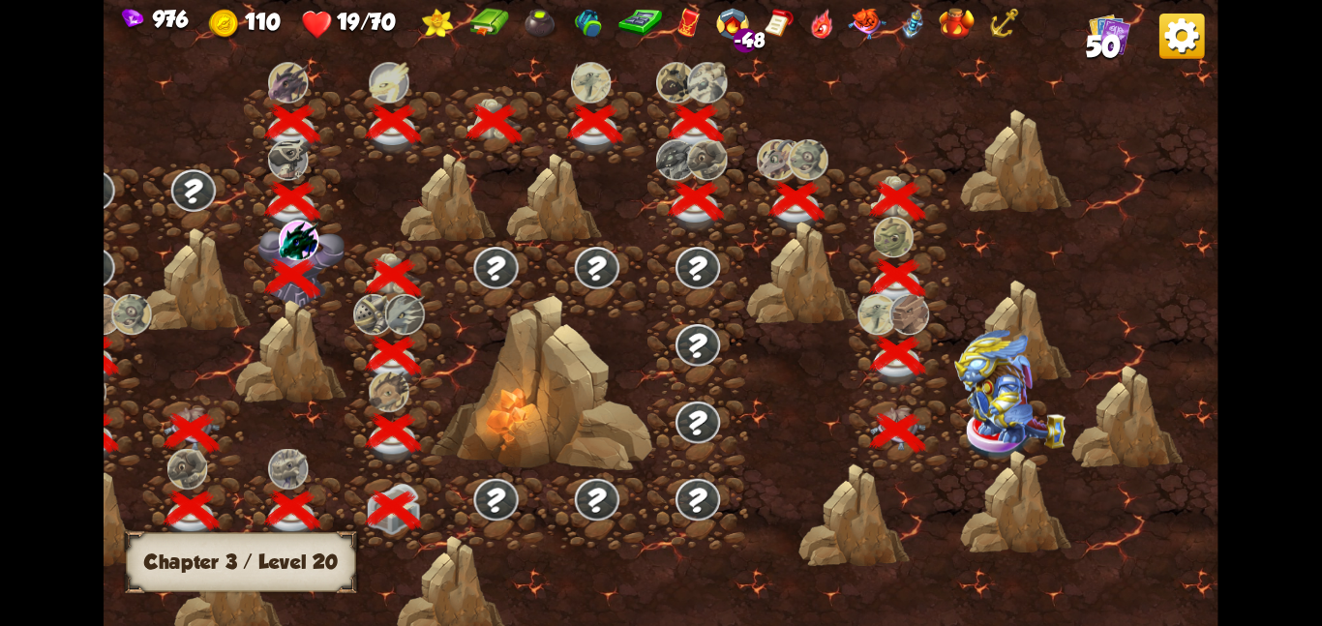
click at [995, 391] on img at bounding box center [1009, 388] width 111 height 119
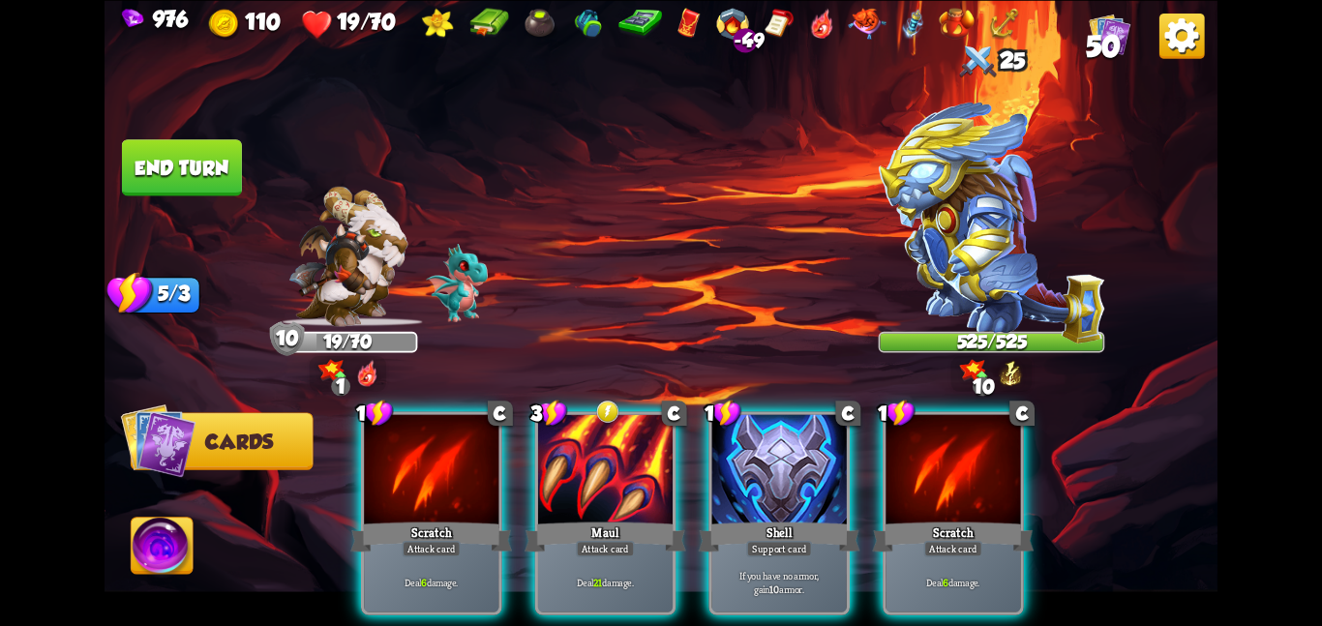
click at [641, 462] on div at bounding box center [605, 470] width 134 height 113
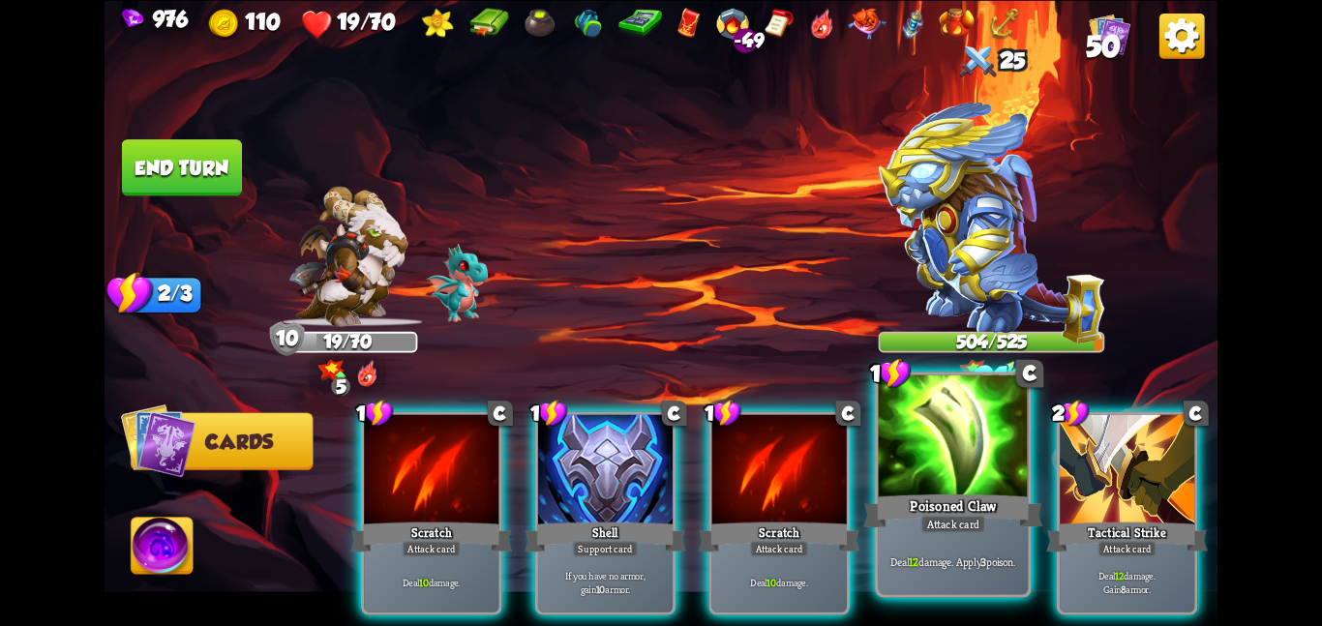
scroll to position [0, 184]
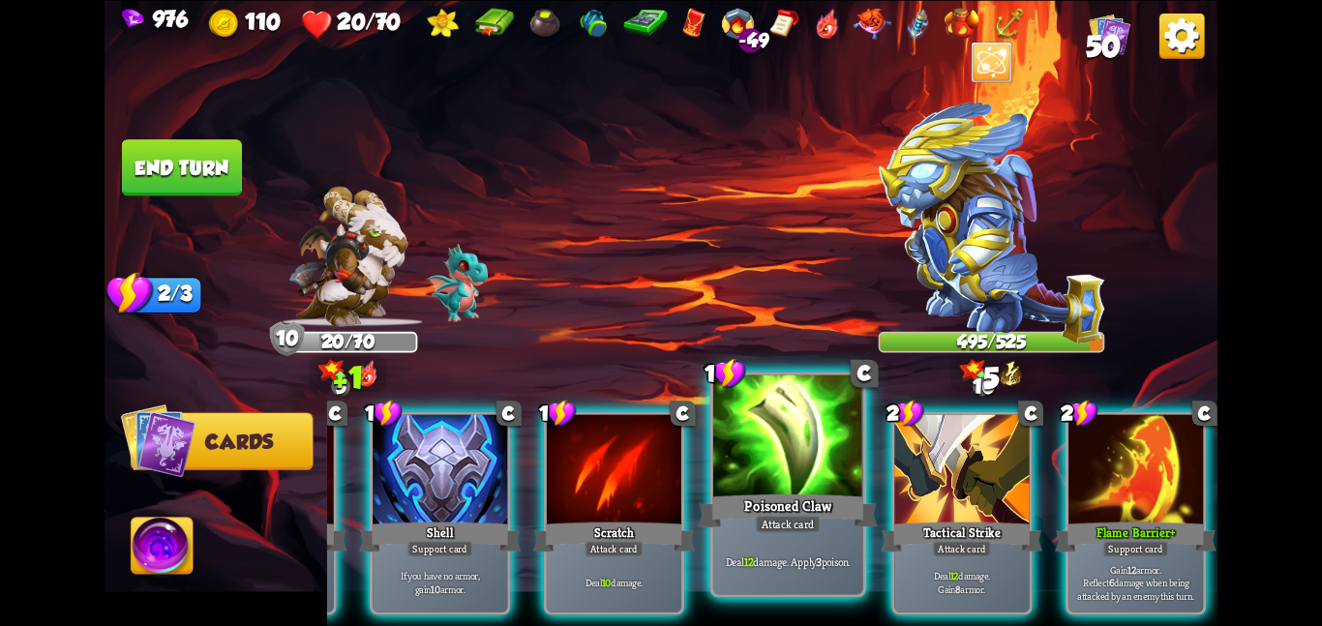
click at [826, 478] on div at bounding box center [788, 437] width 150 height 126
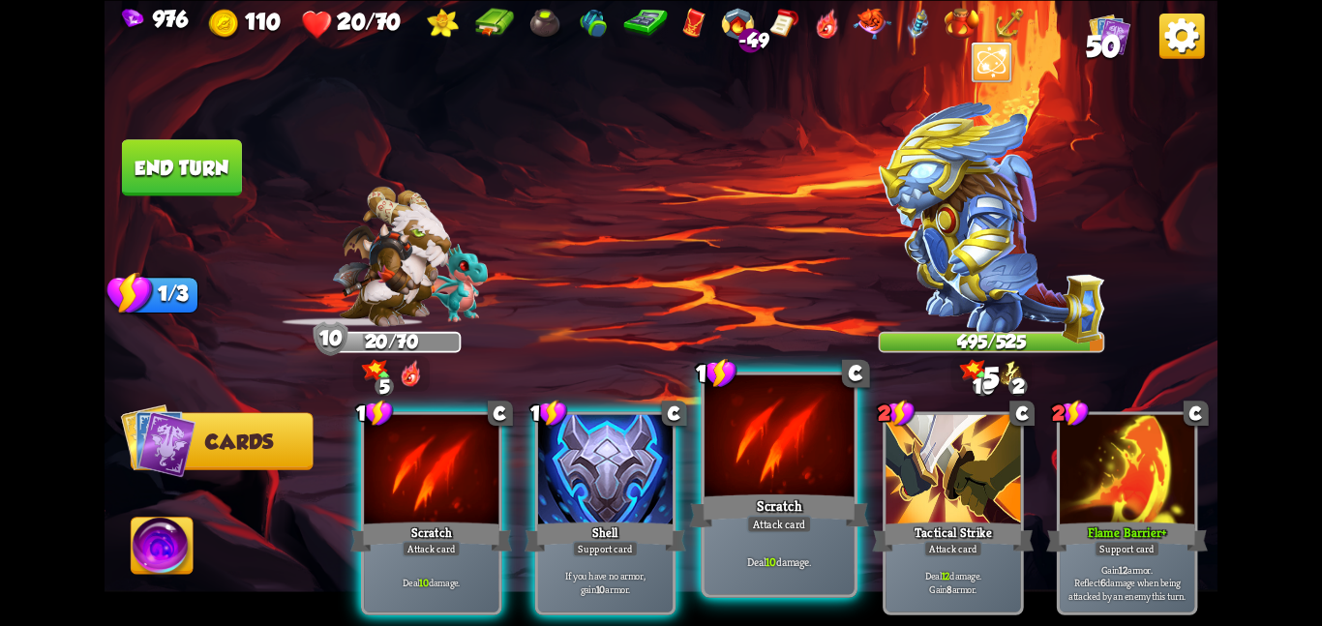
scroll to position [0, 0]
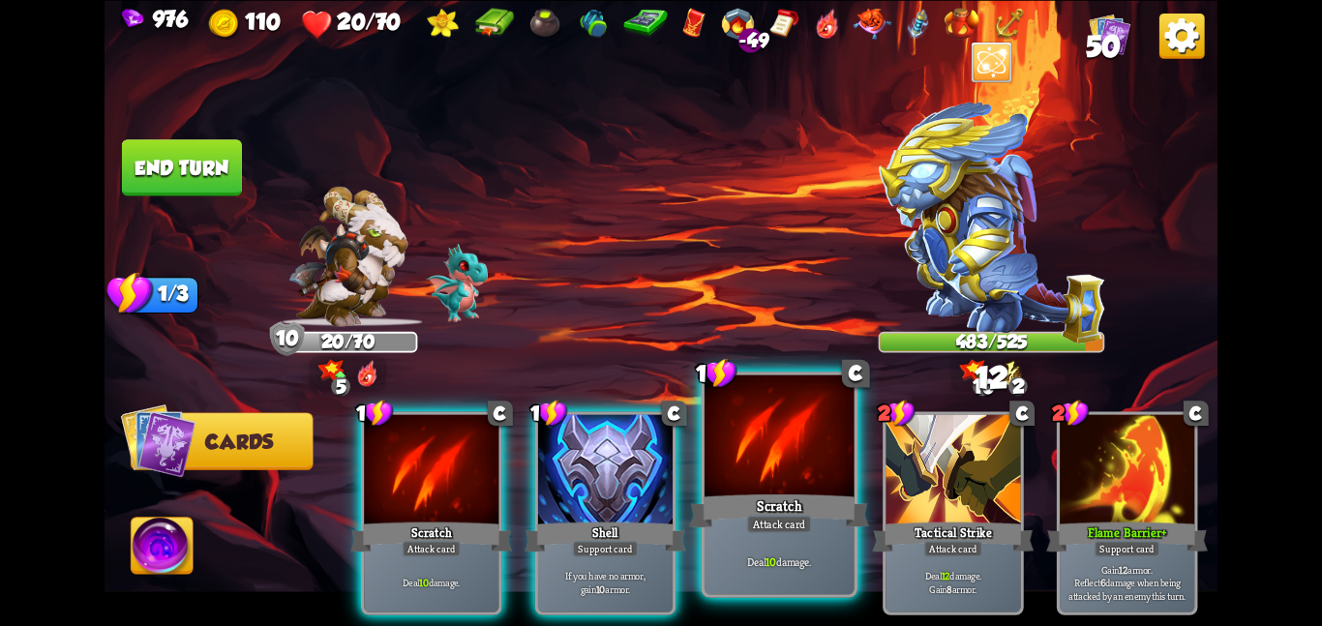
click at [811, 476] on div at bounding box center [779, 437] width 150 height 126
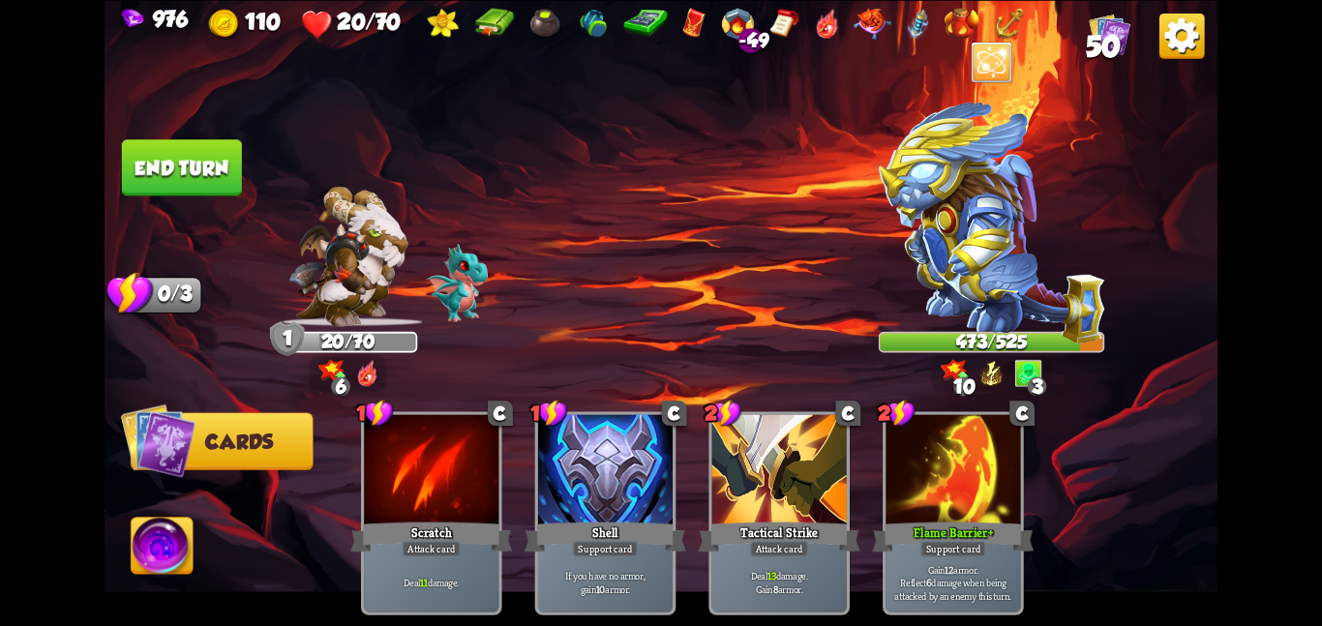
click at [187, 136] on img at bounding box center [660, 313] width 1113 height 626
click at [184, 141] on button "End turn" at bounding box center [182, 167] width 120 height 56
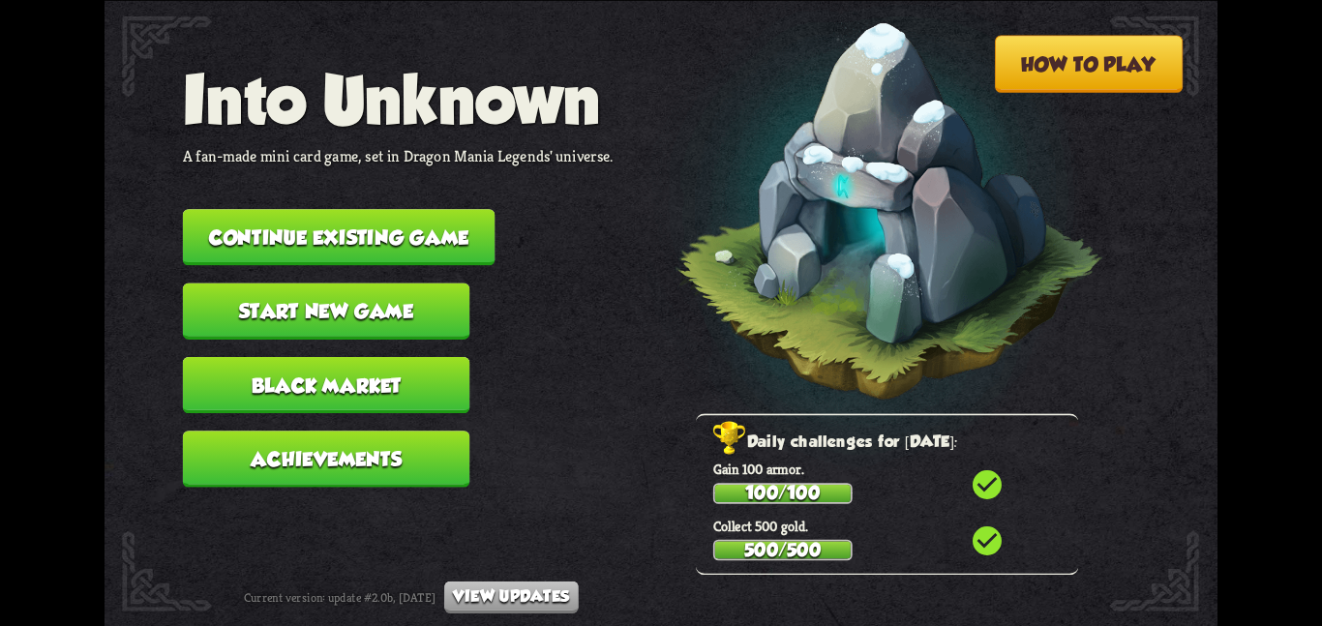
click at [432, 209] on button "Continue existing game" at bounding box center [339, 237] width 313 height 56
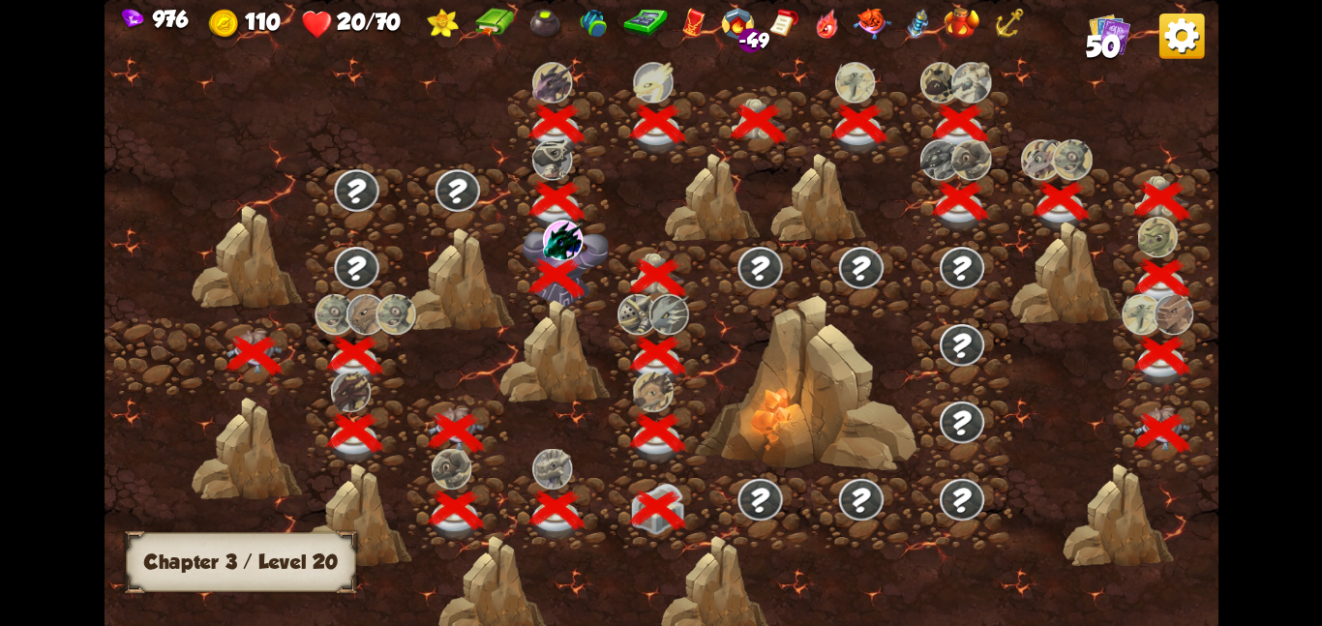
scroll to position [0, 294]
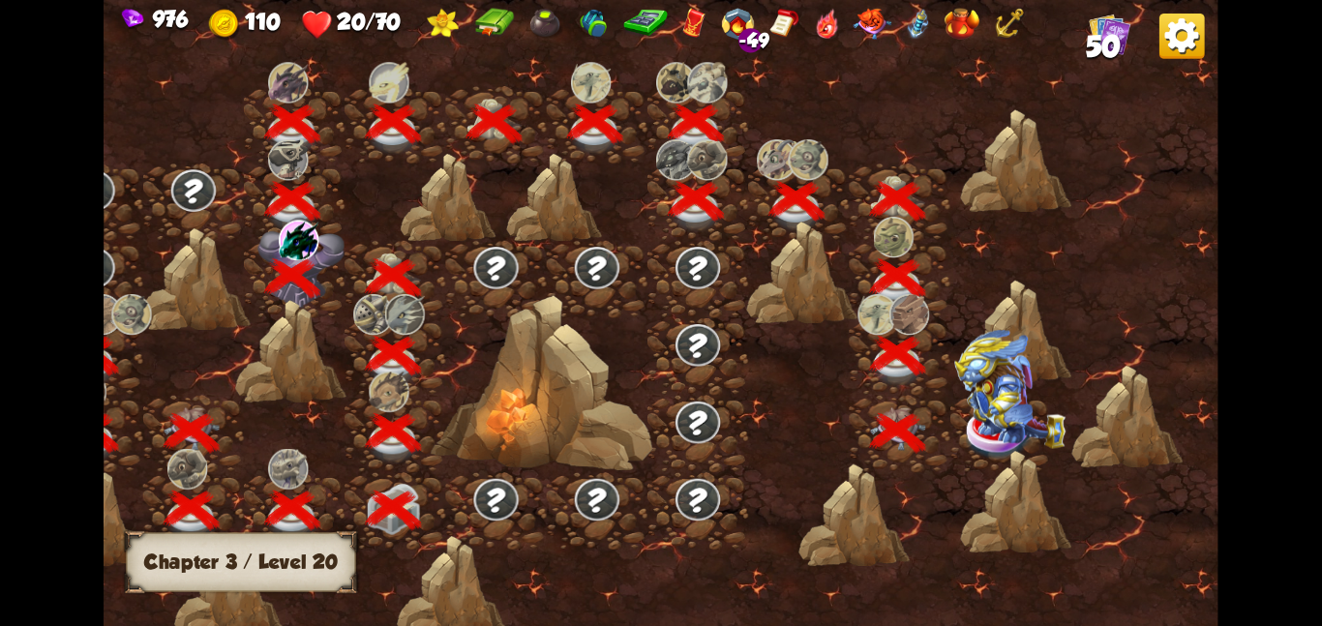
click at [978, 420] on img at bounding box center [1009, 388] width 111 height 119
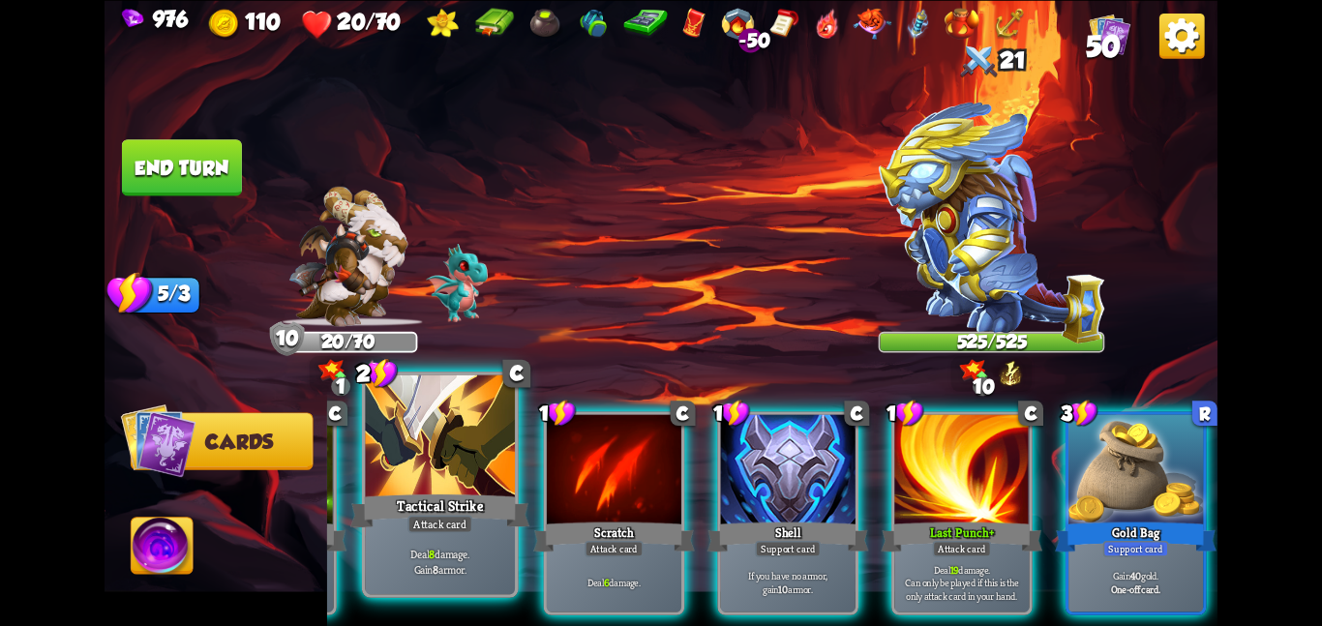
scroll to position [0, 0]
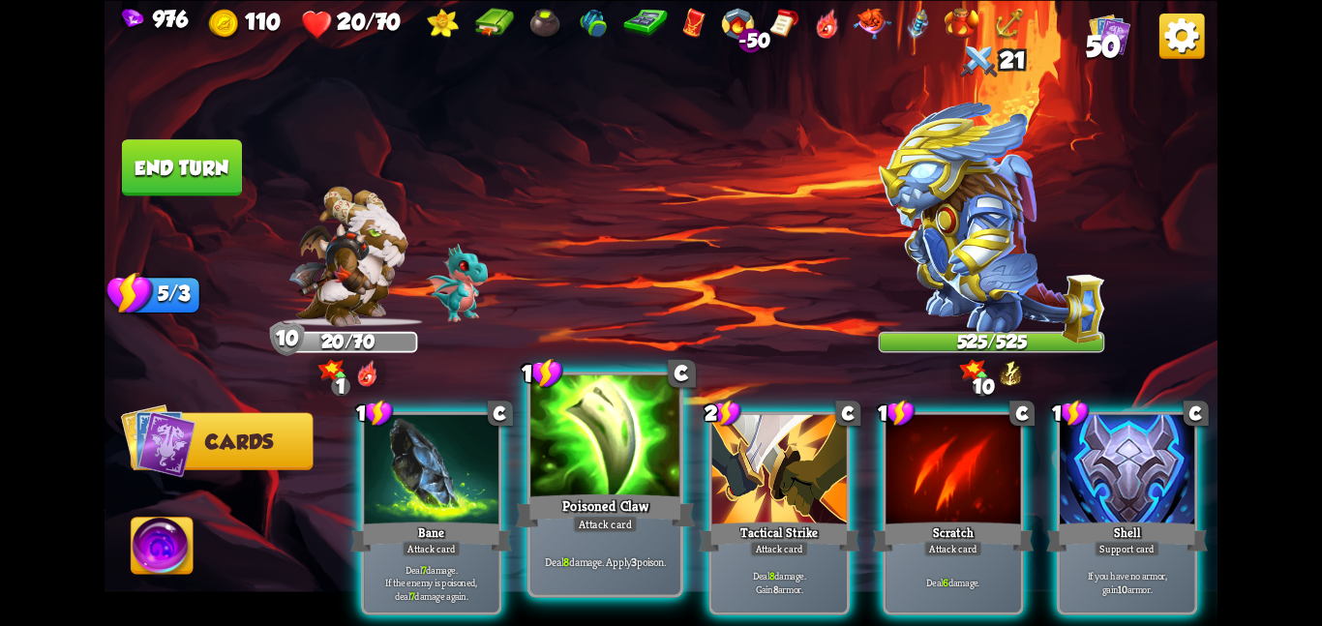
click at [566, 473] on div at bounding box center [605, 437] width 150 height 126
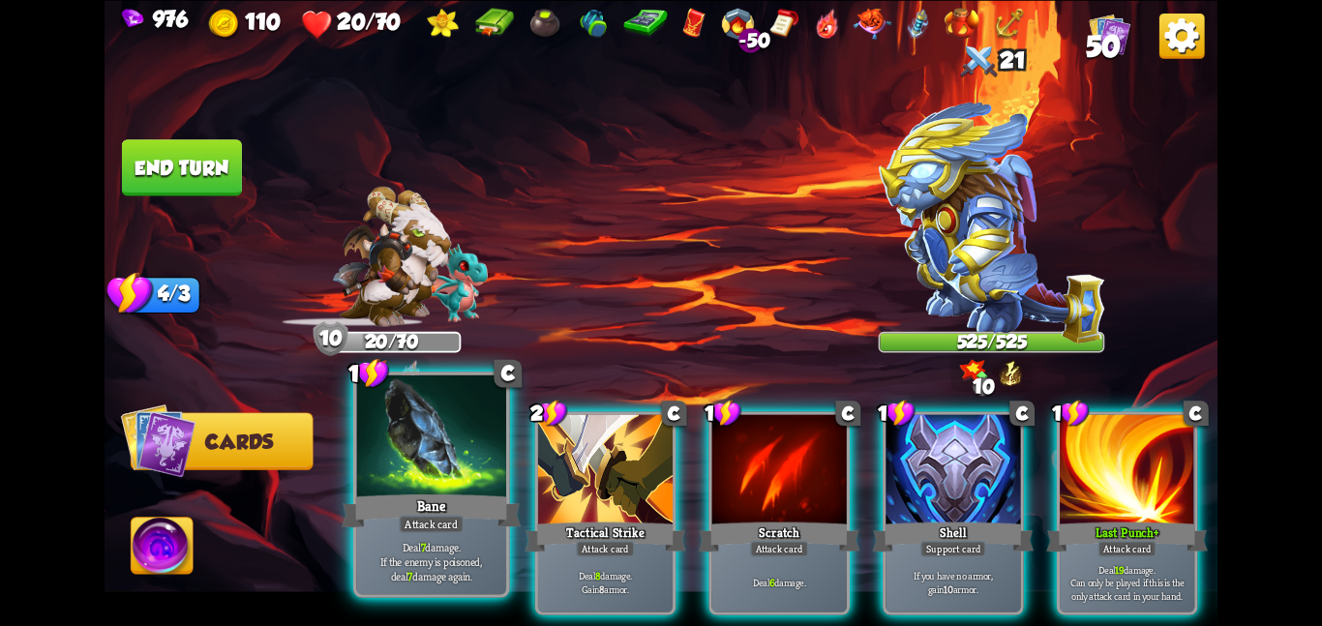
click at [398, 450] on div at bounding box center [431, 437] width 150 height 126
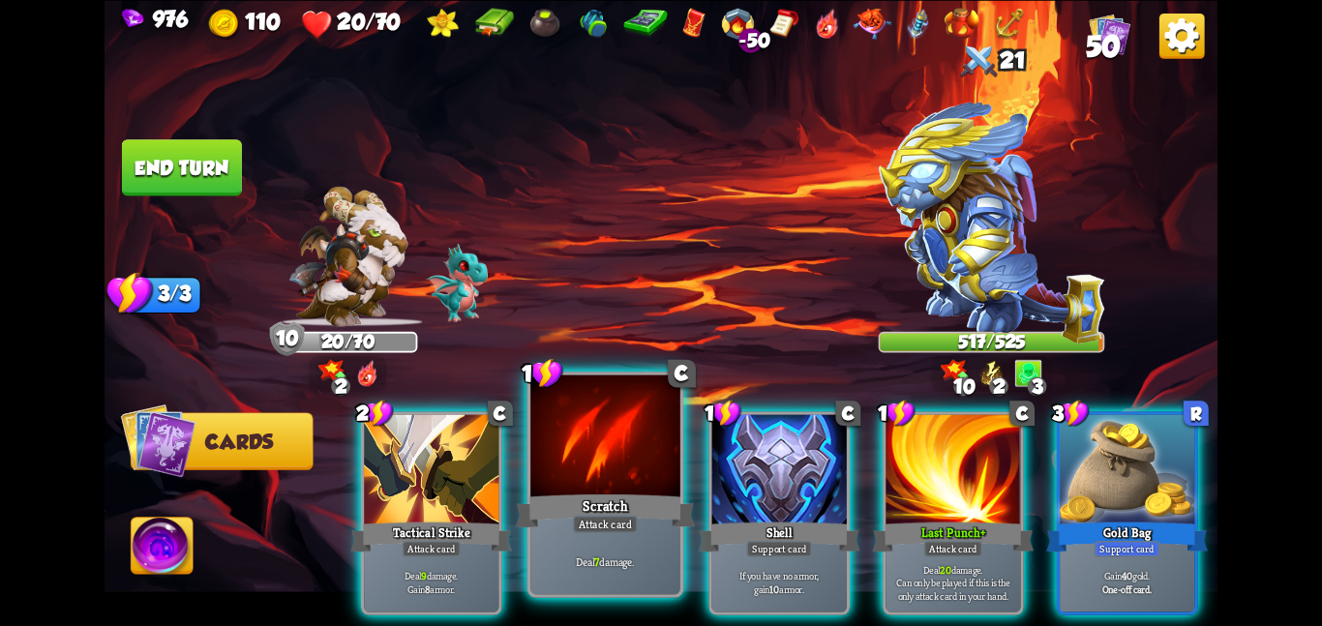
click at [562, 440] on div at bounding box center [605, 437] width 150 height 126
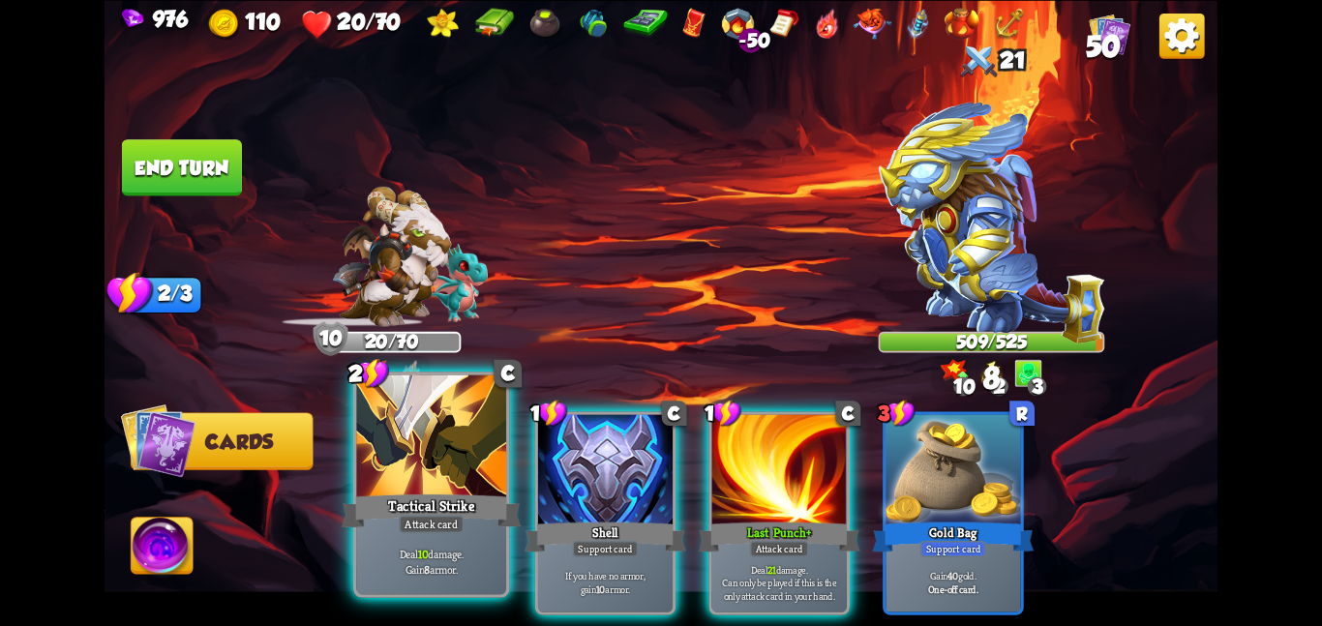
click at [495, 443] on div at bounding box center [431, 437] width 150 height 126
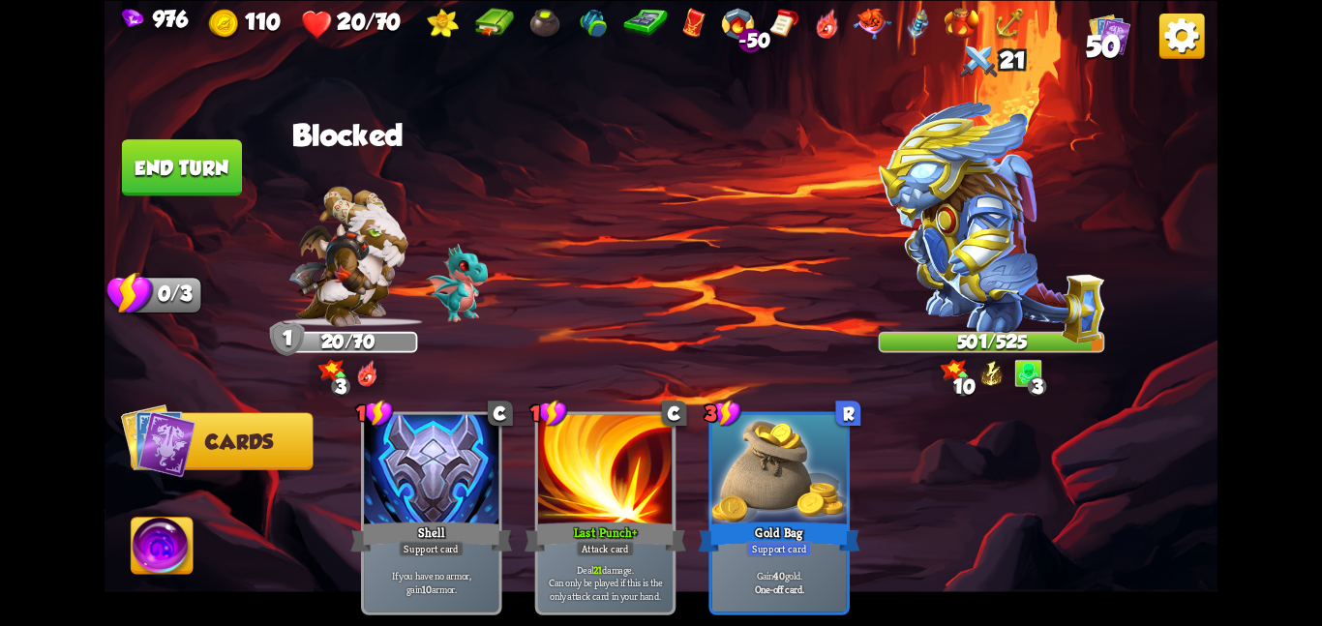
click at [162, 538] on img at bounding box center [163, 549] width 62 height 63
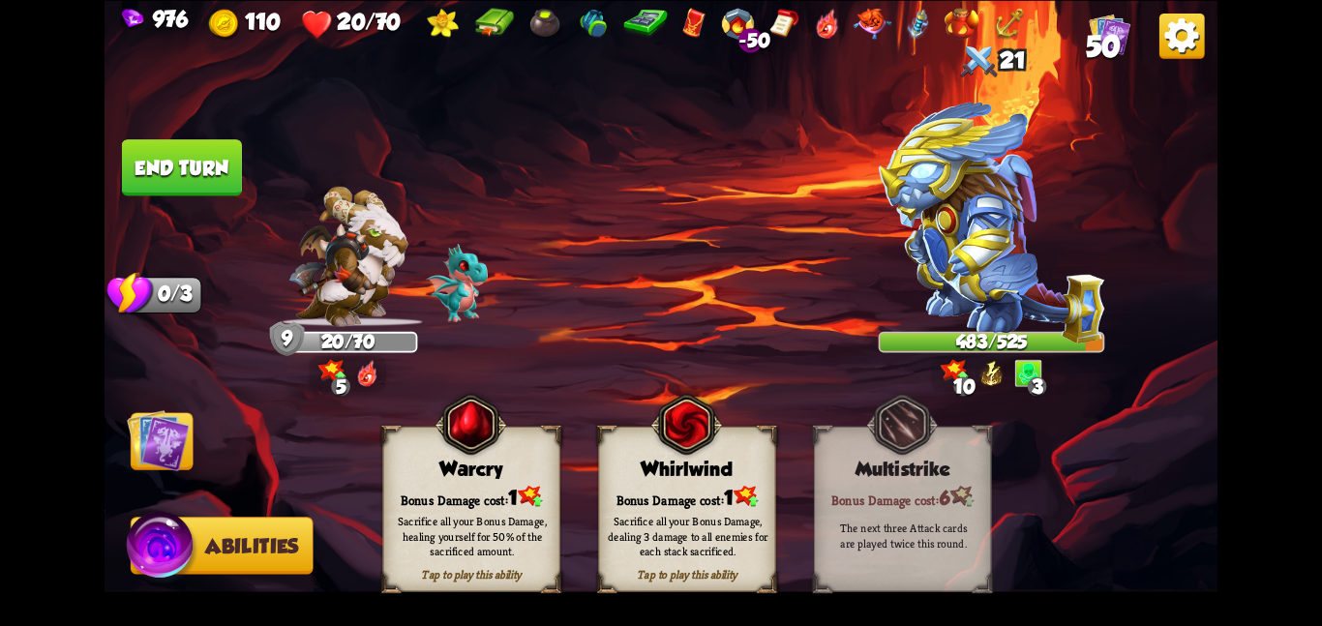
click at [443, 470] on div "Warcry" at bounding box center [471, 469] width 176 height 22
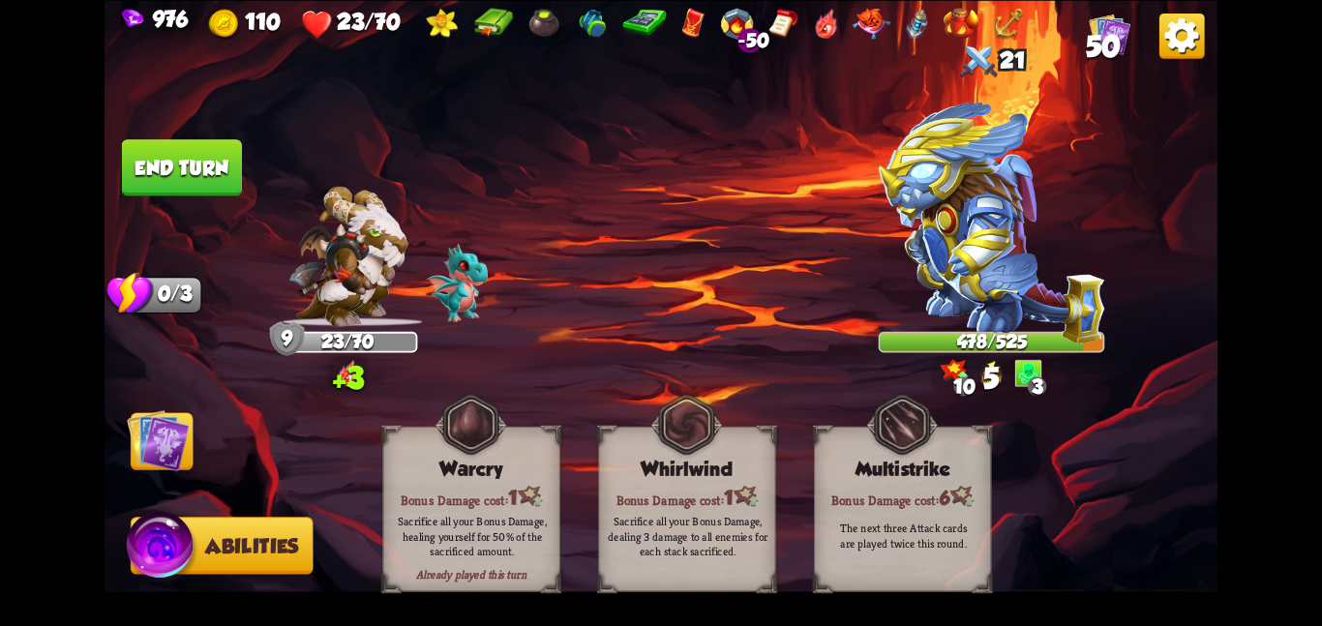
click at [190, 167] on button "End turn" at bounding box center [182, 167] width 120 height 56
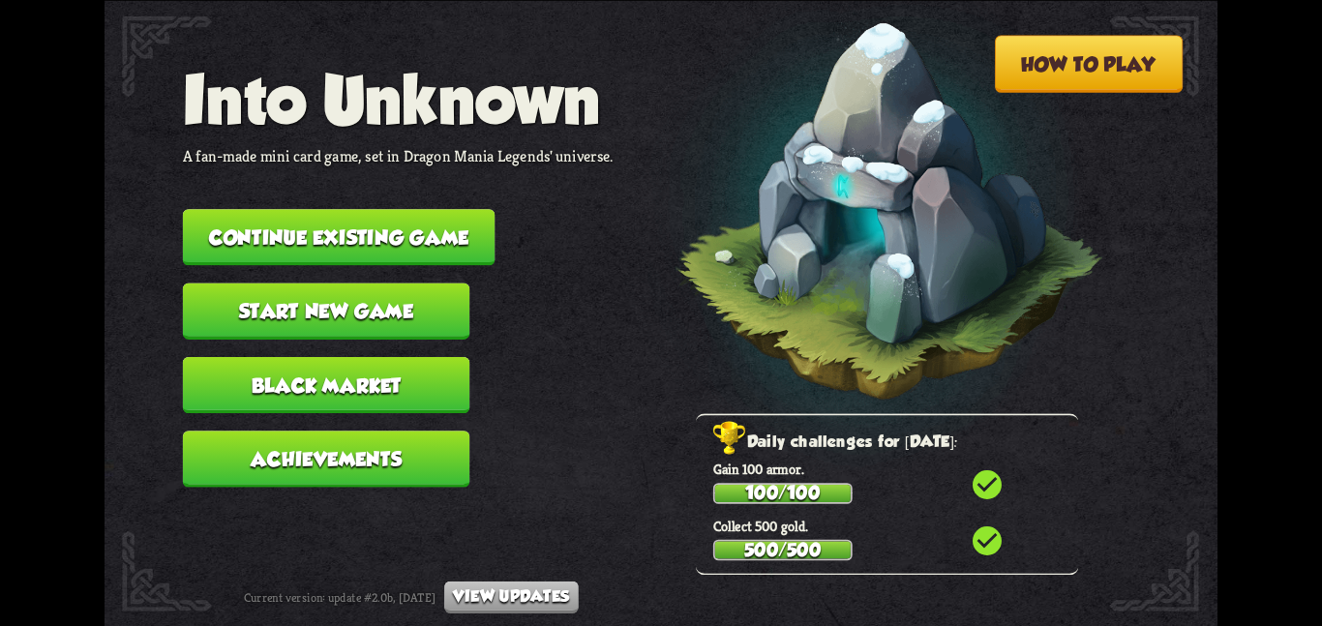
click at [399, 224] on button "Continue existing game" at bounding box center [339, 237] width 313 height 56
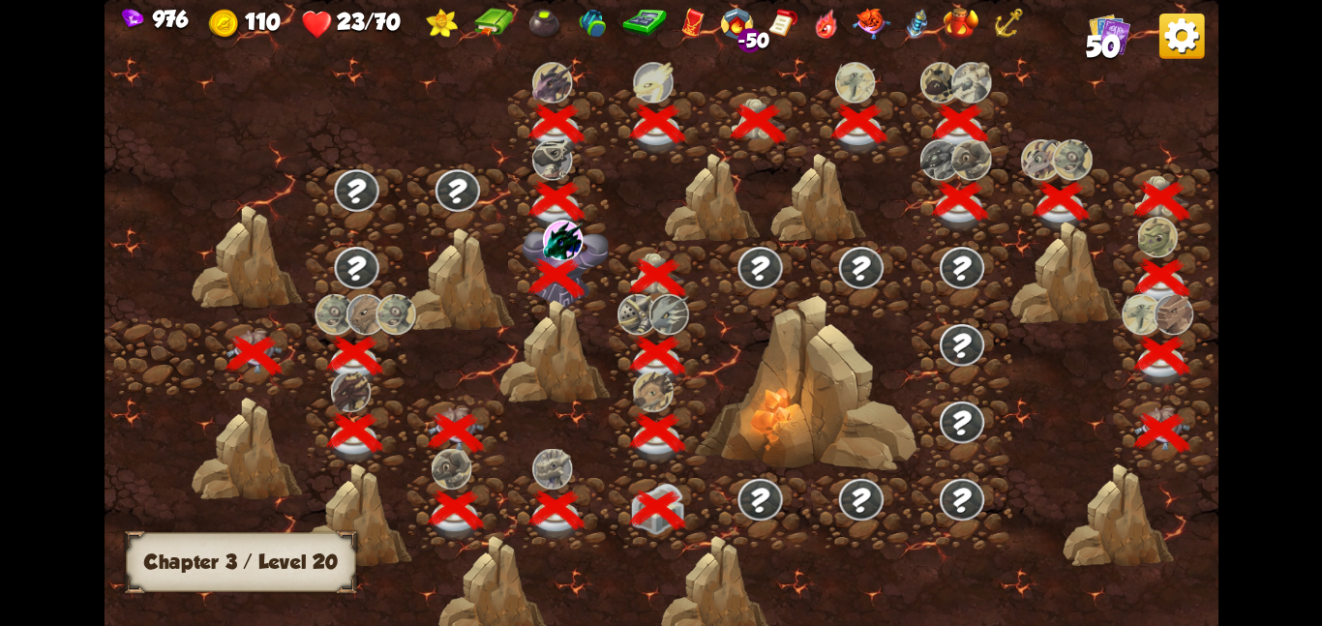
scroll to position [0, 294]
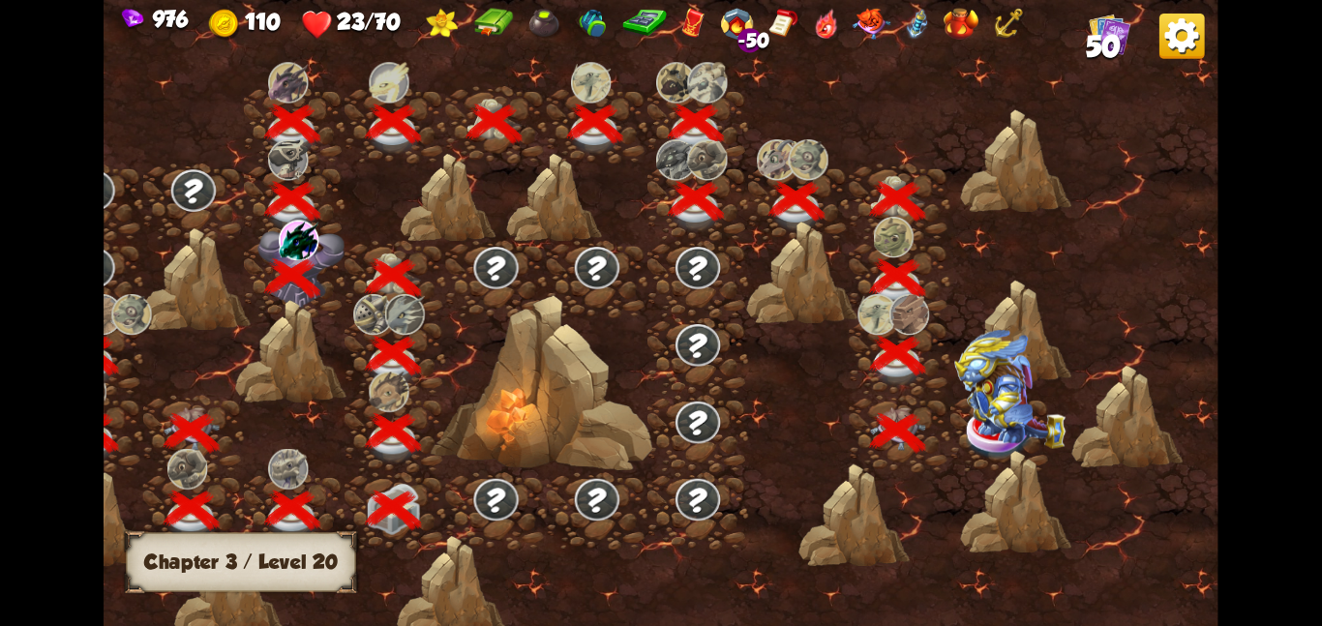
click at [994, 436] on img at bounding box center [1009, 388] width 111 height 119
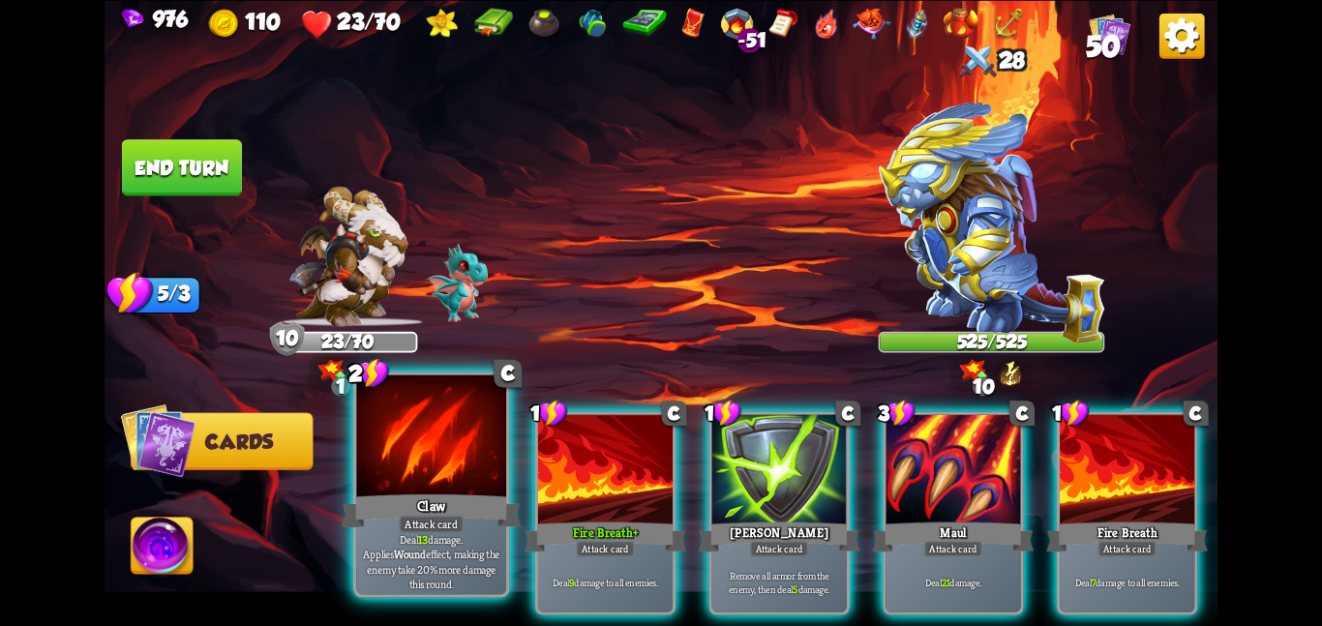
click at [363, 453] on div at bounding box center [431, 437] width 150 height 126
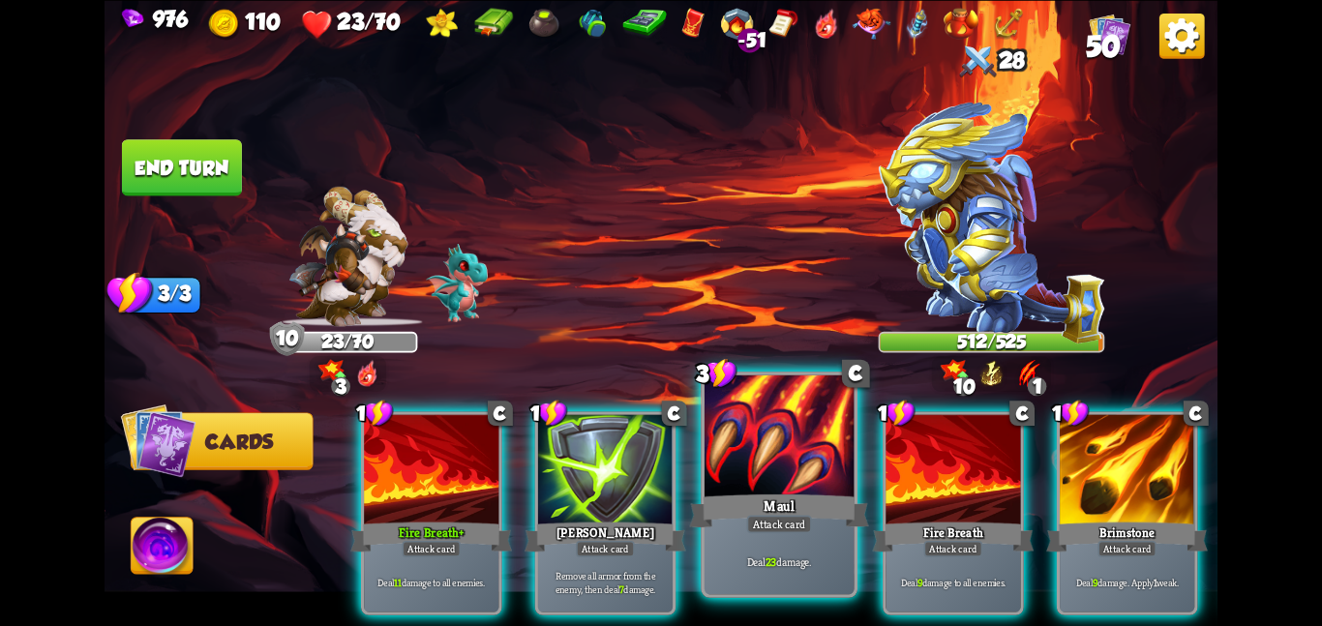
click at [793, 501] on div "Maul" at bounding box center [778, 511] width 179 height 40
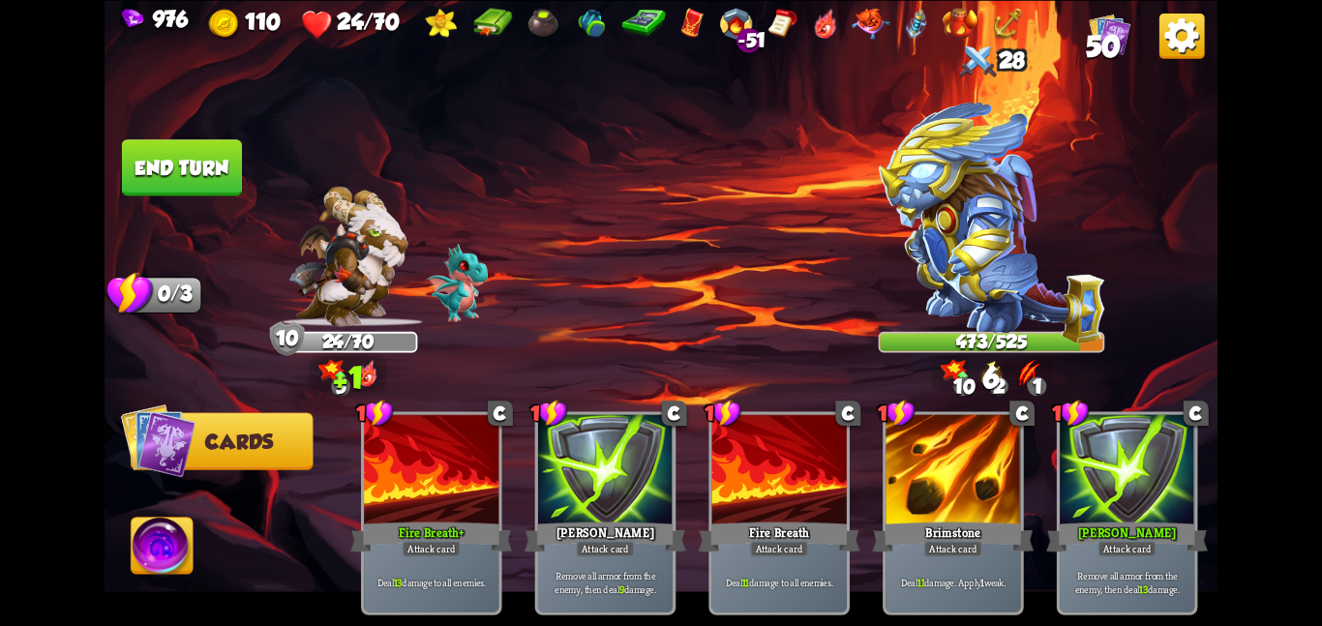
click at [159, 568] on img at bounding box center [163, 549] width 62 height 63
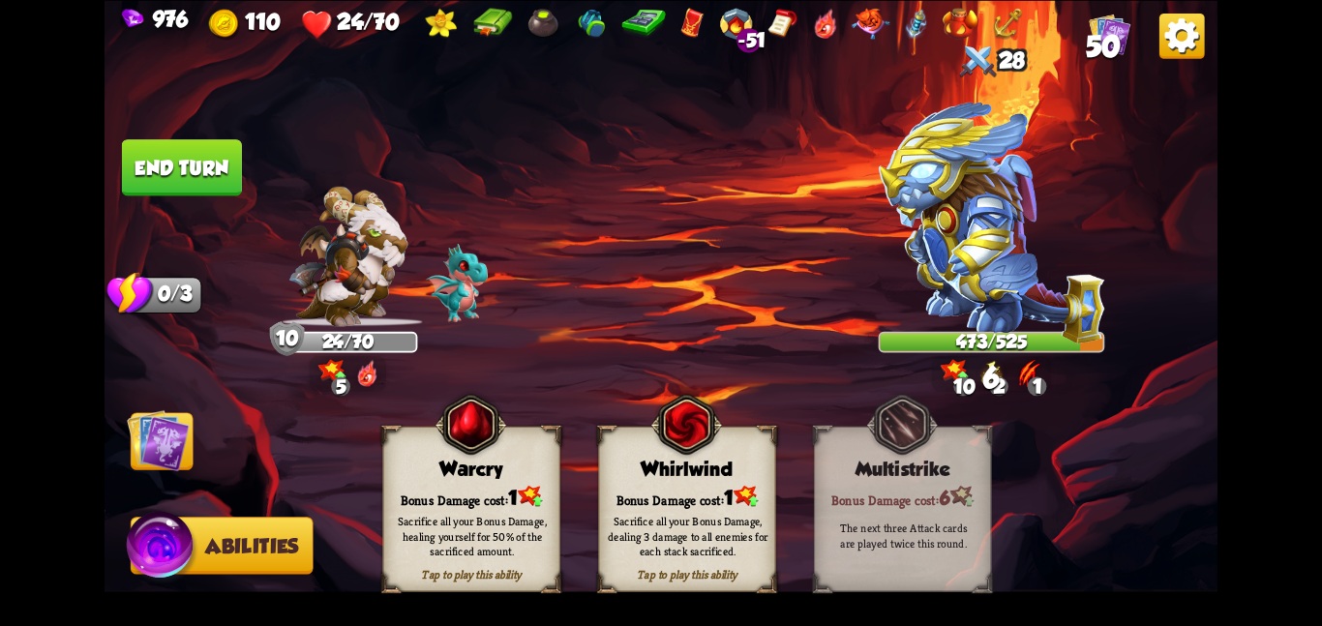
click at [551, 506] on div "Sacrifice all your Bonus Damage, healing yourself for 50% of the sacrificed amo…" at bounding box center [471, 536] width 177 height 70
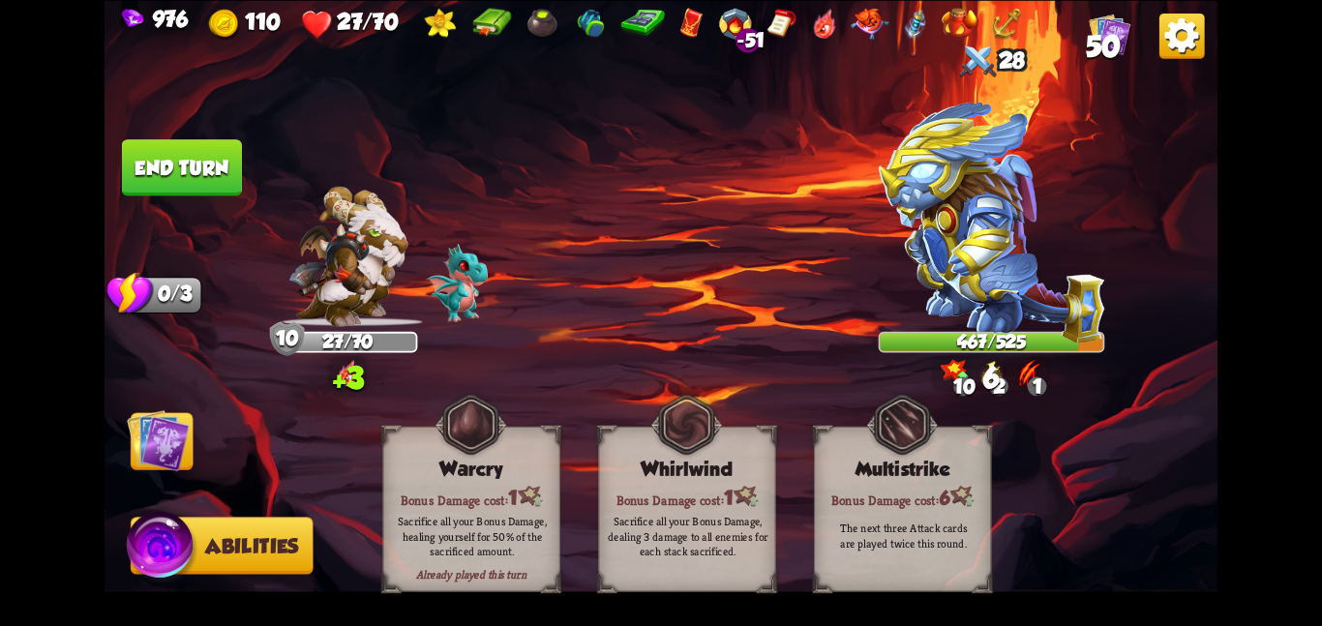
click at [157, 466] on img at bounding box center [158, 439] width 63 height 63
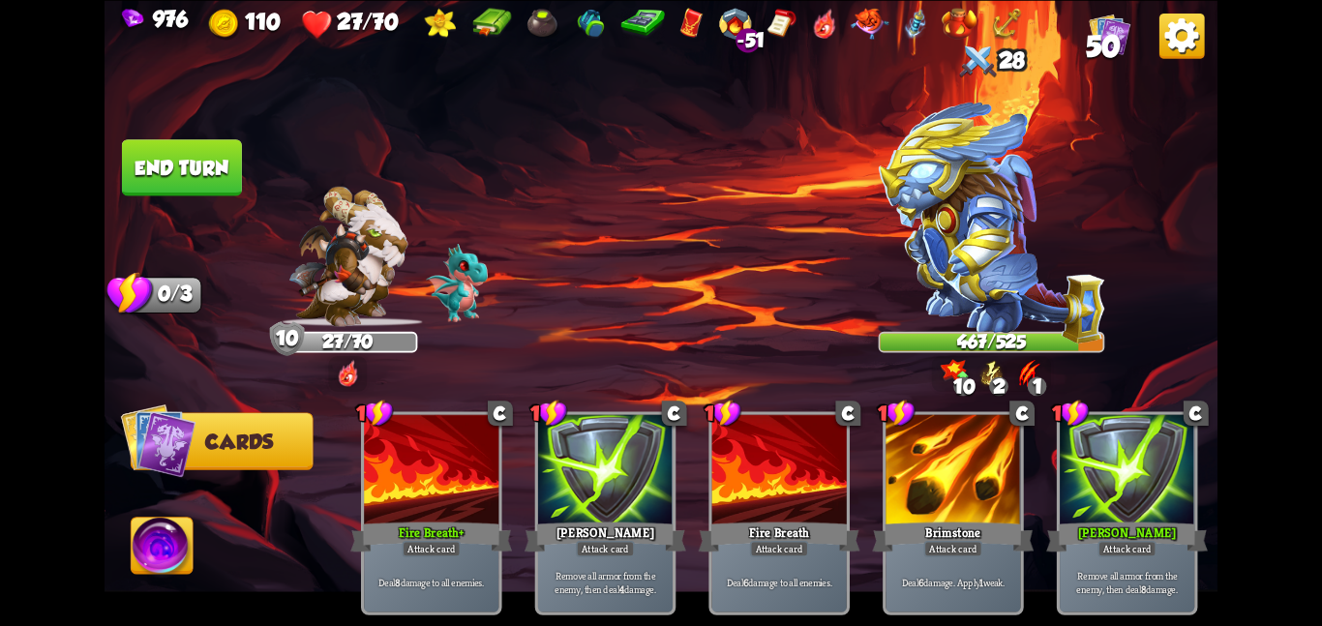
click at [134, 136] on img at bounding box center [660, 313] width 1113 height 626
click at [138, 148] on button "End turn" at bounding box center [182, 167] width 120 height 56
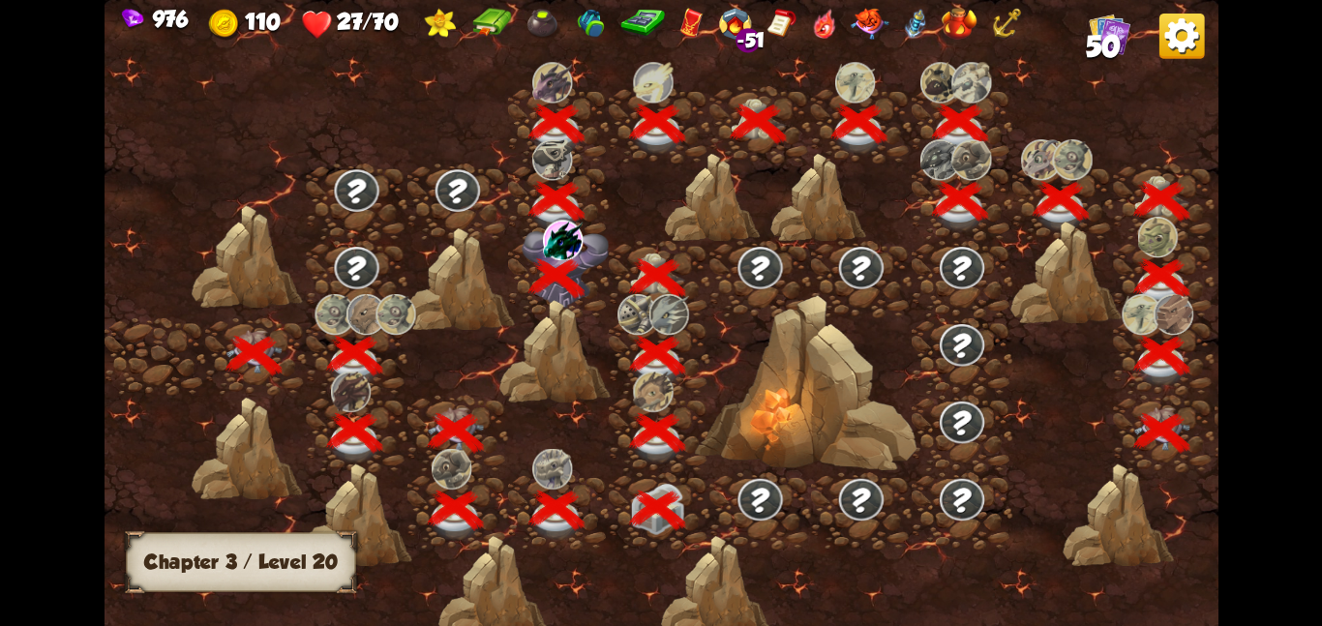
scroll to position [0, 294]
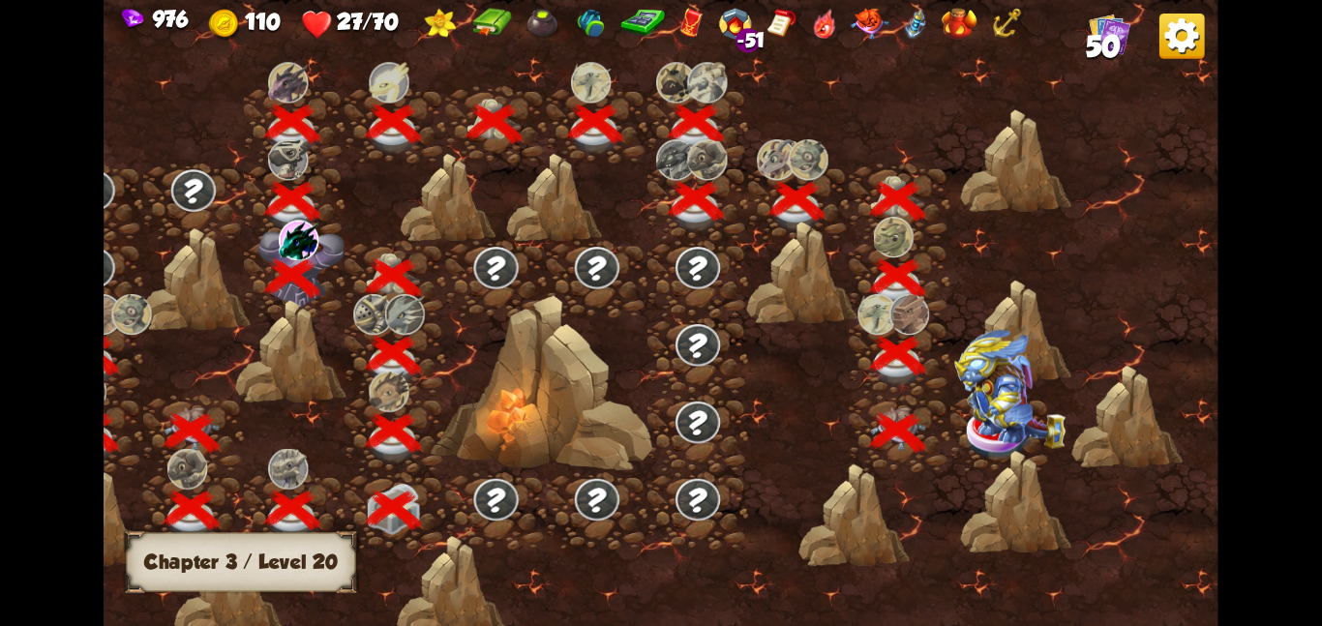
click at [964, 415] on img at bounding box center [1009, 388] width 111 height 119
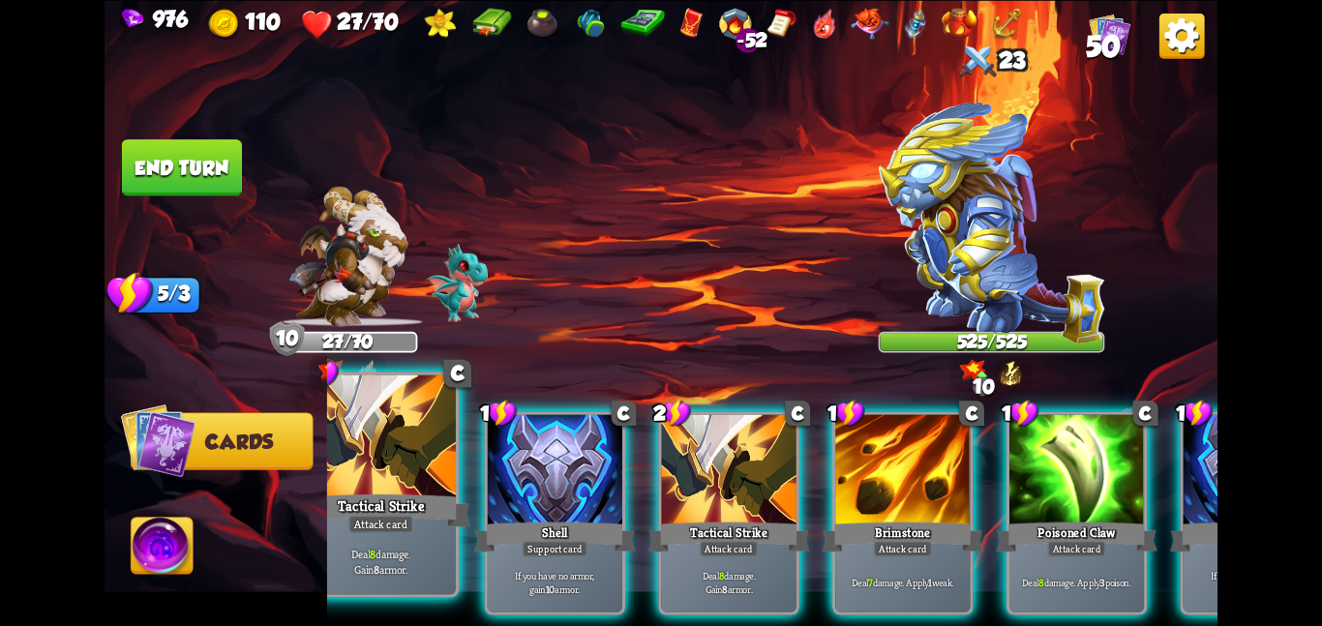
scroll to position [0, 377]
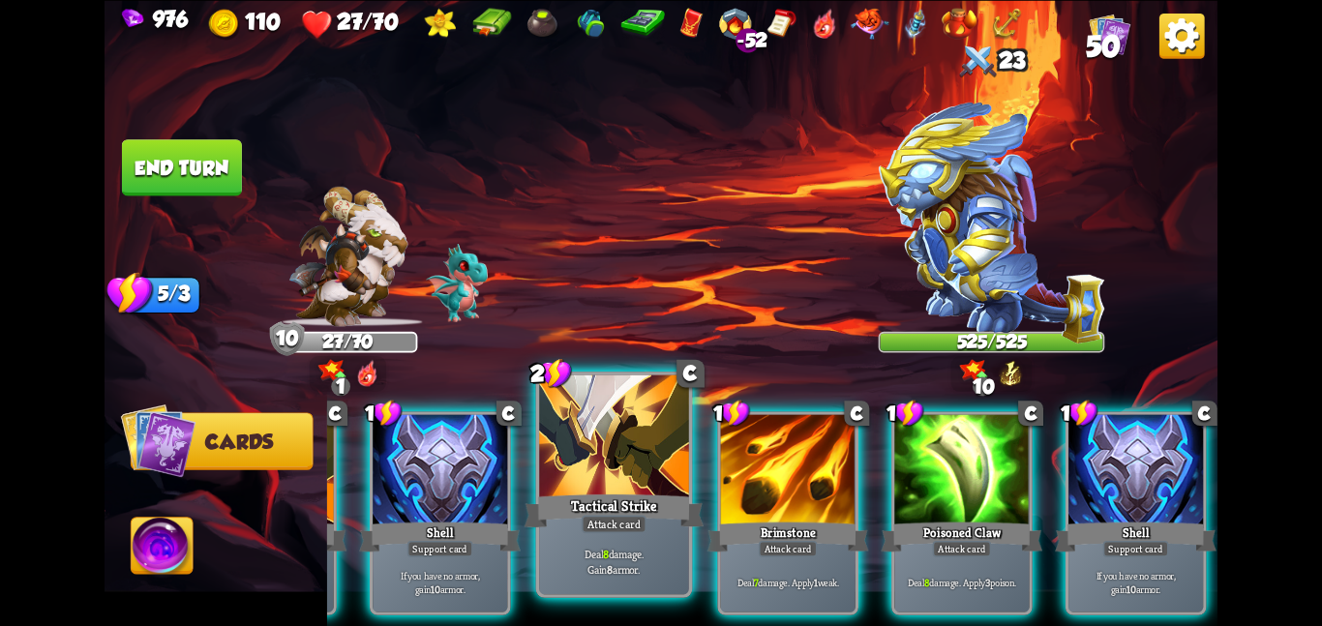
click at [584, 450] on div at bounding box center [614, 437] width 150 height 126
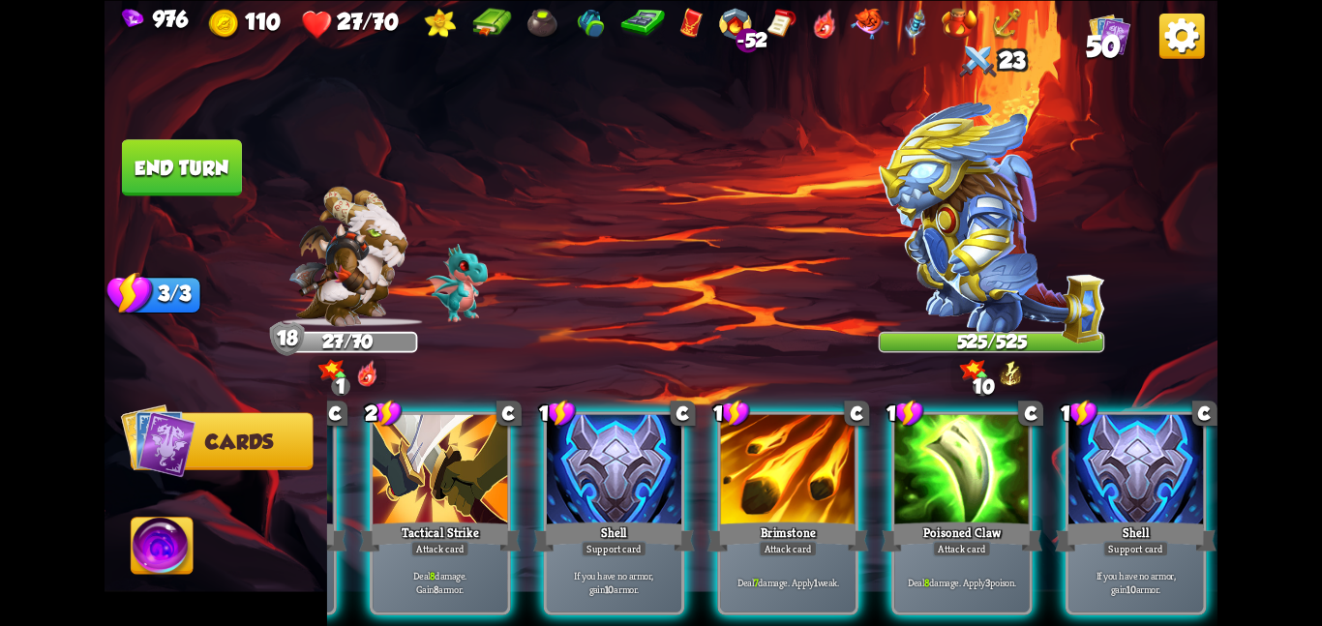
scroll to position [0, 184]
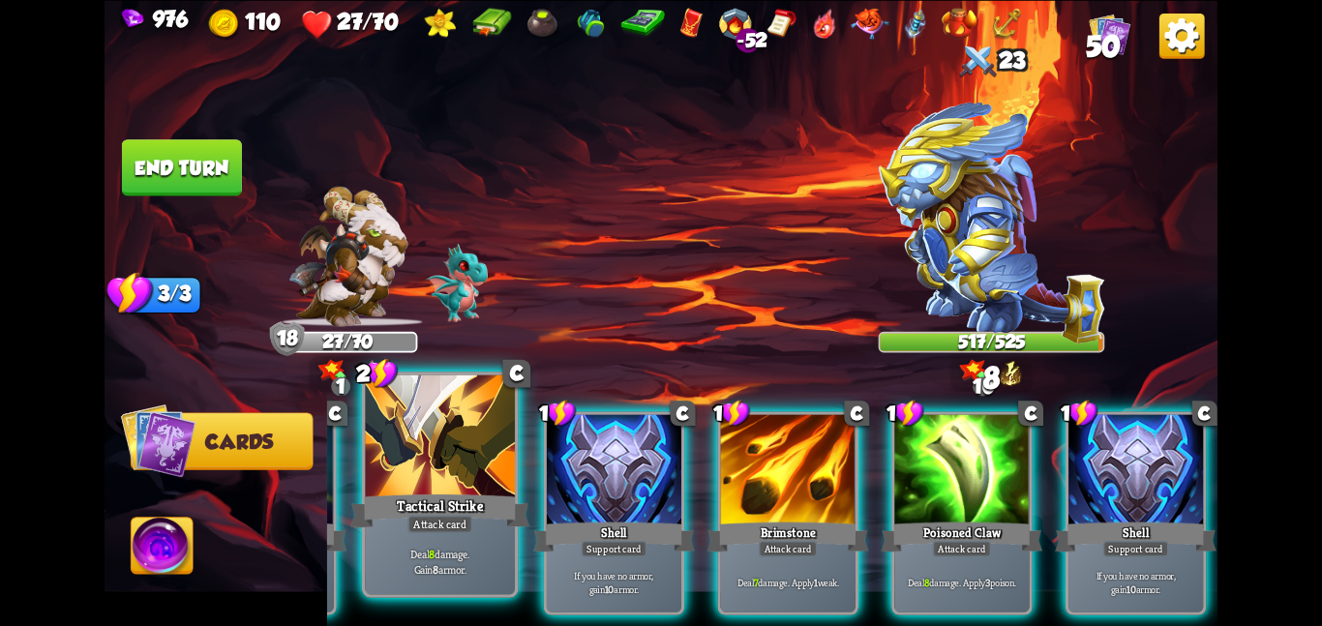
click at [423, 458] on div at bounding box center [440, 437] width 150 height 126
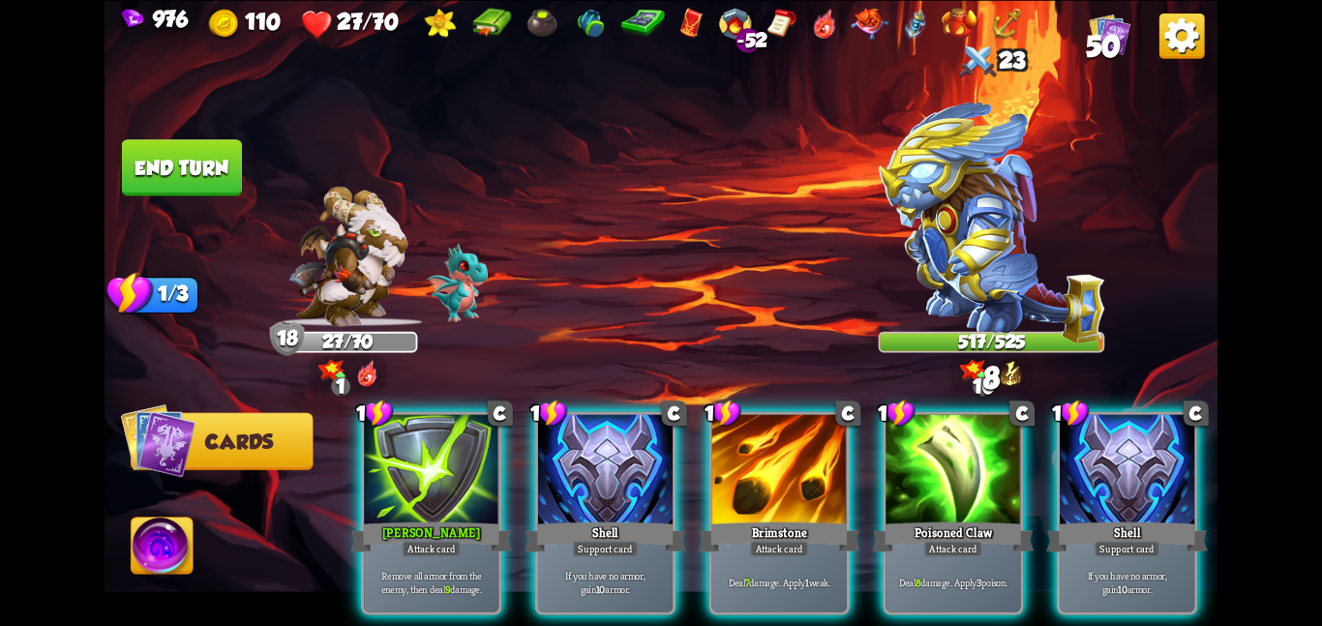
scroll to position [0, 0]
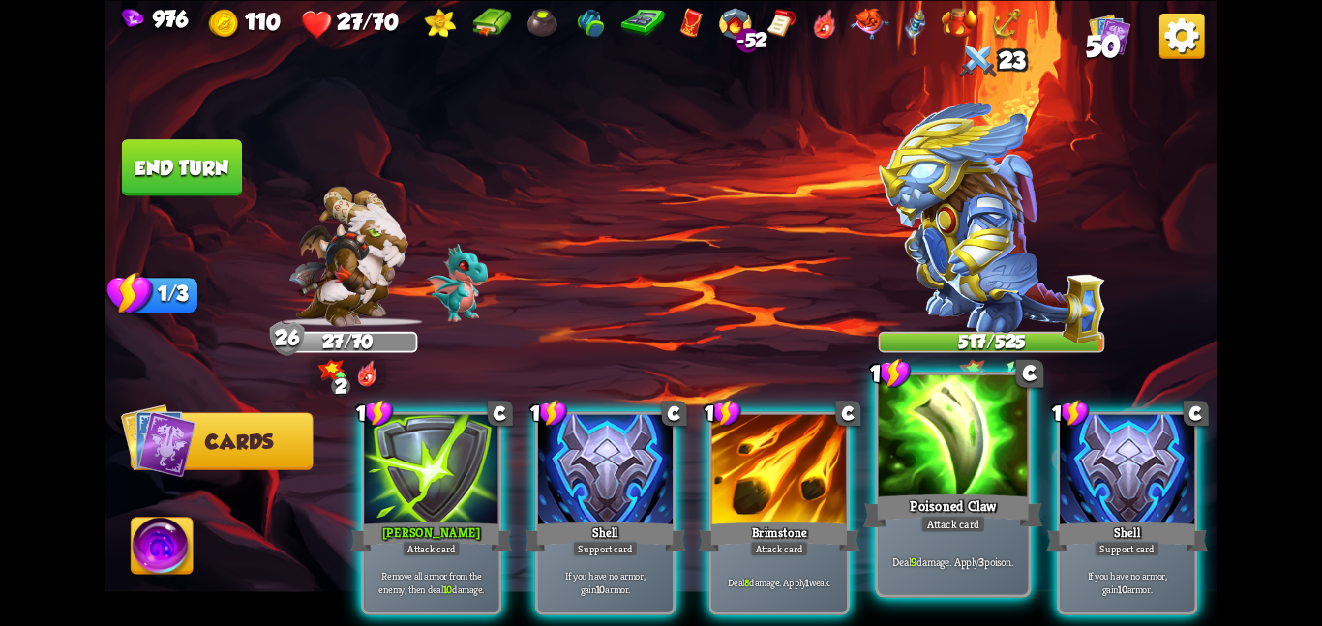
click at [936, 467] on div at bounding box center [954, 437] width 150 height 126
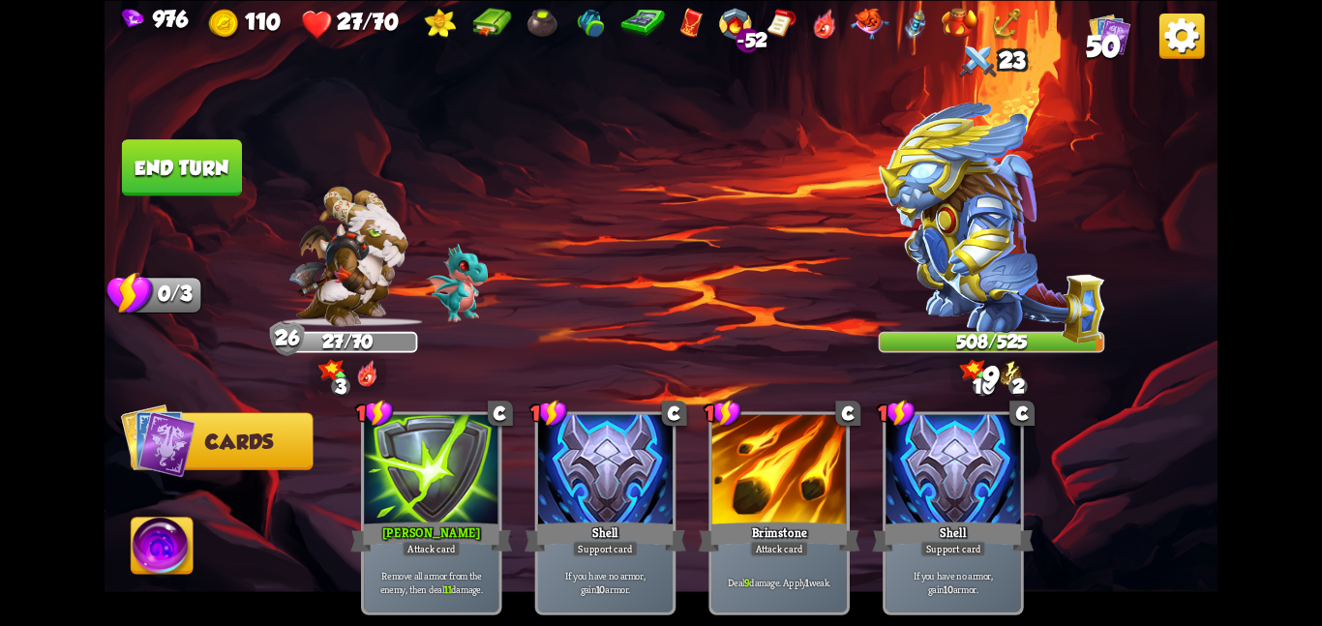
click at [145, 529] on img at bounding box center [163, 549] width 62 height 63
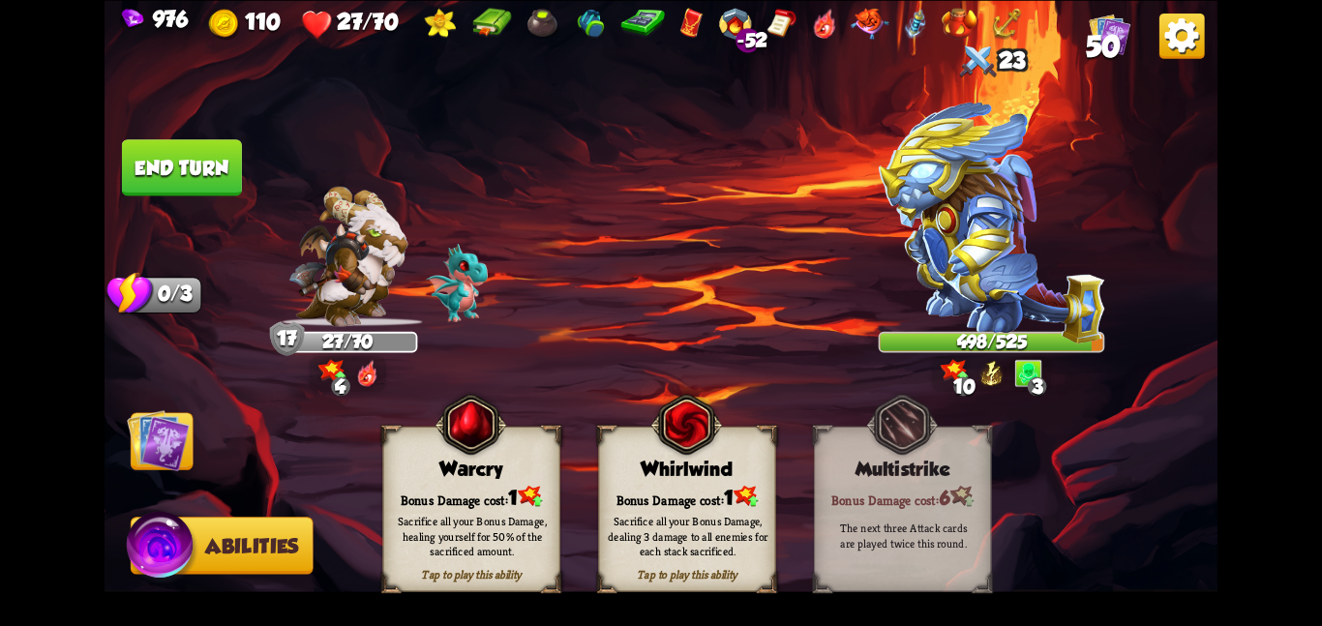
click at [464, 478] on div "Tap to play this ability Warcry Bonus Damage cost: 1 Sacrifice all your Bonus D…" at bounding box center [470, 508] width 177 height 165
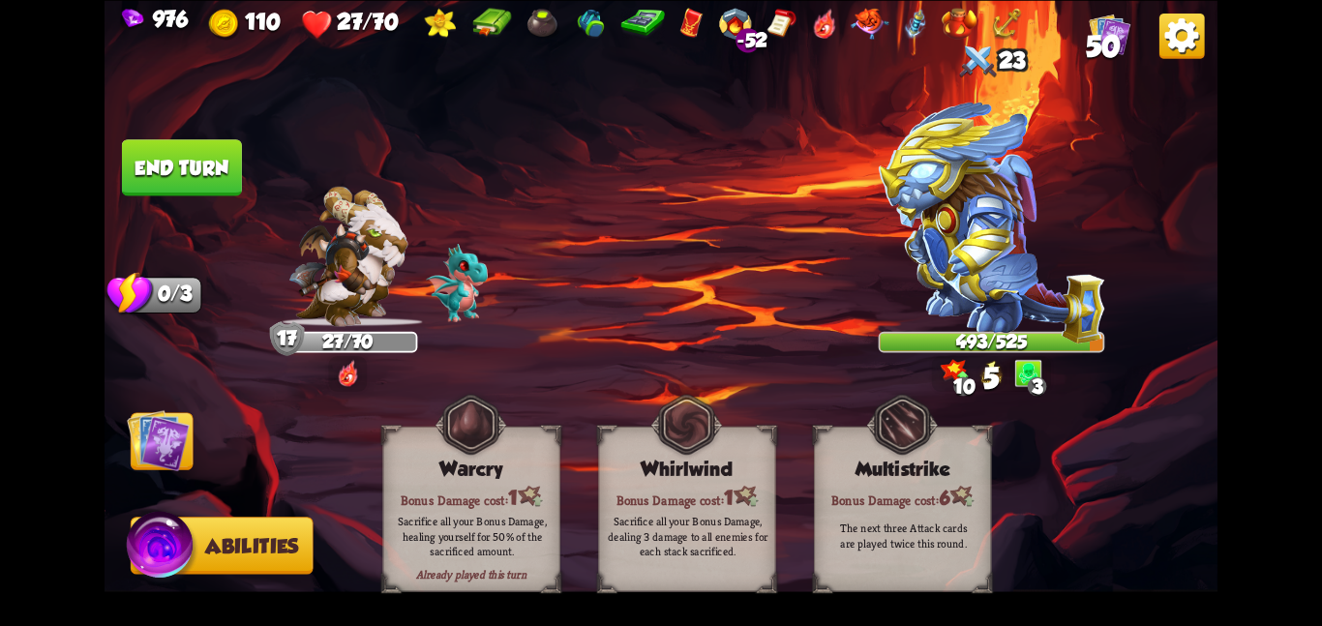
click at [170, 442] on img at bounding box center [158, 439] width 63 height 63
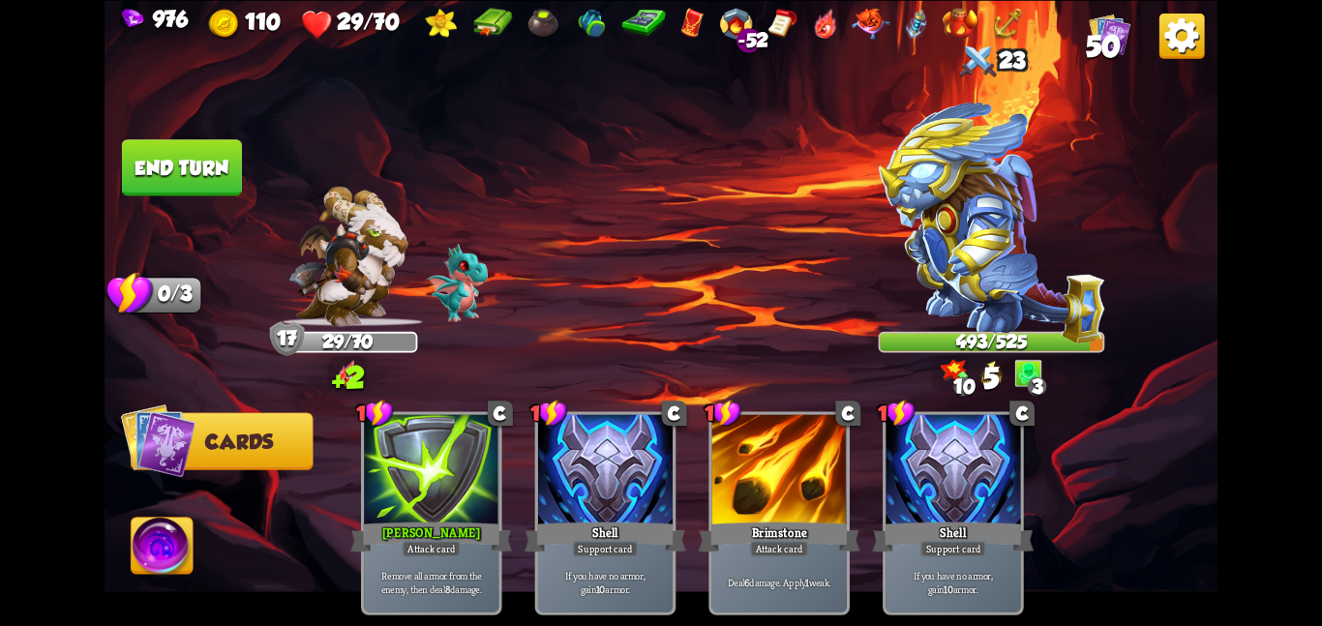
click at [163, 155] on button "End turn" at bounding box center [181, 167] width 121 height 57
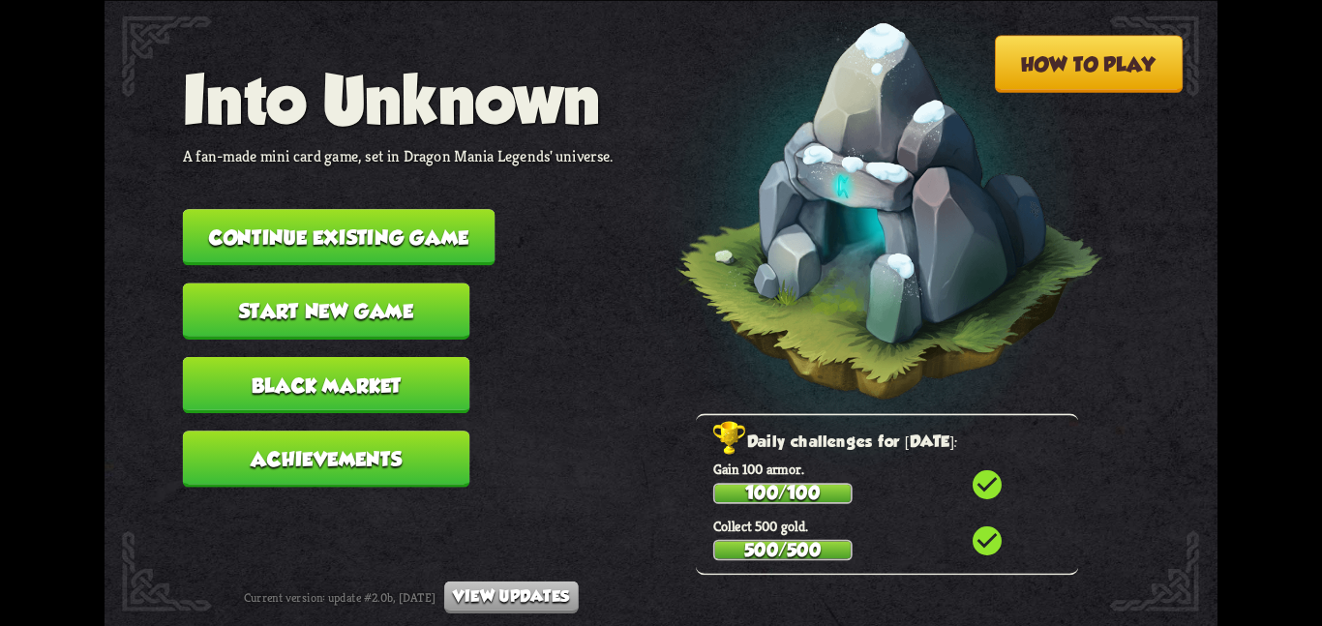
click at [315, 228] on button "Continue existing game" at bounding box center [339, 237] width 313 height 56
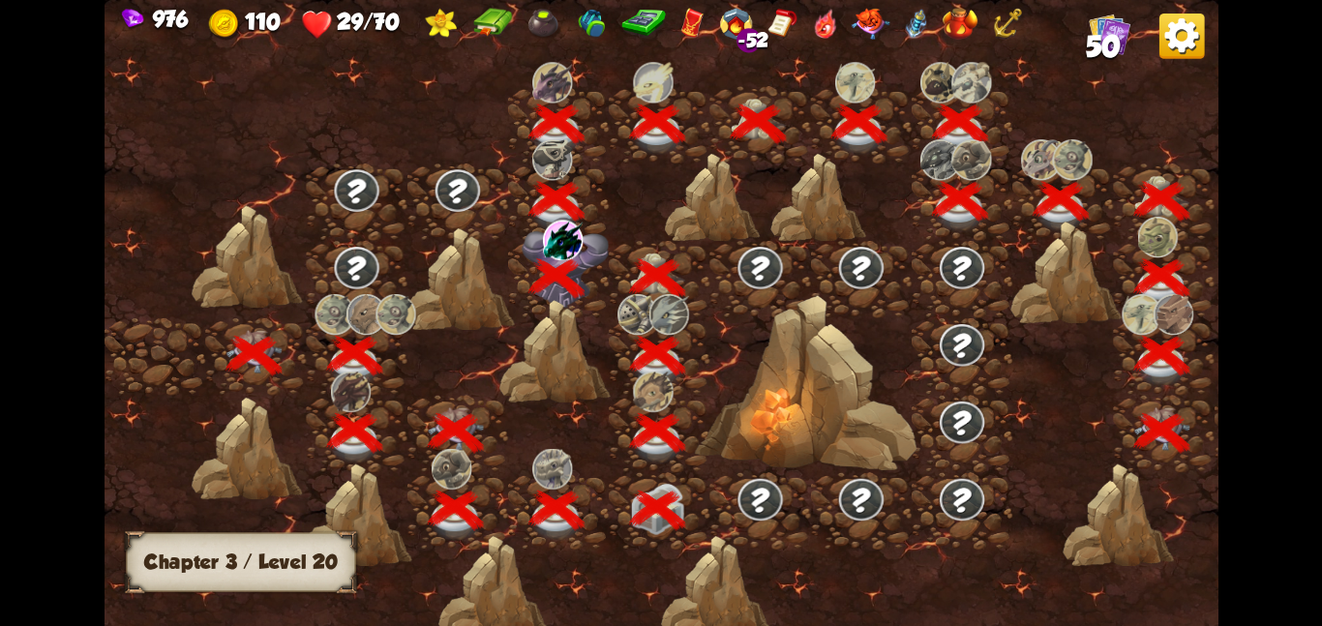
scroll to position [0, 294]
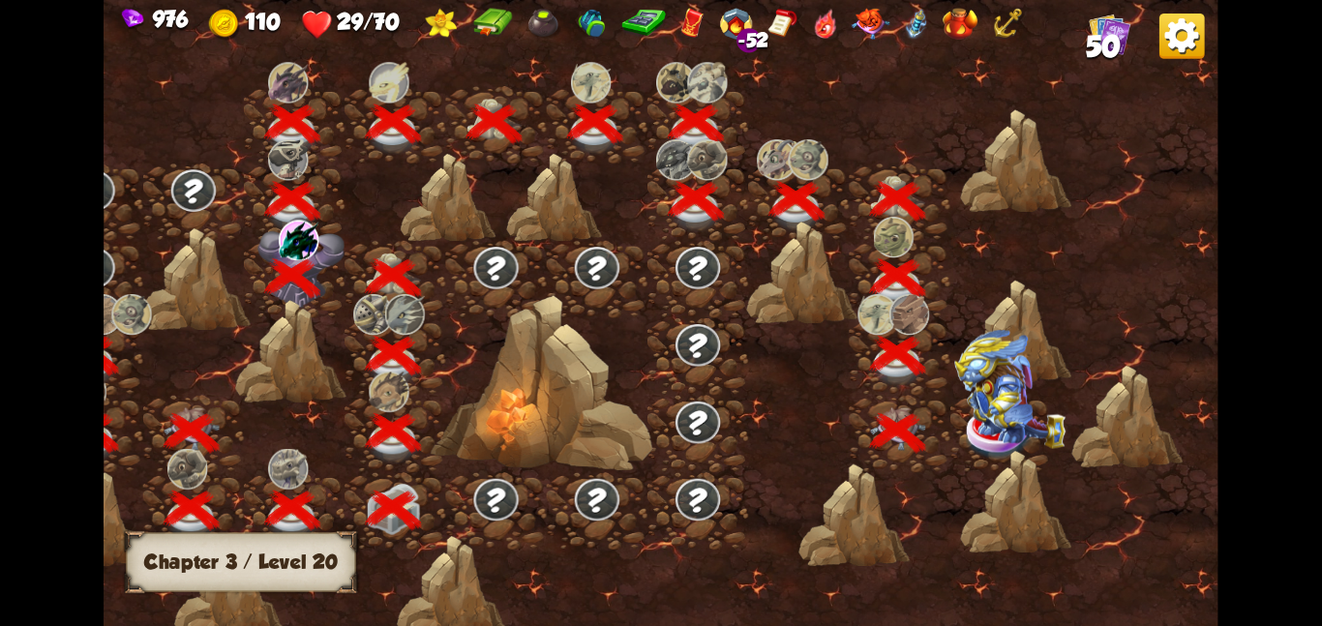
click at [973, 423] on img at bounding box center [1009, 388] width 111 height 119
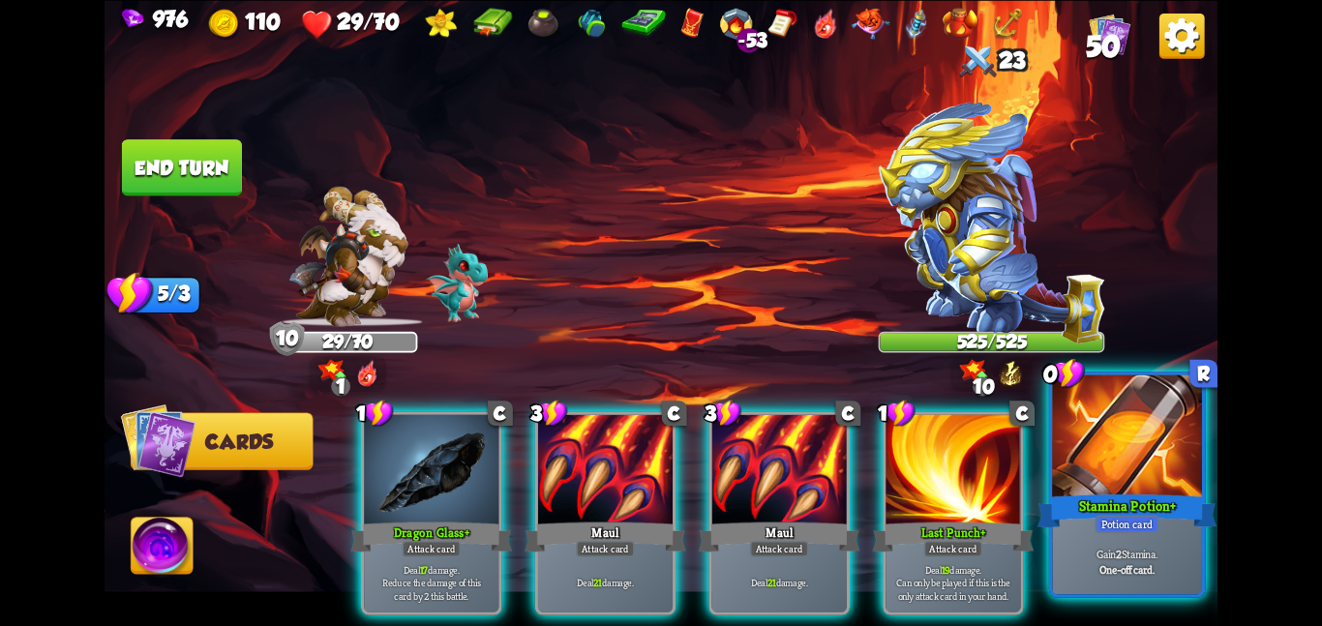
click at [1083, 503] on div "Stamina Potion+" at bounding box center [1126, 511] width 179 height 40
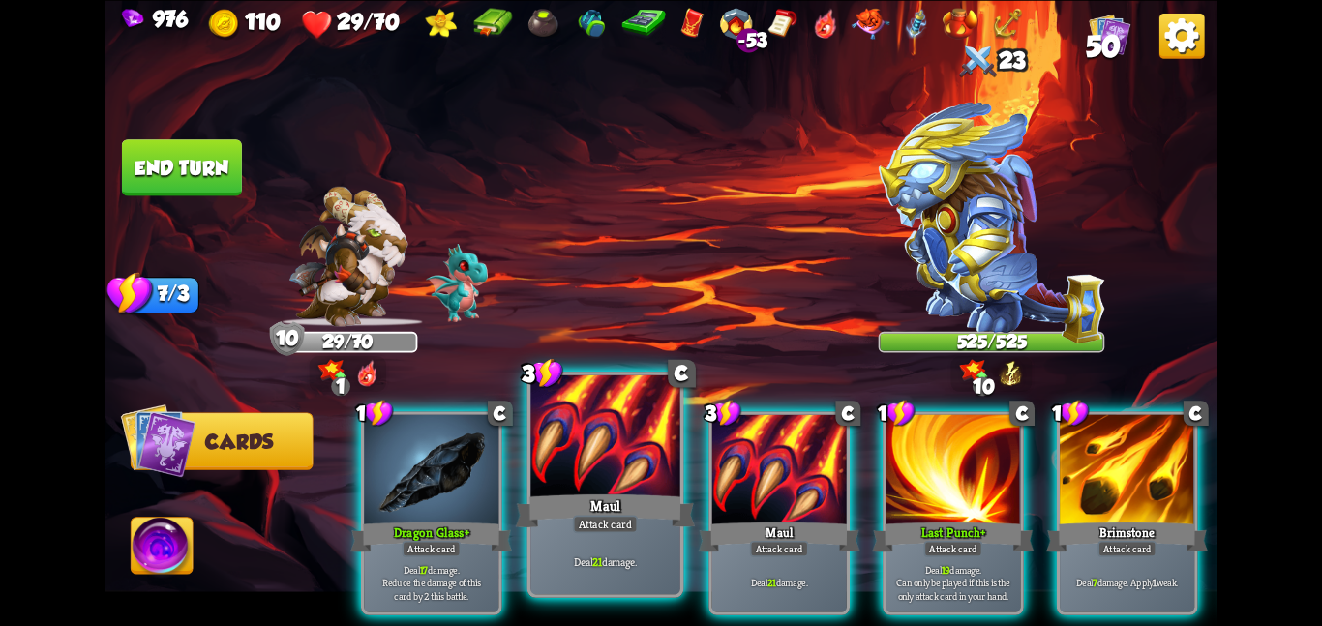
click at [597, 493] on div "Maul" at bounding box center [605, 511] width 179 height 40
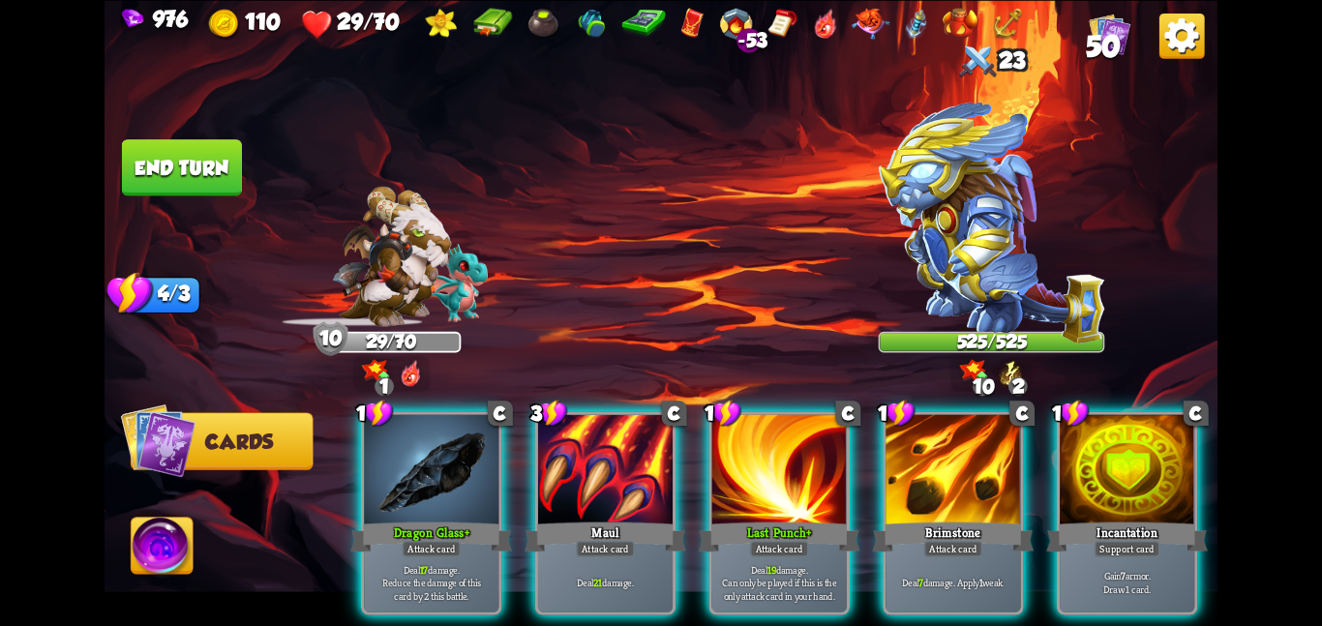
click at [597, 519] on div "Maul" at bounding box center [605, 537] width 162 height 36
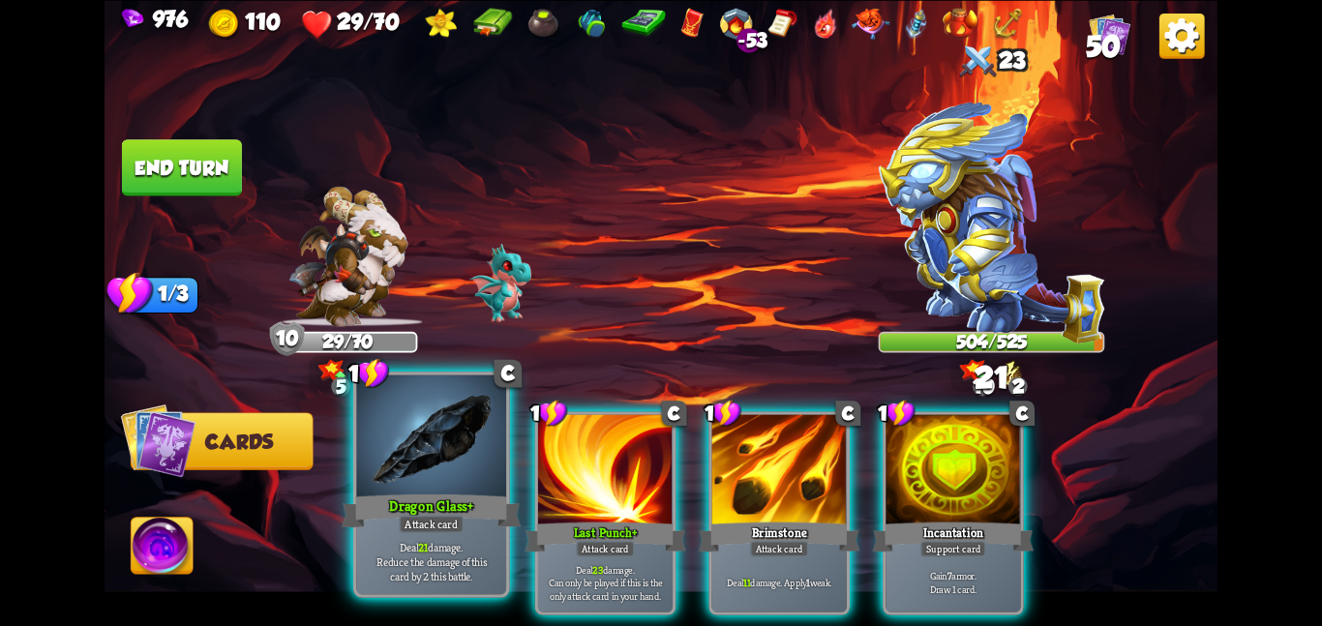
click at [472, 436] on div at bounding box center [431, 437] width 150 height 126
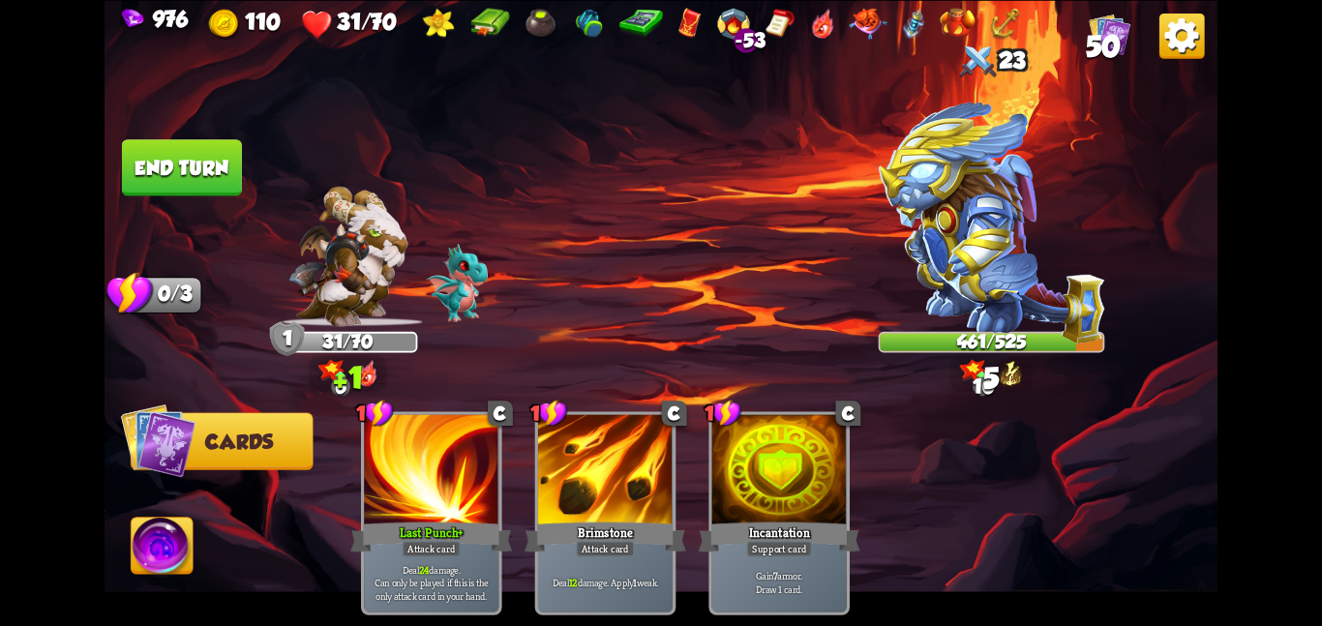
click at [181, 531] on img at bounding box center [163, 549] width 62 height 63
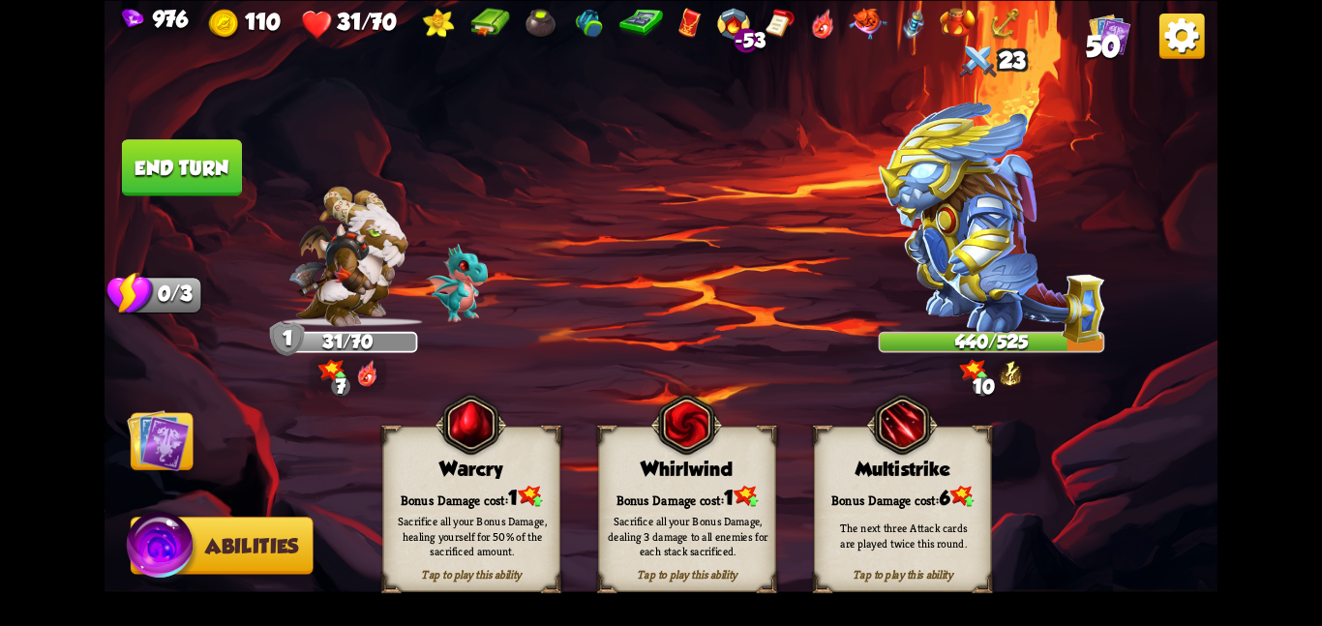
click at [451, 473] on div "Warcry" at bounding box center [471, 469] width 176 height 22
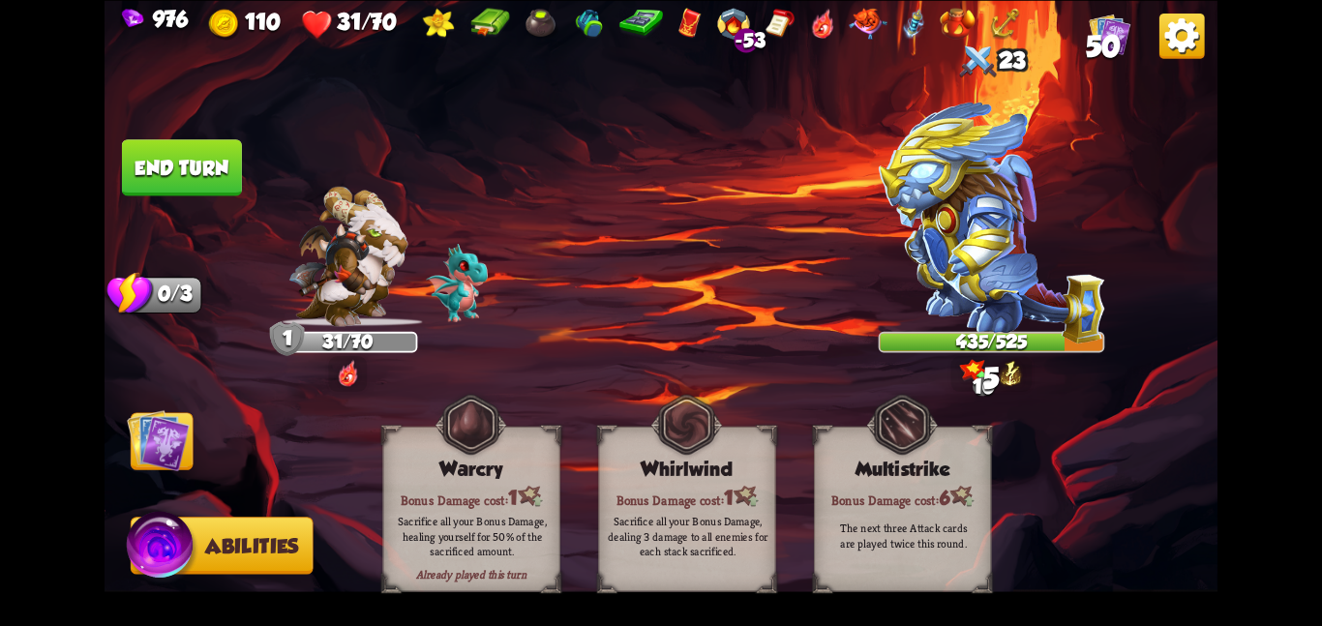
click at [167, 452] on img at bounding box center [158, 439] width 63 height 63
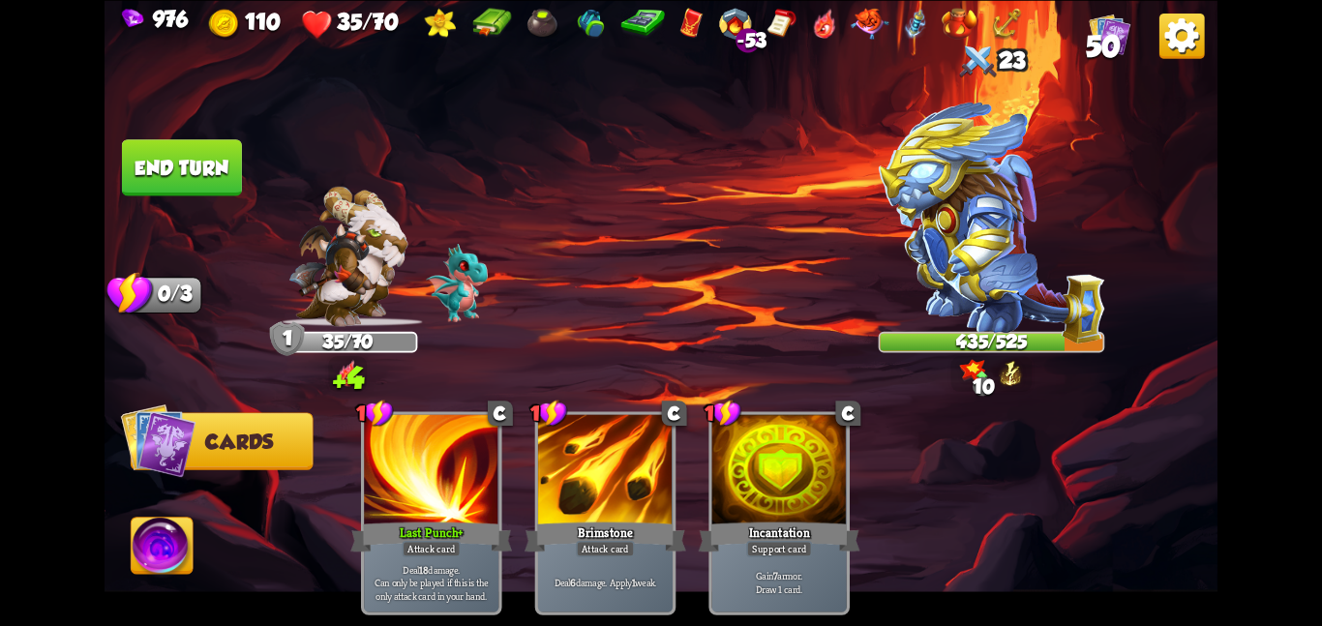
click at [178, 164] on button "End turn" at bounding box center [182, 167] width 120 height 56
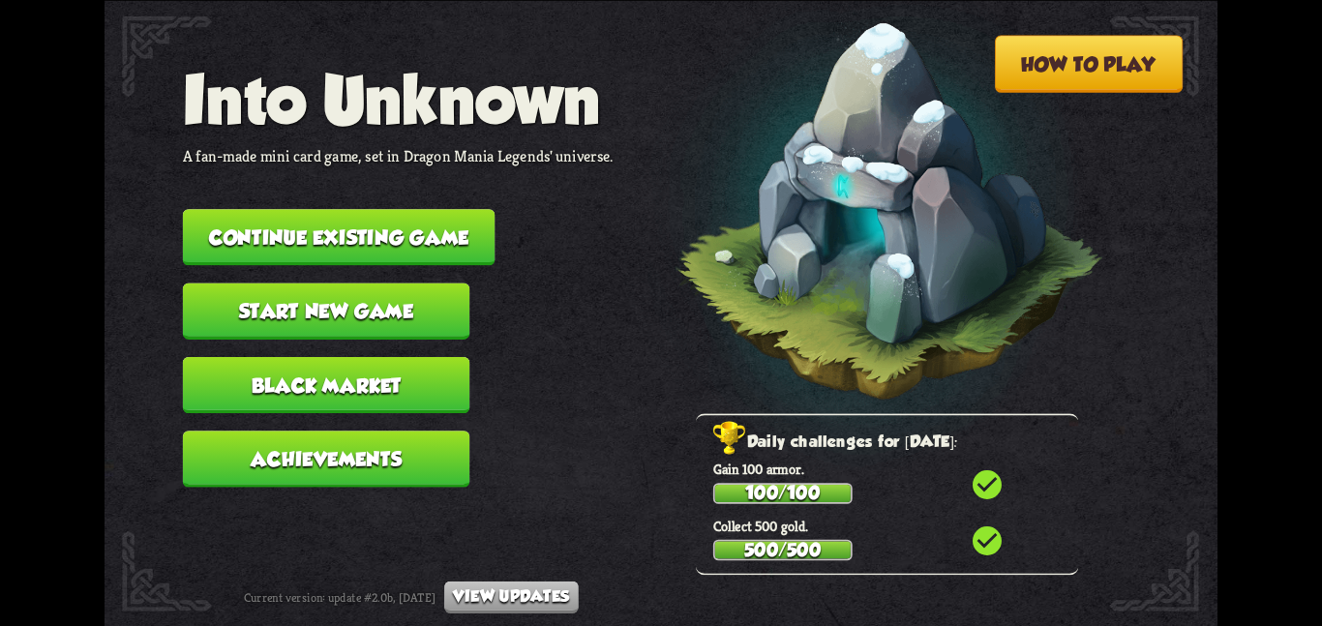
click at [313, 222] on button "Continue existing game" at bounding box center [339, 237] width 313 height 56
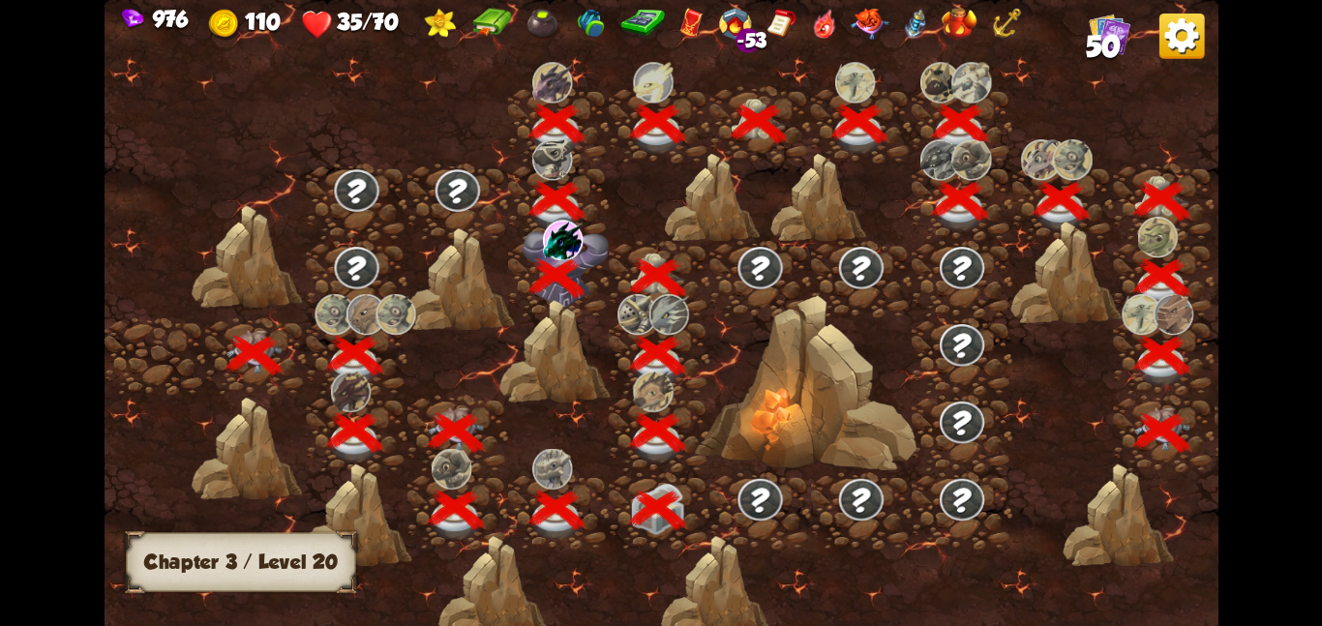
scroll to position [0, 294]
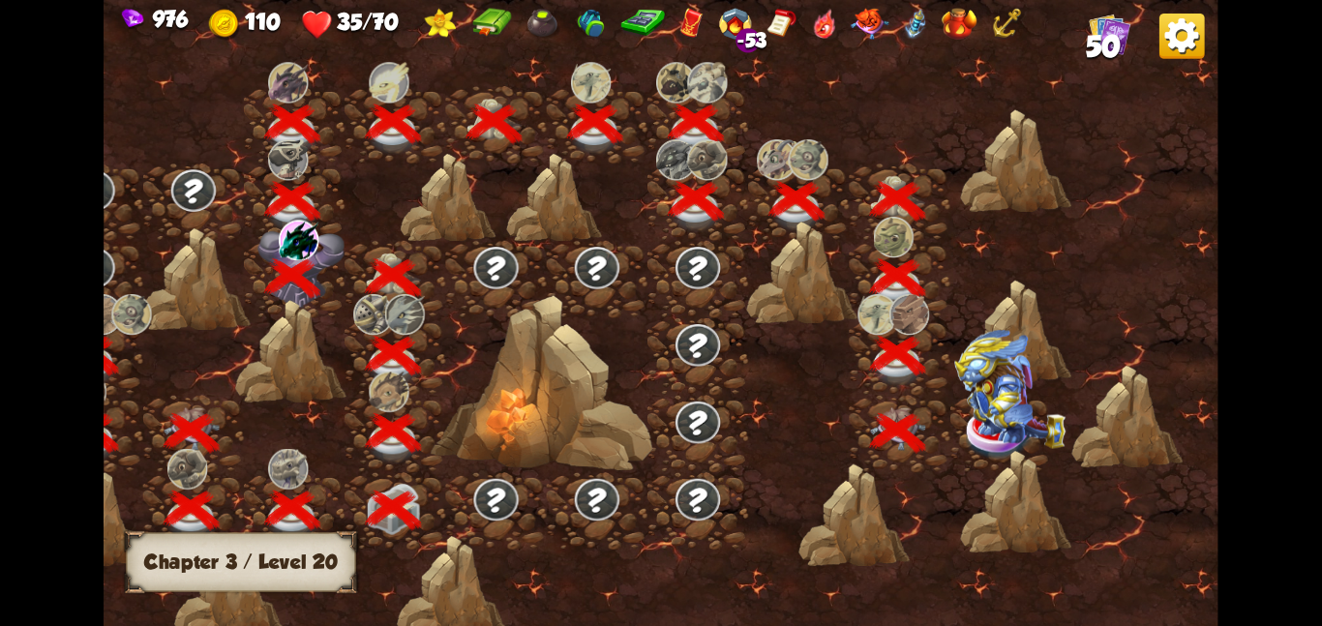
click at [997, 381] on img at bounding box center [1009, 388] width 111 height 119
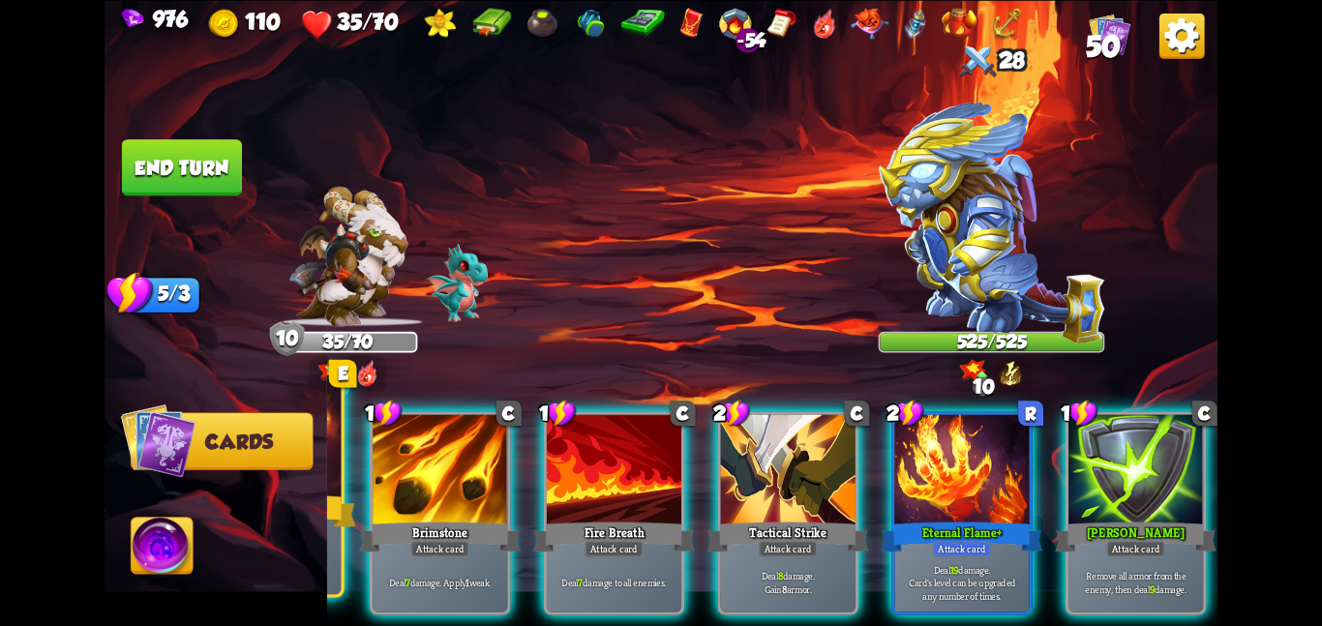
scroll to position [0, 0]
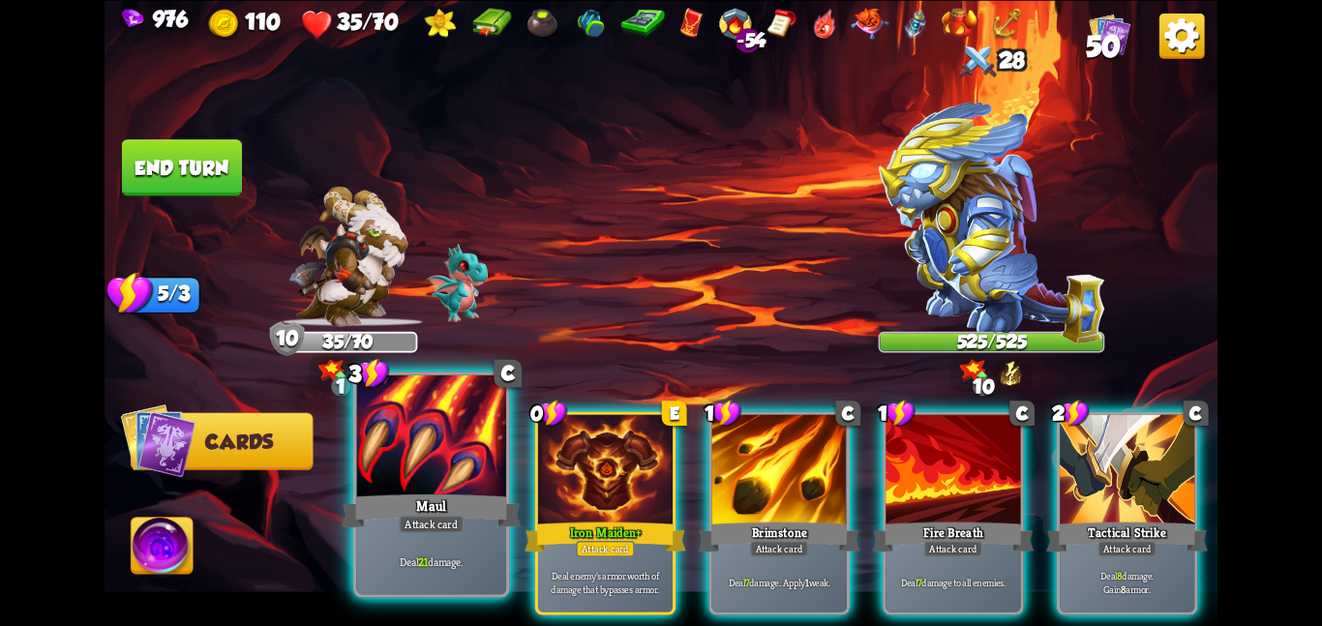
click at [471, 479] on div at bounding box center [431, 437] width 150 height 126
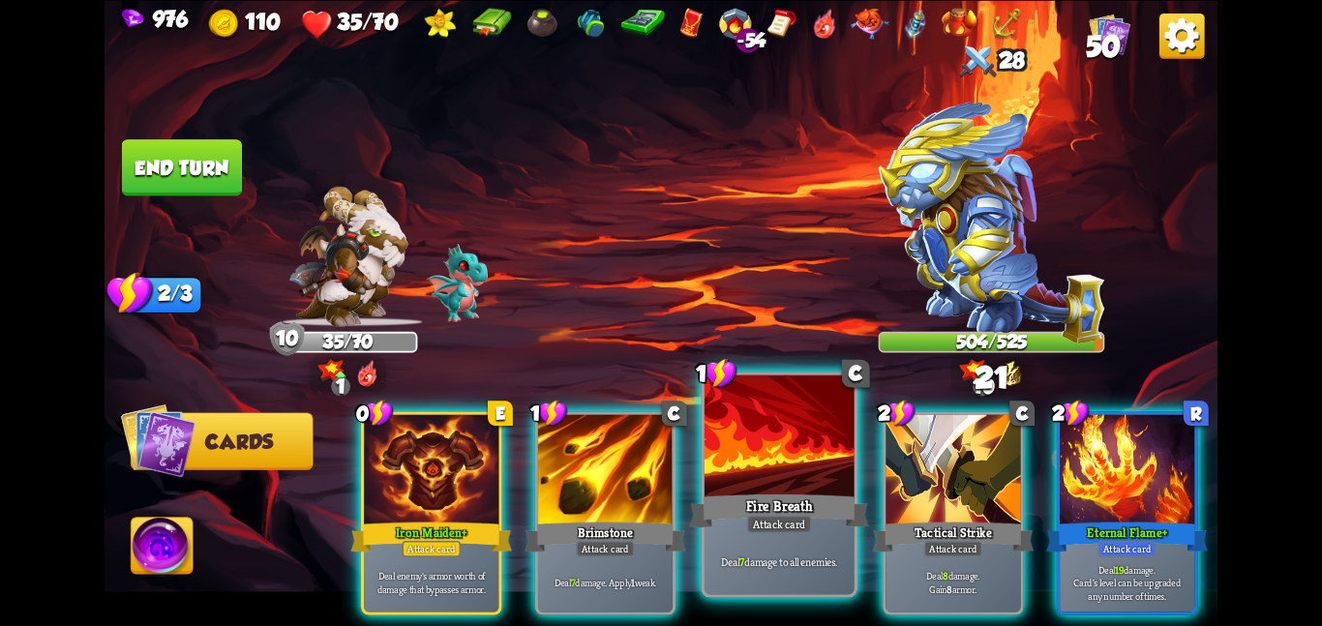
scroll to position [0, 184]
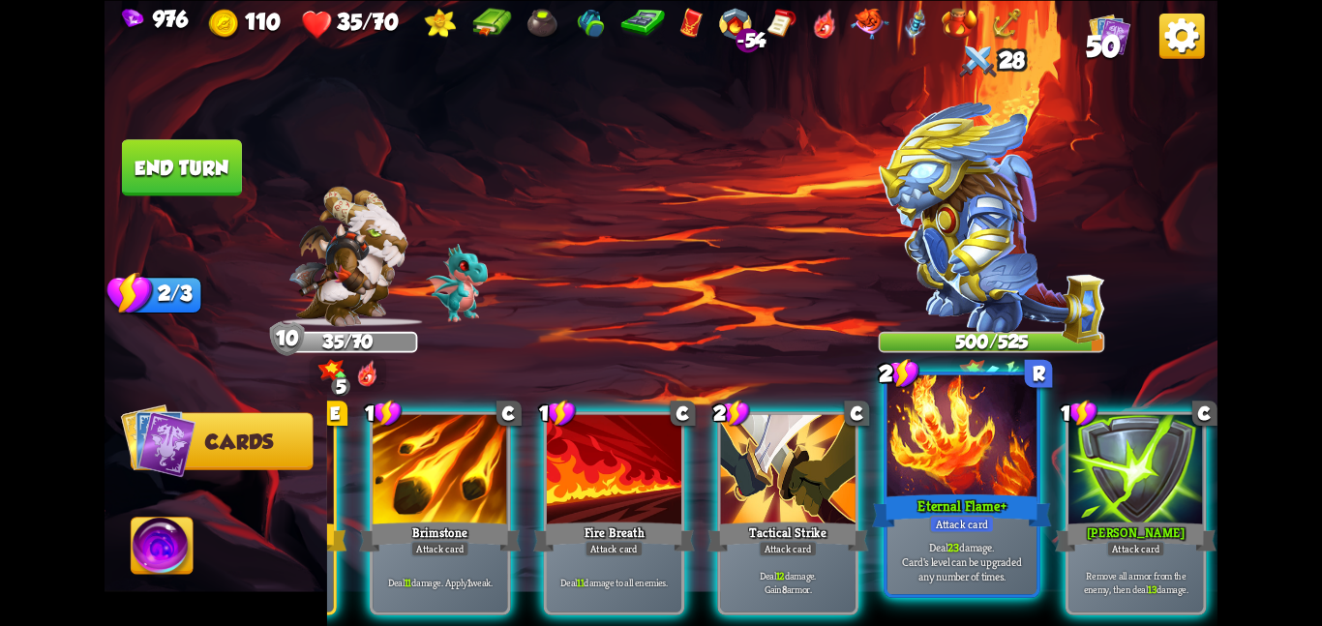
click at [960, 462] on div at bounding box center [962, 437] width 150 height 126
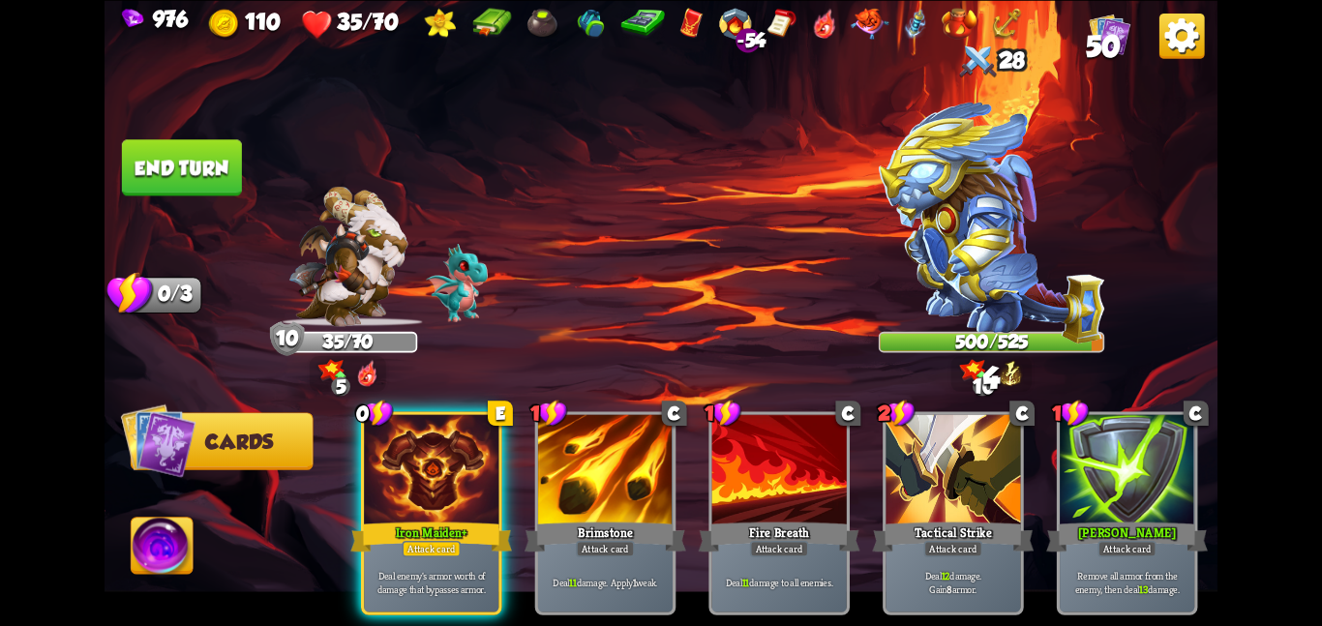
scroll to position [0, 0]
click at [140, 549] on img at bounding box center [163, 549] width 62 height 63
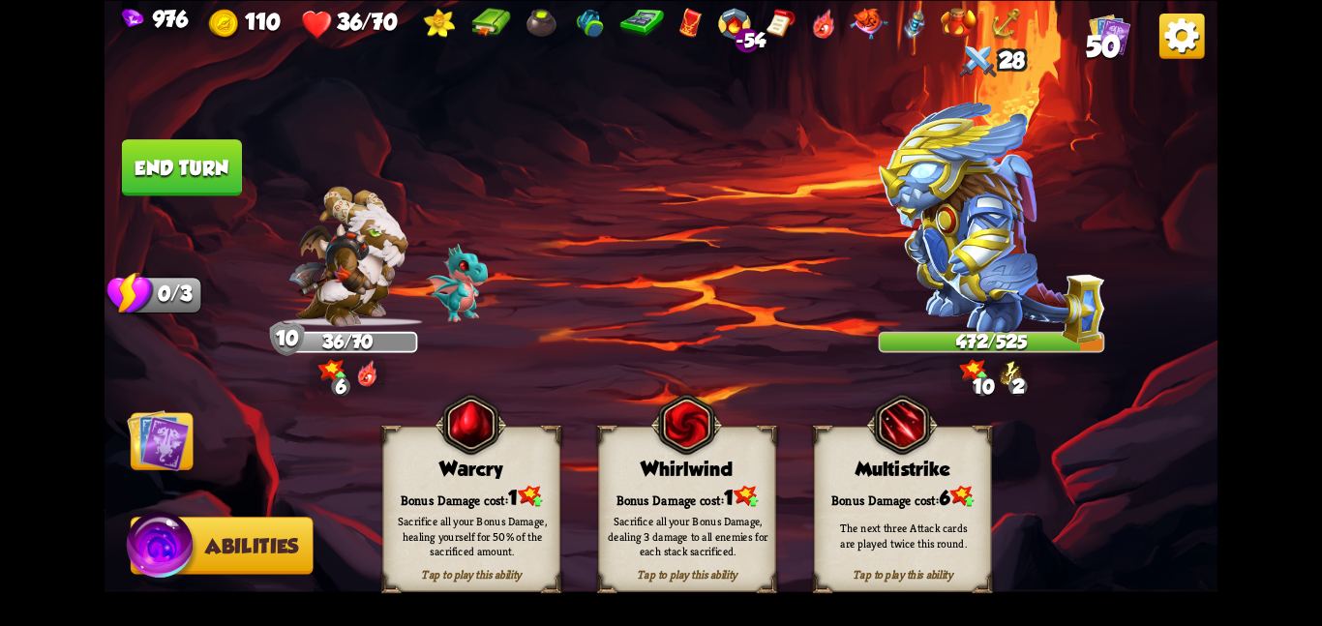
click at [459, 468] on div "Warcry" at bounding box center [471, 469] width 176 height 22
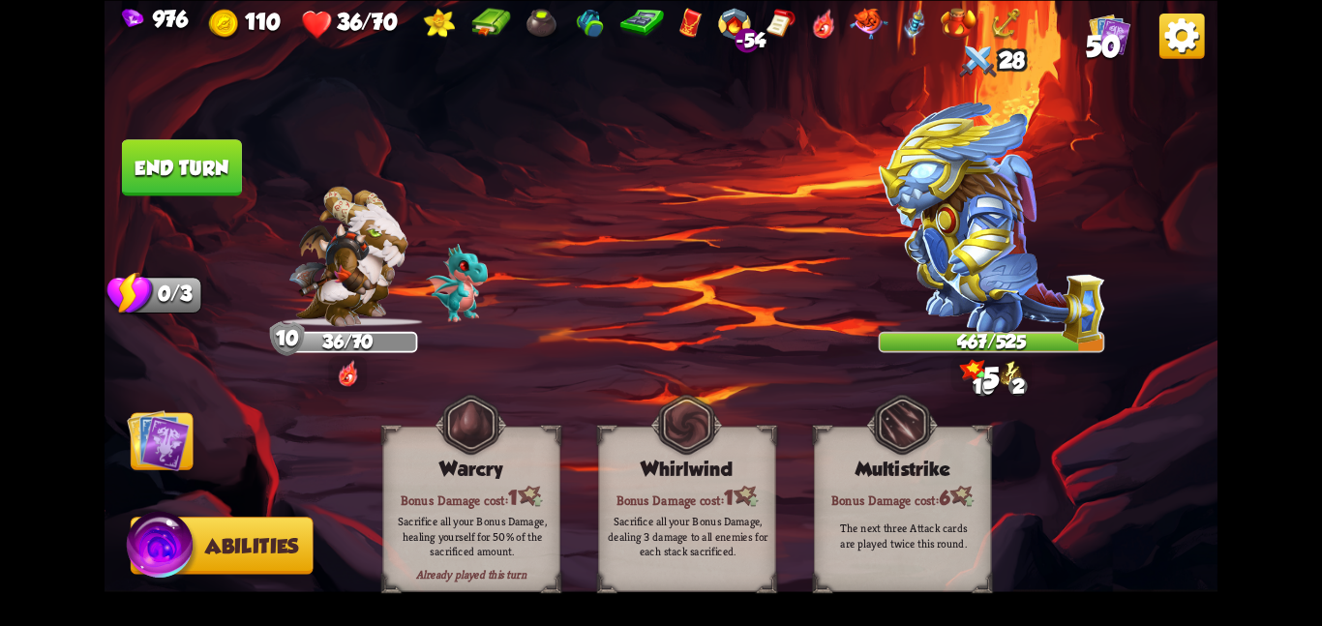
click at [172, 451] on img at bounding box center [158, 439] width 63 height 63
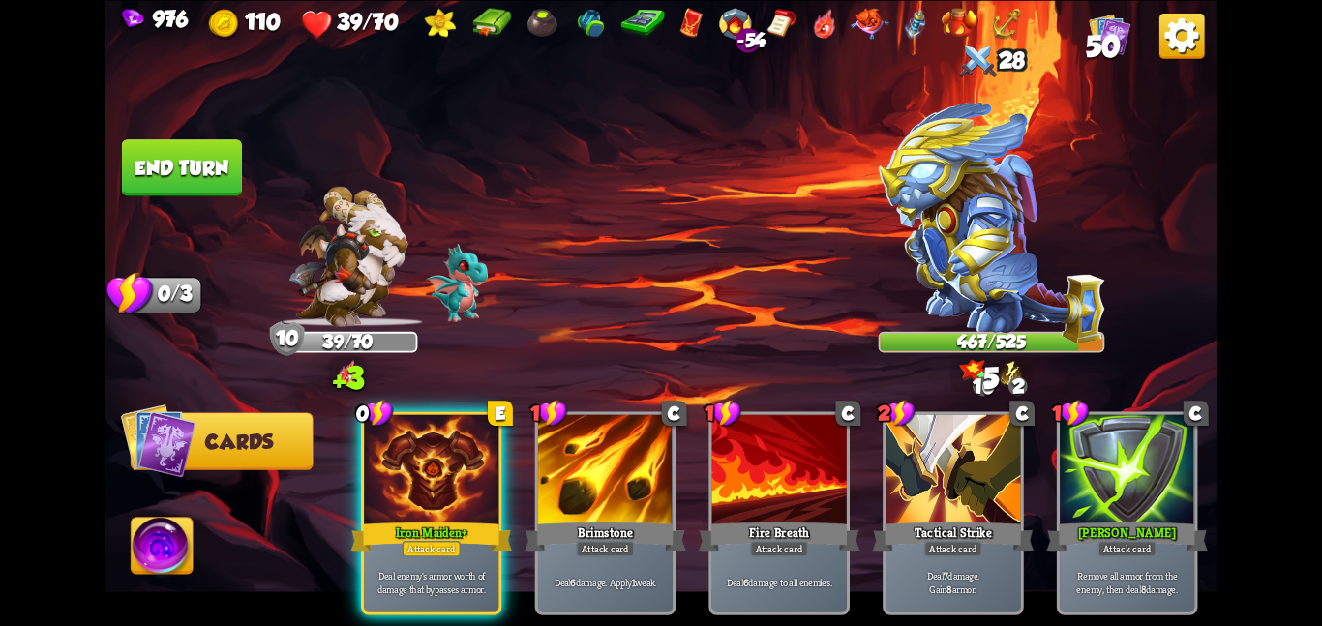
click at [181, 190] on button "End turn" at bounding box center [182, 167] width 120 height 56
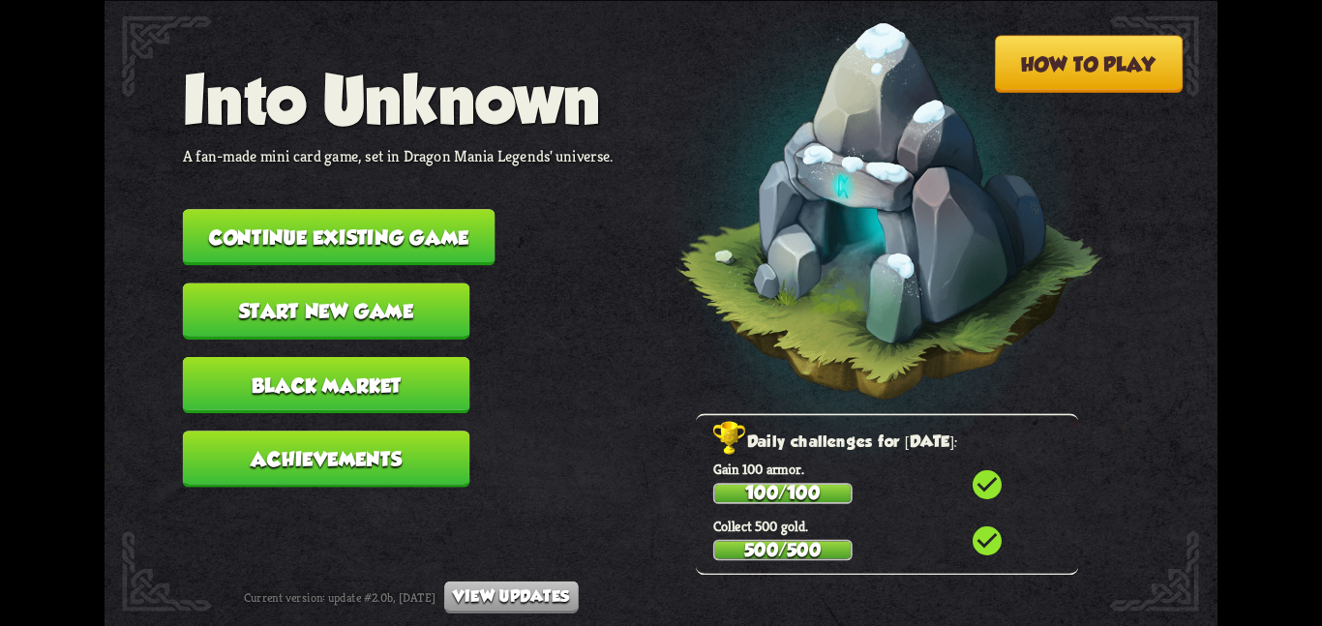
click at [295, 209] on button "Continue existing game" at bounding box center [339, 237] width 313 height 56
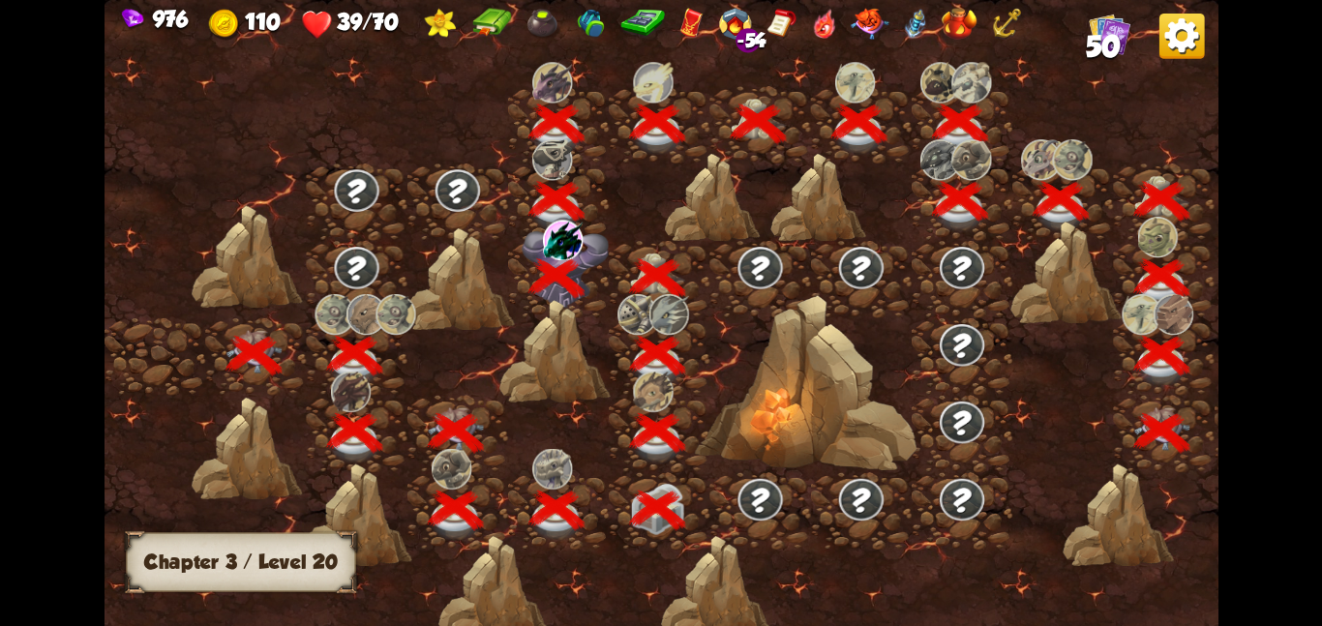
scroll to position [0, 294]
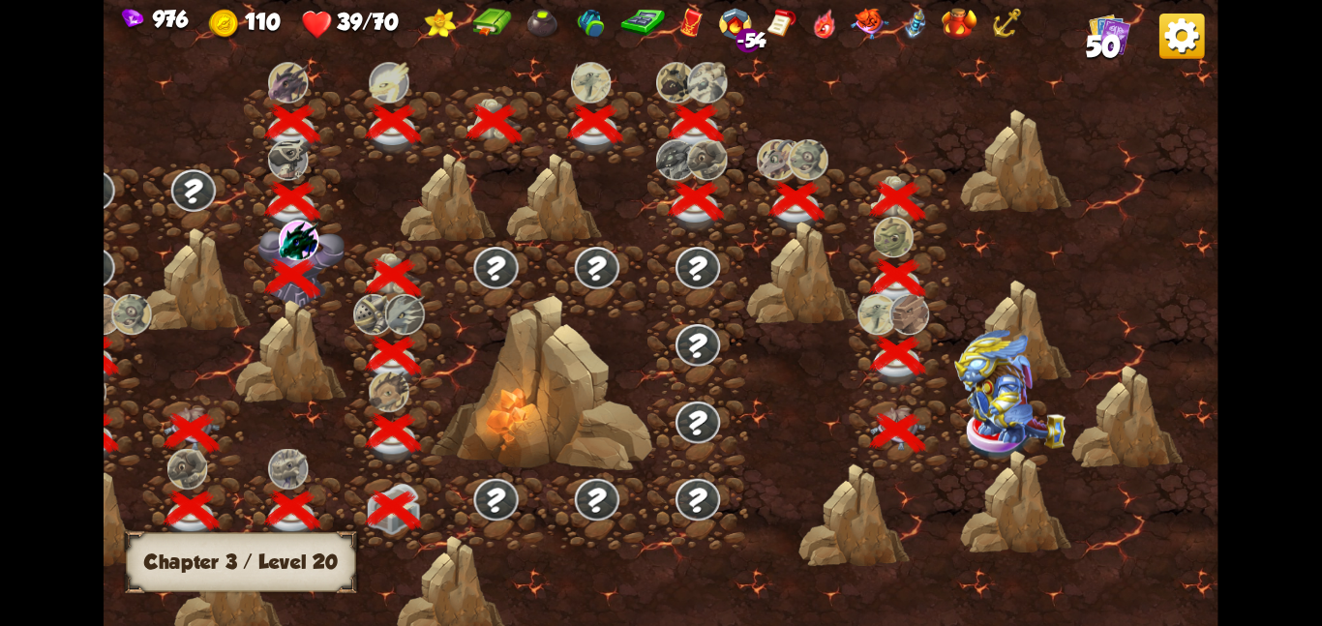
click at [969, 403] on img at bounding box center [1009, 388] width 111 height 119
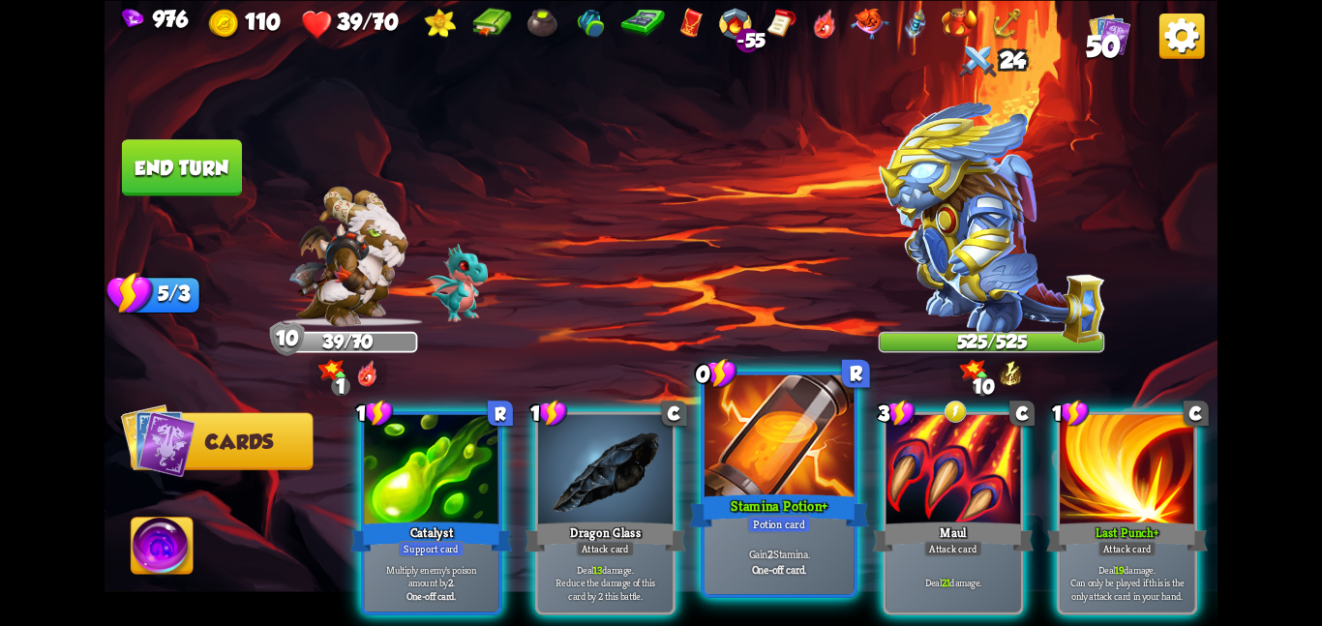
click at [743, 457] on div at bounding box center [779, 437] width 150 height 126
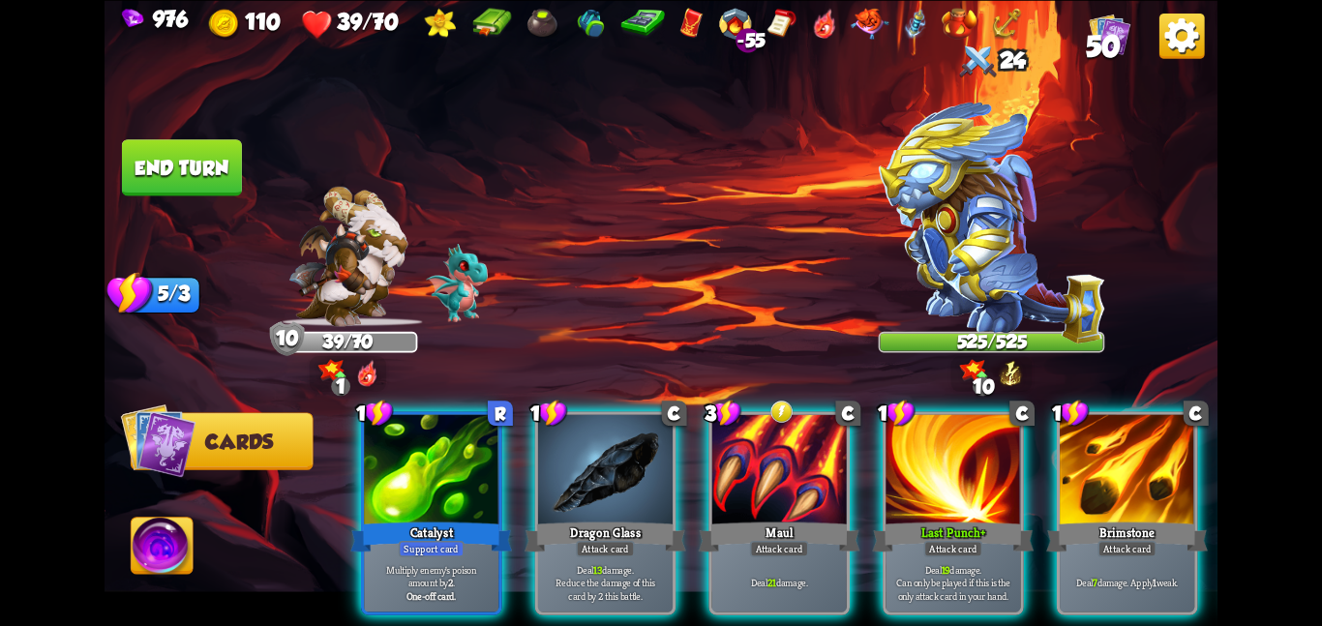
click at [743, 457] on div at bounding box center [779, 470] width 134 height 113
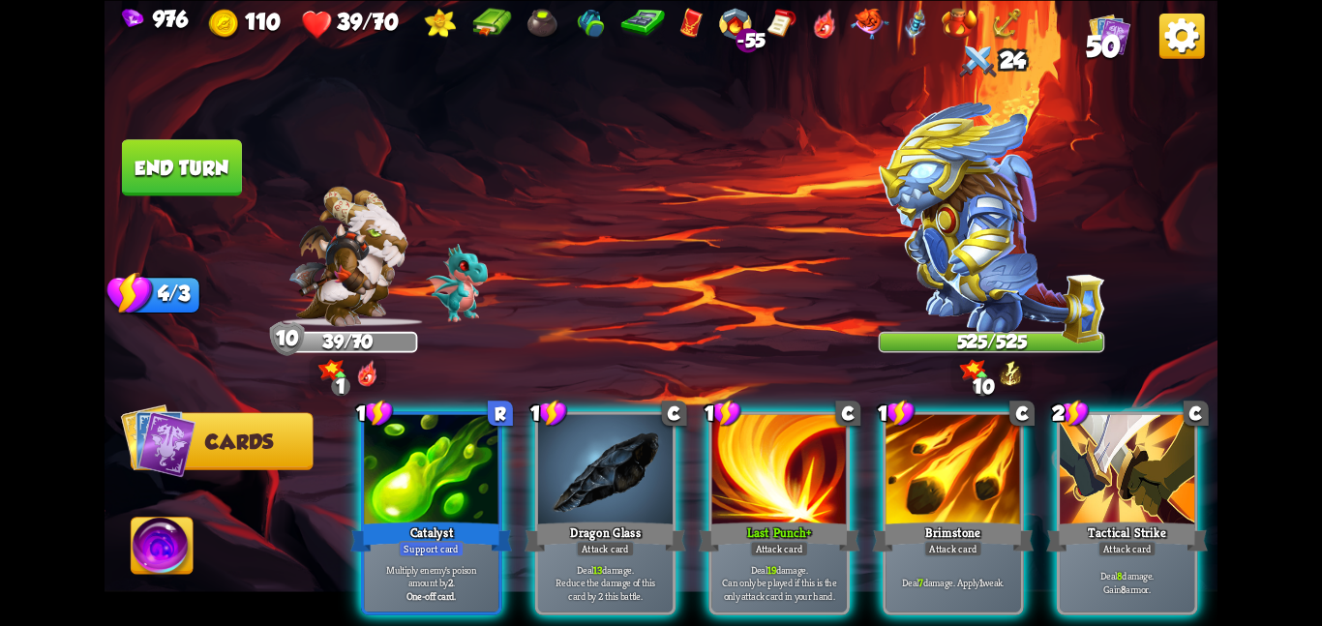
click at [743, 457] on div at bounding box center [779, 470] width 134 height 113
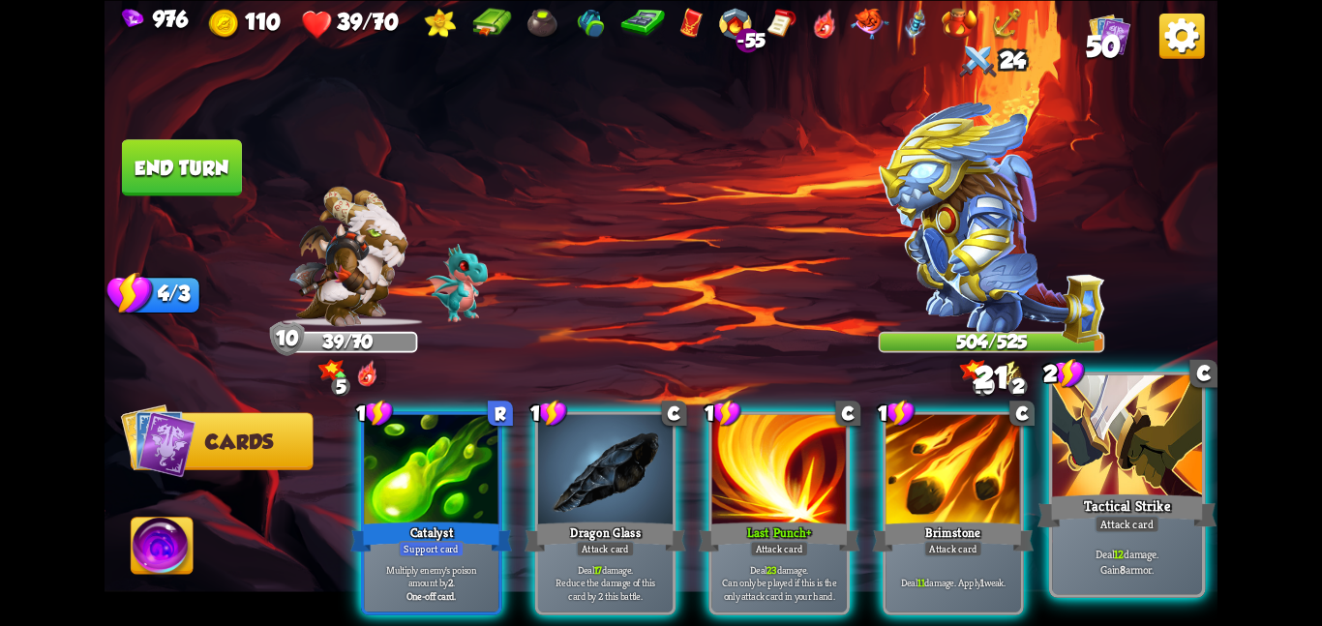
click at [1121, 443] on div at bounding box center [1127, 437] width 150 height 126
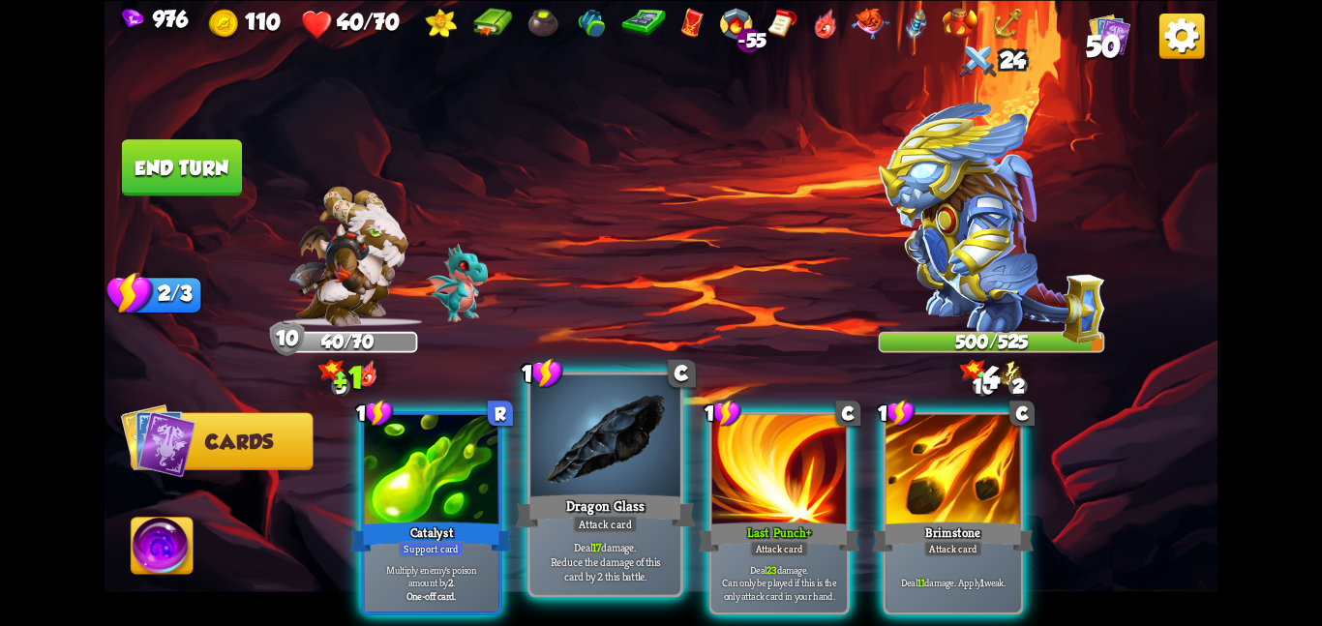
click at [599, 461] on div at bounding box center [605, 437] width 150 height 126
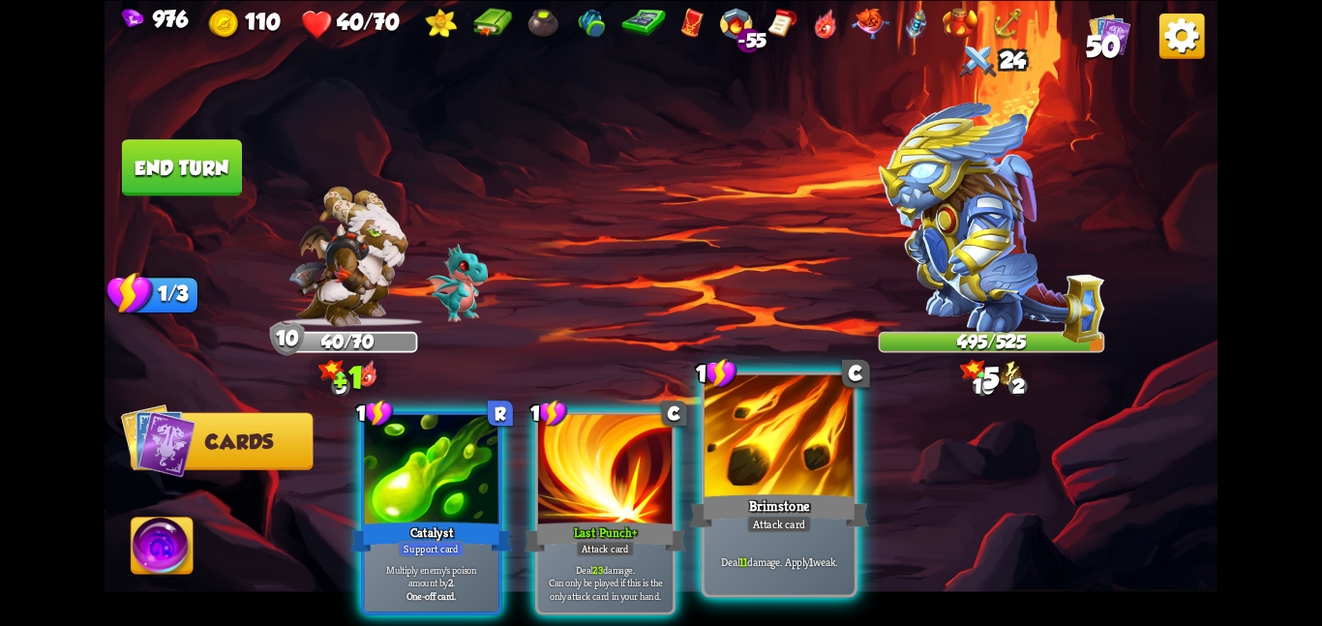
click at [799, 445] on div at bounding box center [779, 437] width 150 height 126
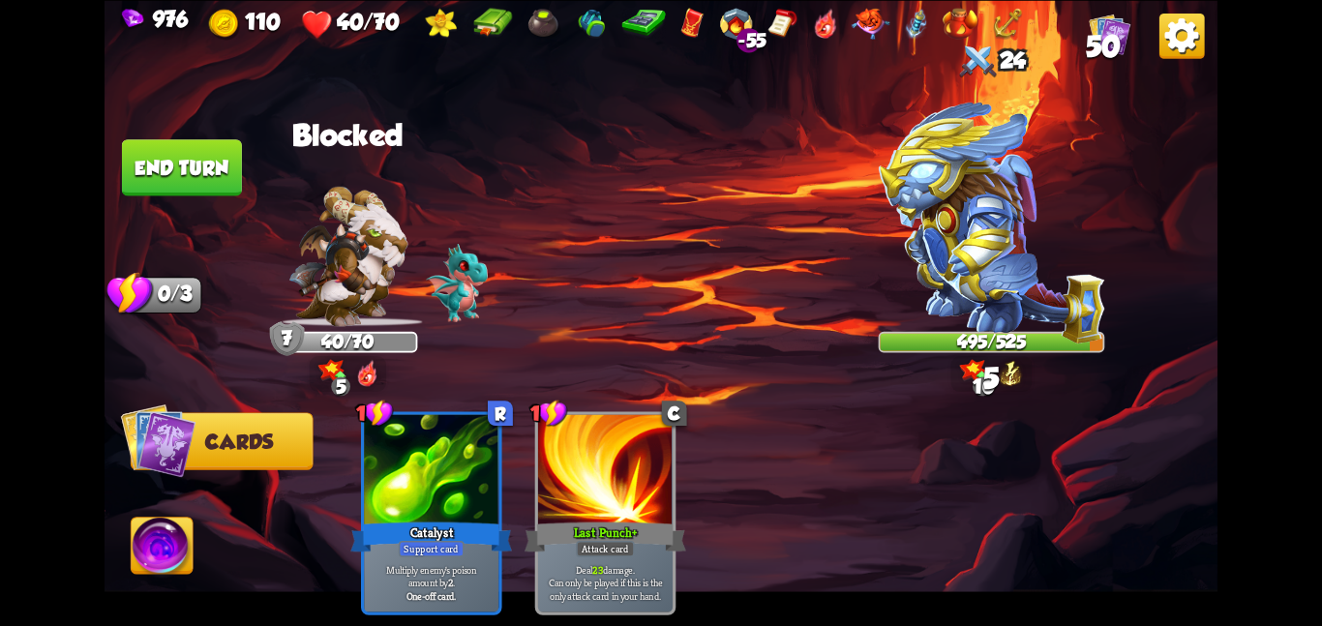
click at [156, 530] on img at bounding box center [163, 549] width 62 height 63
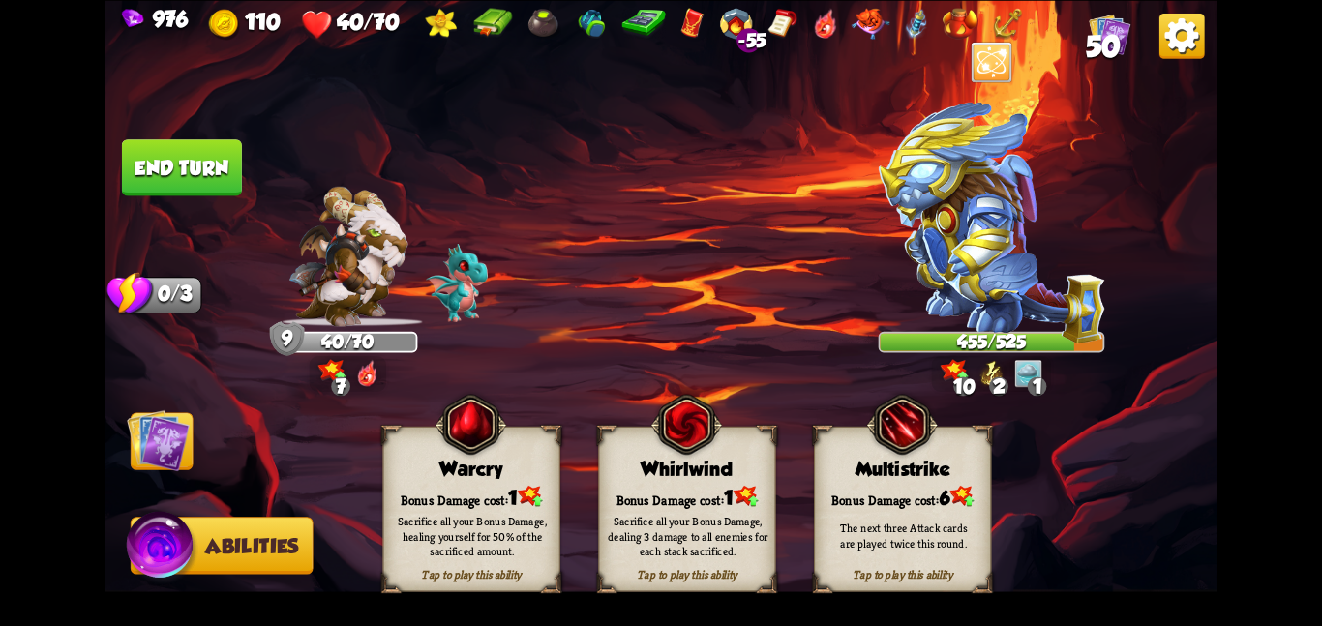
click at [492, 454] on img at bounding box center [471, 424] width 72 height 73
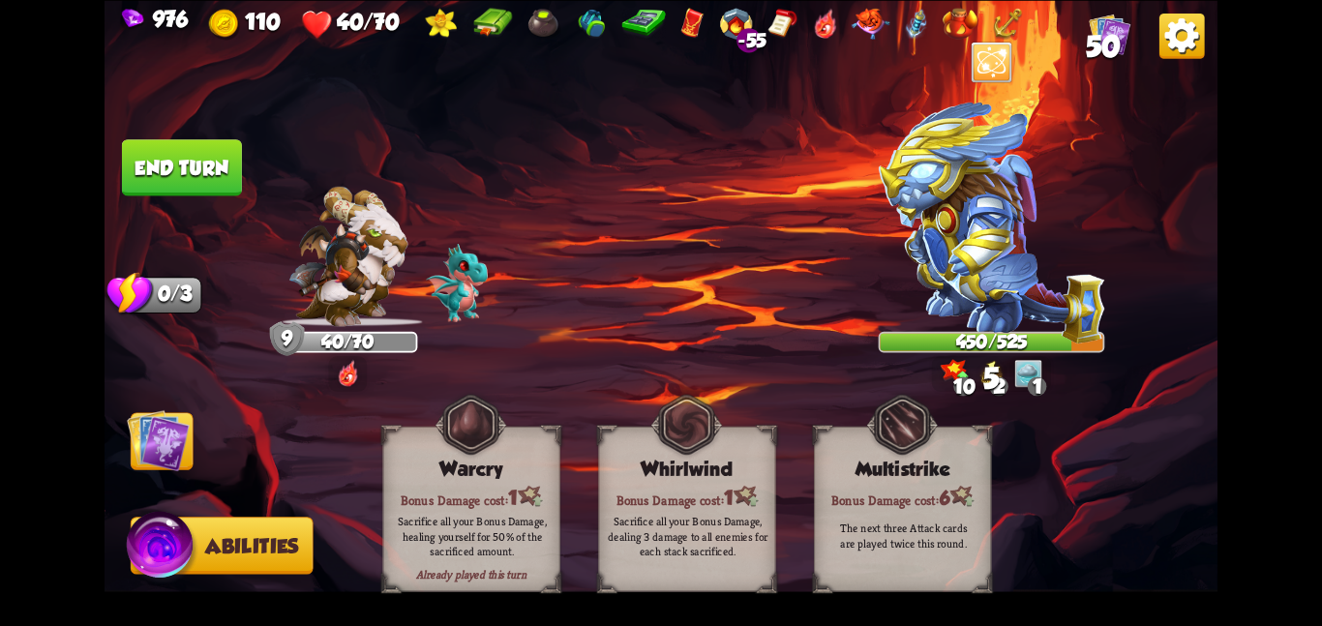
click at [141, 438] on img at bounding box center [158, 439] width 63 height 63
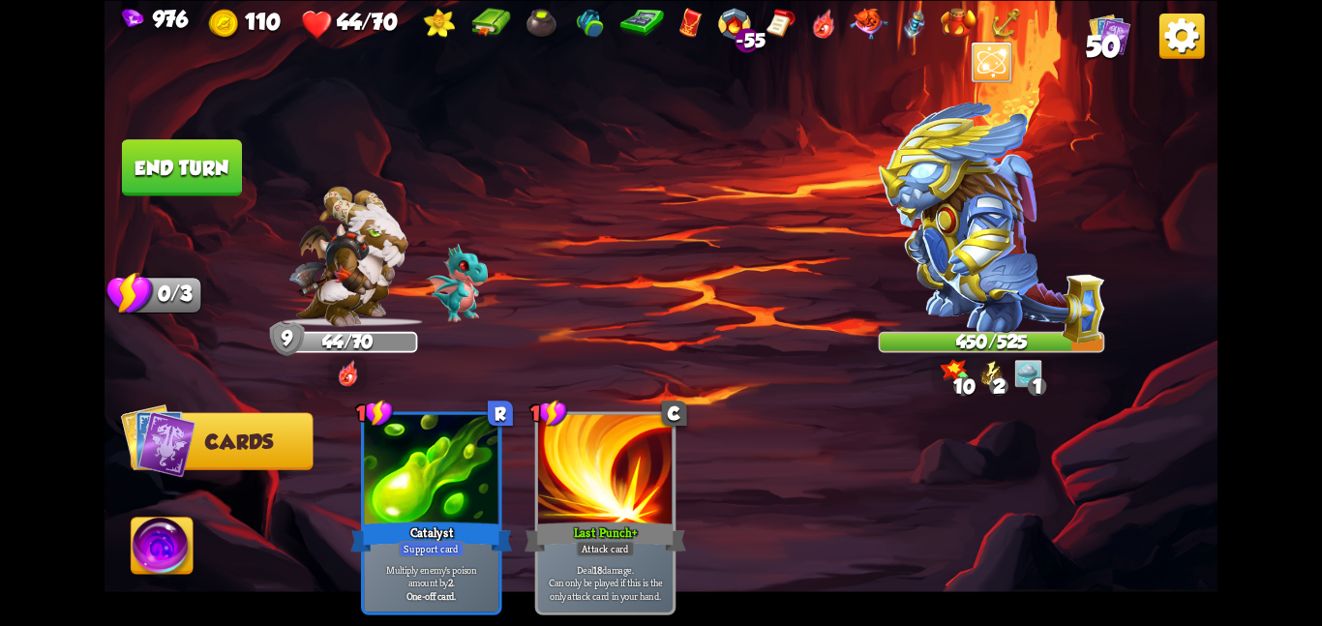
click at [174, 184] on button "End turn" at bounding box center [182, 167] width 120 height 56
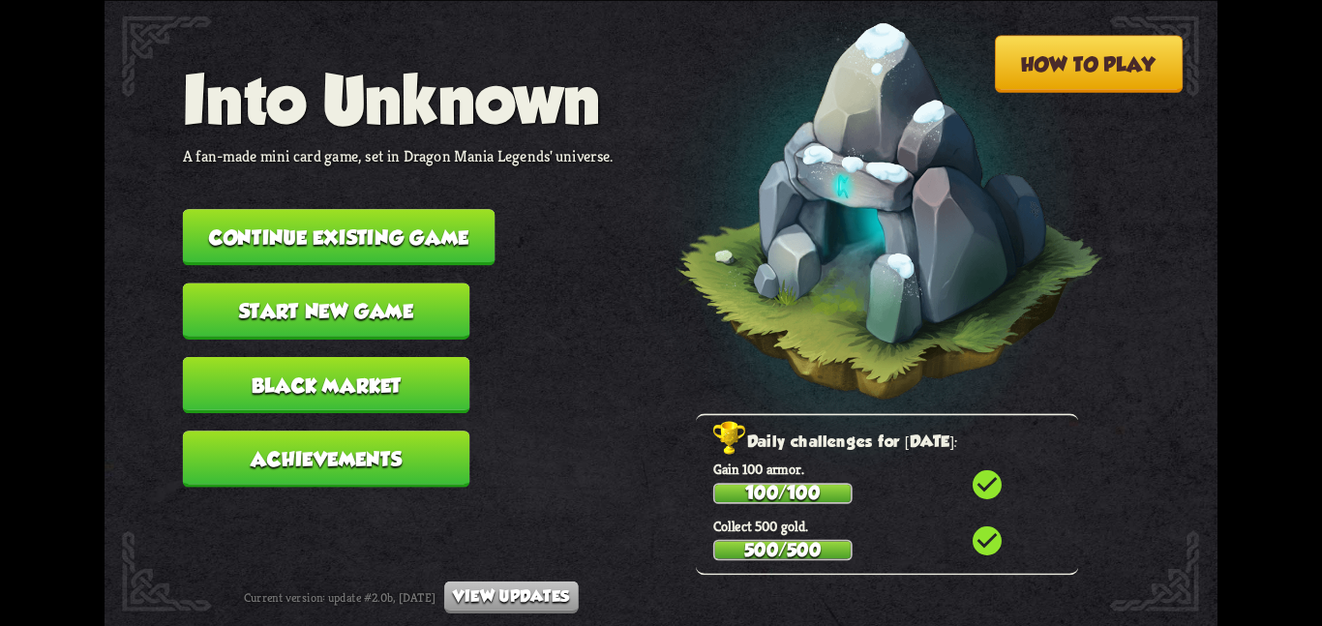
click at [461, 187] on nav "Into Unknown A fan-made mini card game, set in Dragon Mania Legends' universe. …" at bounding box center [398, 282] width 431 height 443
click at [459, 209] on button "Continue existing game" at bounding box center [339, 237] width 313 height 56
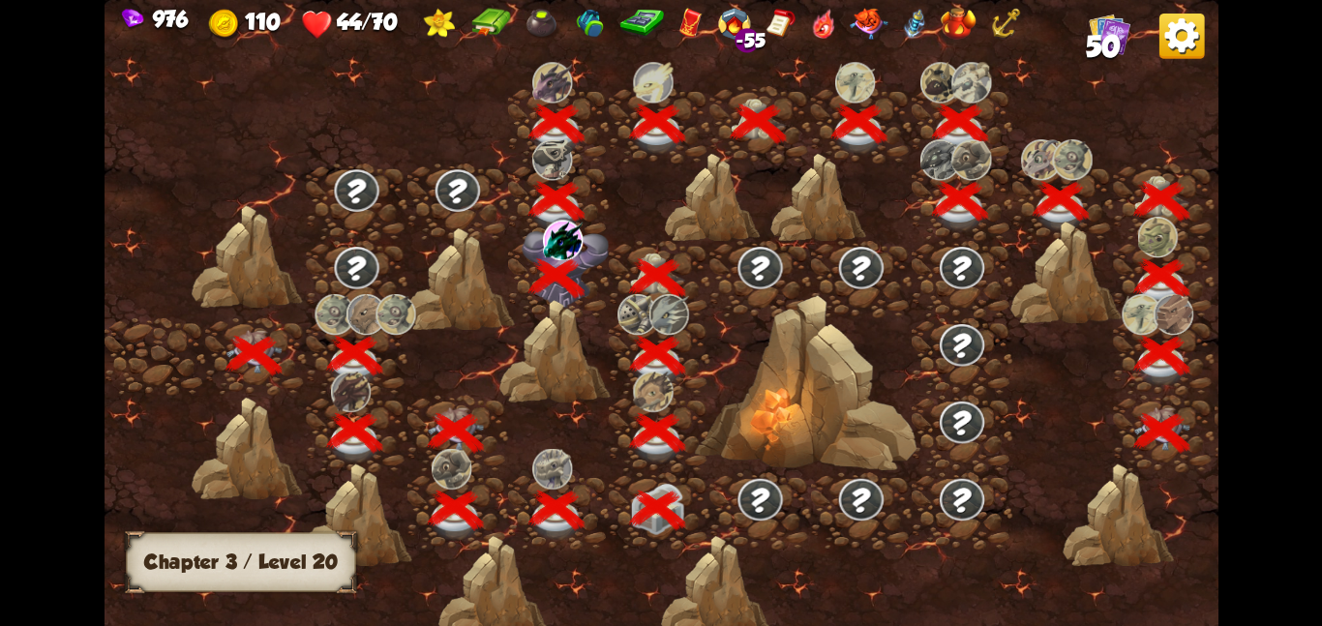
scroll to position [0, 294]
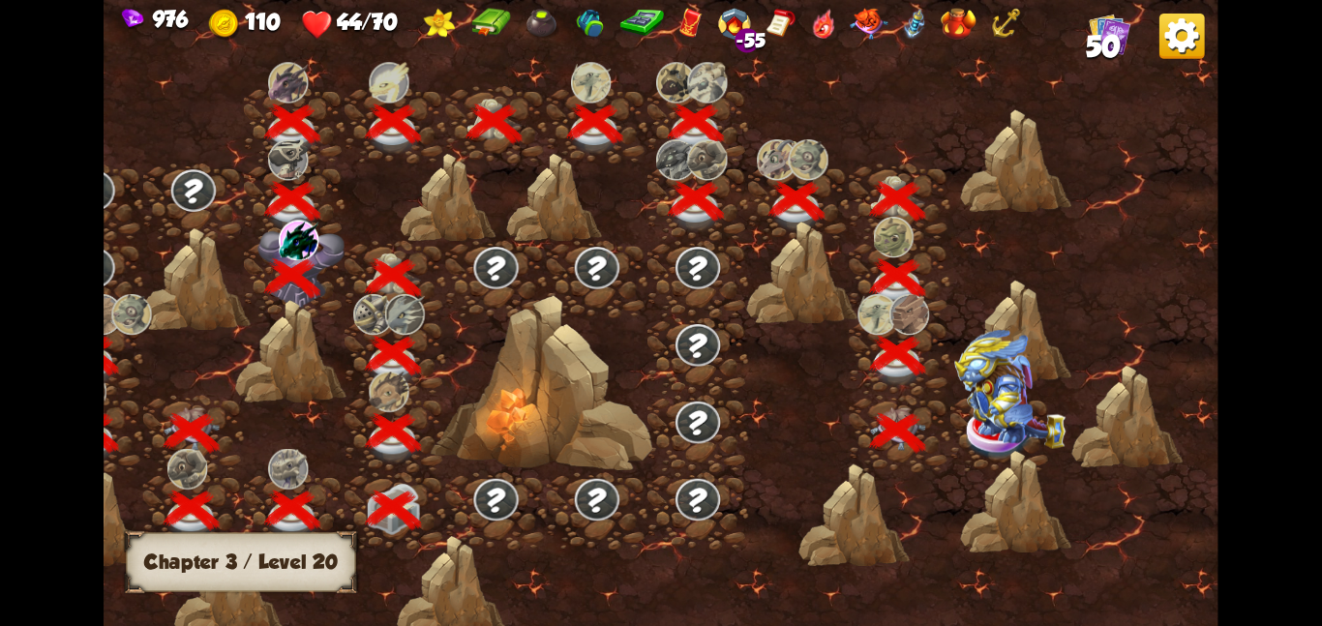
click at [966, 401] on img at bounding box center [1009, 388] width 111 height 119
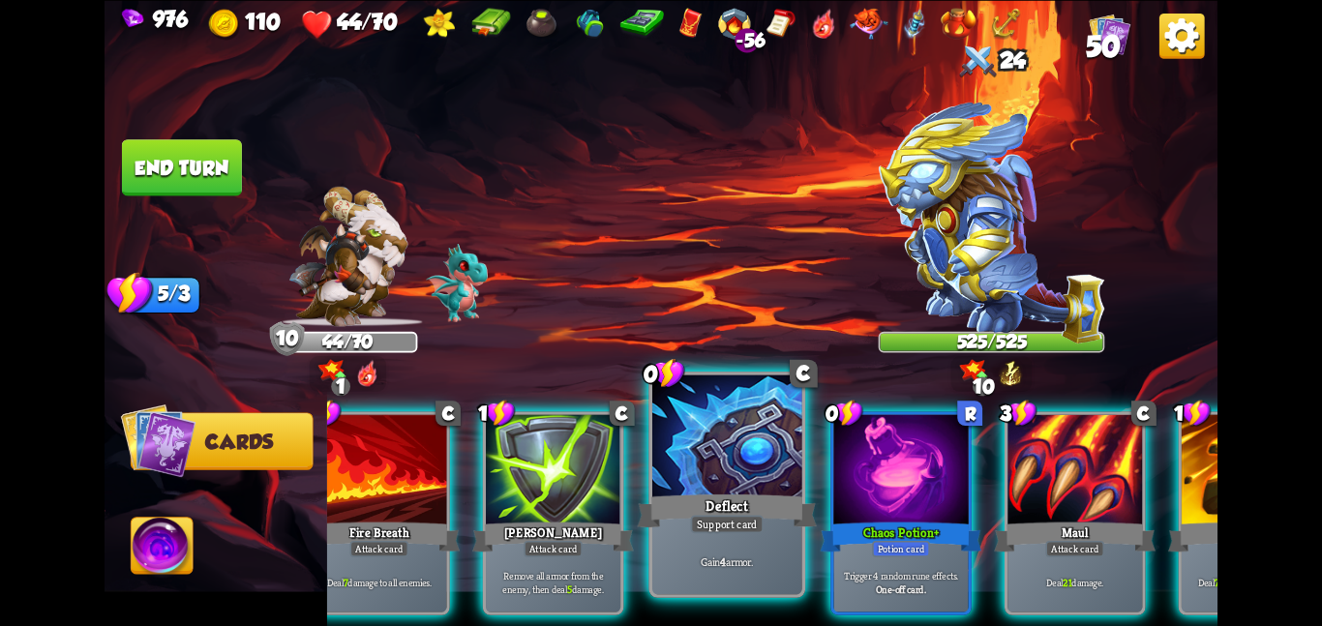
click at [927, 477] on div at bounding box center [900, 470] width 134 height 113
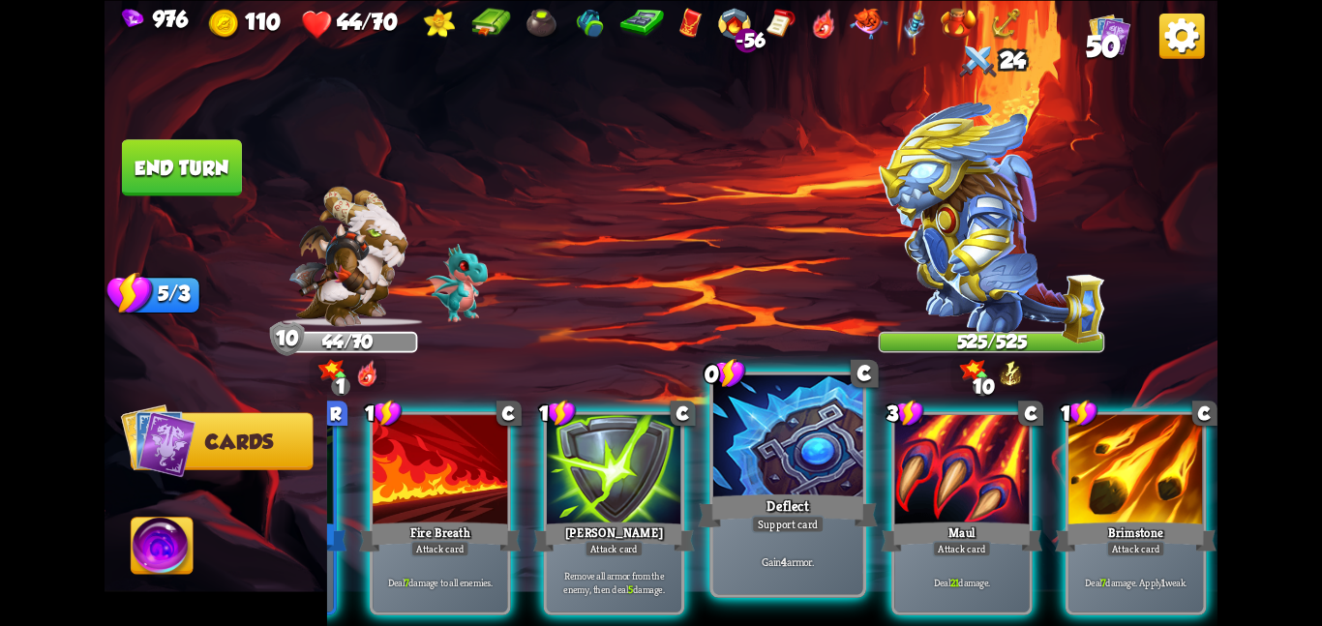
scroll to position [0, 184]
click at [823, 477] on div at bounding box center [788, 437] width 150 height 126
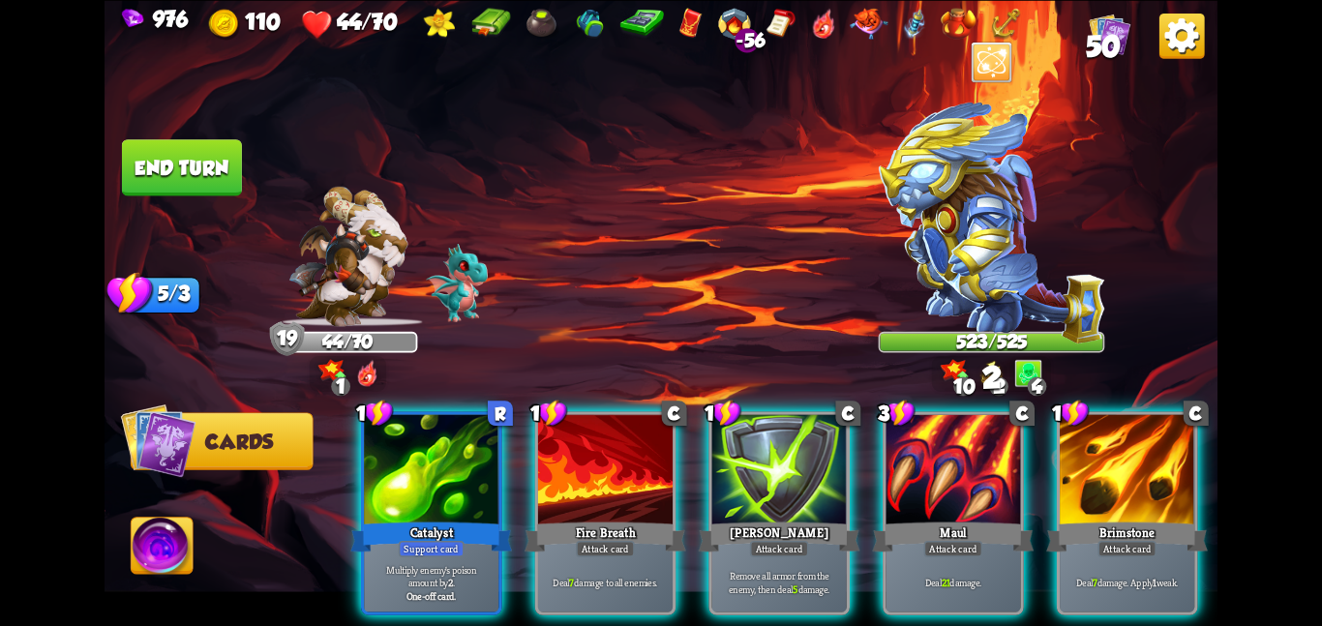
scroll to position [0, 0]
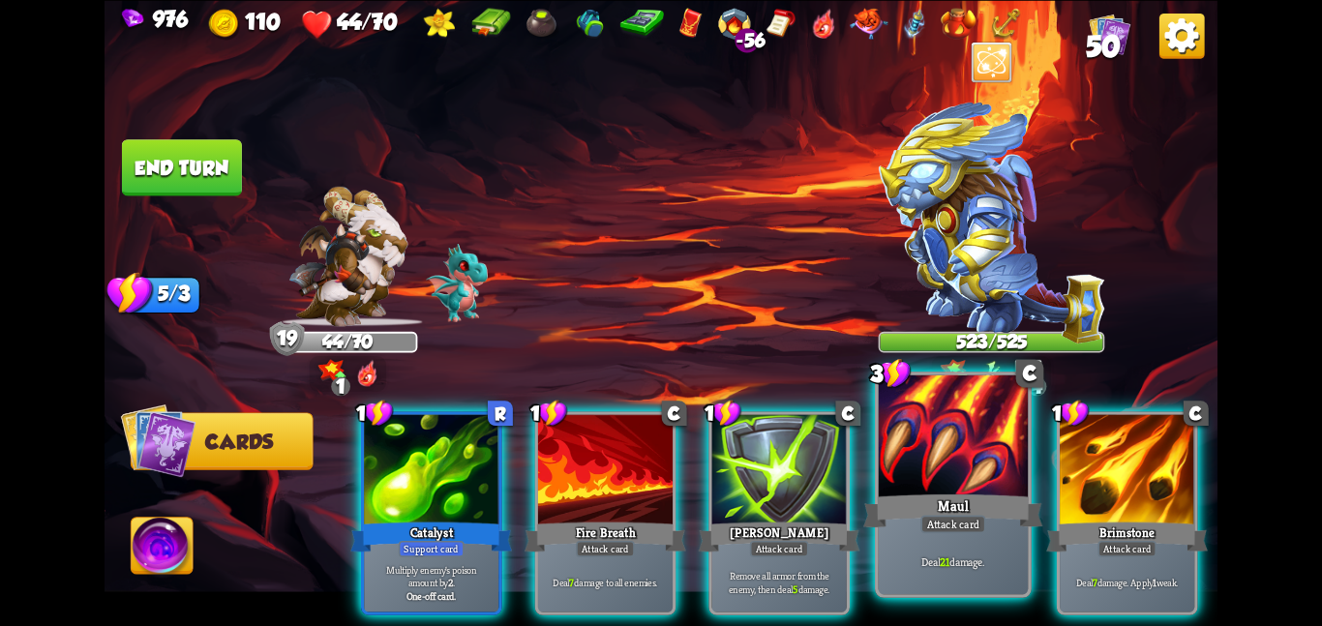
click at [952, 458] on div at bounding box center [954, 437] width 150 height 126
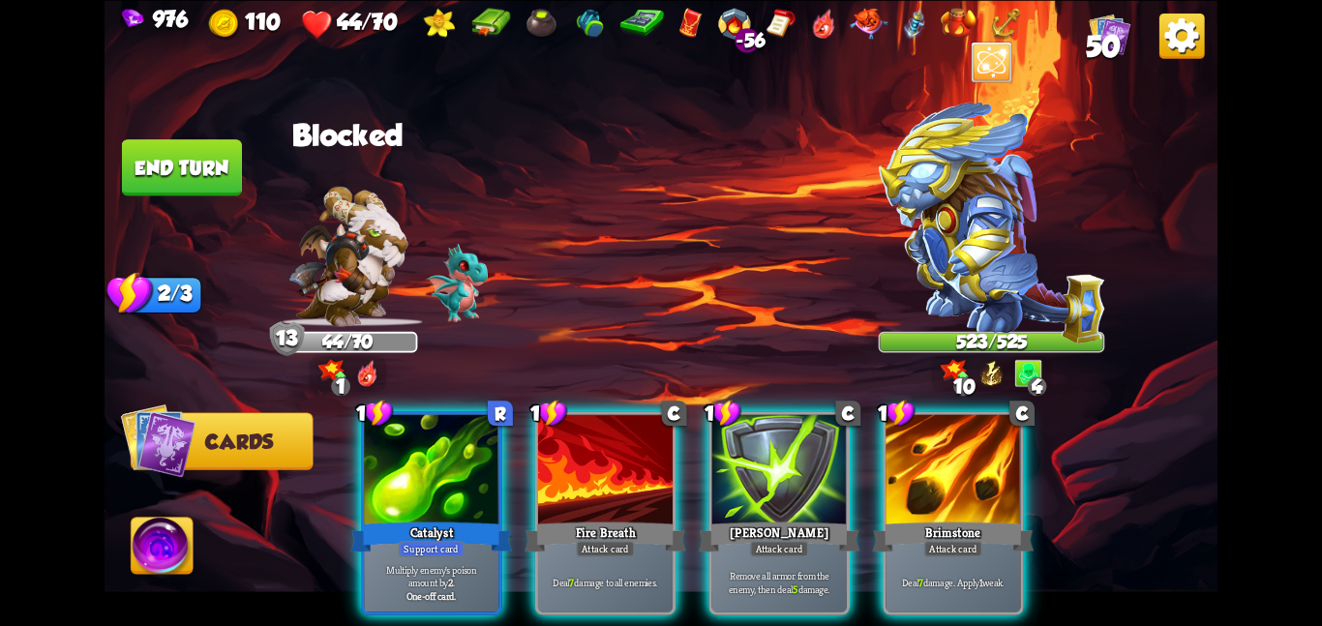
click at [952, 458] on div at bounding box center [952, 470] width 134 height 113
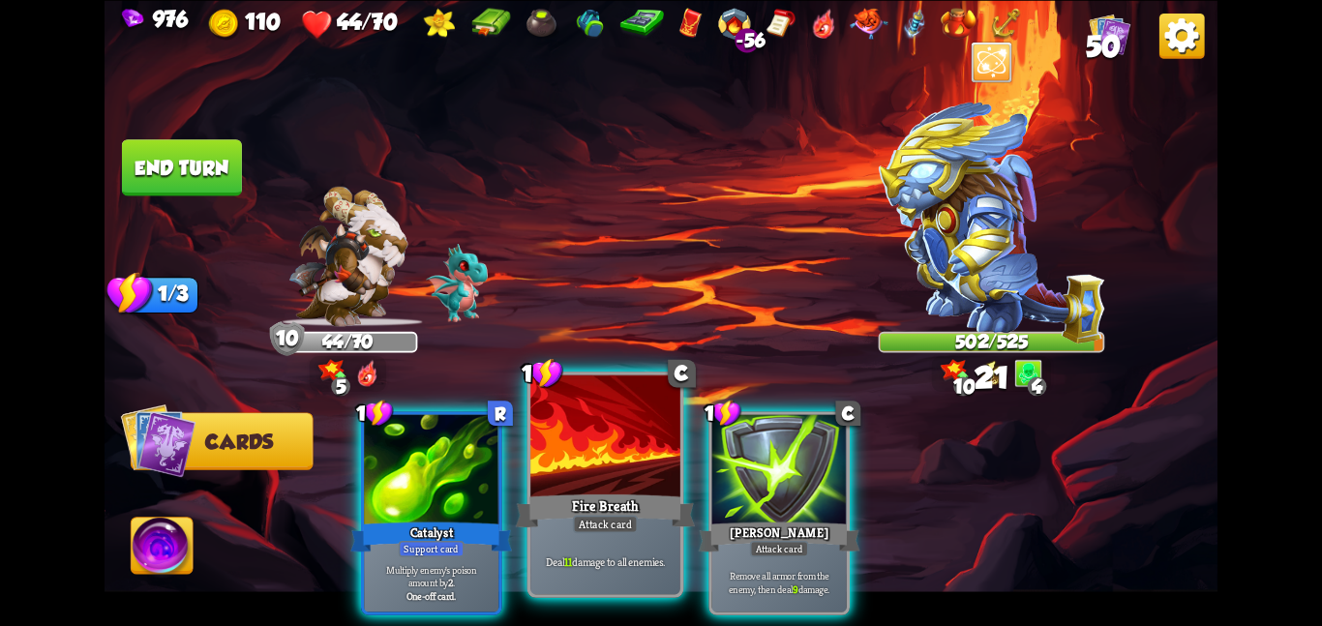
click at [599, 446] on div at bounding box center [605, 437] width 150 height 126
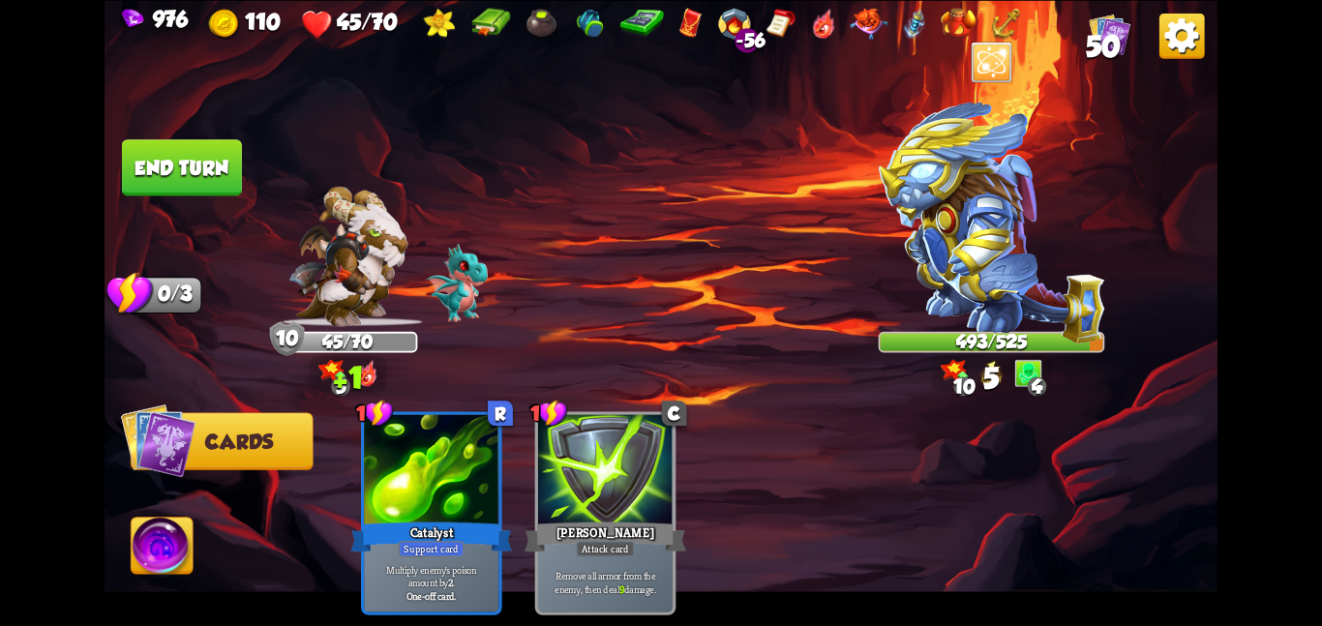
click at [166, 546] on img at bounding box center [163, 549] width 62 height 63
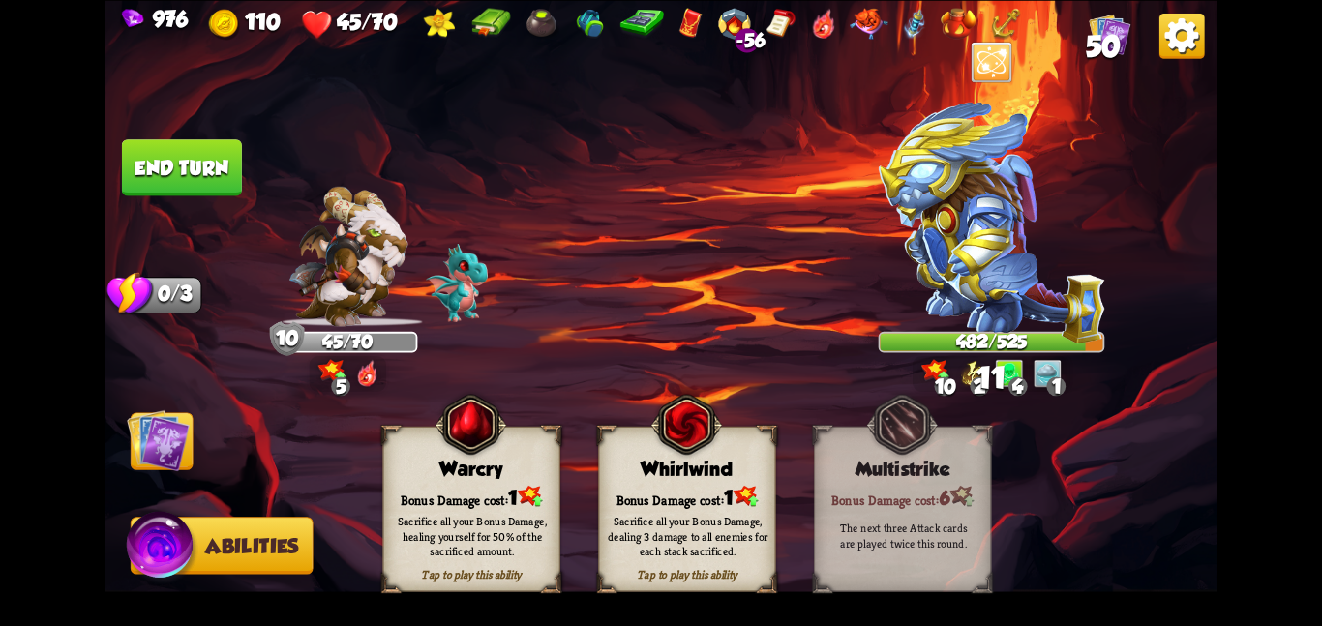
click at [467, 492] on div "Bonus Damage cost: 1" at bounding box center [471, 496] width 176 height 25
click at [182, 455] on img at bounding box center [158, 439] width 63 height 63
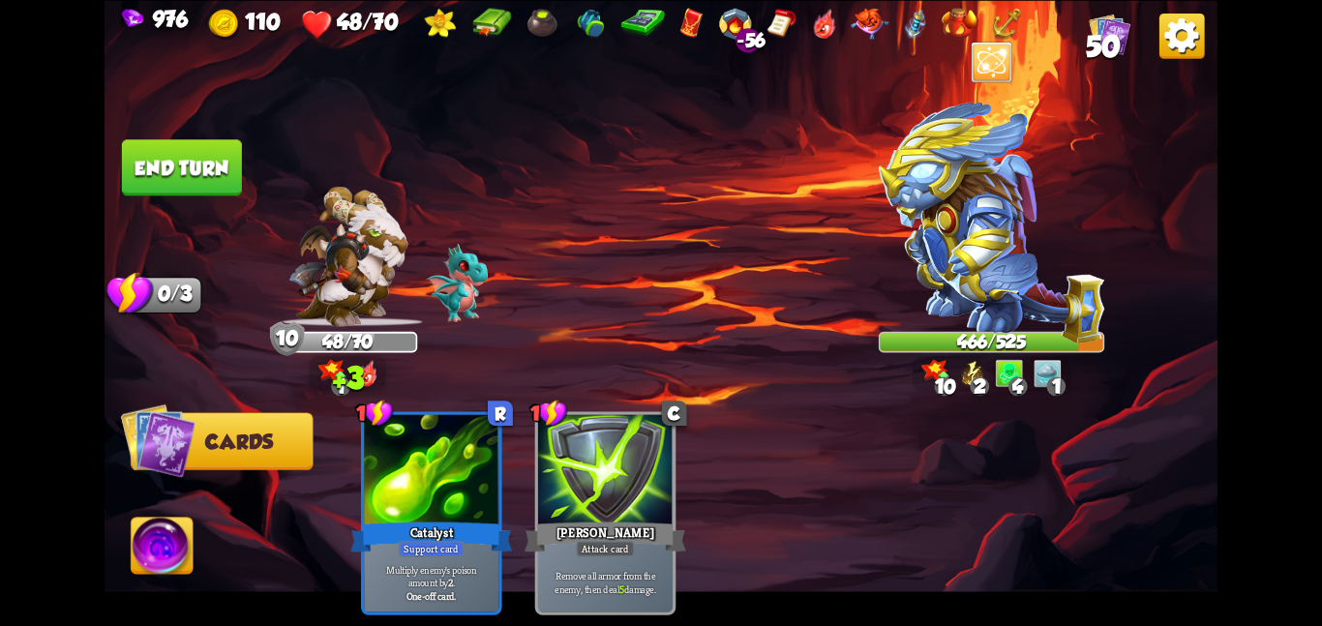
click at [175, 164] on button "End turn" at bounding box center [182, 167] width 120 height 56
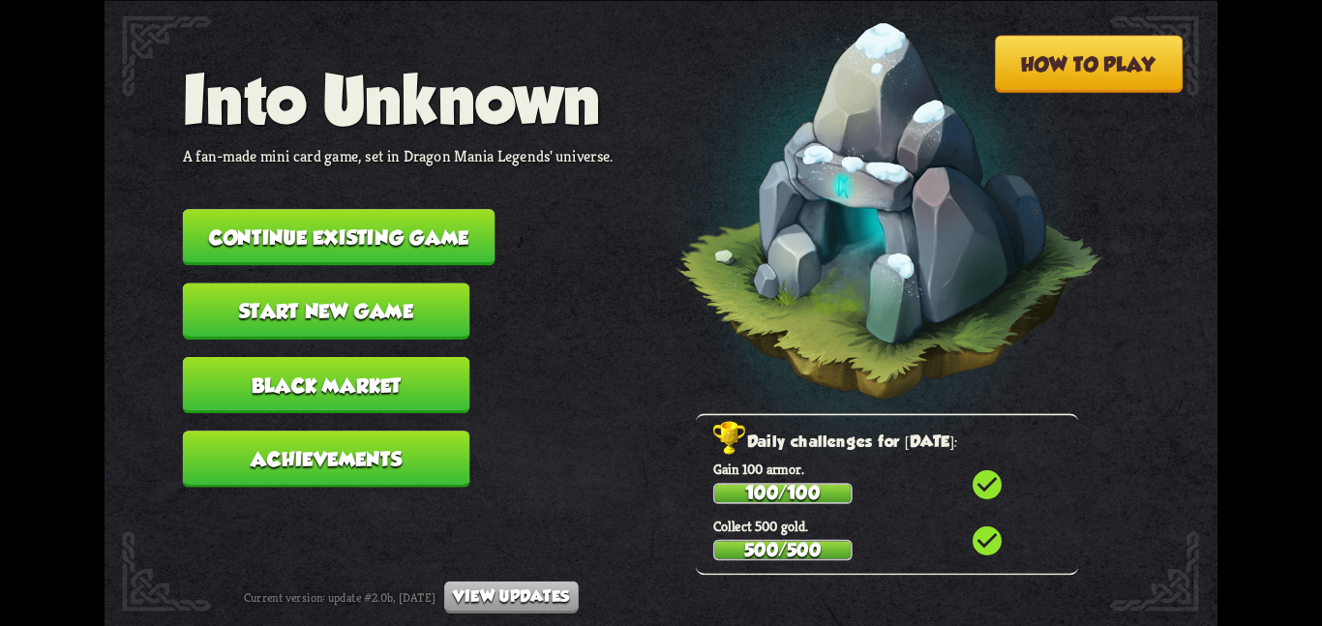
click at [462, 243] on button "Continue existing game" at bounding box center [339, 237] width 313 height 56
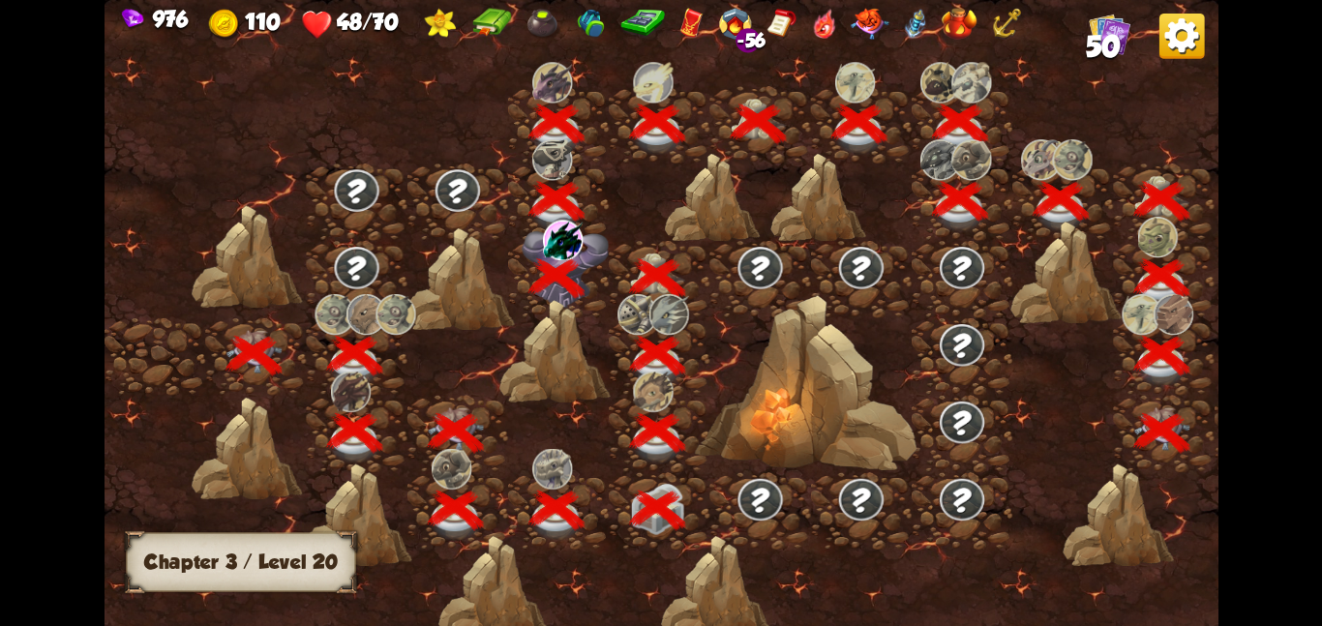
scroll to position [0, 294]
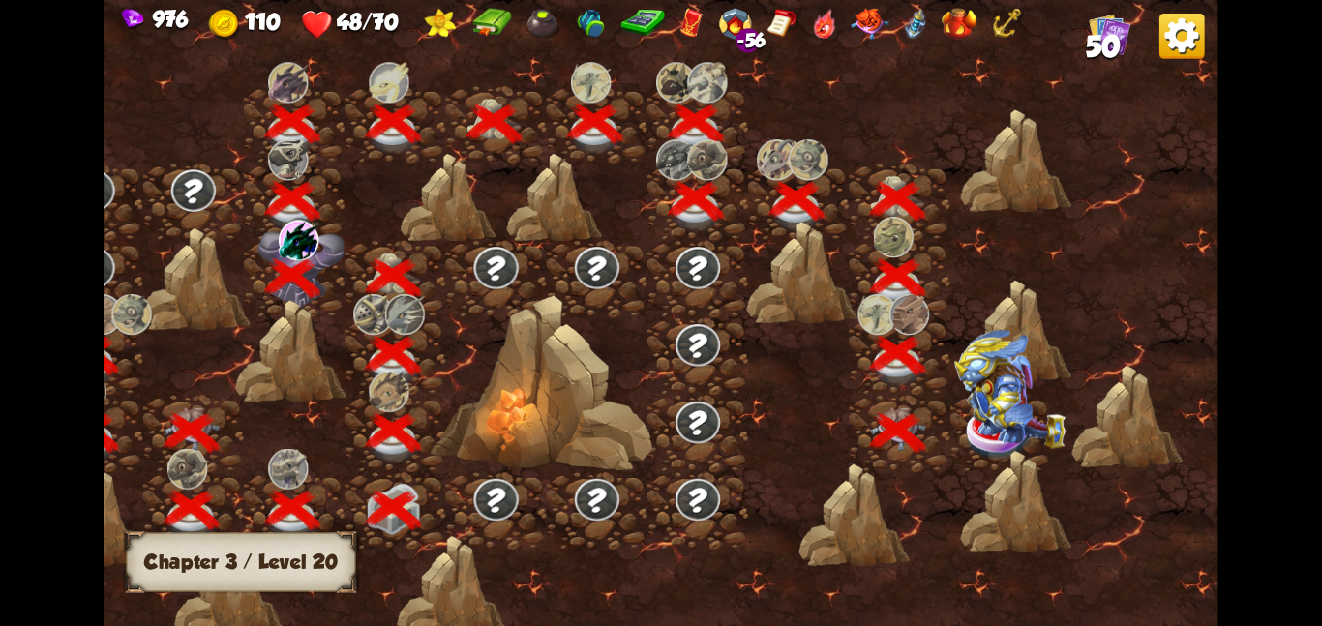
click at [977, 415] on img at bounding box center [1009, 388] width 111 height 119
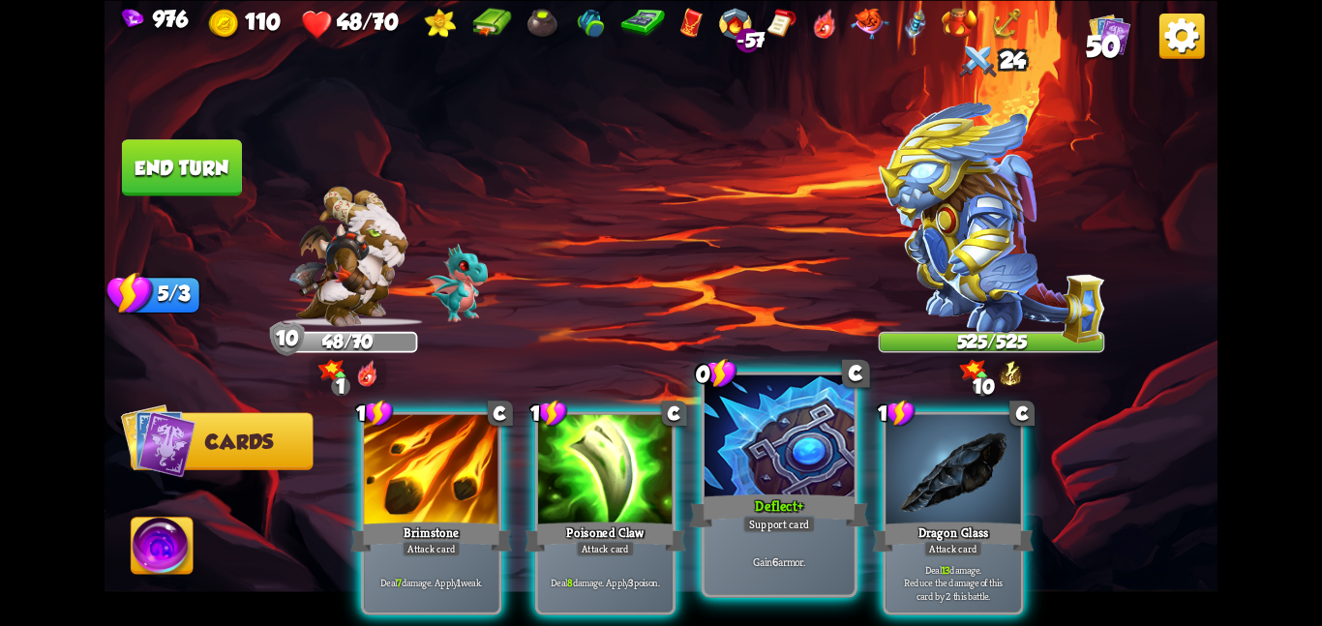
click at [790, 455] on div at bounding box center [779, 437] width 150 height 126
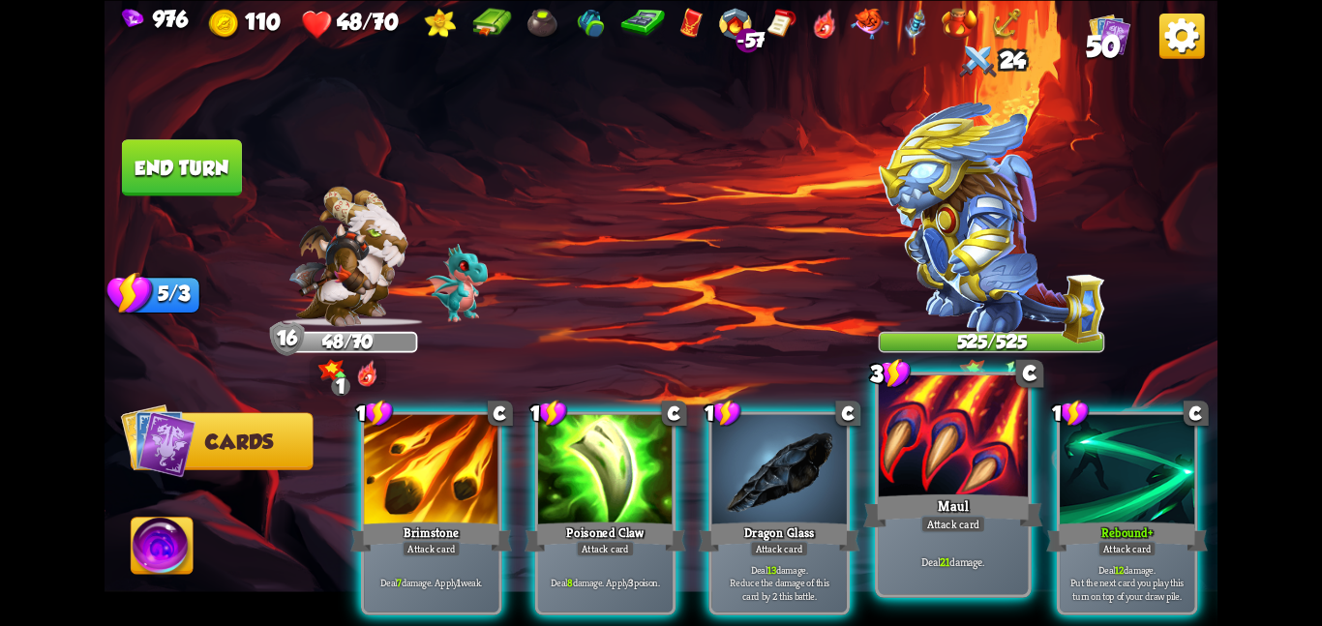
click at [935, 433] on div at bounding box center [954, 437] width 150 height 126
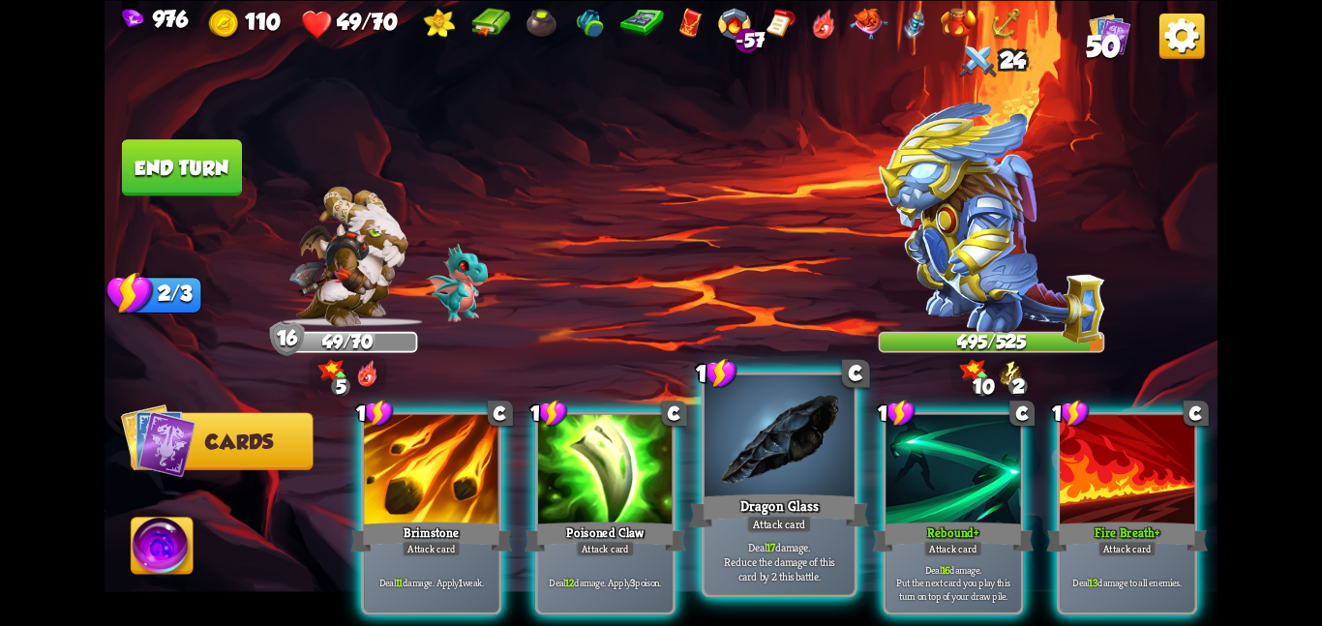
click at [841, 506] on div "Dragon Glass" at bounding box center [778, 511] width 179 height 40
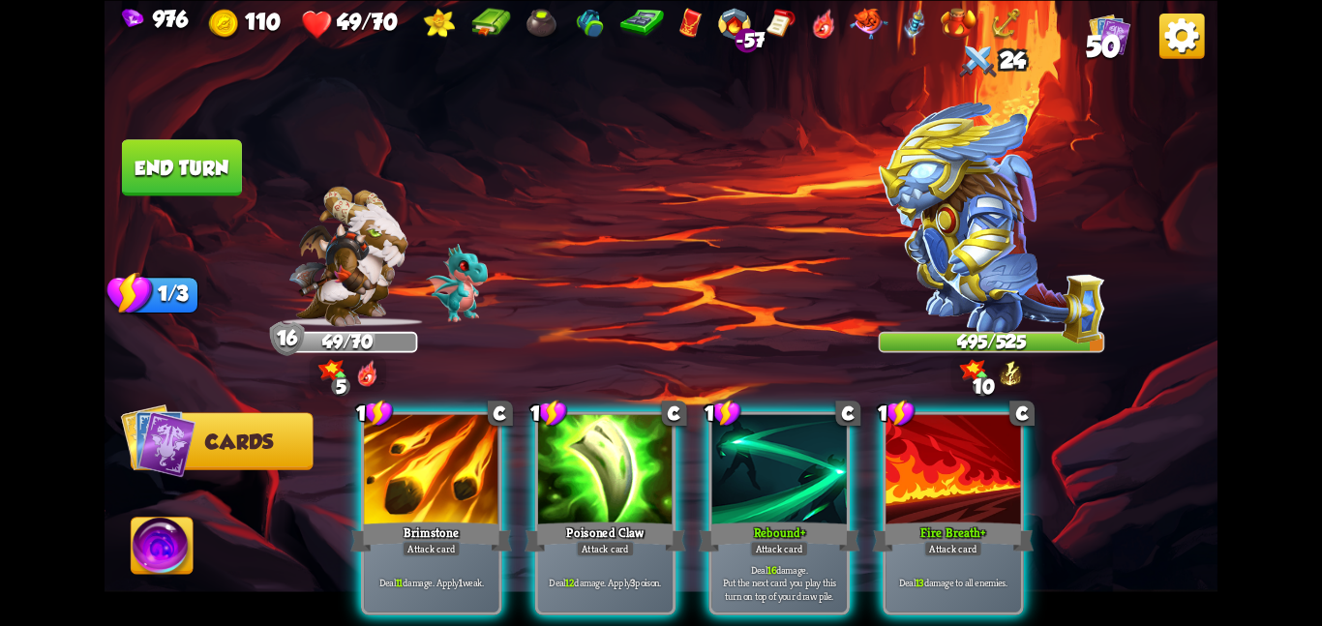
click at [841, 519] on div "Rebound+" at bounding box center [780, 537] width 162 height 36
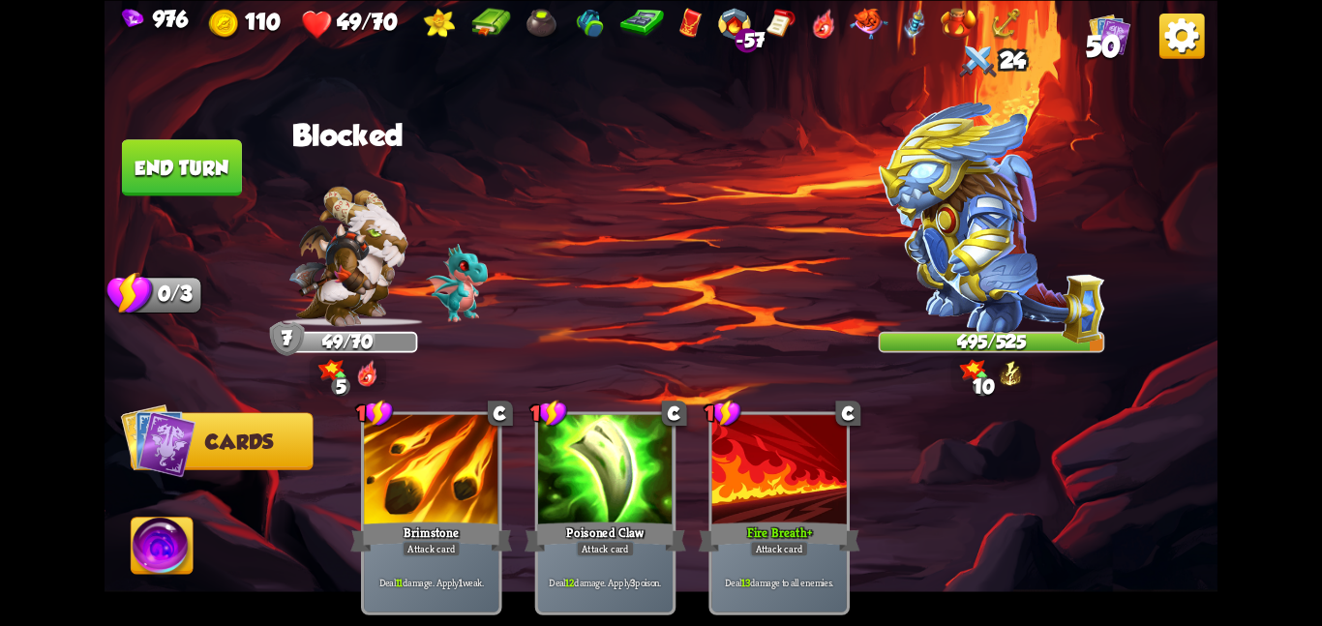
click at [183, 528] on img at bounding box center [163, 549] width 62 height 63
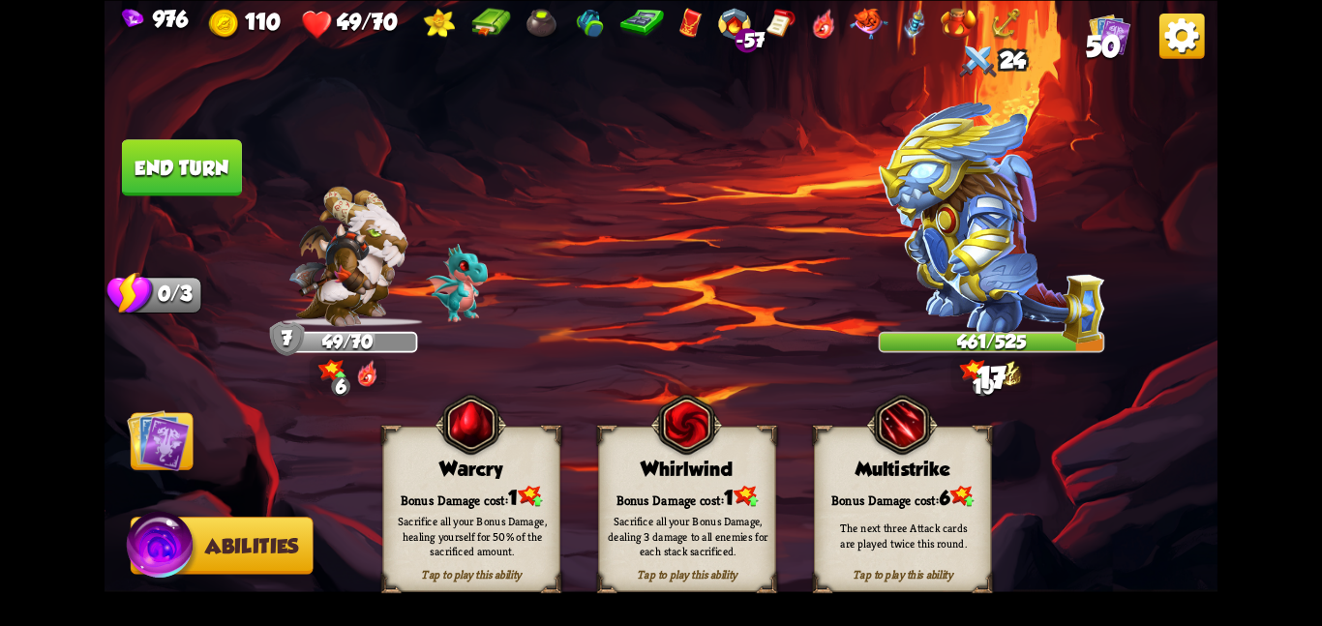
click at [451, 472] on div "Warcry" at bounding box center [471, 469] width 176 height 22
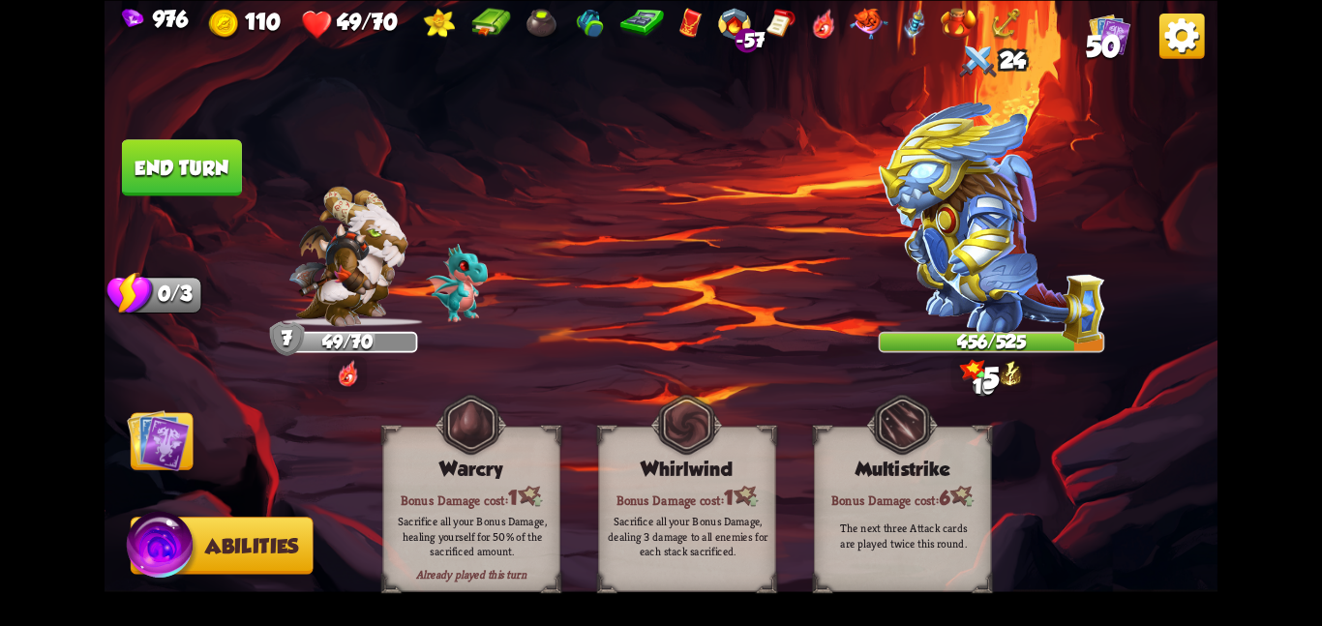
click at [159, 429] on img at bounding box center [158, 439] width 63 height 63
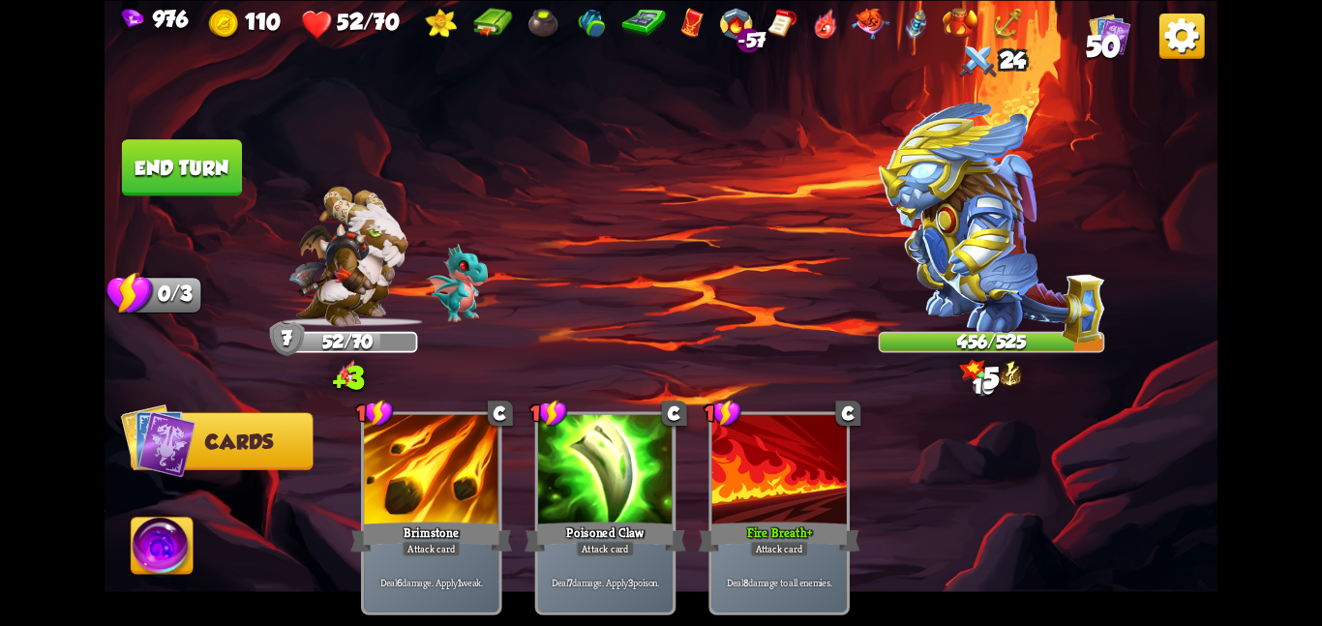
click at [176, 176] on button "End turn" at bounding box center [182, 167] width 120 height 56
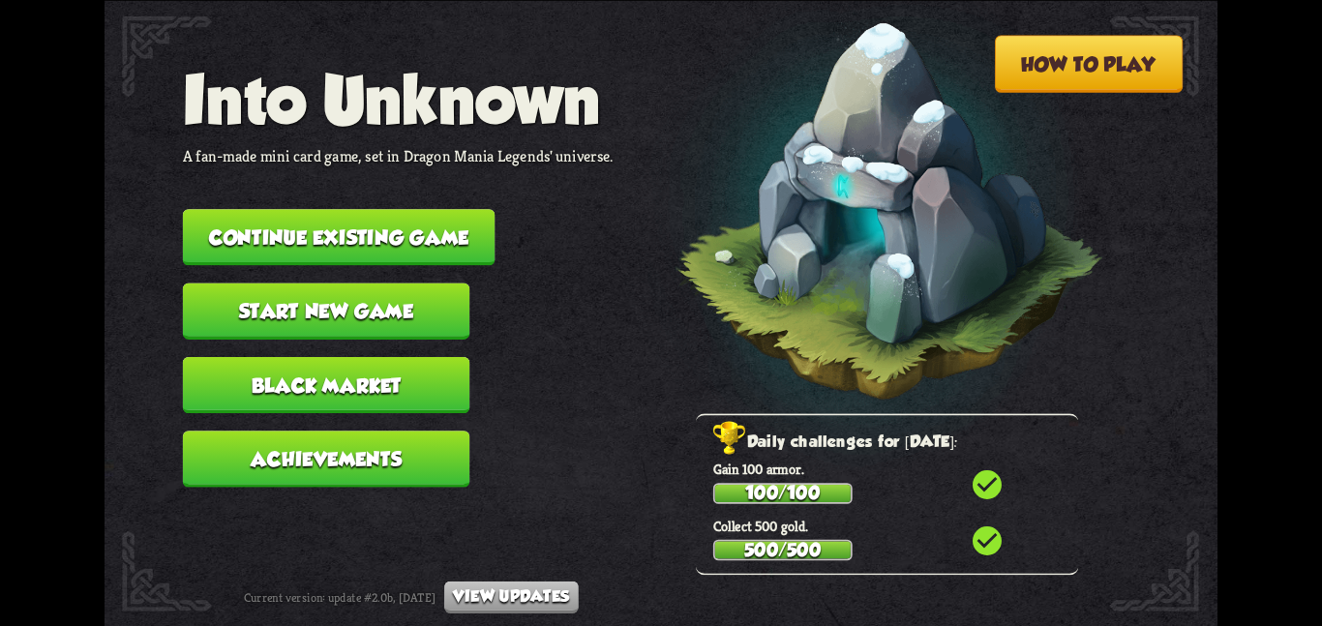
click at [321, 214] on button "Continue existing game" at bounding box center [339, 237] width 313 height 56
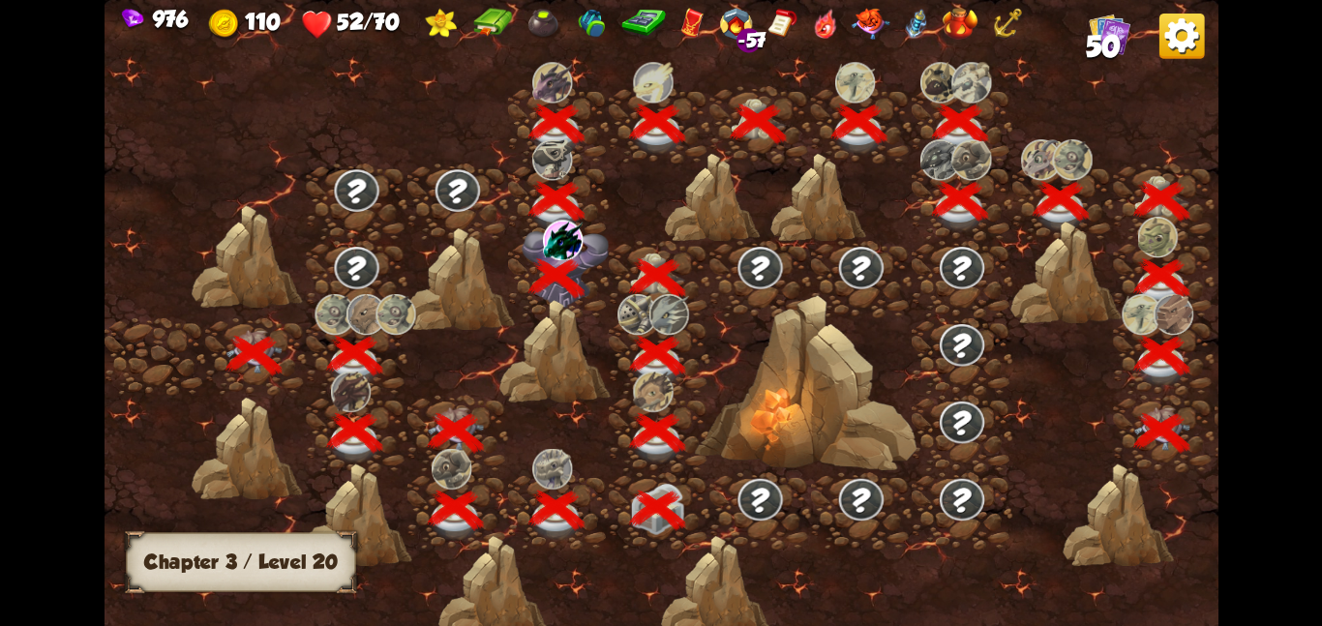
scroll to position [0, 294]
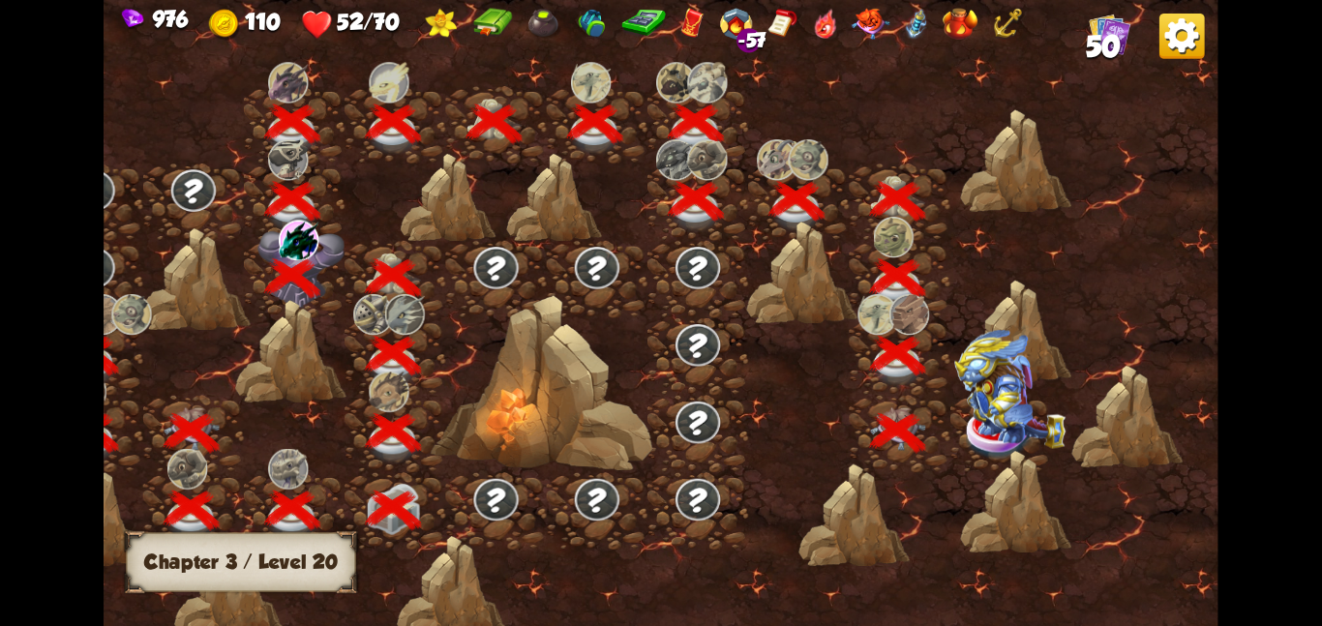
click at [975, 438] on img at bounding box center [1009, 388] width 111 height 119
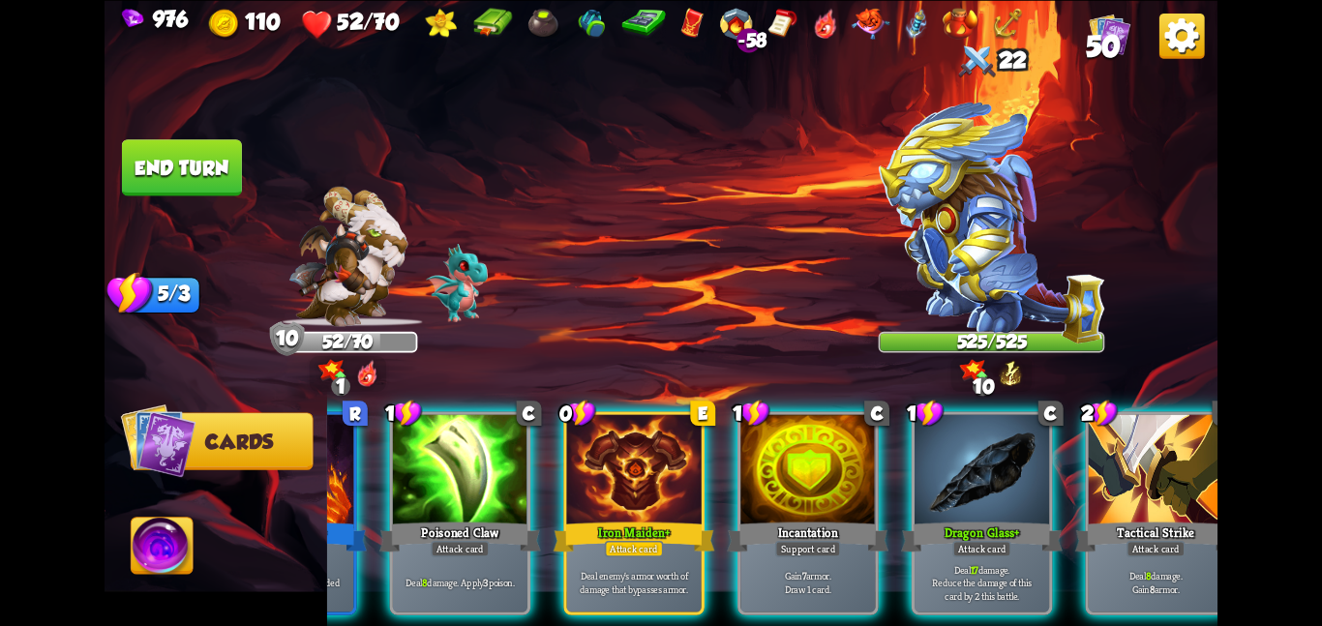
scroll to position [0, 377]
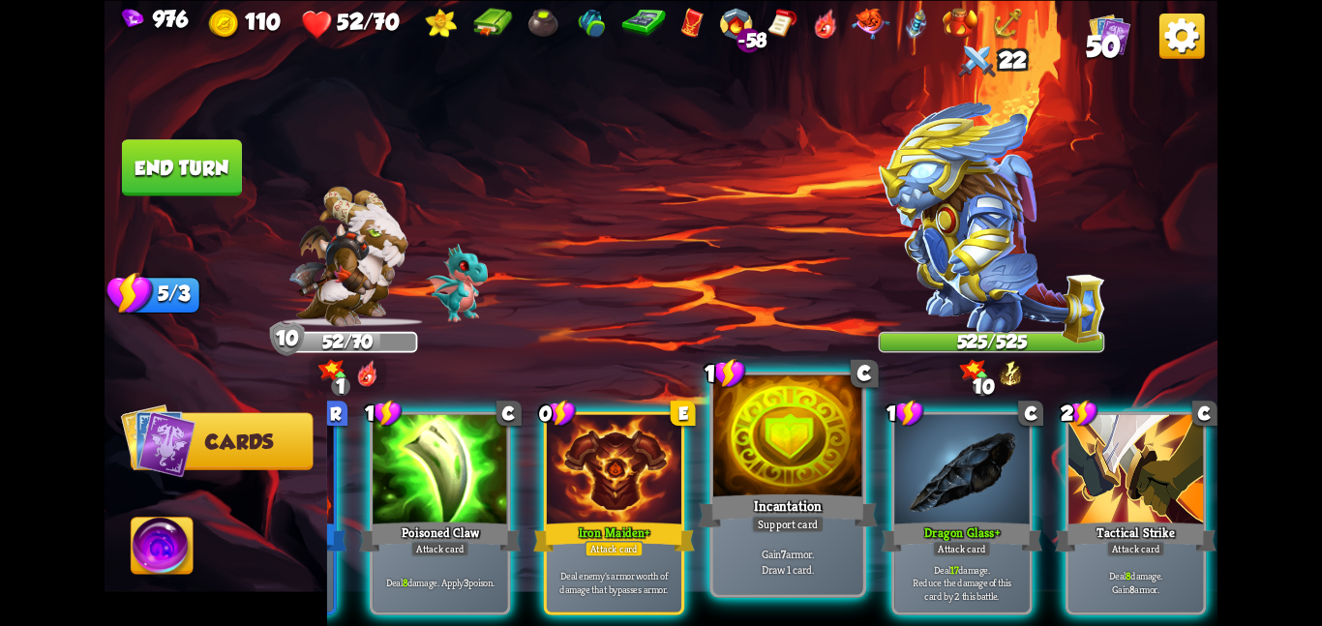
click at [802, 484] on div at bounding box center [788, 437] width 150 height 126
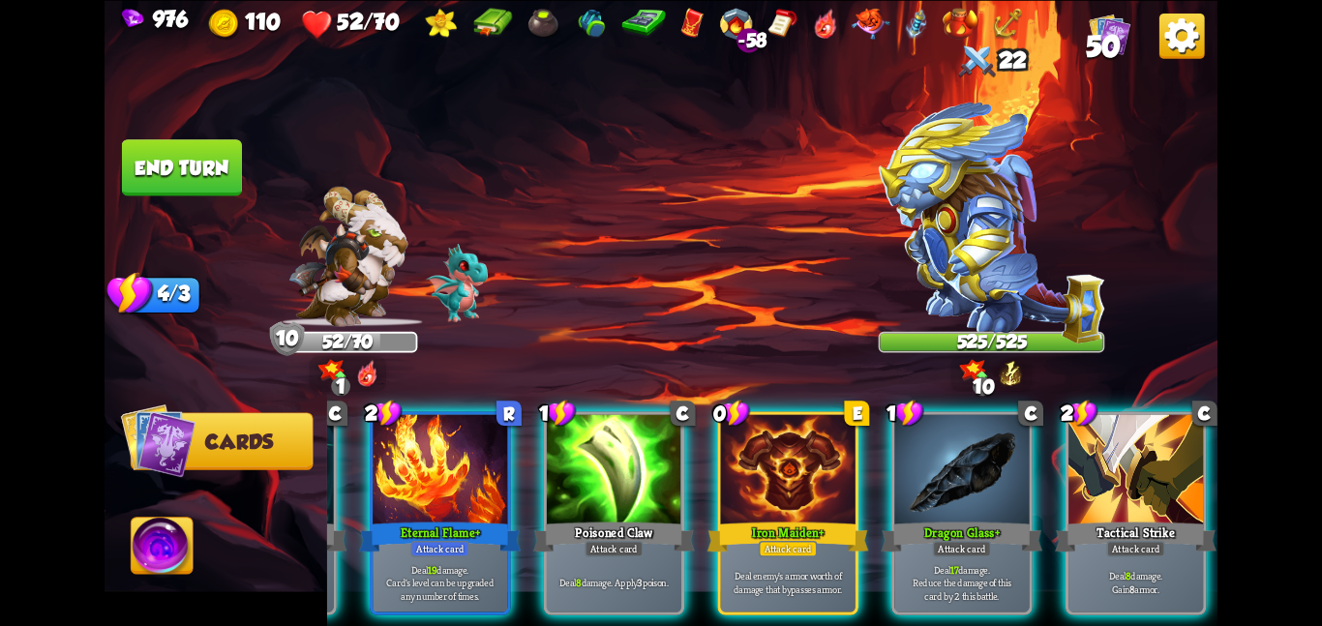
scroll to position [0, 184]
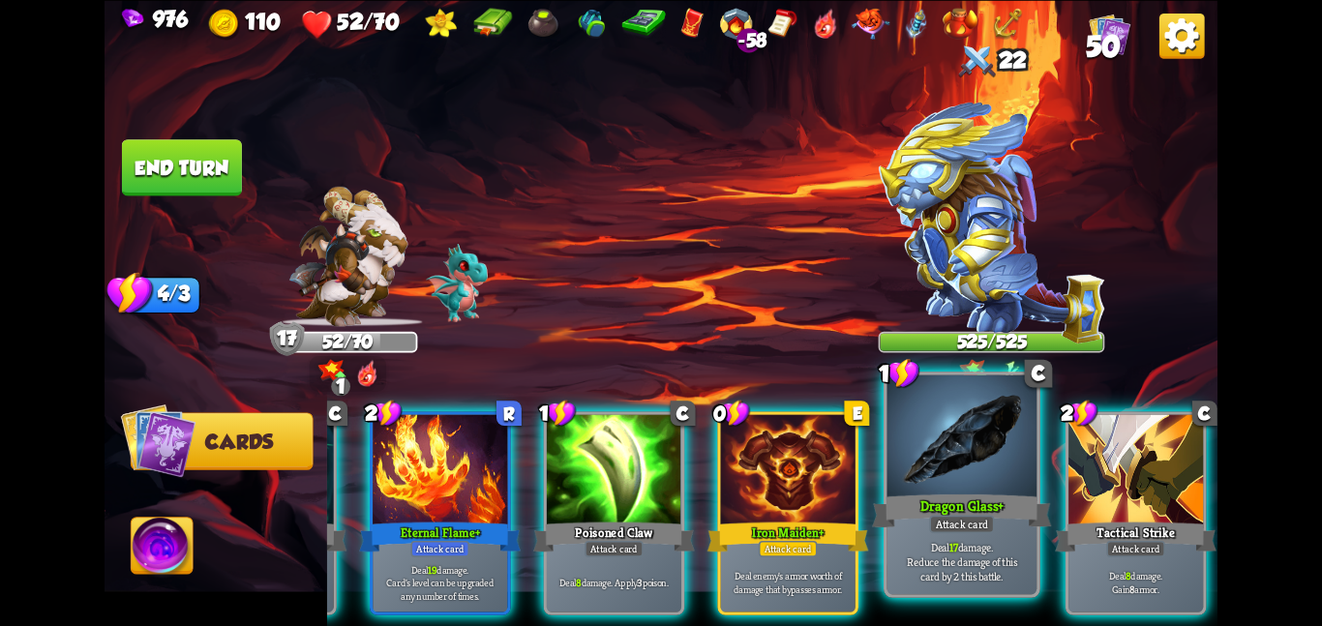
click at [987, 492] on div "Dragon Glass+" at bounding box center [961, 511] width 179 height 40
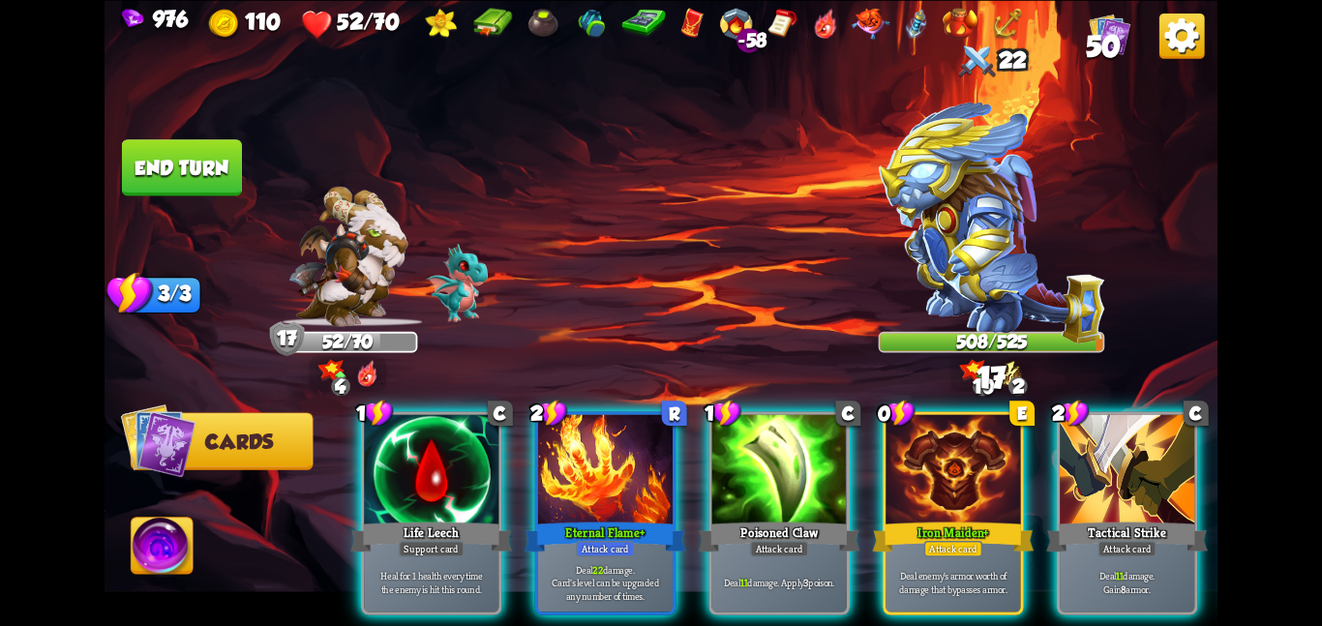
scroll to position [0, 4]
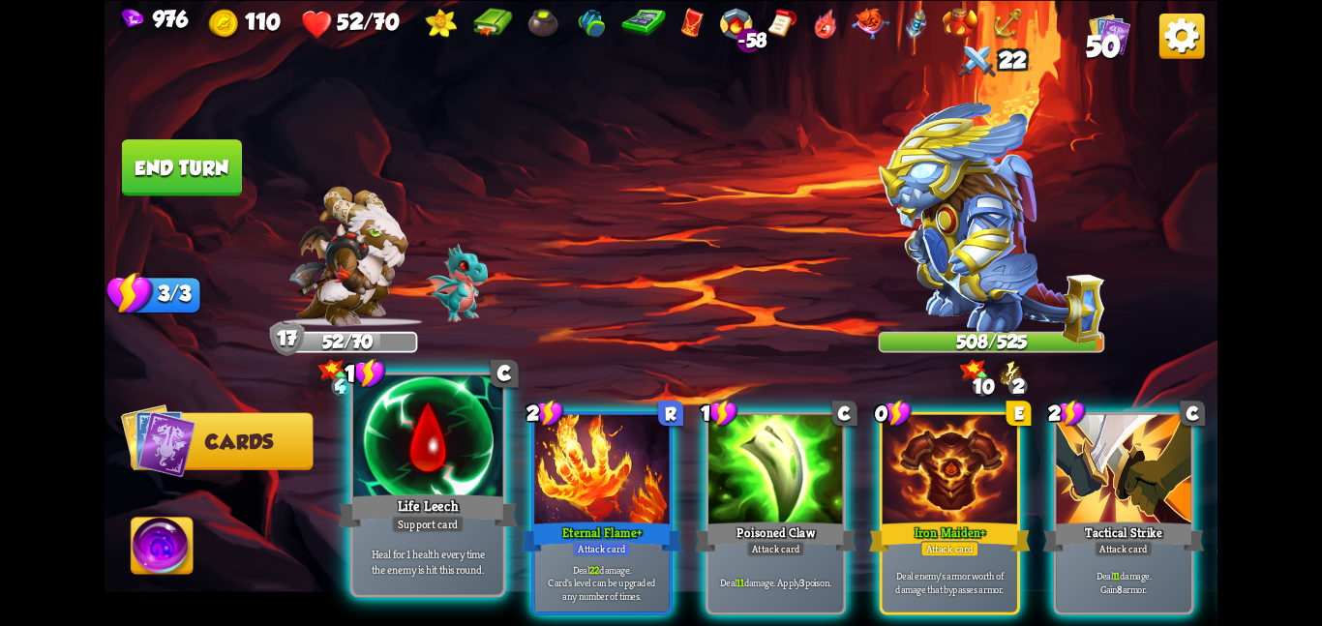
click at [479, 492] on div "Life Leech" at bounding box center [427, 511] width 179 height 40
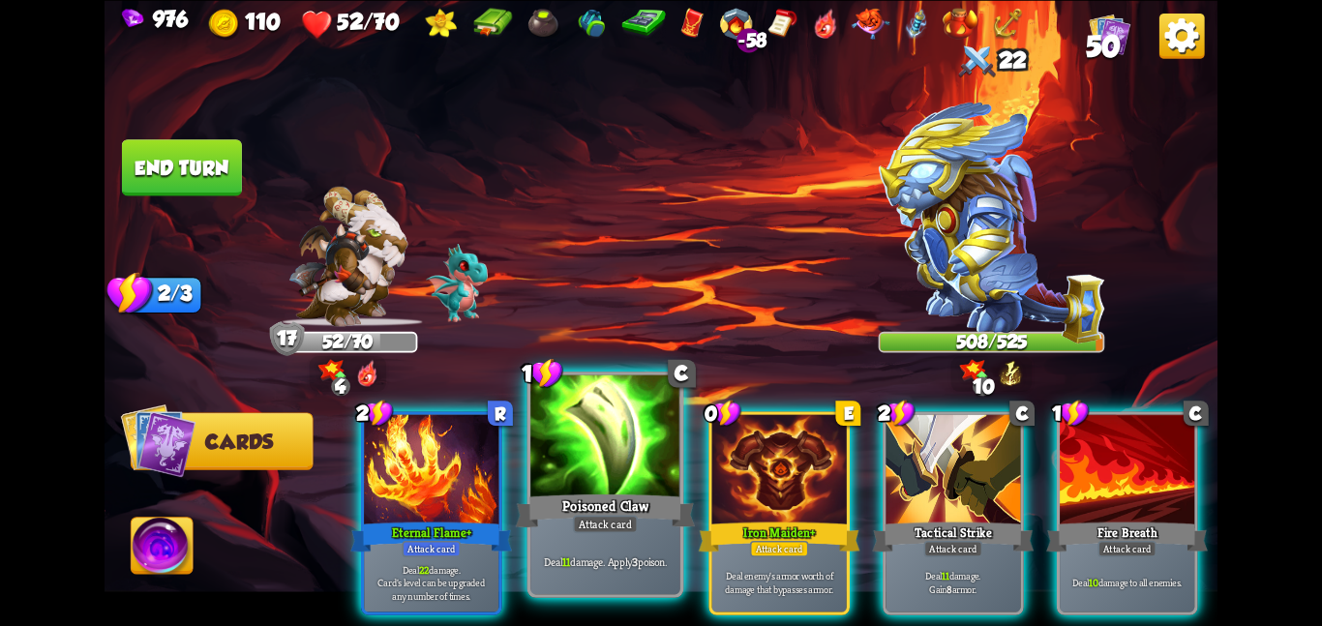
scroll to position [0, 0]
click at [656, 466] on div at bounding box center [605, 437] width 150 height 126
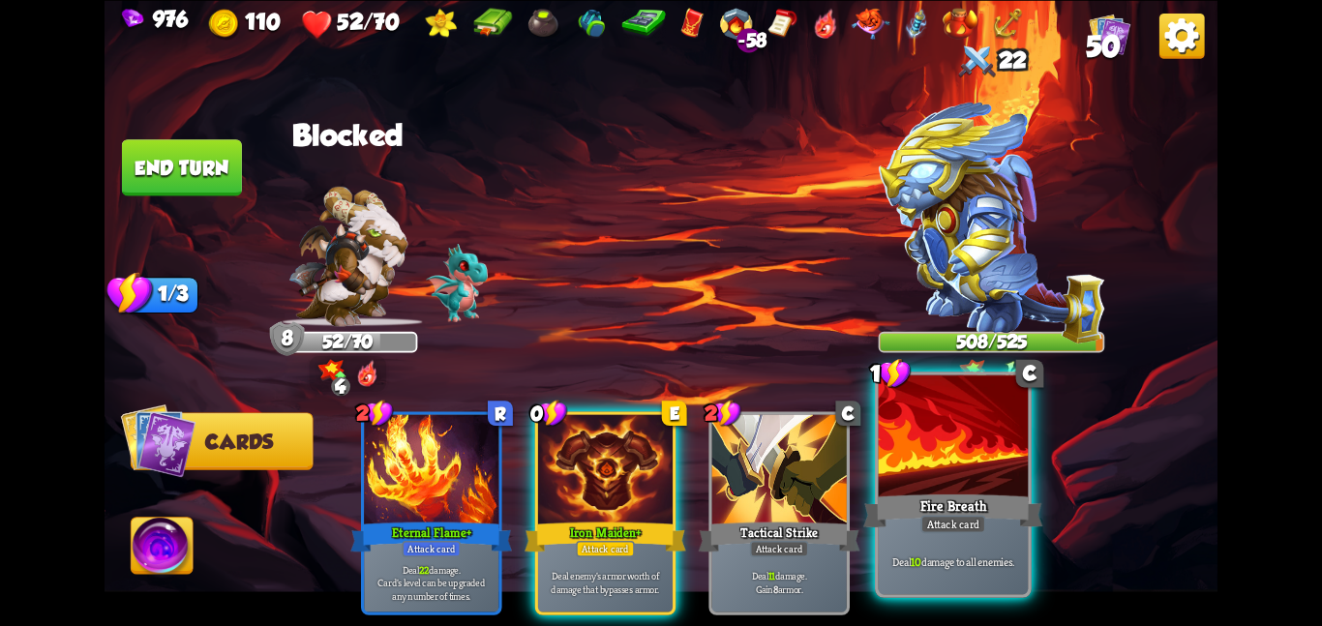
click at [969, 476] on div at bounding box center [954, 437] width 150 height 126
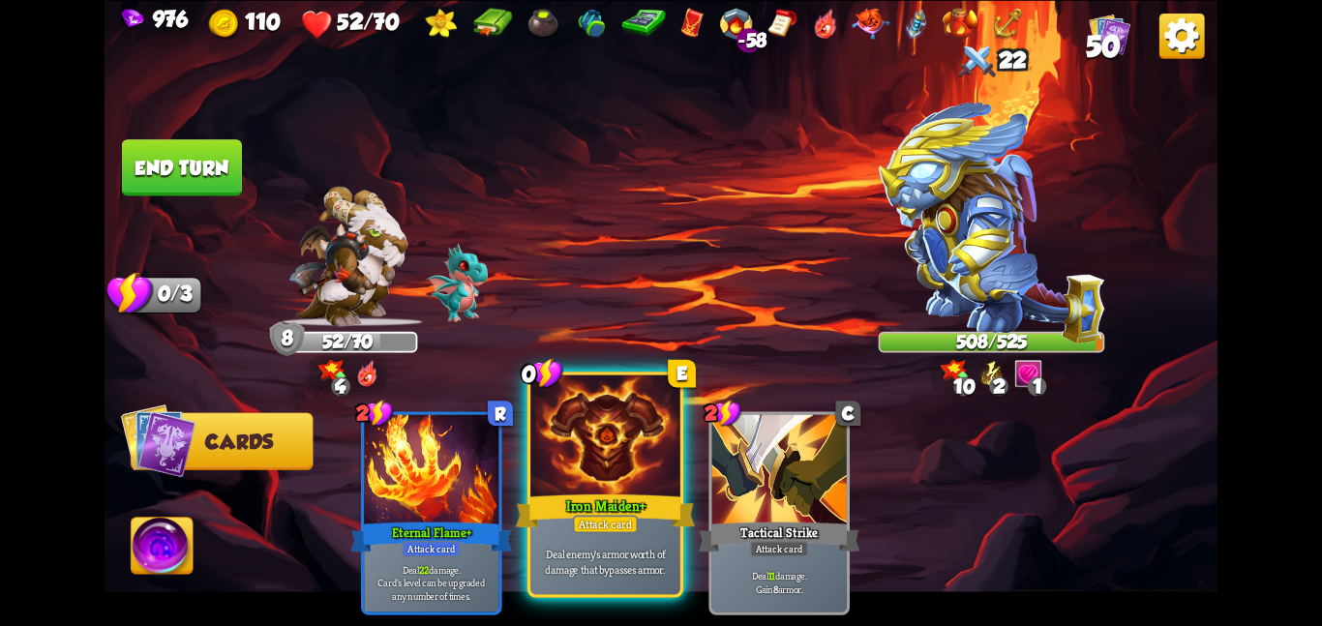
click at [625, 462] on div at bounding box center [605, 437] width 150 height 126
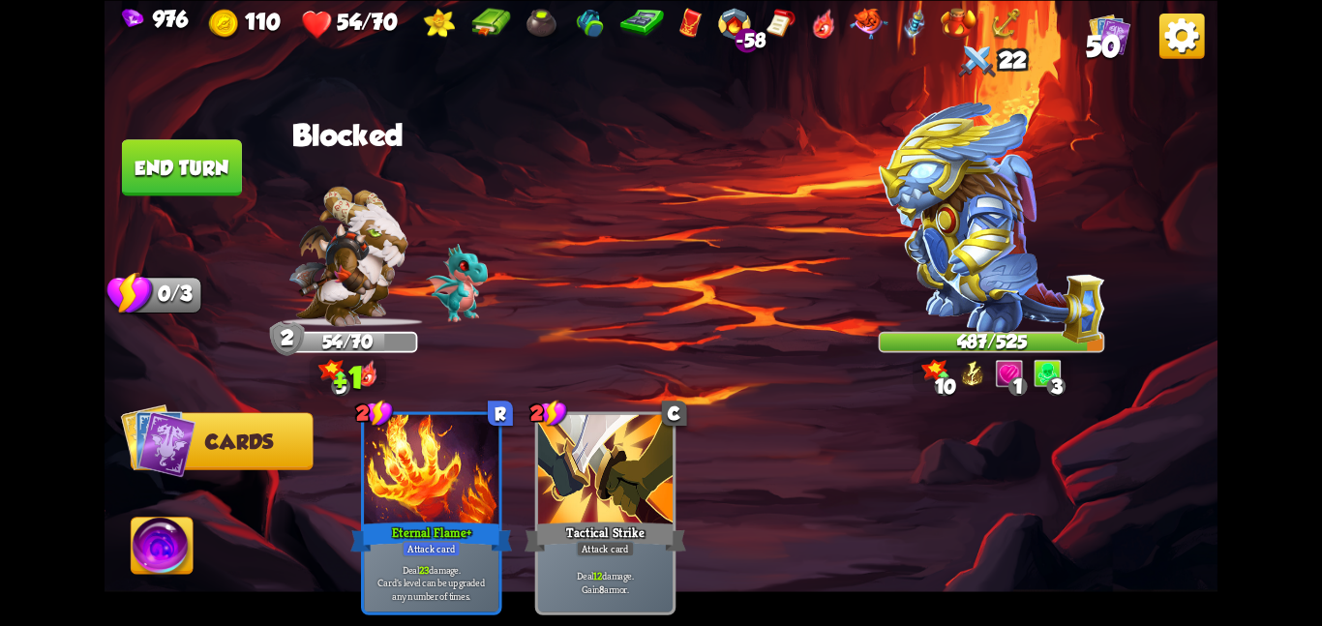
click at [151, 538] on img at bounding box center [163, 549] width 62 height 63
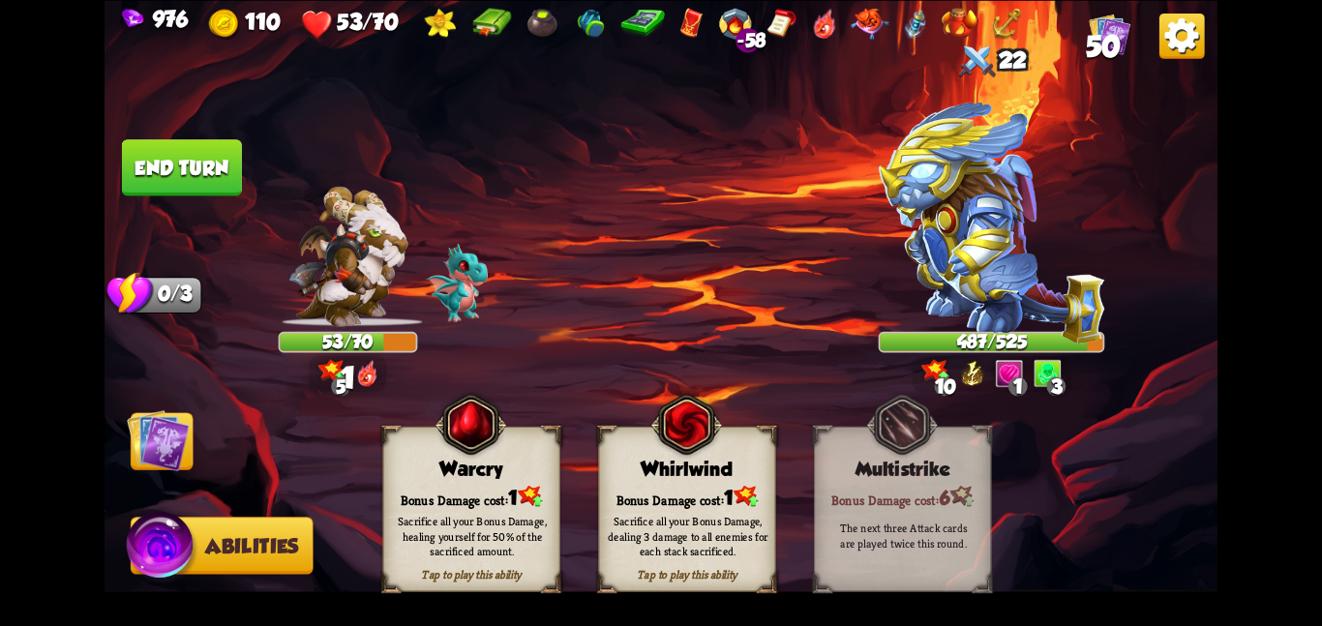
click at [468, 493] on div "Bonus Damage cost: 1" at bounding box center [471, 496] width 176 height 25
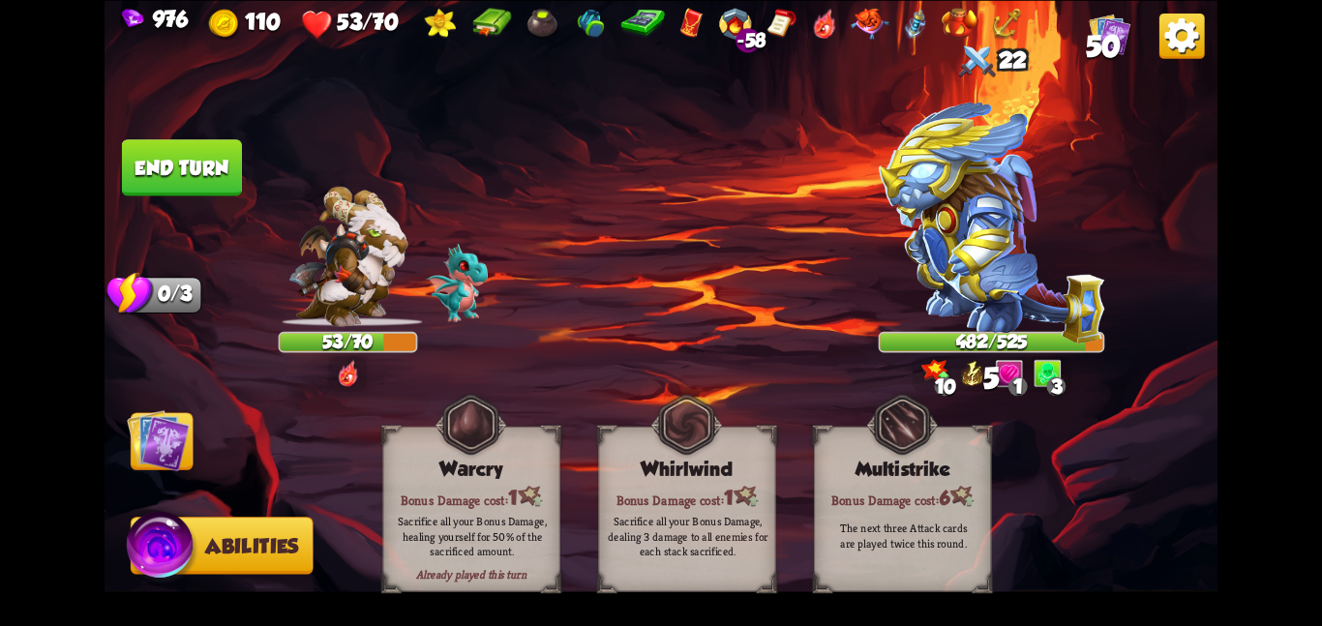
click at [165, 439] on img at bounding box center [158, 439] width 63 height 63
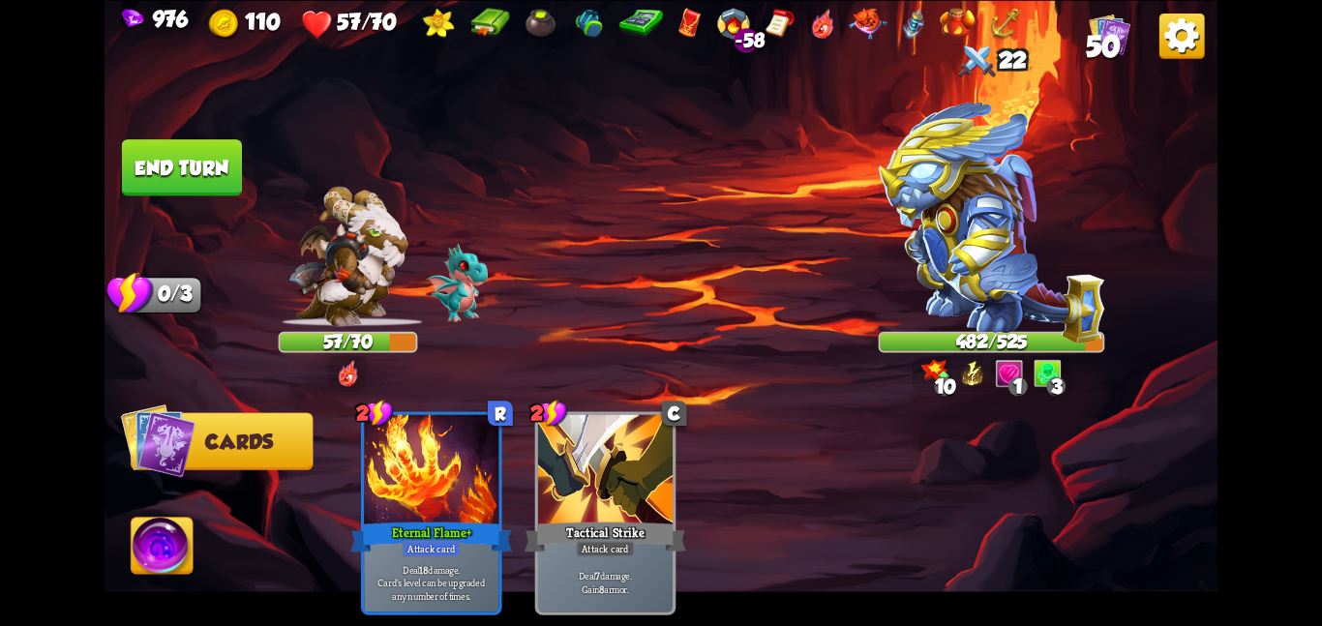
click at [125, 151] on button "End turn" at bounding box center [181, 167] width 123 height 58
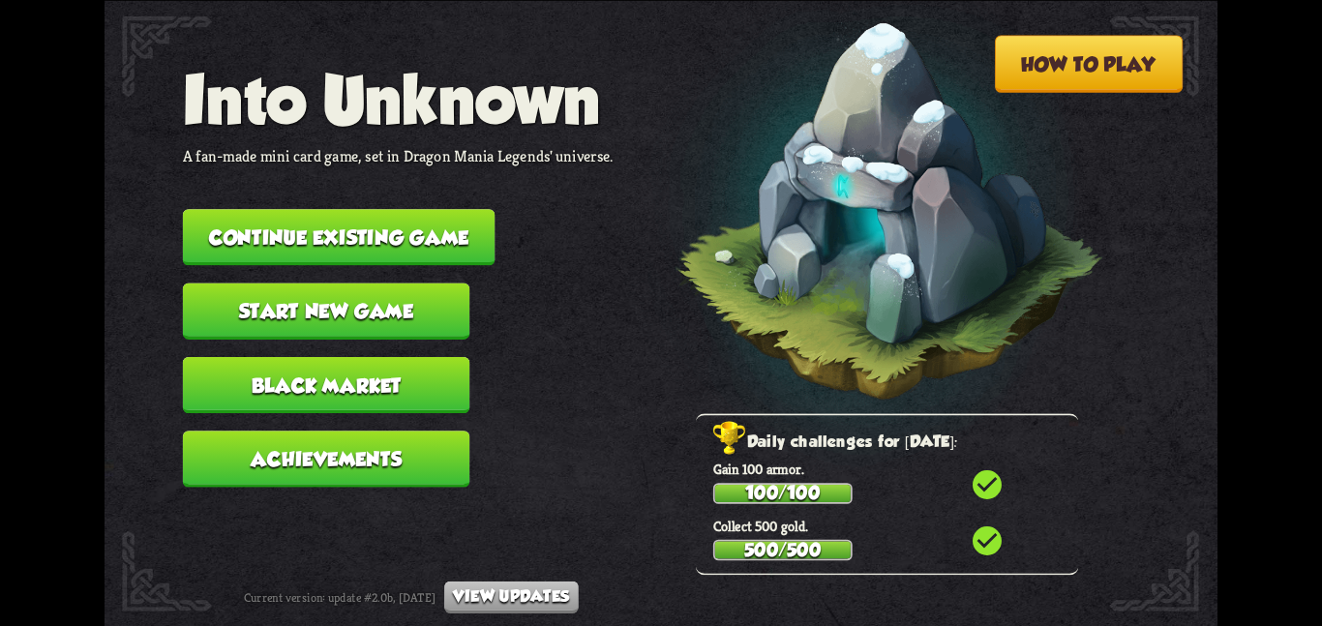
click at [351, 214] on button "Continue existing game" at bounding box center [339, 237] width 313 height 56
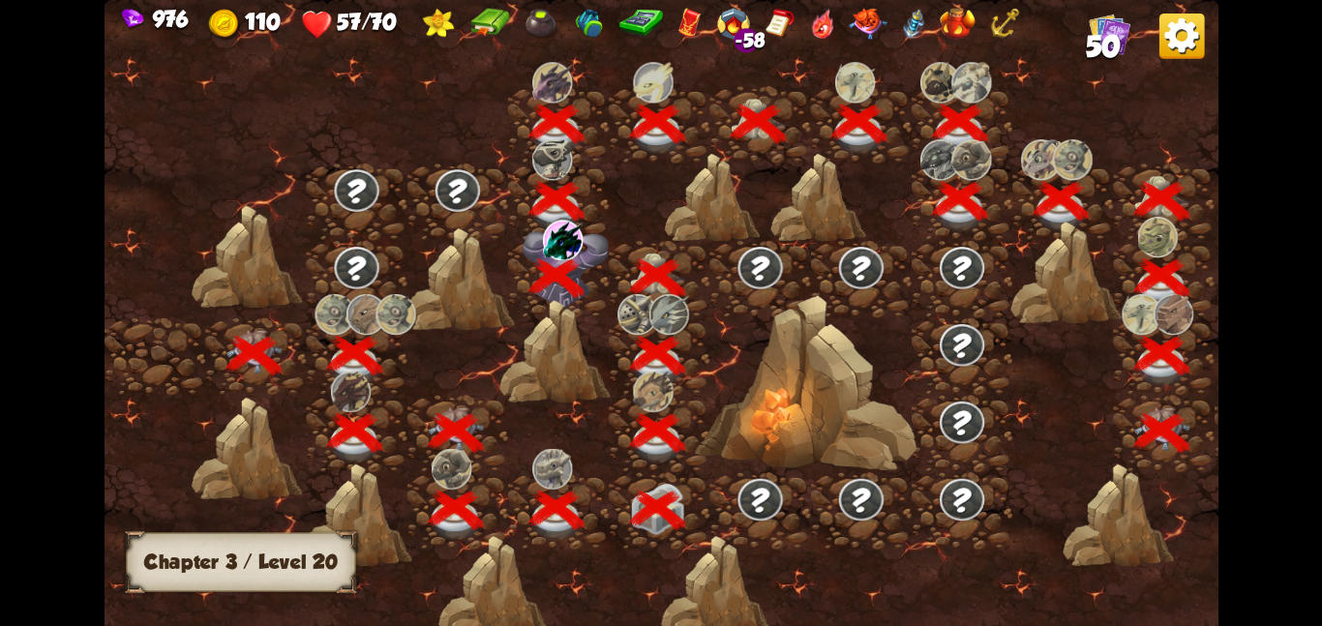
scroll to position [0, 294]
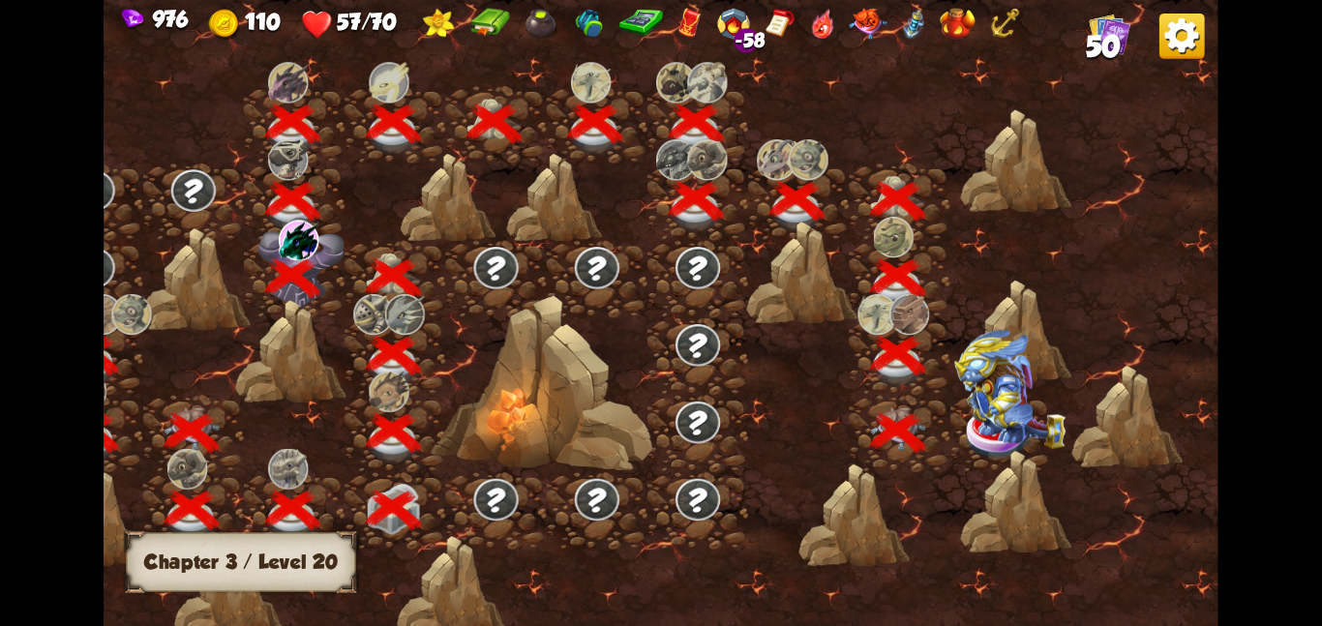
click at [989, 433] on img at bounding box center [1009, 388] width 111 height 119
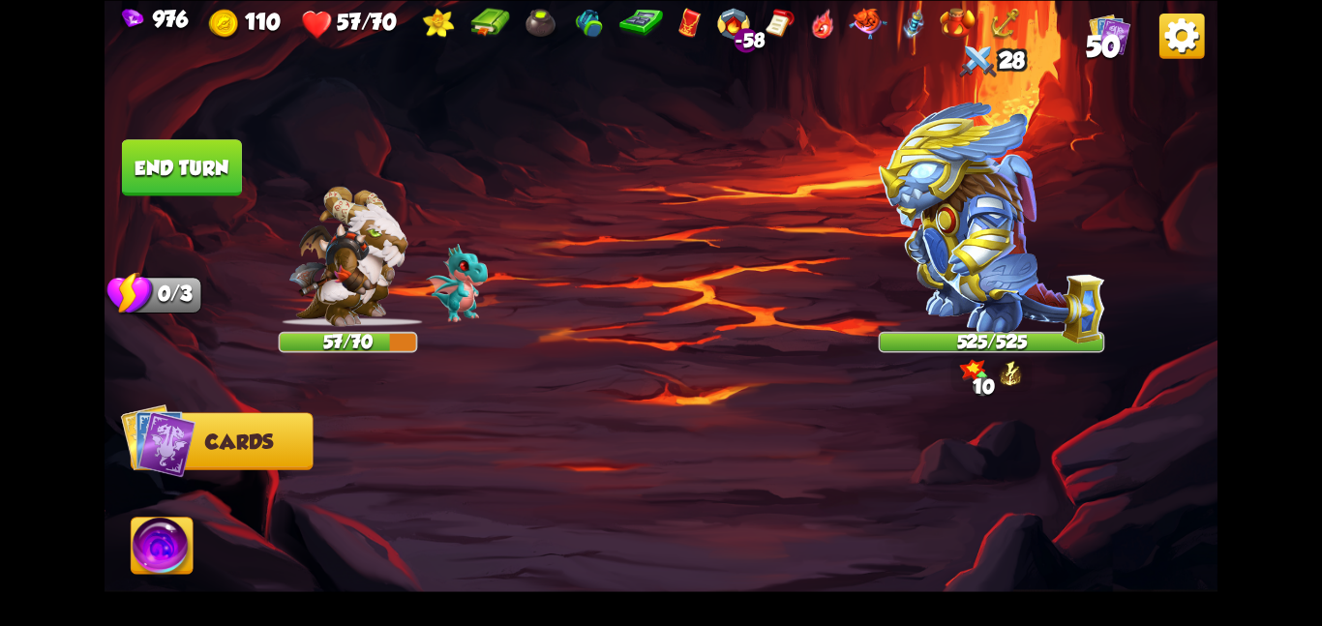
click at [630, 351] on div at bounding box center [772, 486] width 890 height 279
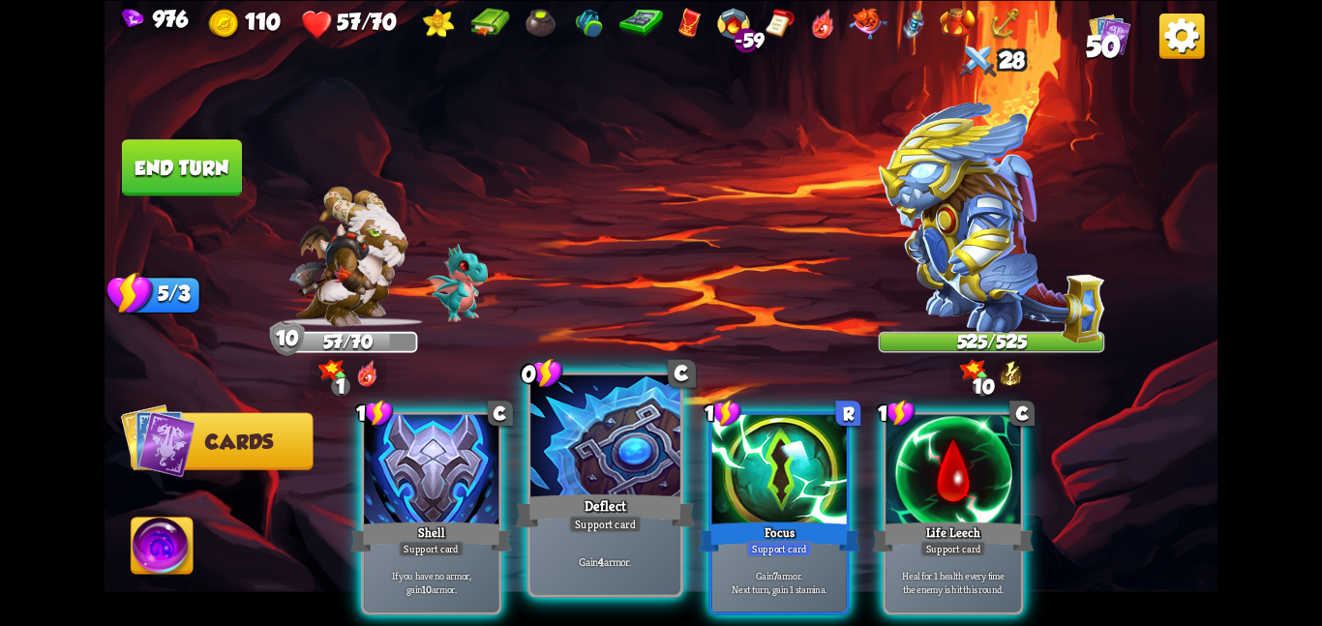
click at [582, 431] on div at bounding box center [605, 437] width 150 height 126
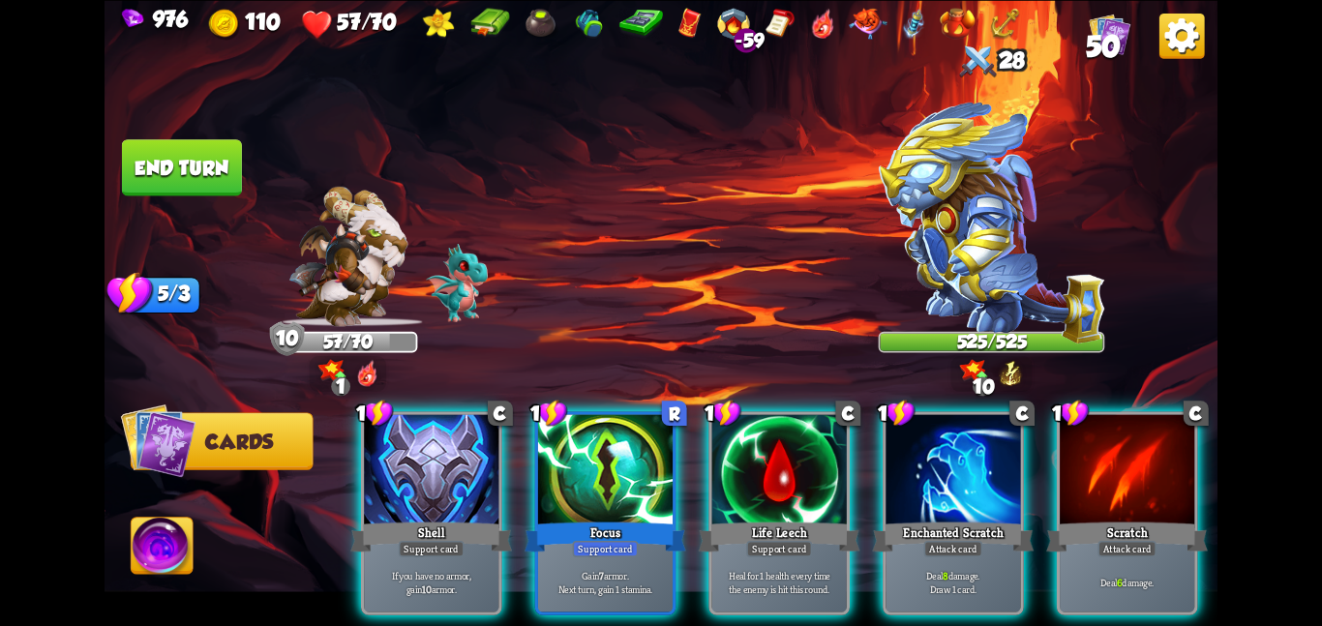
click at [582, 431] on div at bounding box center [605, 470] width 134 height 113
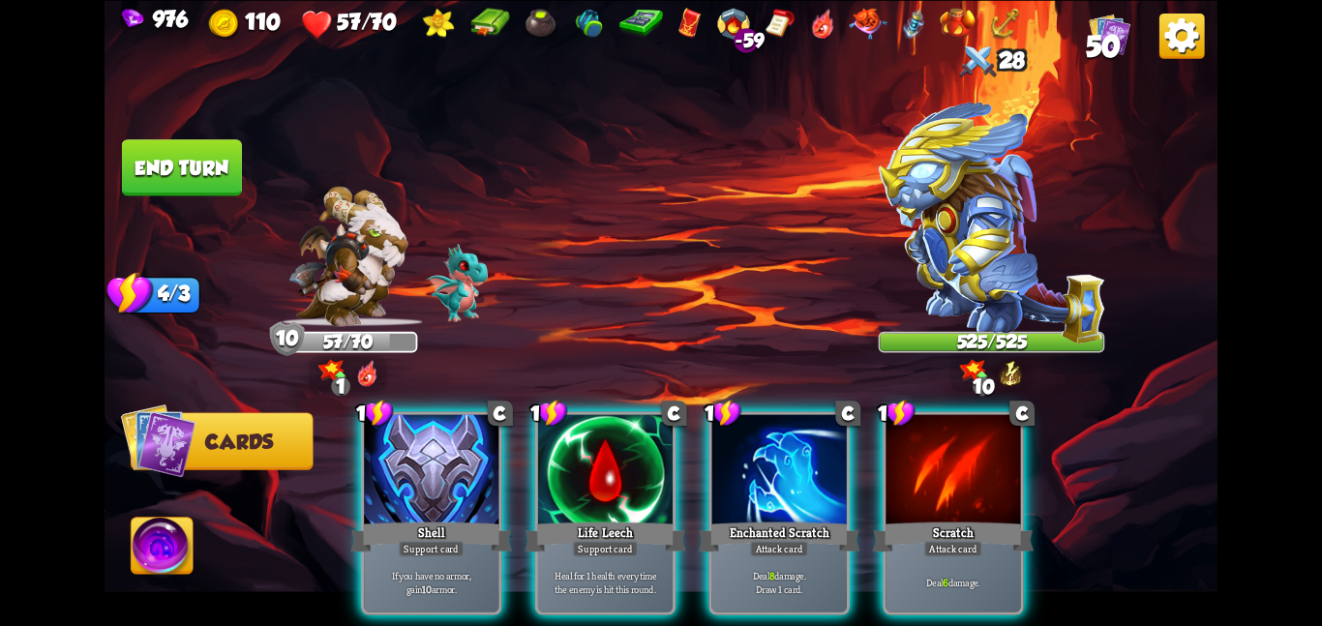
click at [582, 431] on div at bounding box center [605, 470] width 134 height 113
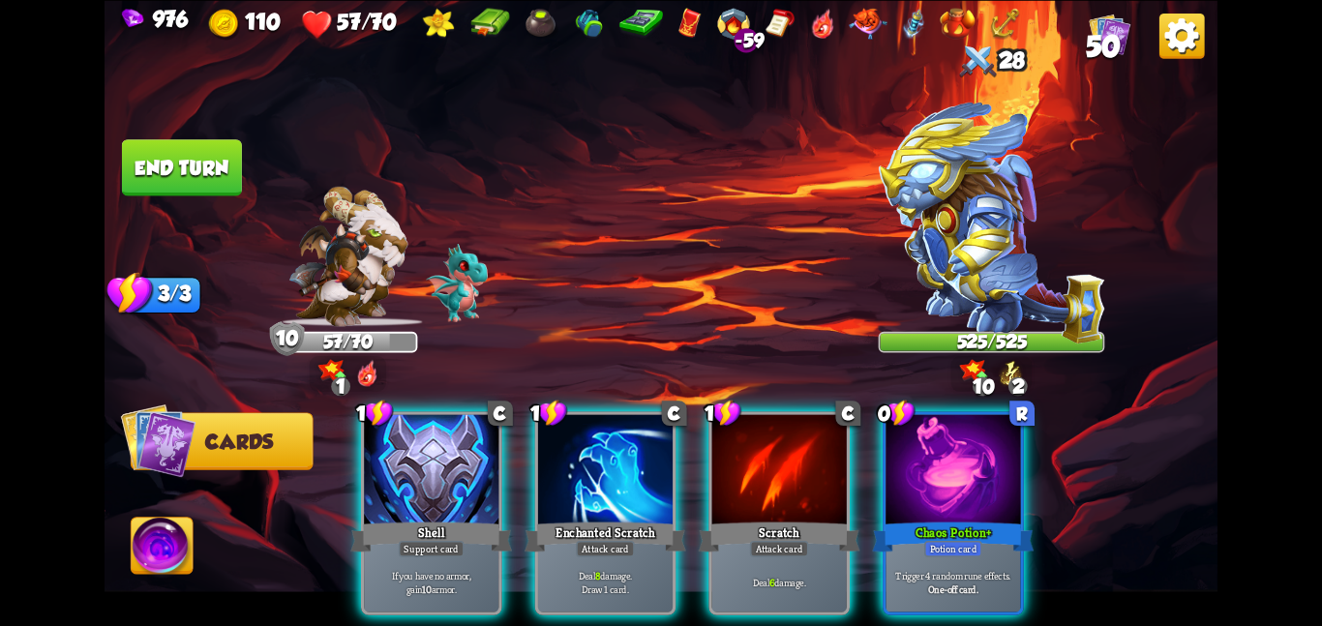
click at [582, 431] on div at bounding box center [605, 470] width 134 height 113
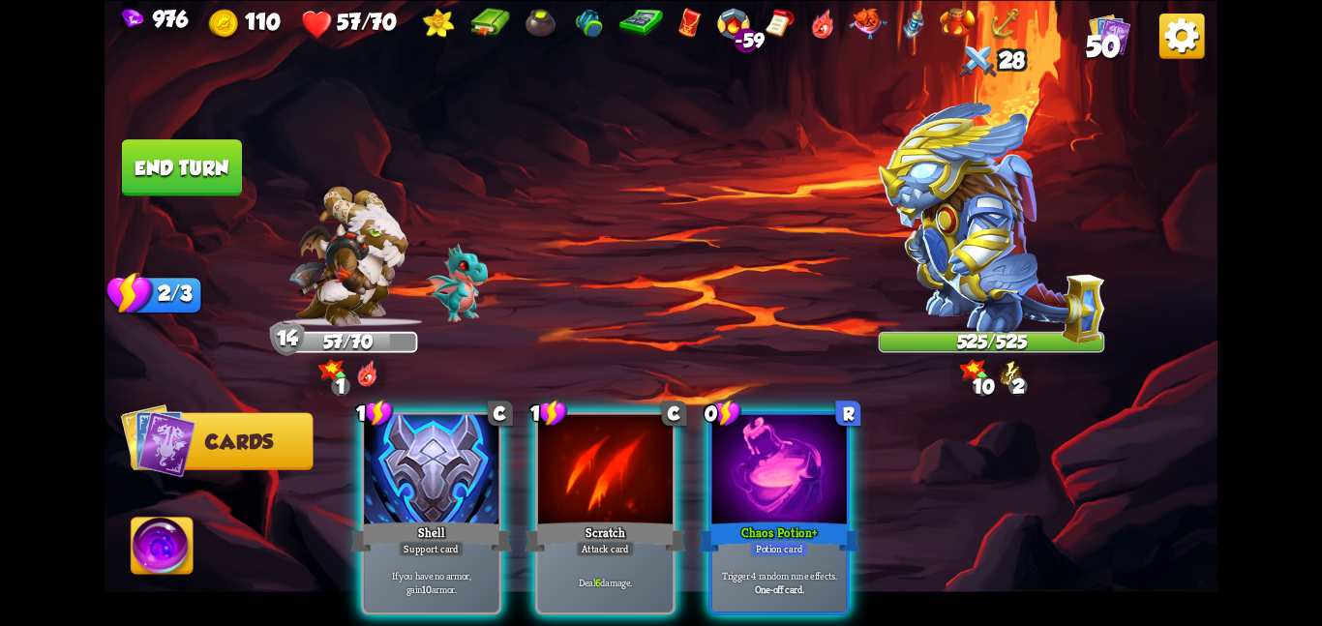
click at [582, 431] on div at bounding box center [605, 470] width 134 height 113
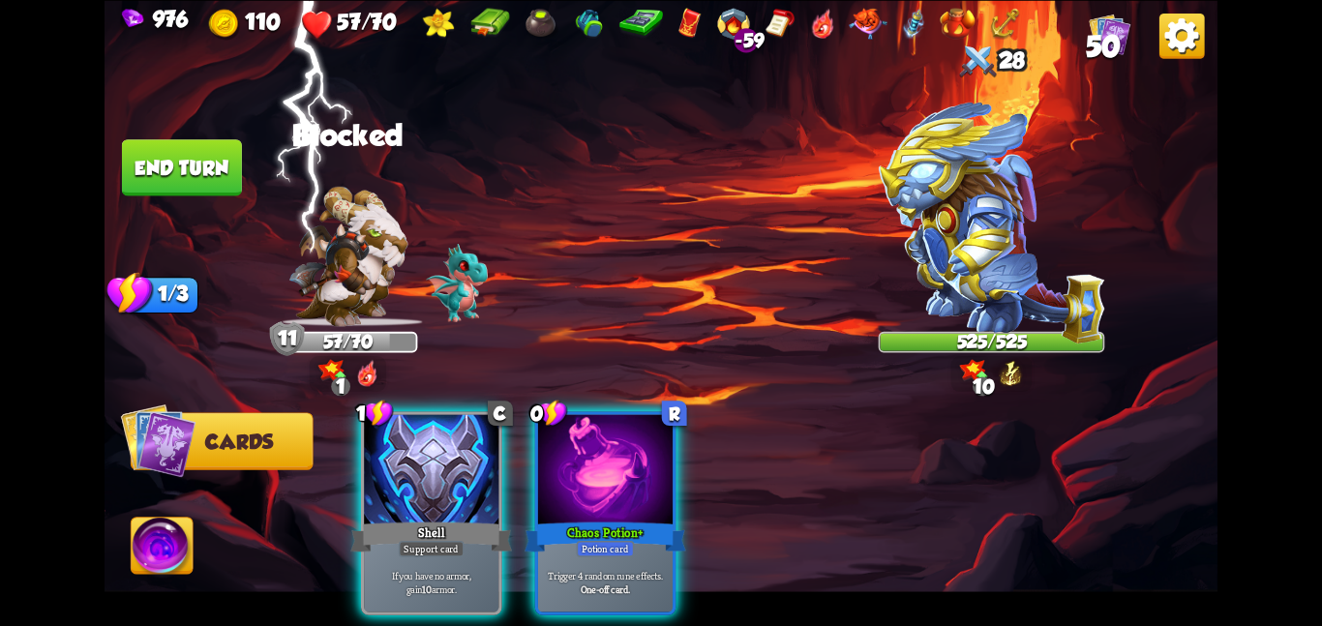
click at [582, 431] on div at bounding box center [605, 470] width 134 height 113
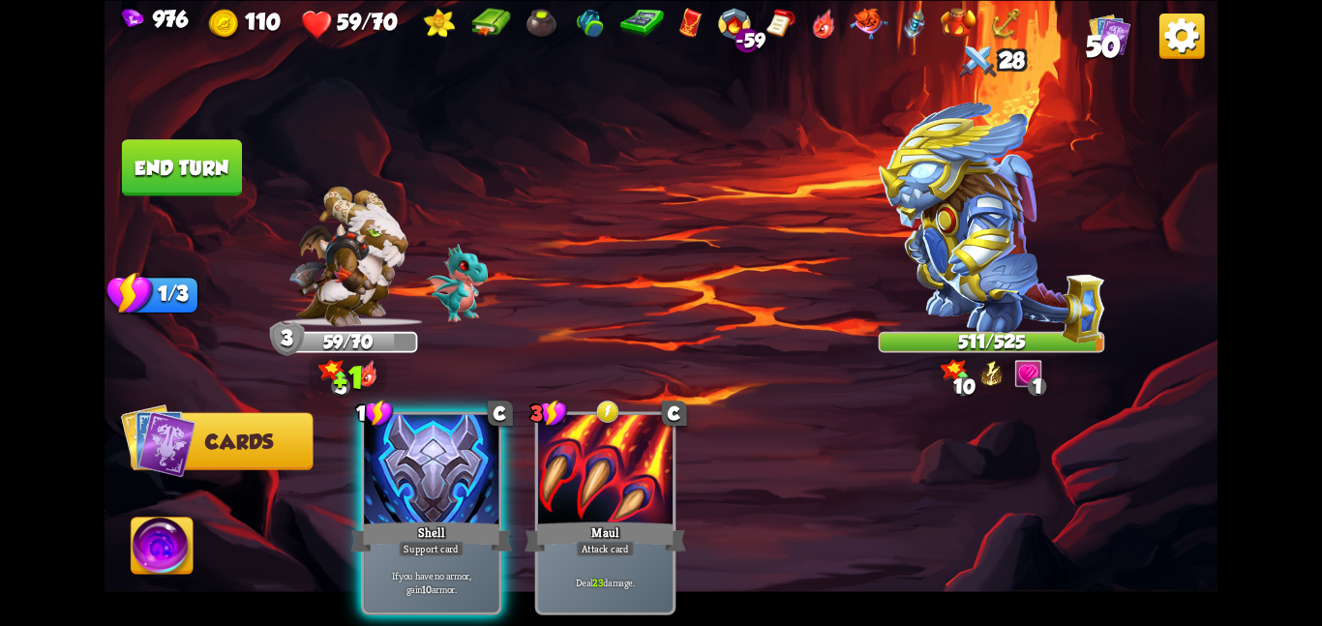
click at [185, 539] on img at bounding box center [163, 549] width 62 height 63
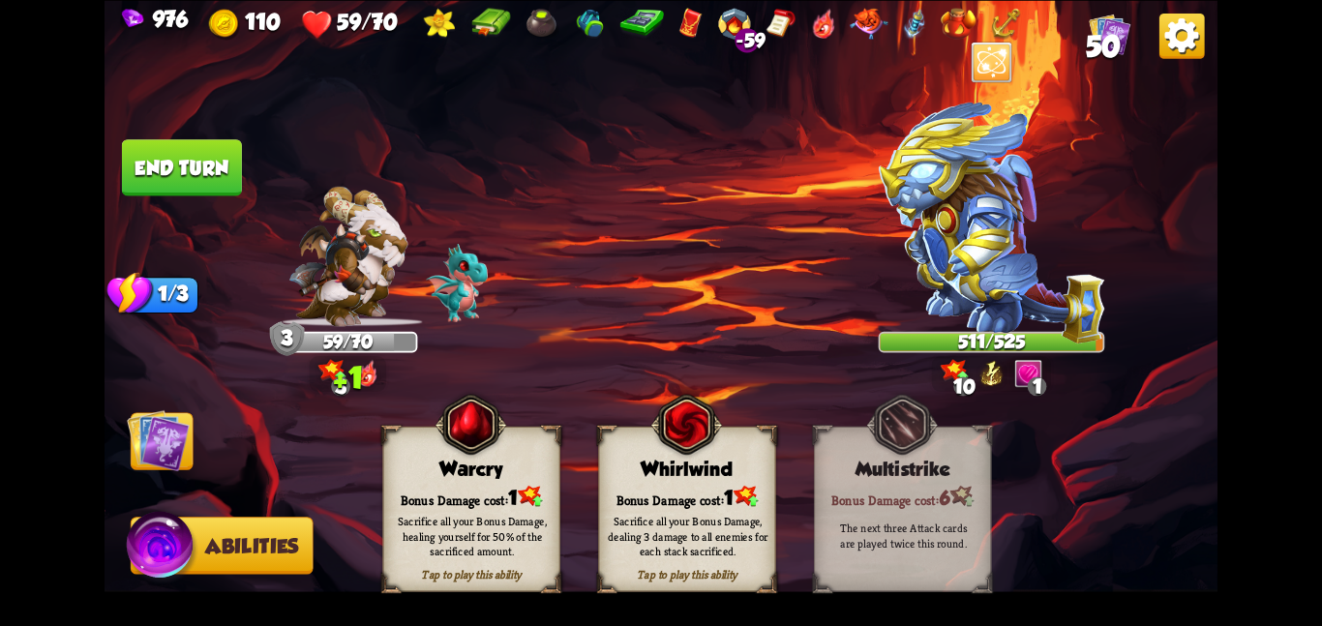
click at [488, 477] on div "Tap to play this ability Warcry Bonus Damage cost: 1 Sacrifice all your Bonus D…" at bounding box center [470, 508] width 177 height 165
click at [166, 440] on img at bounding box center [158, 439] width 63 height 63
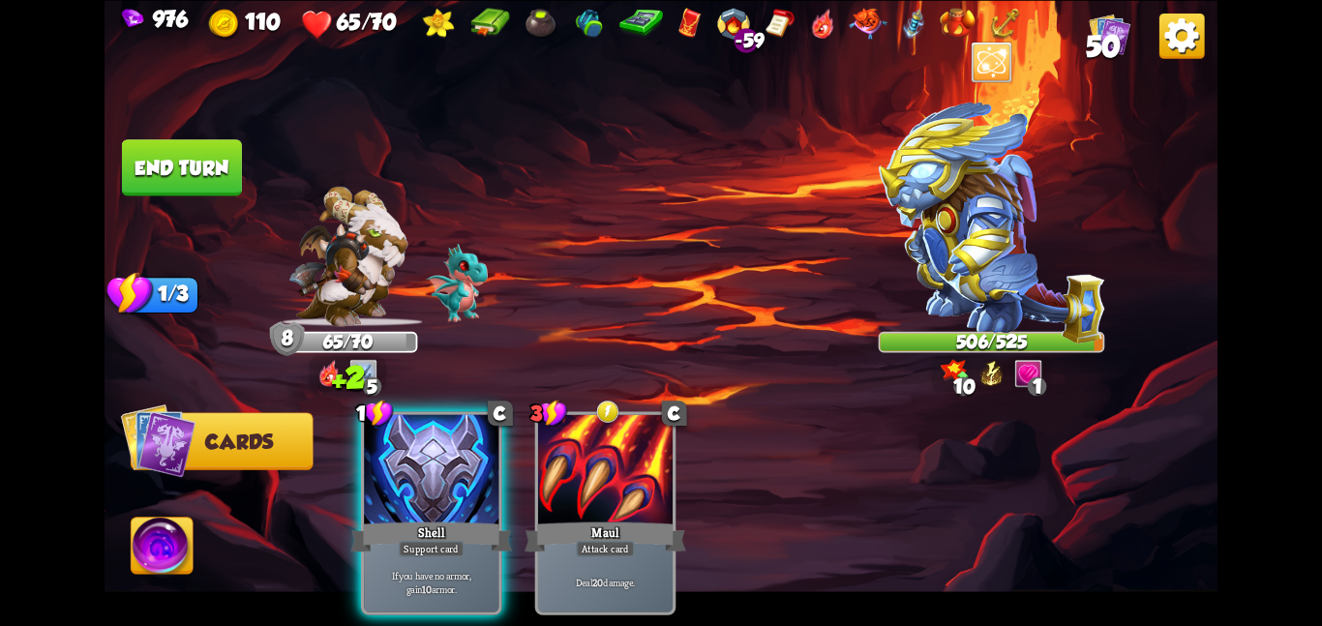
click at [183, 177] on button "End turn" at bounding box center [182, 167] width 120 height 56
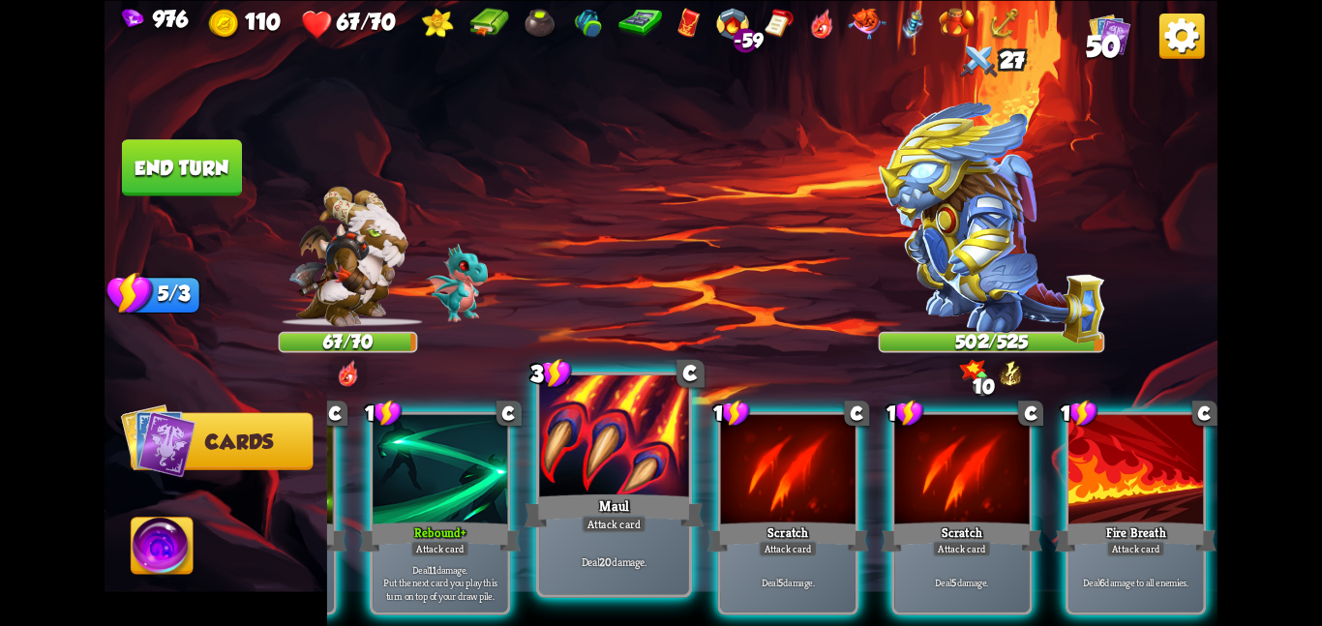
scroll to position [0, 0]
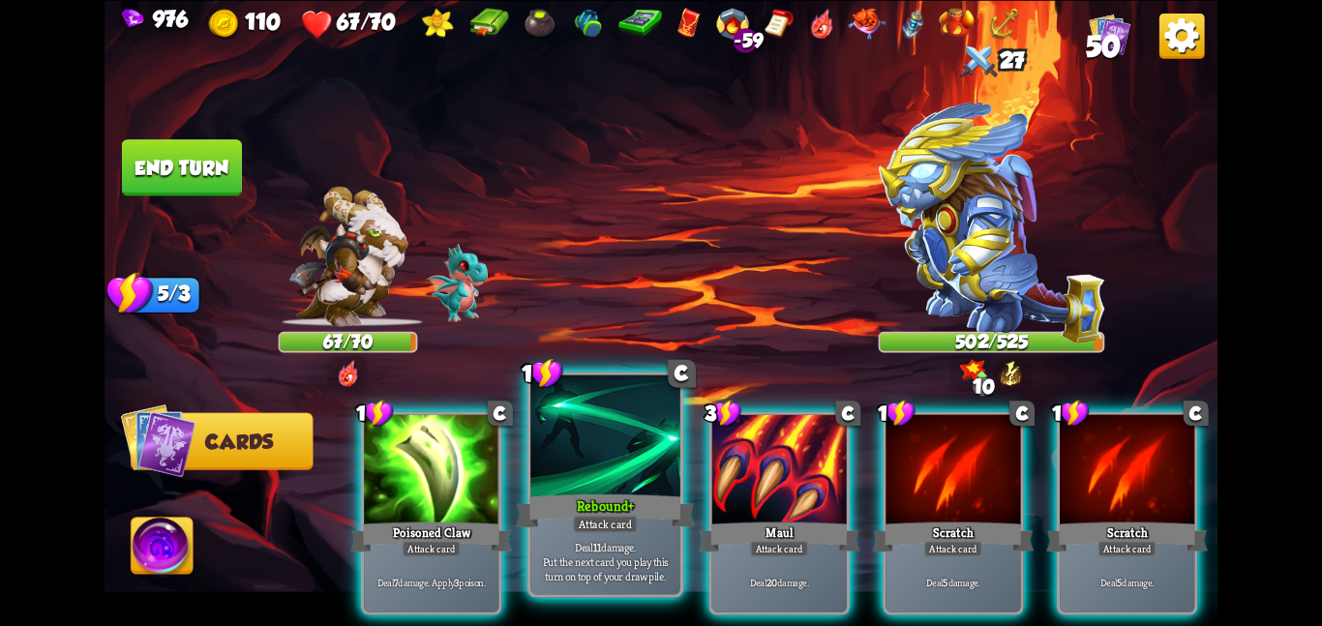
click at [665, 463] on div at bounding box center [605, 437] width 150 height 126
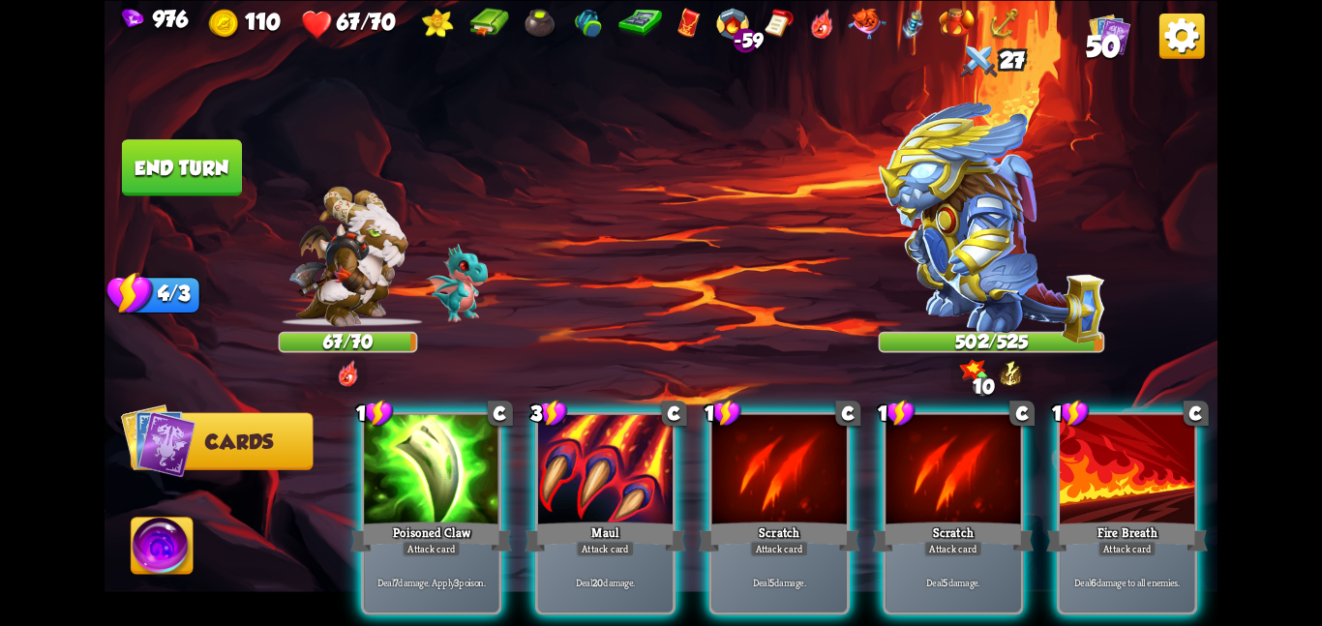
click at [665, 463] on div at bounding box center [605, 470] width 134 height 113
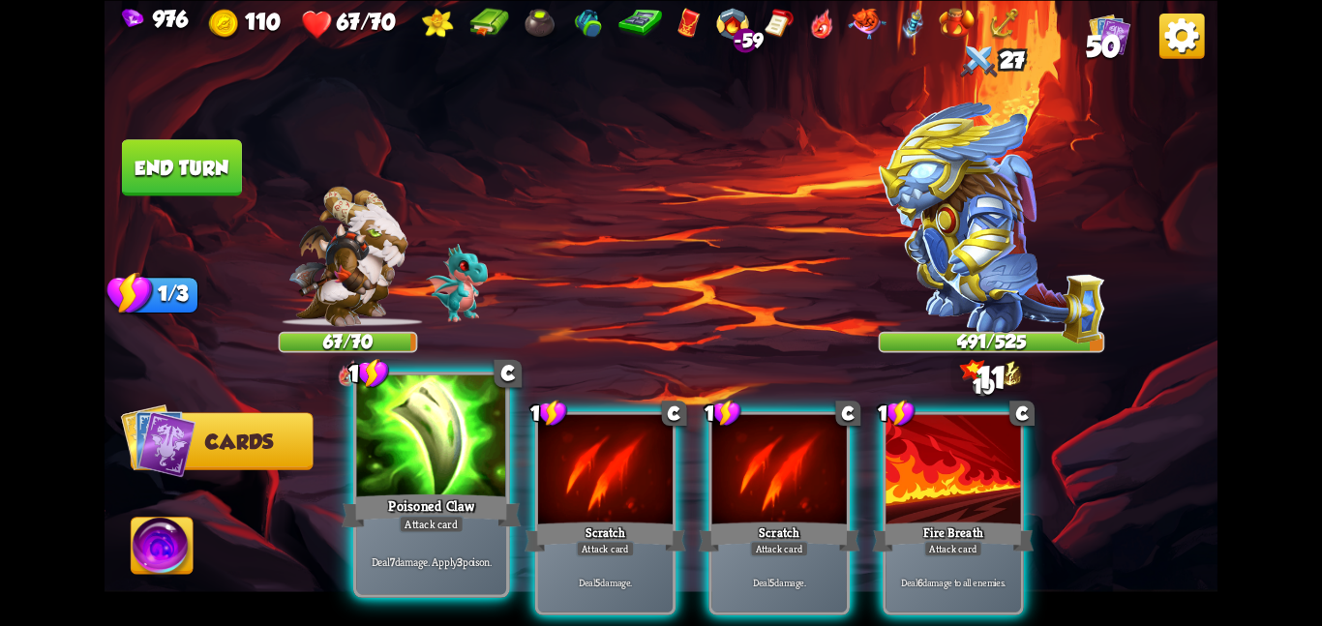
click at [414, 466] on div at bounding box center [431, 437] width 150 height 126
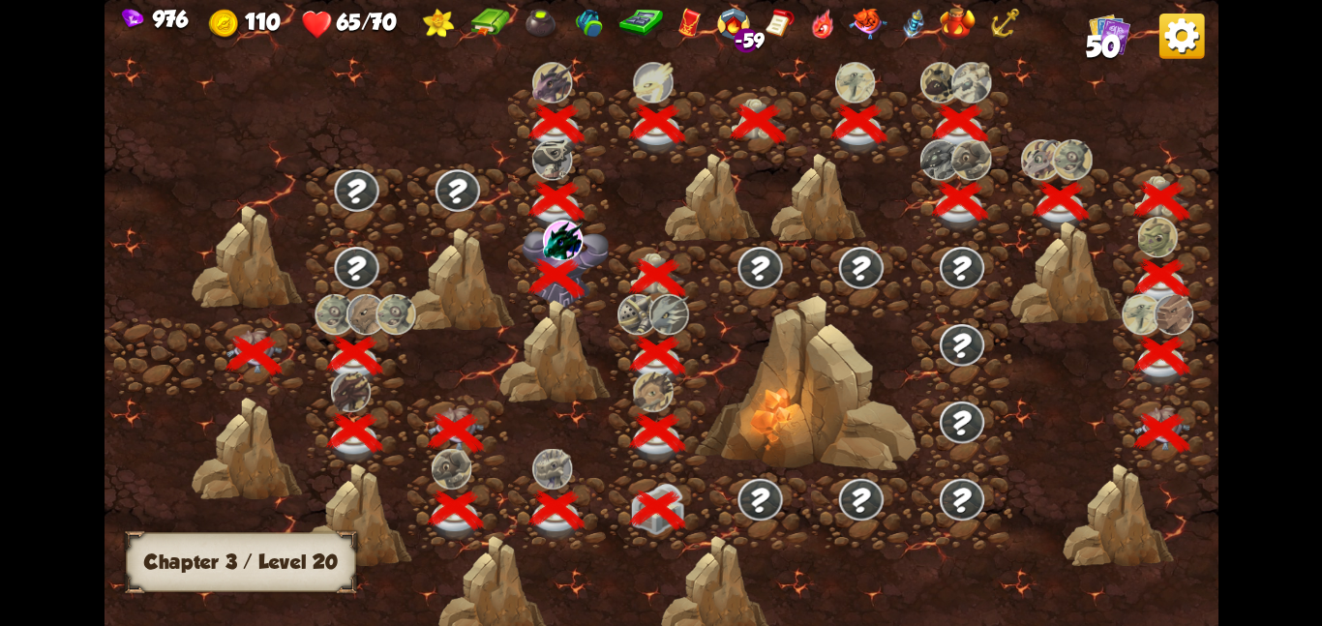
scroll to position [0, 294]
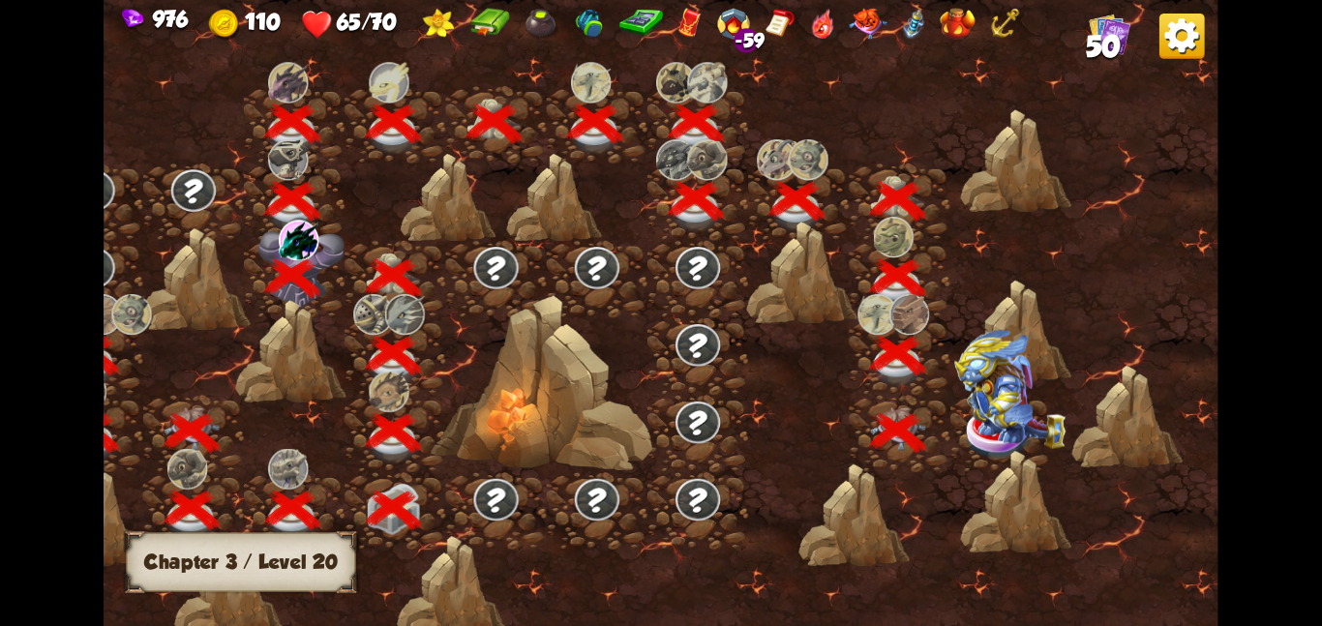
click at [979, 415] on img at bounding box center [1009, 388] width 111 height 119
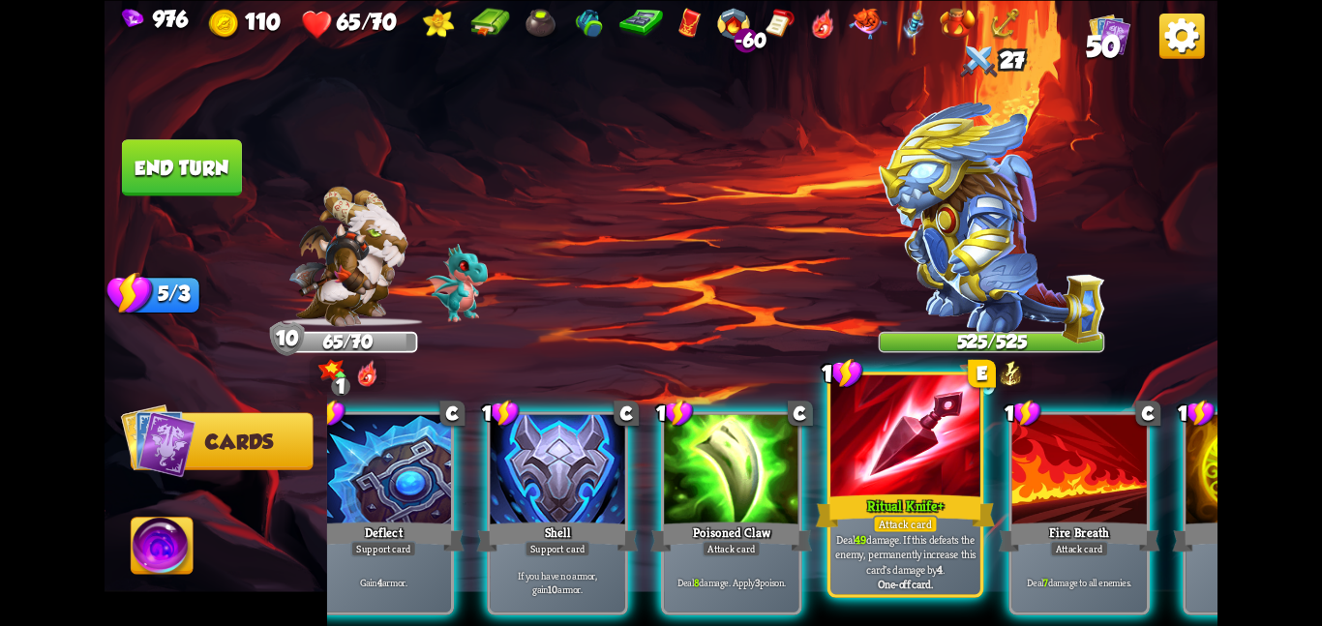
scroll to position [0, 0]
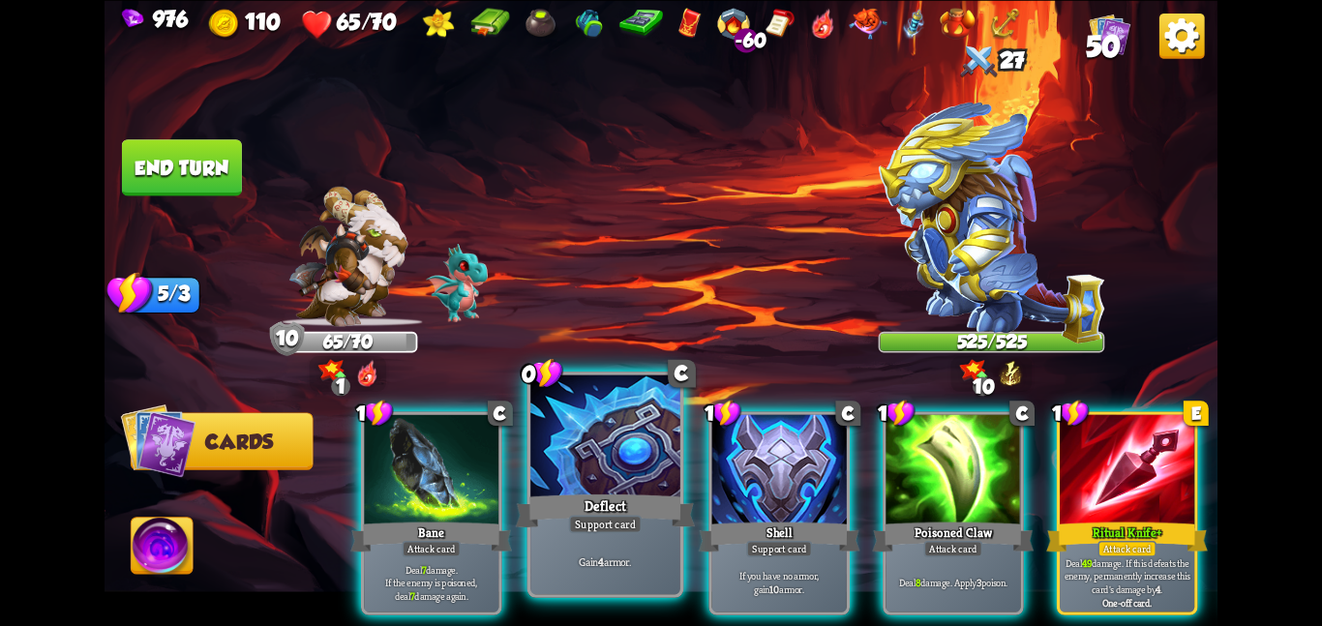
click at [589, 494] on div "Deflect" at bounding box center [605, 511] width 179 height 40
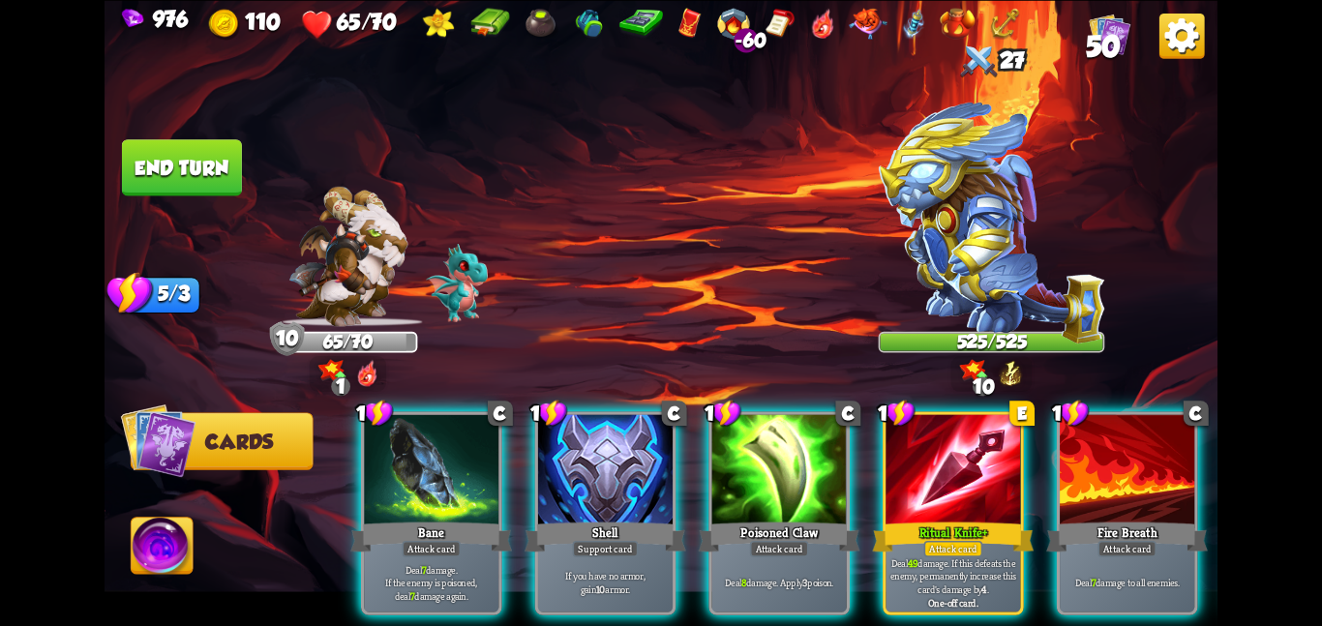
scroll to position [0, 184]
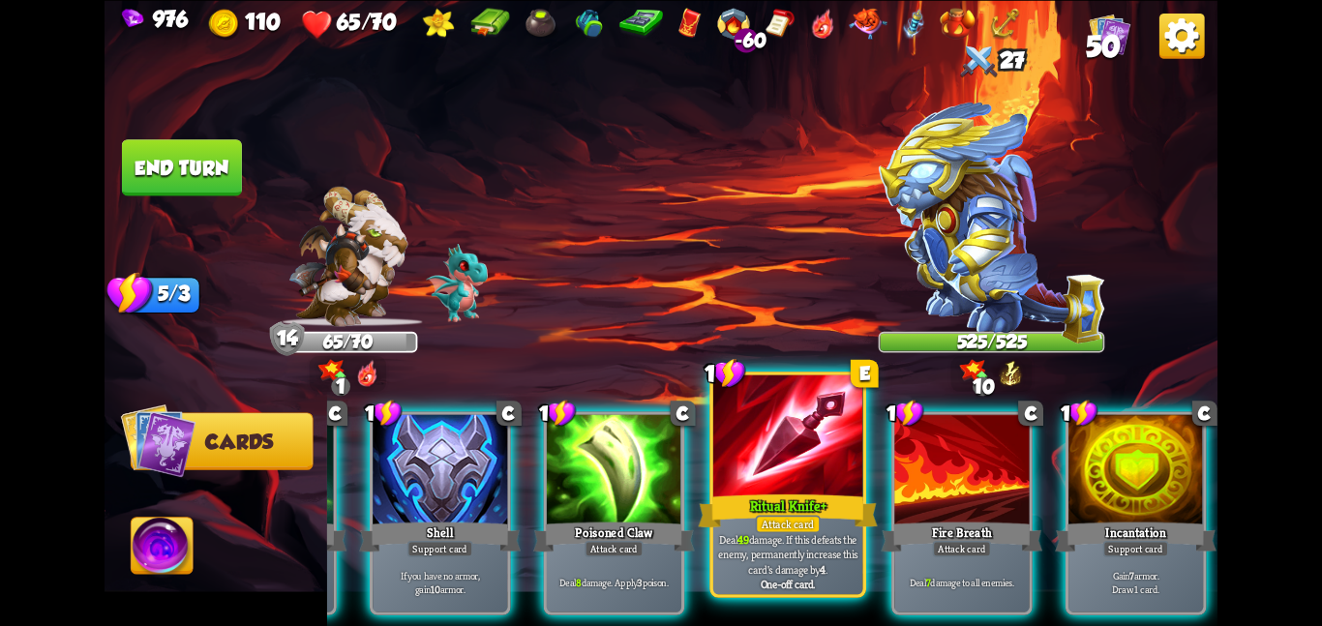
click at [749, 480] on div at bounding box center [788, 437] width 150 height 126
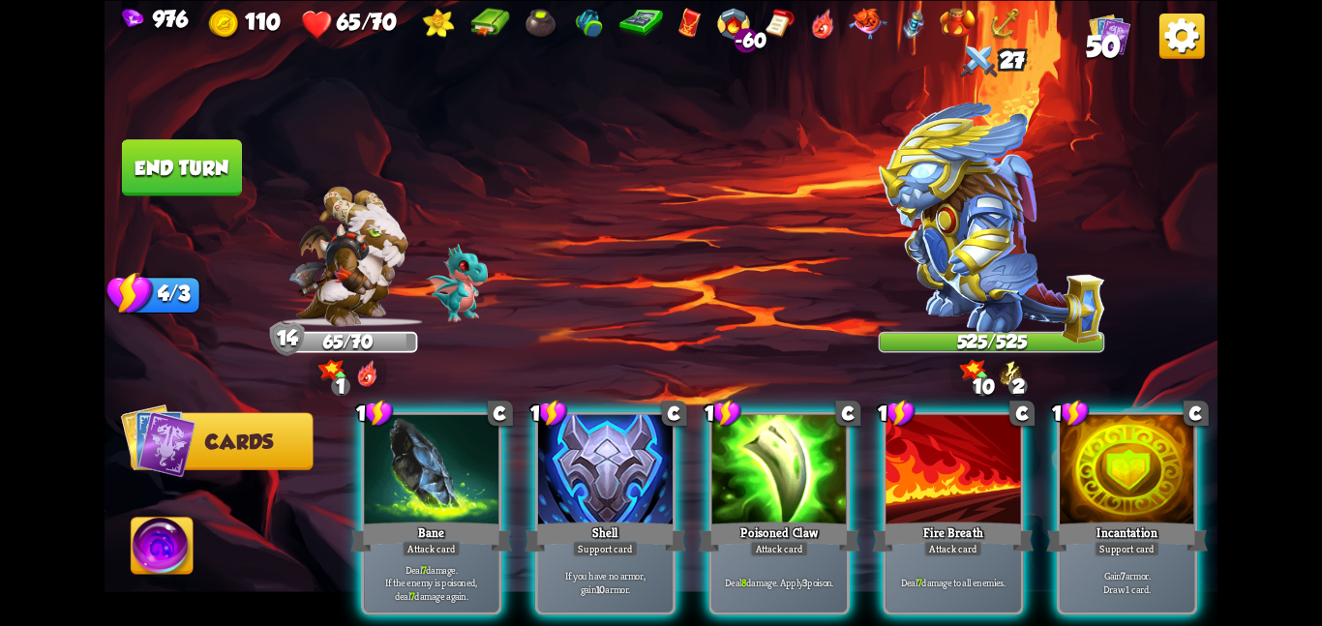
scroll to position [0, 0]
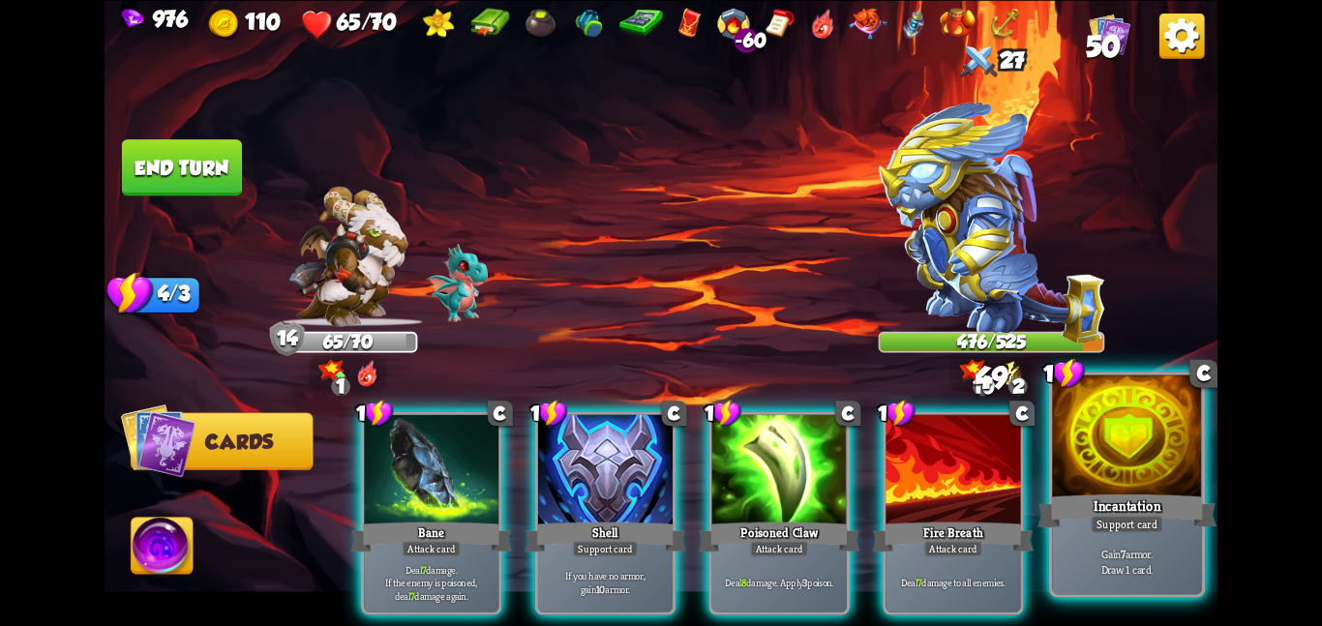
click at [1095, 466] on div at bounding box center [1127, 437] width 150 height 126
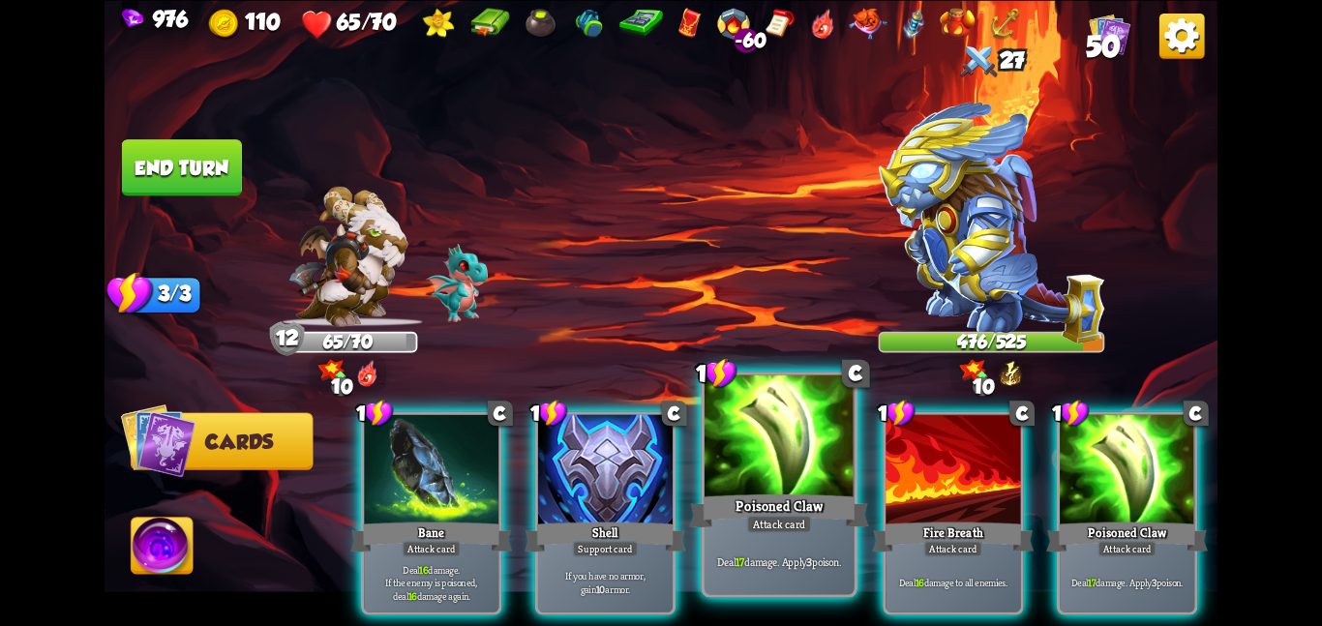
click at [749, 453] on div at bounding box center [779, 437] width 150 height 126
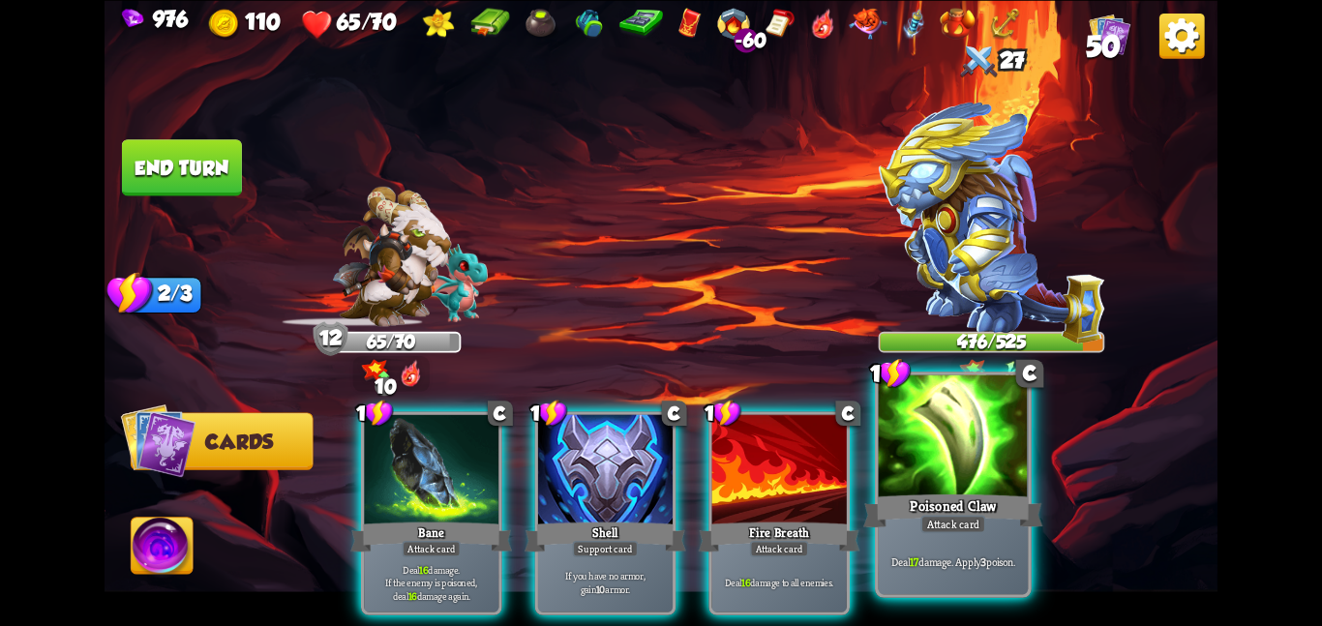
click at [974, 432] on div at bounding box center [954, 437] width 150 height 126
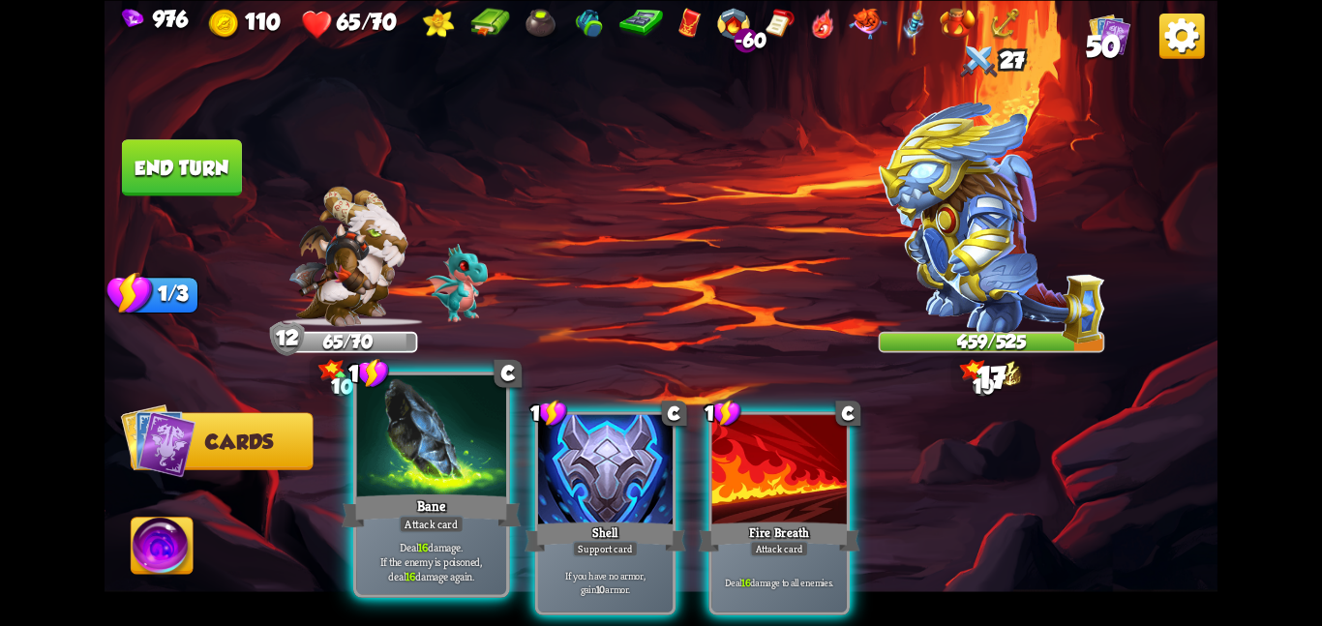
click at [437, 460] on div at bounding box center [431, 437] width 150 height 126
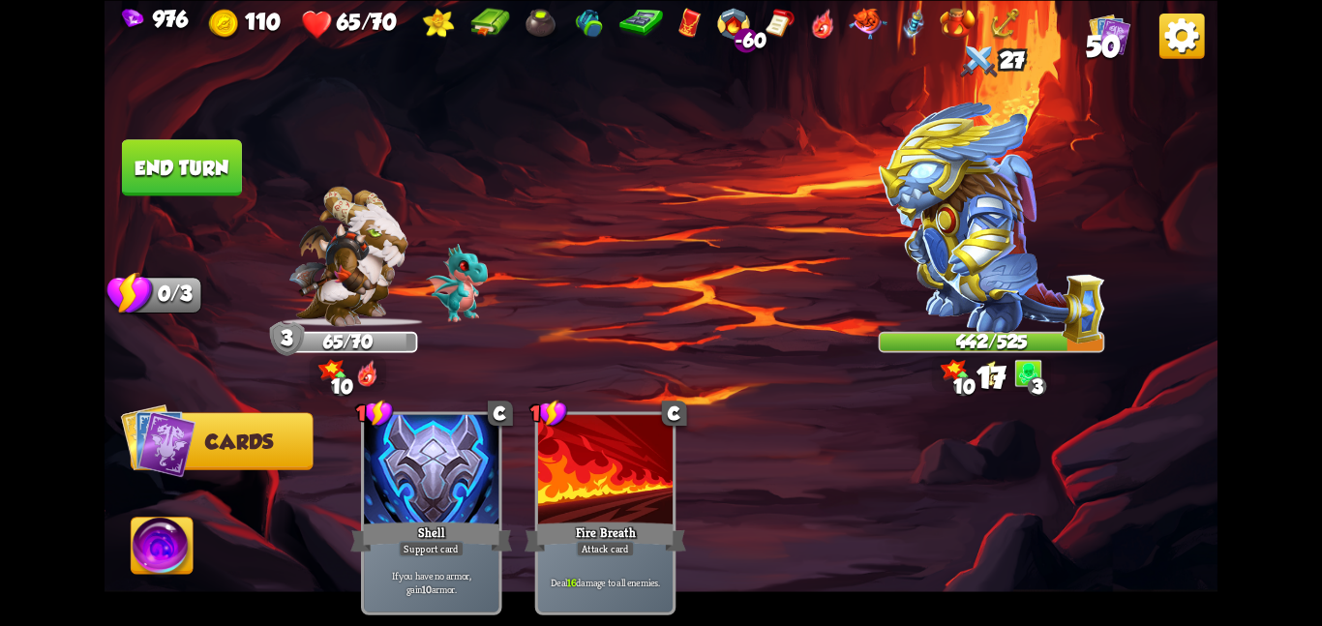
click at [173, 523] on img at bounding box center [163, 549] width 62 height 63
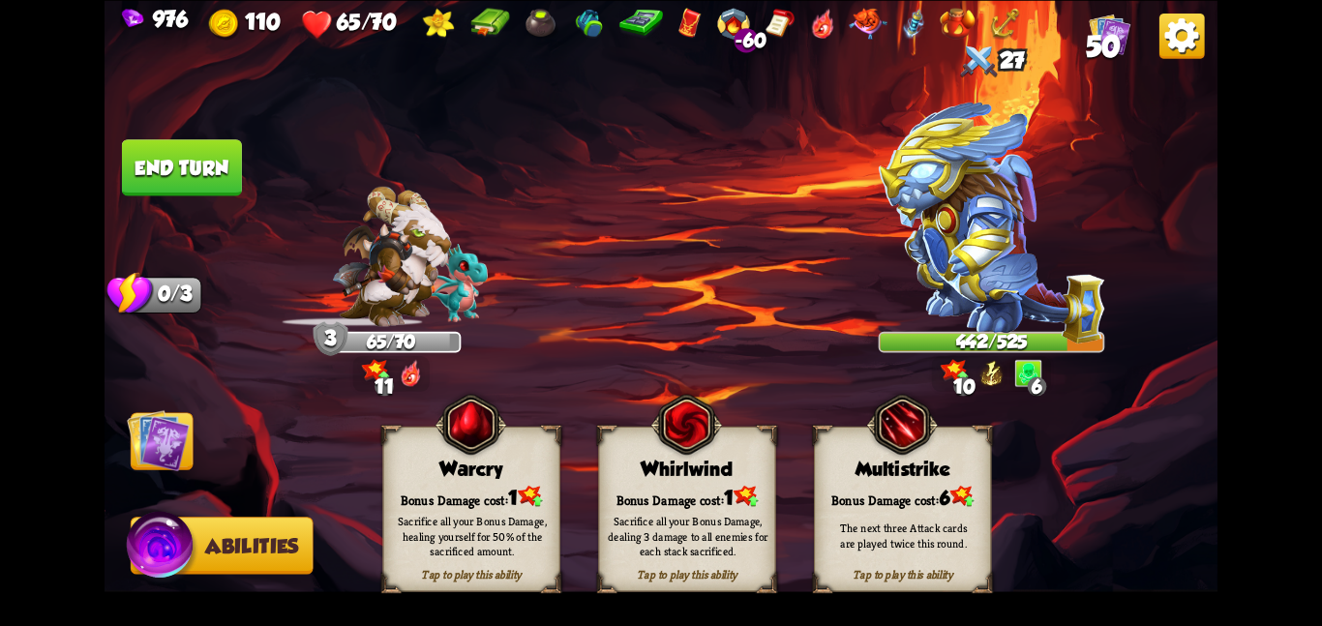
click at [188, 438] on img at bounding box center [158, 439] width 63 height 63
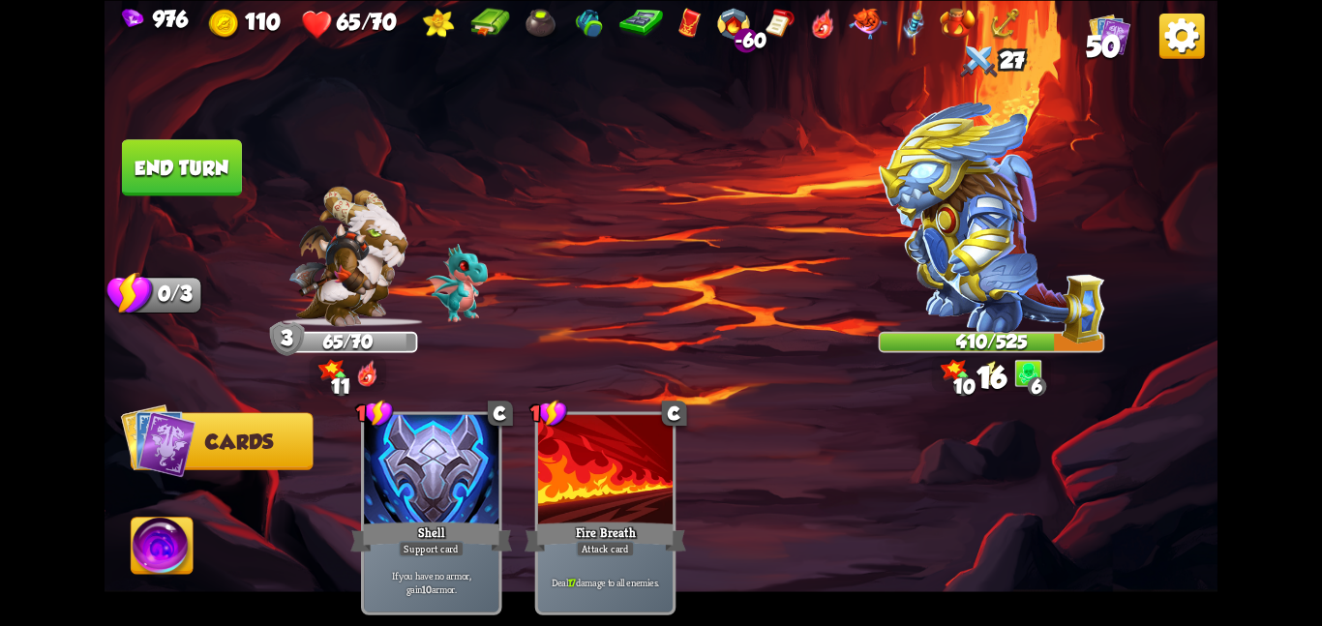
click at [208, 166] on button "End turn" at bounding box center [182, 167] width 120 height 56
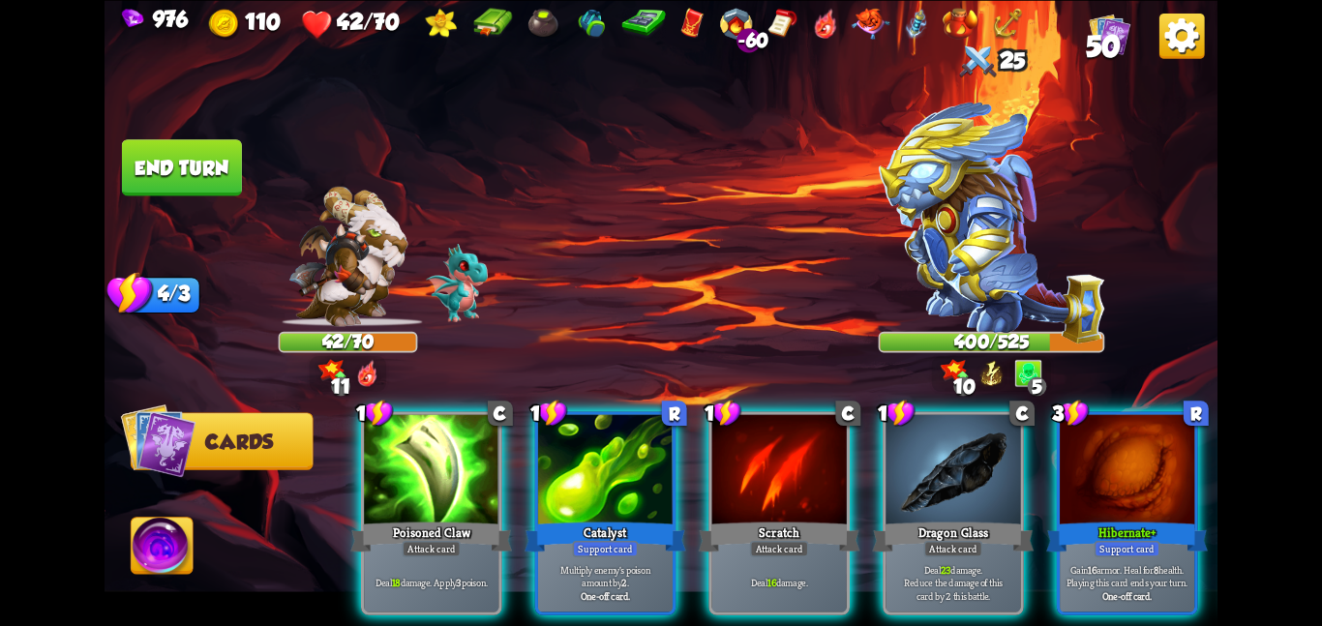
scroll to position [0, 184]
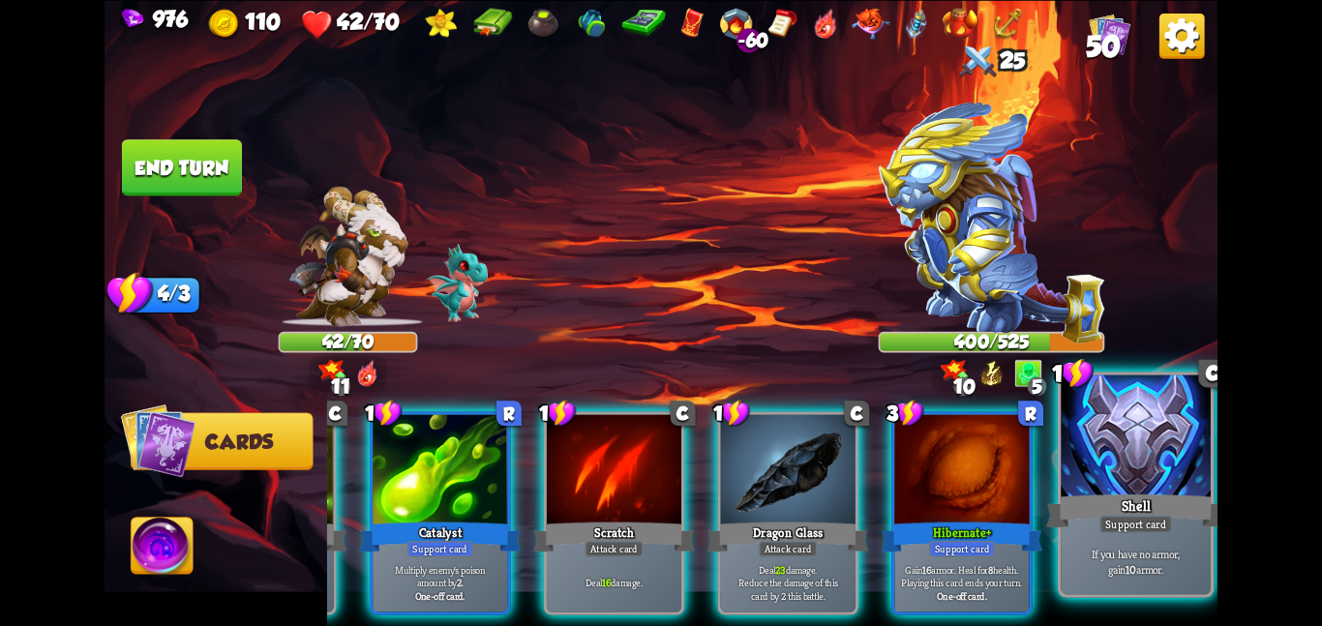
click at [1180, 487] on div at bounding box center [1135, 437] width 150 height 126
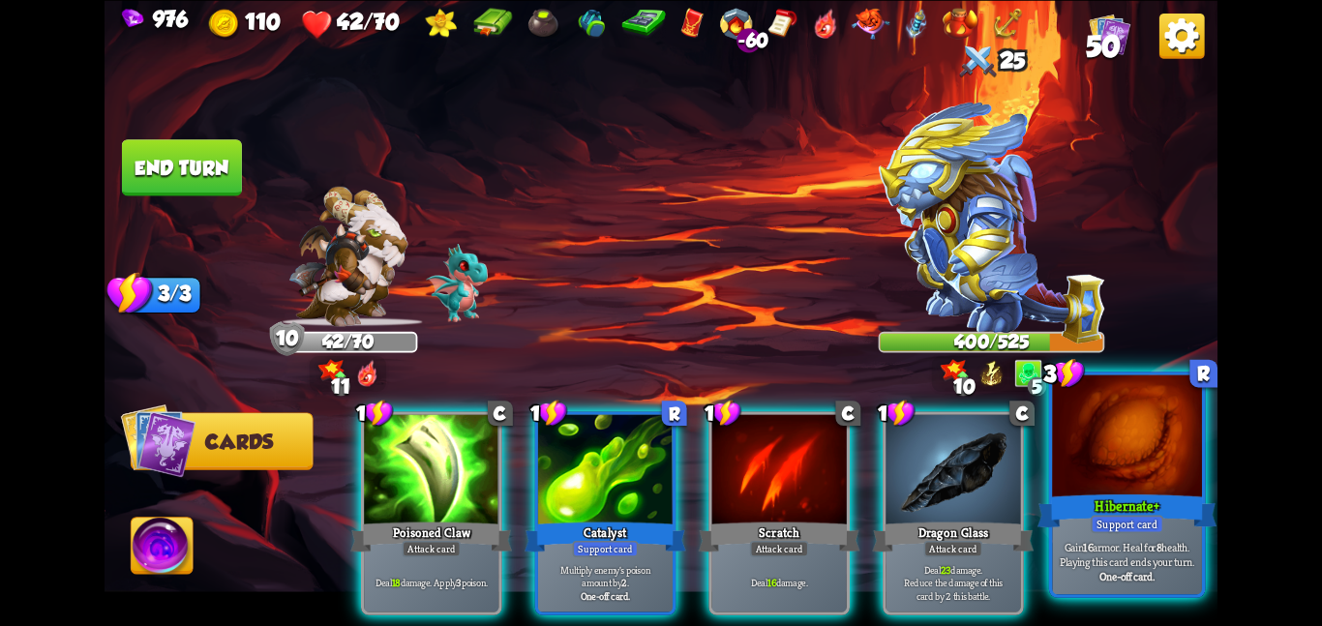
click at [1124, 492] on div "Hibernate+" at bounding box center [1126, 511] width 179 height 40
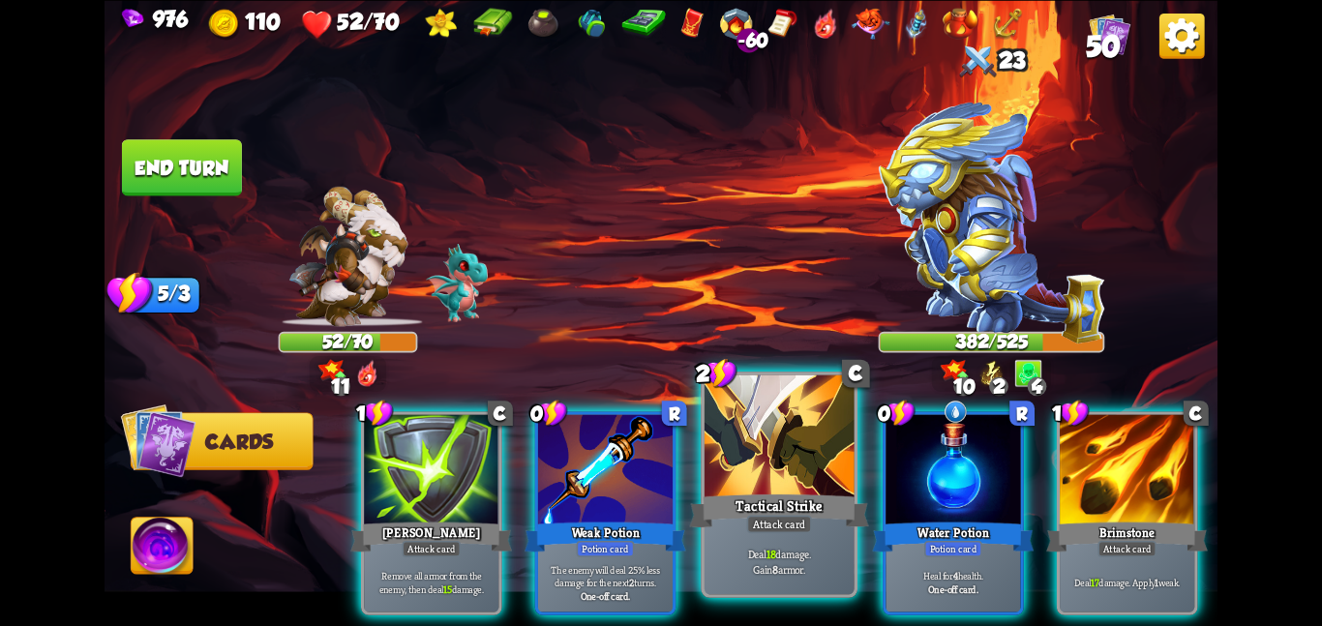
click at [733, 457] on div at bounding box center [779, 437] width 150 height 126
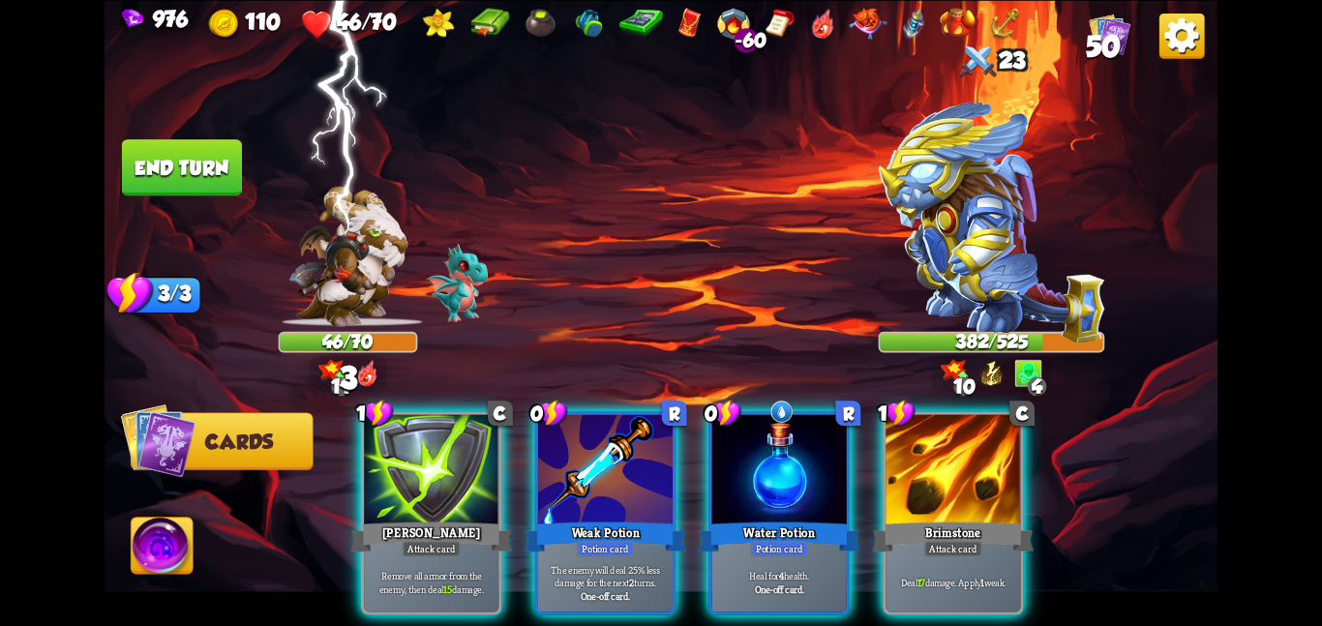
click at [733, 457] on div at bounding box center [779, 470] width 134 height 113
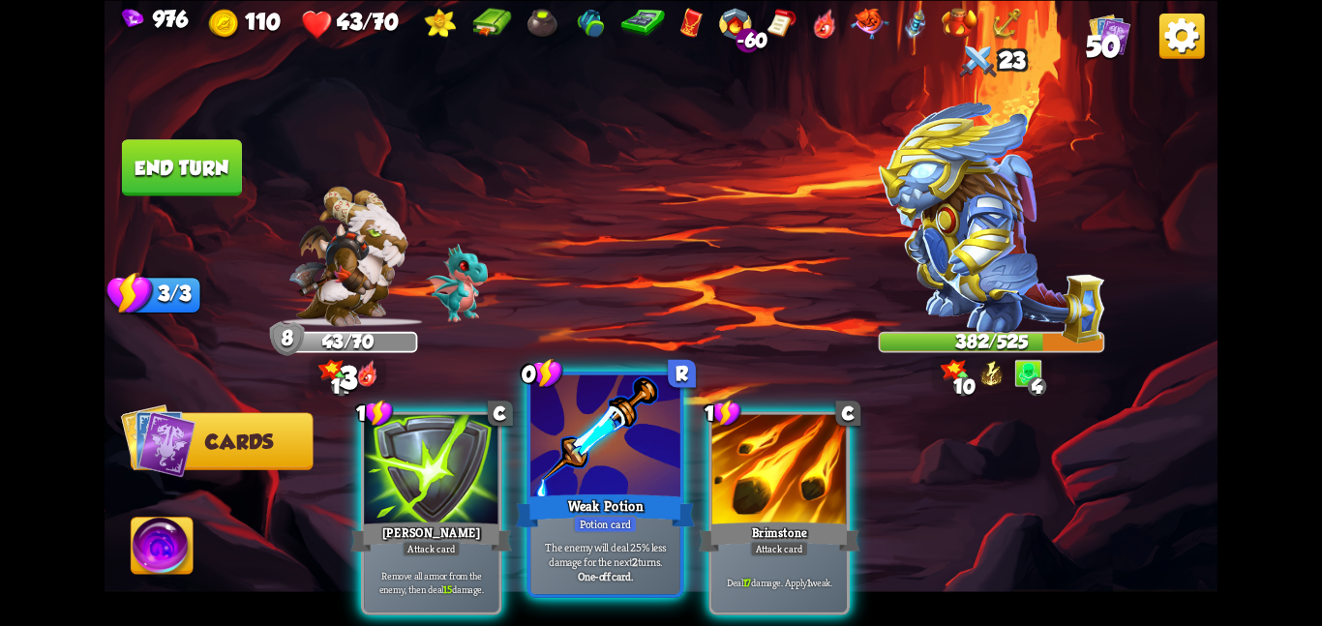
click at [572, 439] on div at bounding box center [605, 437] width 150 height 126
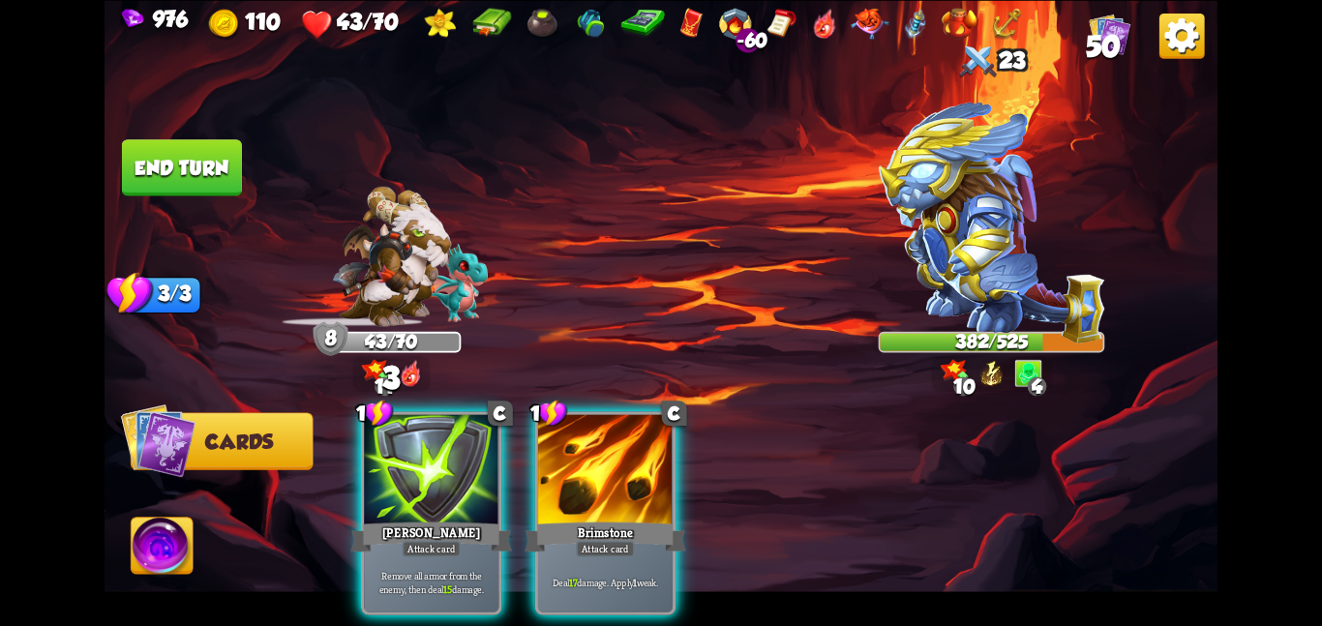
click at [572, 439] on div at bounding box center [605, 470] width 134 height 113
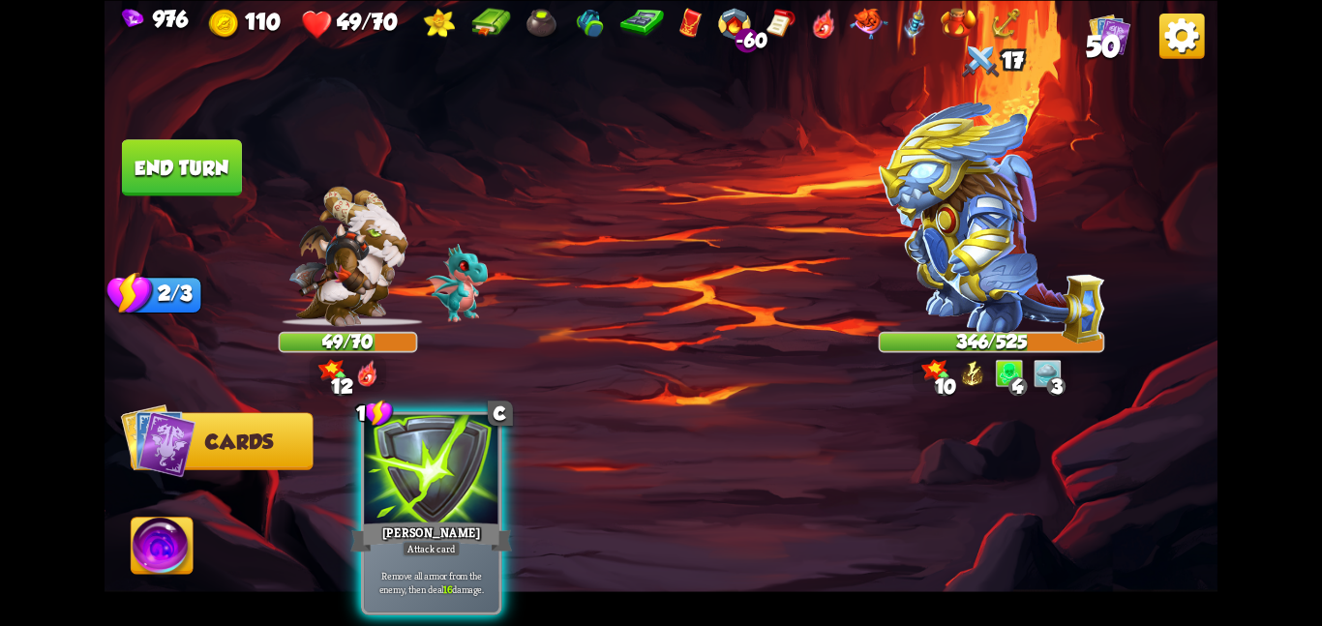
click at [228, 179] on button "End turn" at bounding box center [182, 167] width 120 height 56
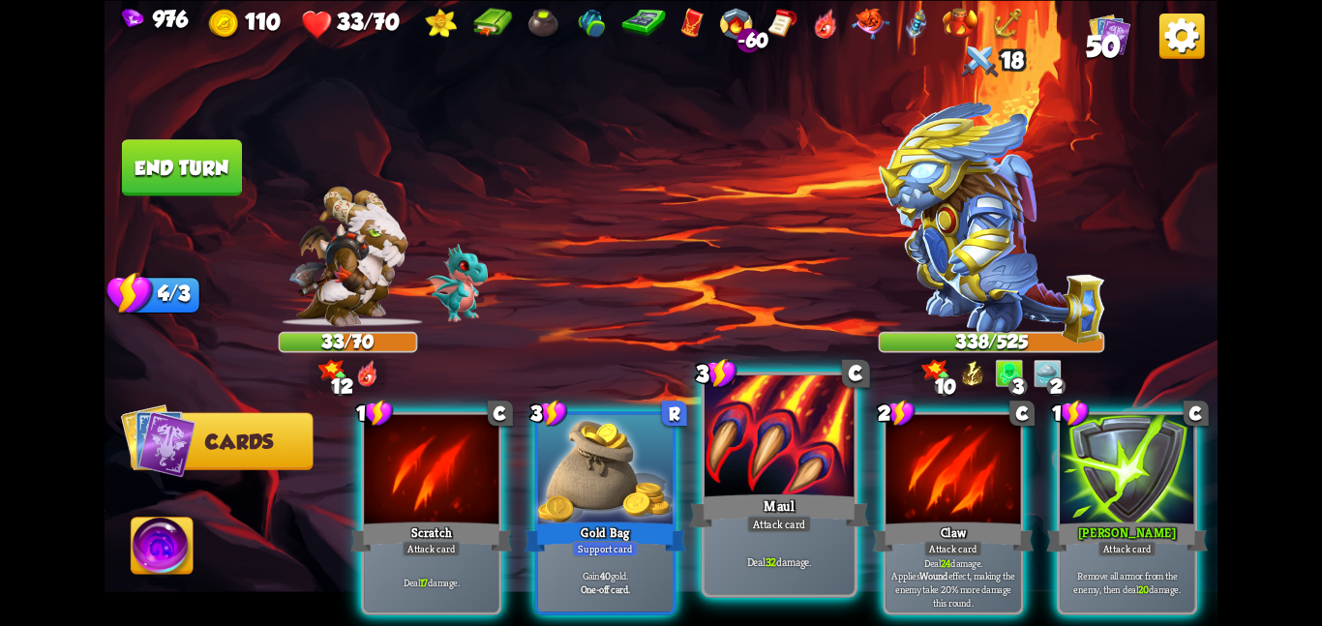
scroll to position [0, 184]
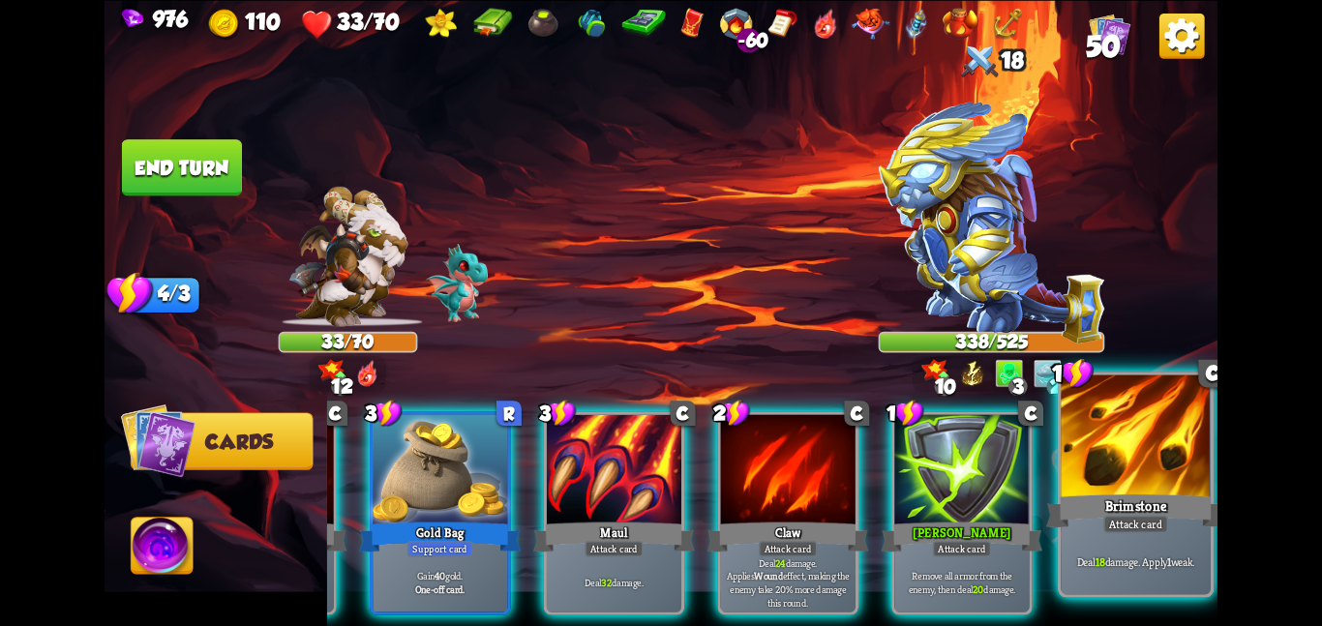
click at [1133, 453] on div at bounding box center [1135, 437] width 150 height 126
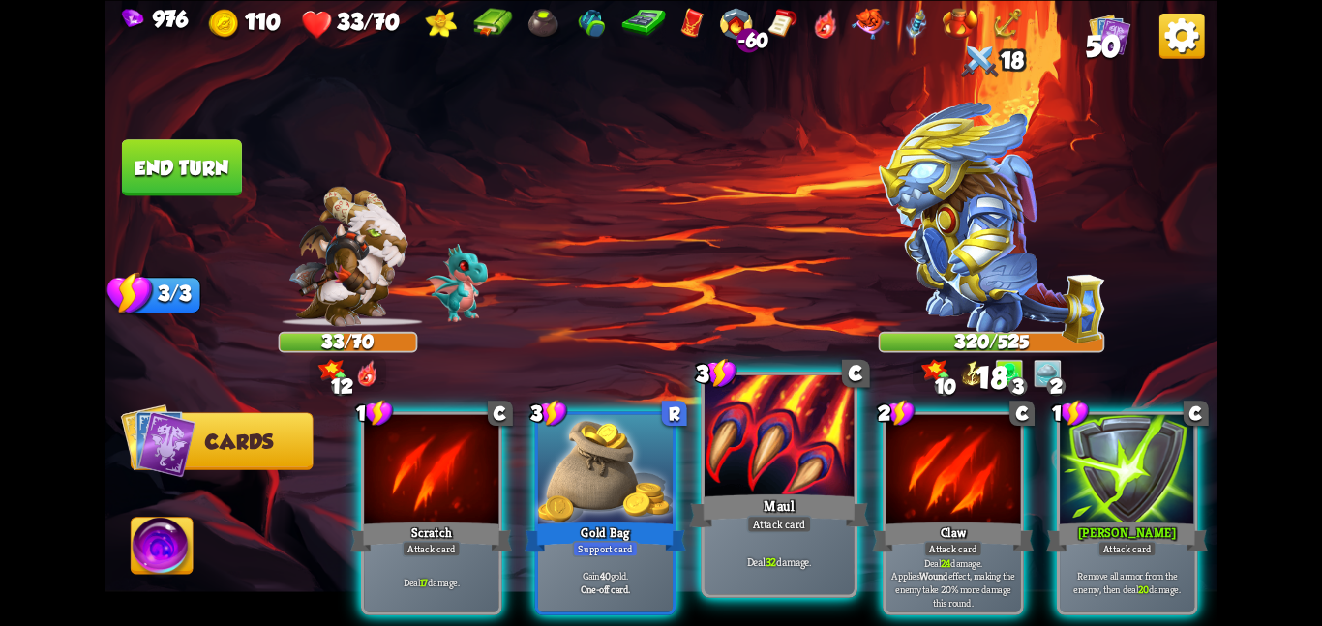
click at [787, 449] on div at bounding box center [779, 437] width 150 height 126
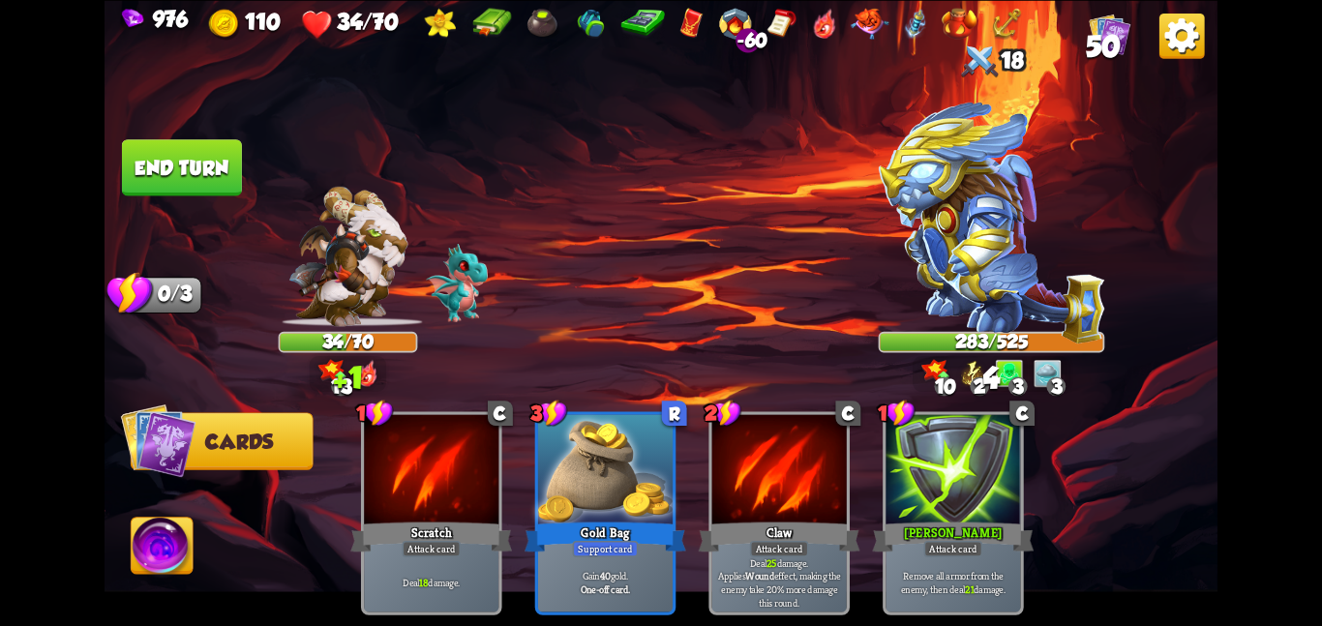
click at [202, 175] on button "End turn" at bounding box center [182, 167] width 120 height 56
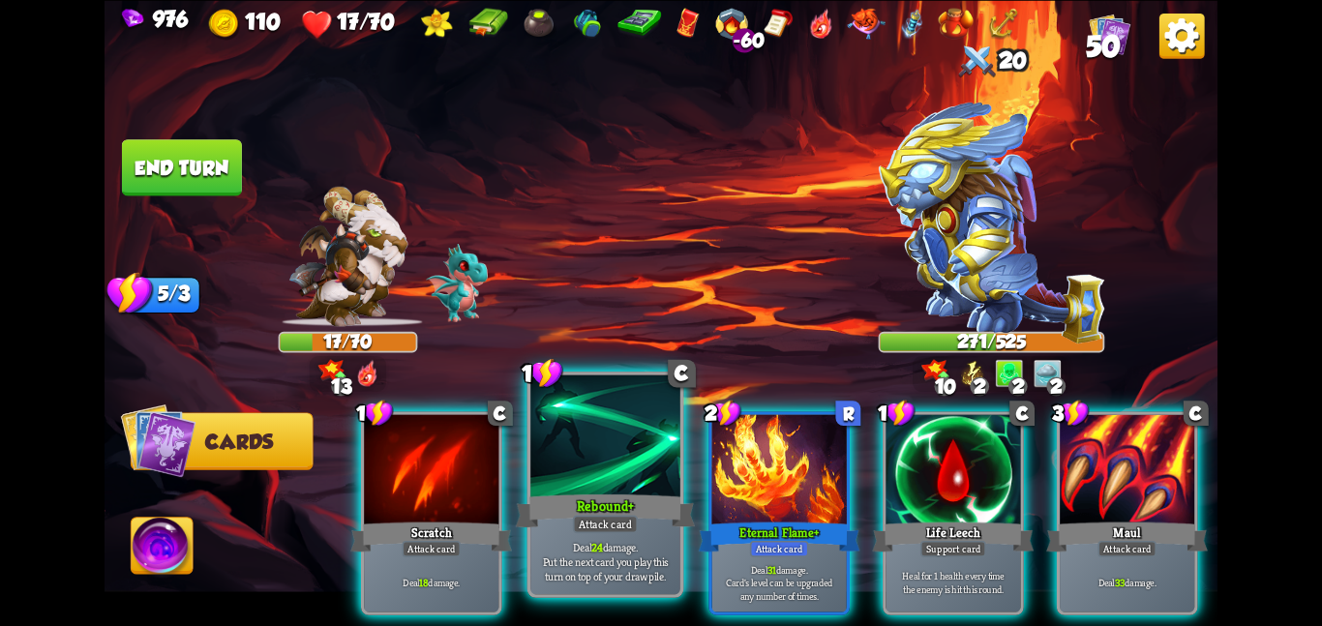
click at [629, 444] on div at bounding box center [605, 437] width 150 height 126
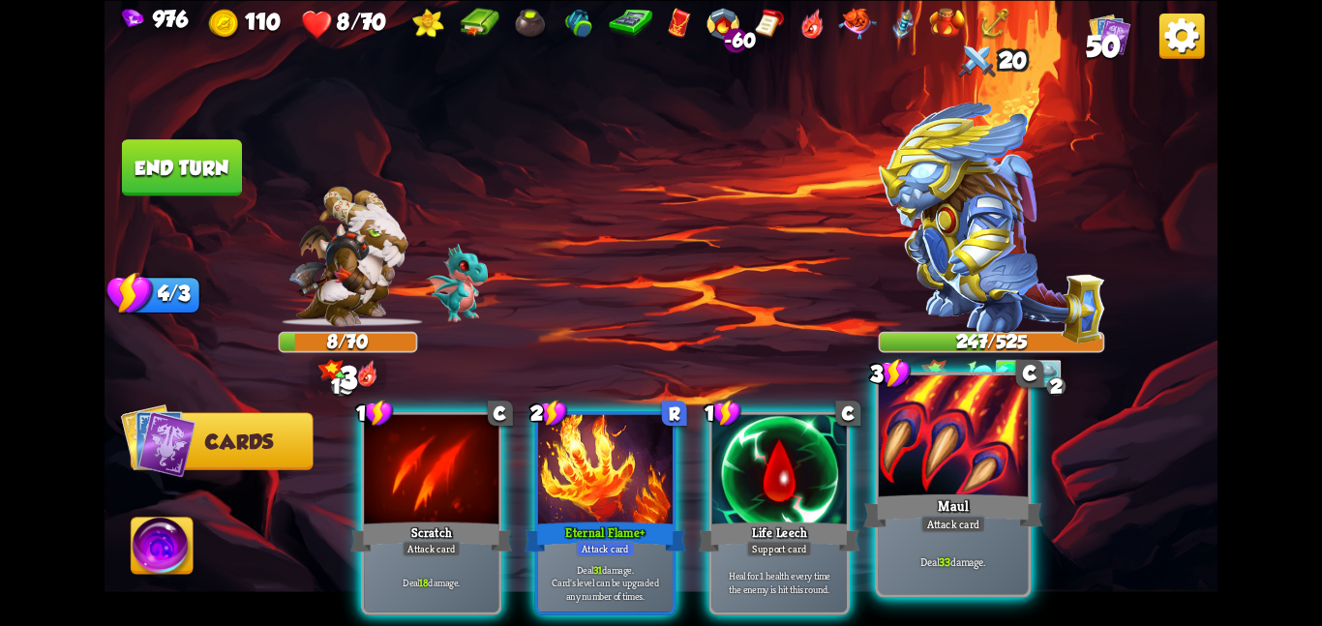
click at [939, 469] on div at bounding box center [954, 437] width 150 height 126
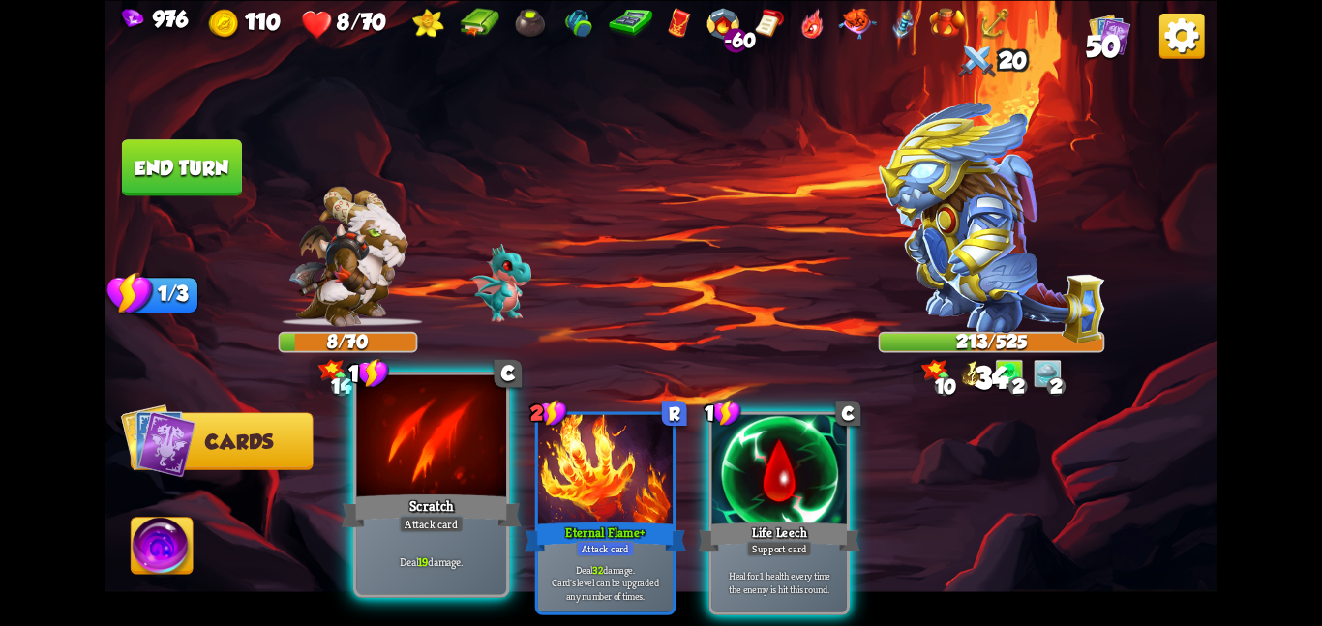
click at [466, 462] on div at bounding box center [431, 437] width 150 height 126
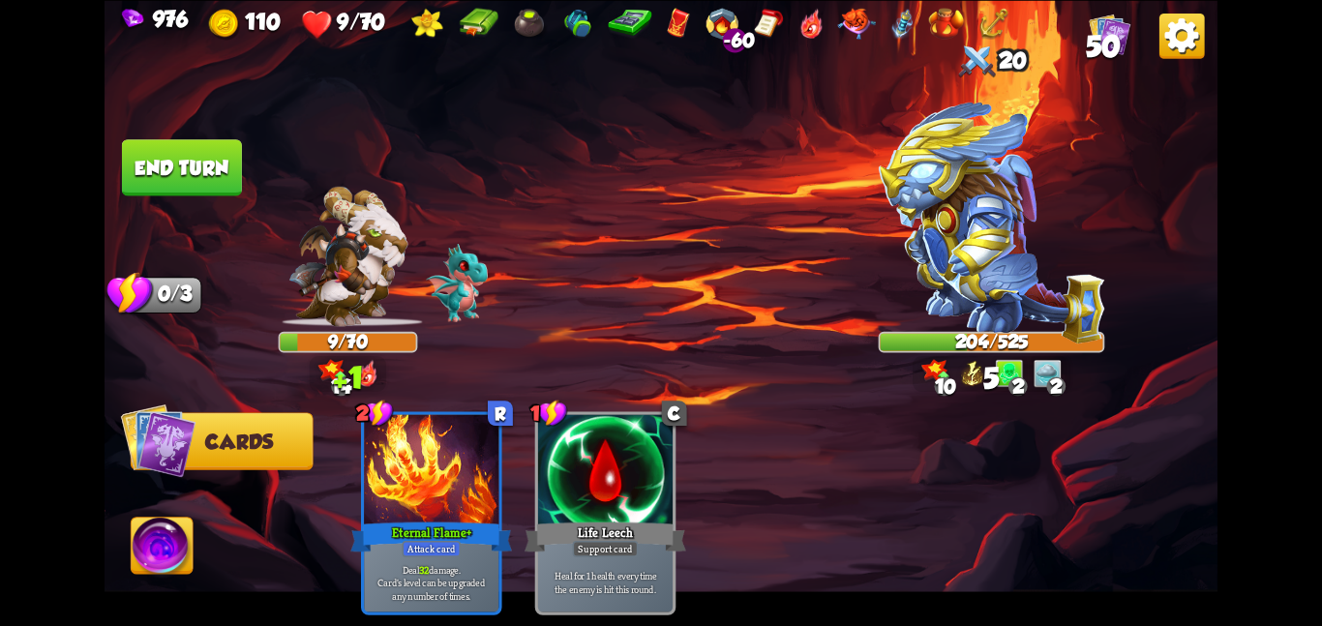
click at [166, 550] on img at bounding box center [163, 549] width 62 height 63
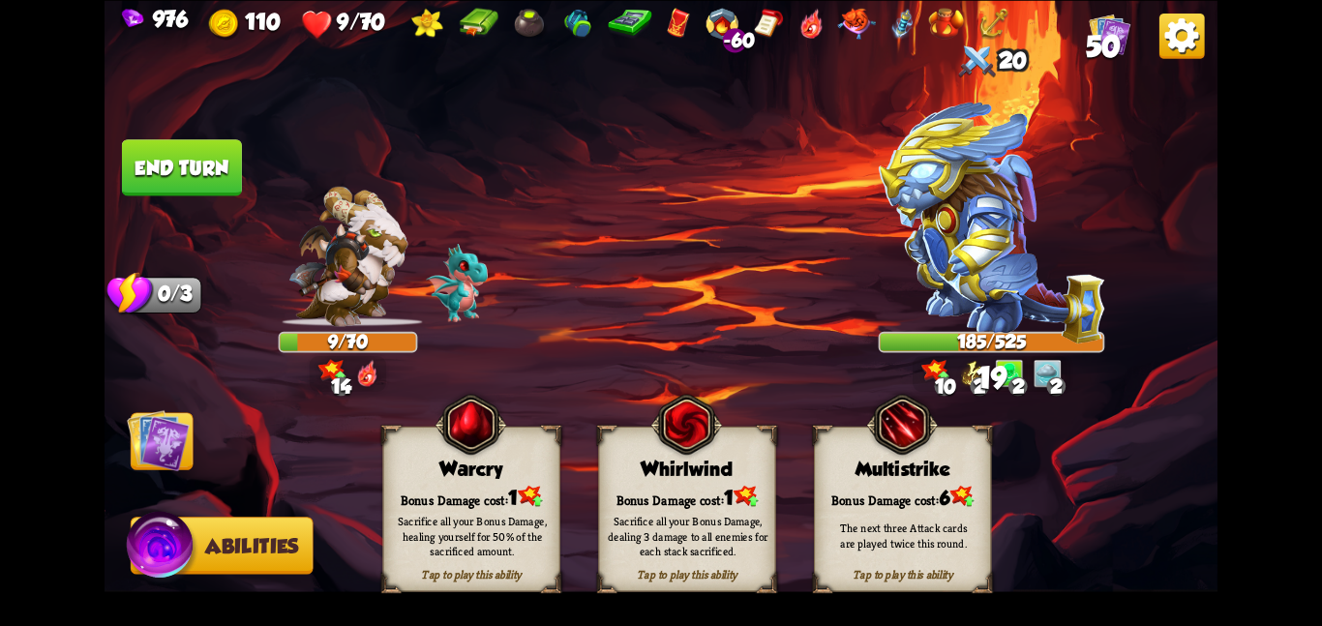
click at [441, 512] on div "Sacrifice all your Bonus Damage, healing yourself for 50% of the sacrificed amo…" at bounding box center [471, 536] width 177 height 70
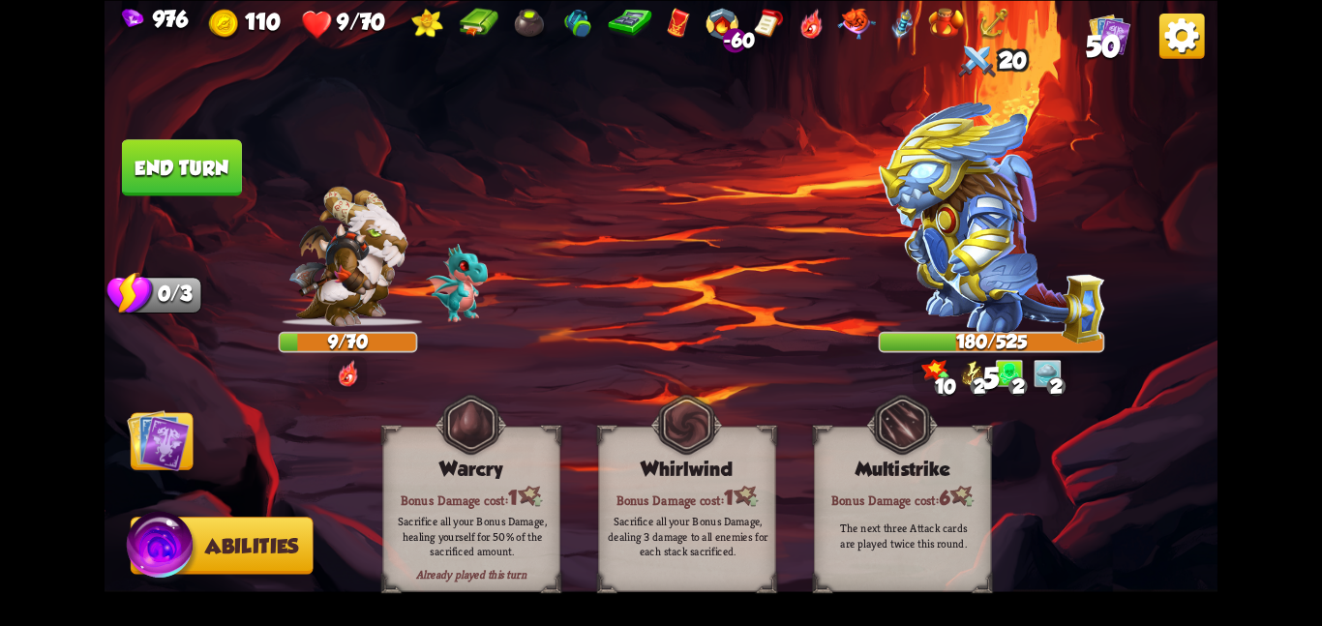
click at [175, 431] on img at bounding box center [158, 439] width 63 height 63
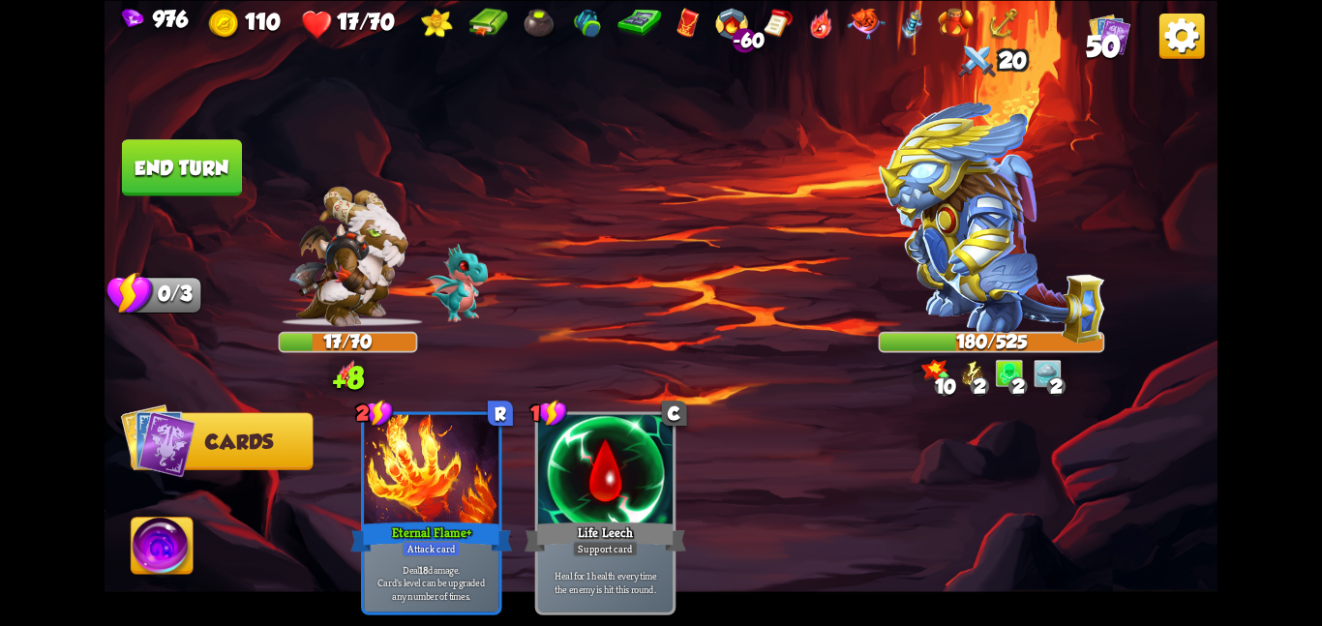
click at [142, 160] on button "End turn" at bounding box center [182, 167] width 120 height 56
